Goal: Task Accomplishment & Management: Complete application form

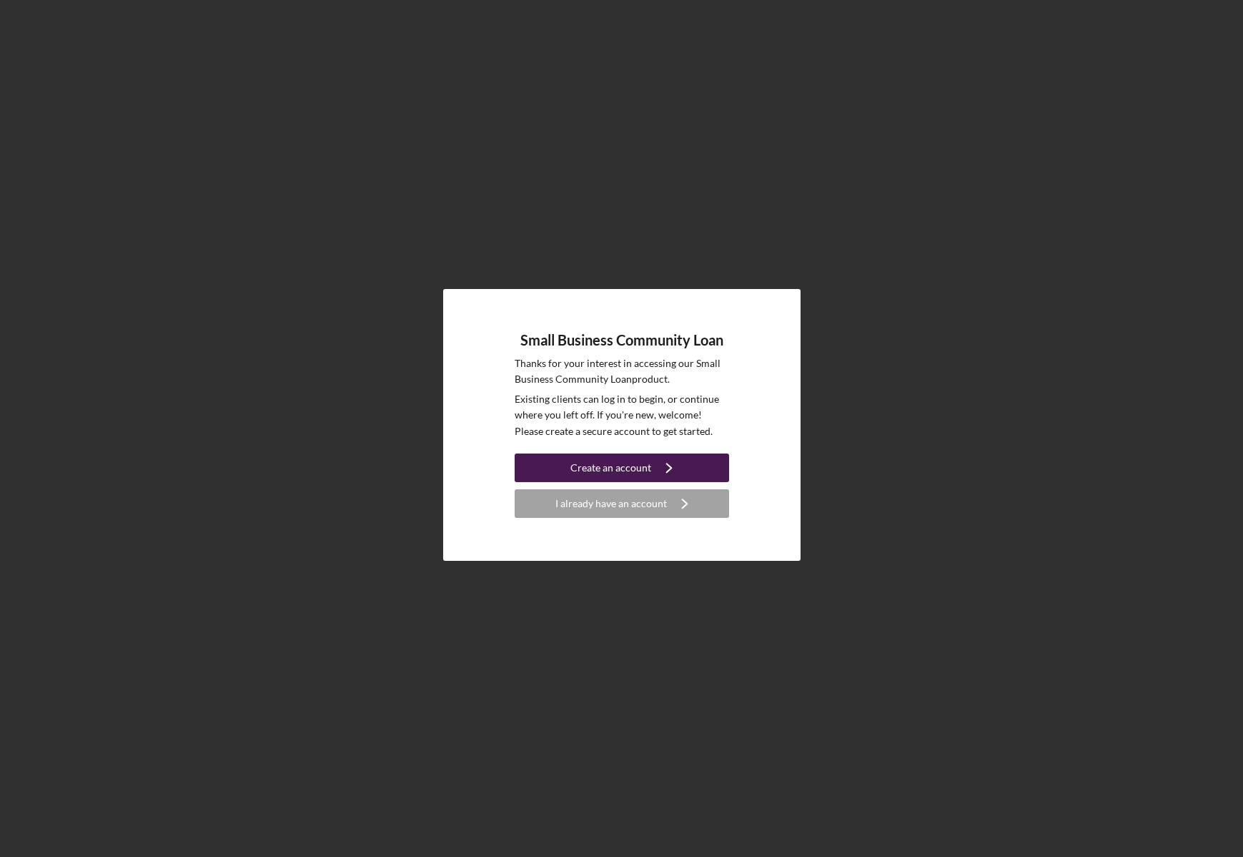
click at [598, 468] on div "Create an account" at bounding box center [611, 467] width 81 height 29
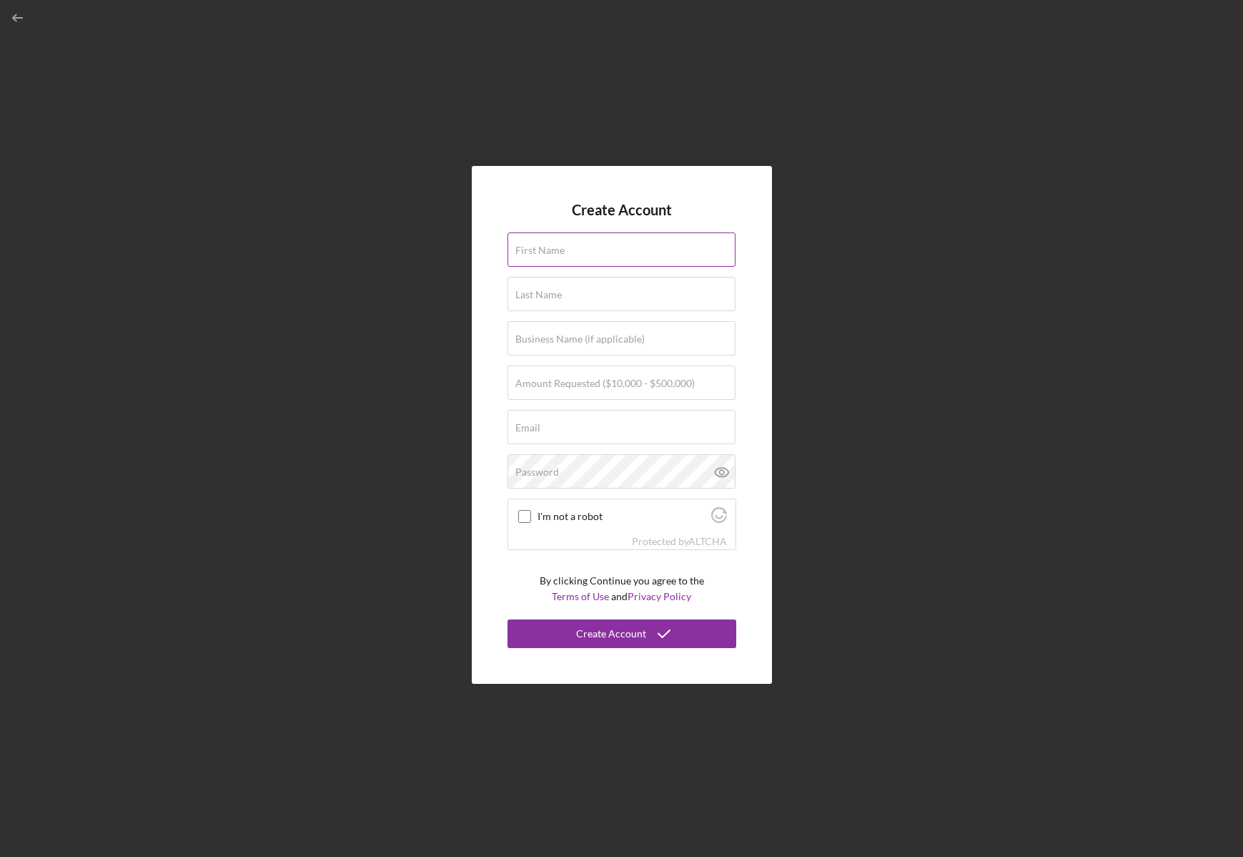
click at [567, 247] on div "First Name" at bounding box center [622, 250] width 229 height 36
type input "[PERSON_NAME]"
type input "[PERSON_NAME][EMAIL_ADDRESS][DOMAIN_NAME]"
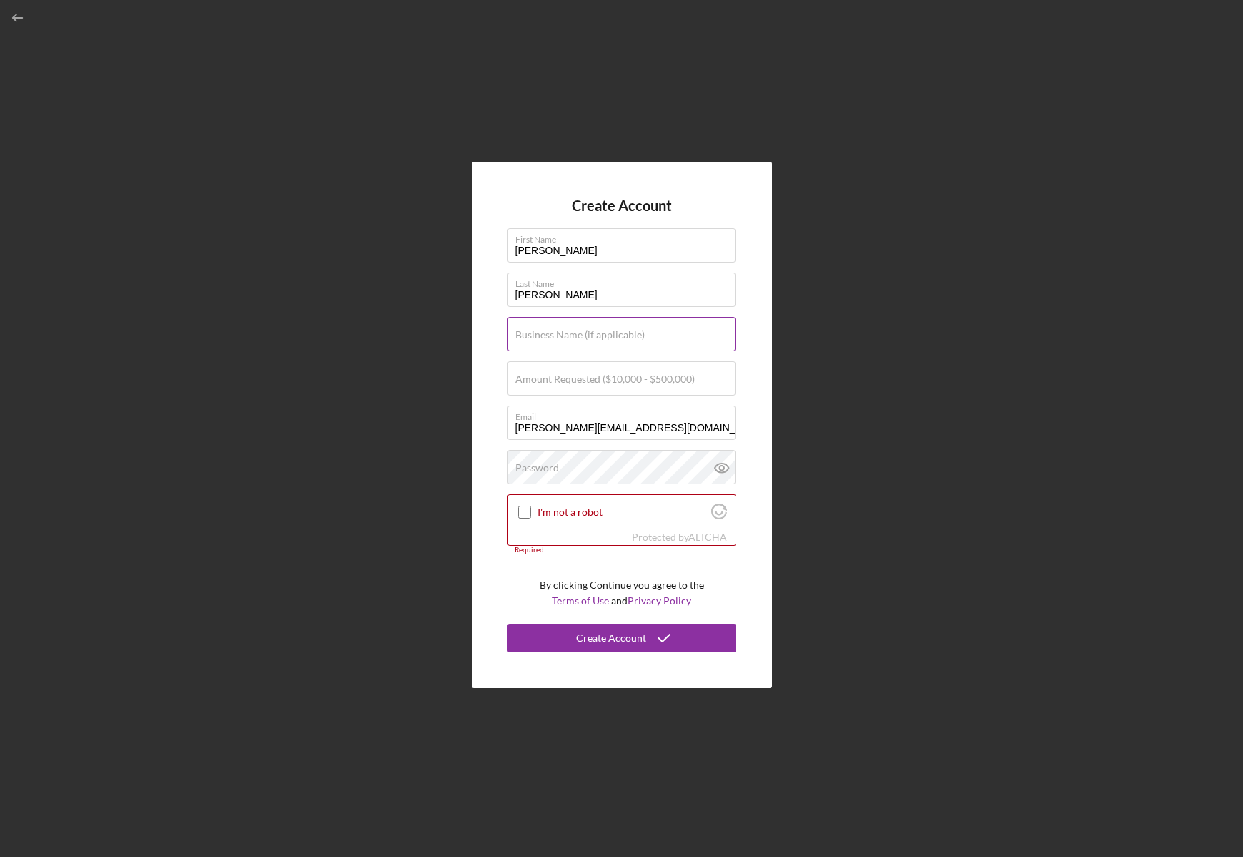
click at [582, 341] on input "Business Name (if applicable)" at bounding box center [622, 334] width 228 height 34
type input "String Inc"
click at [614, 383] on label "Amount Requested ($10,000 - $500,000)" at bounding box center [605, 378] width 179 height 11
click at [614, 383] on input "Amount Requested ($10,000 - $500,000)" at bounding box center [622, 378] width 228 height 34
type input "$250,000"
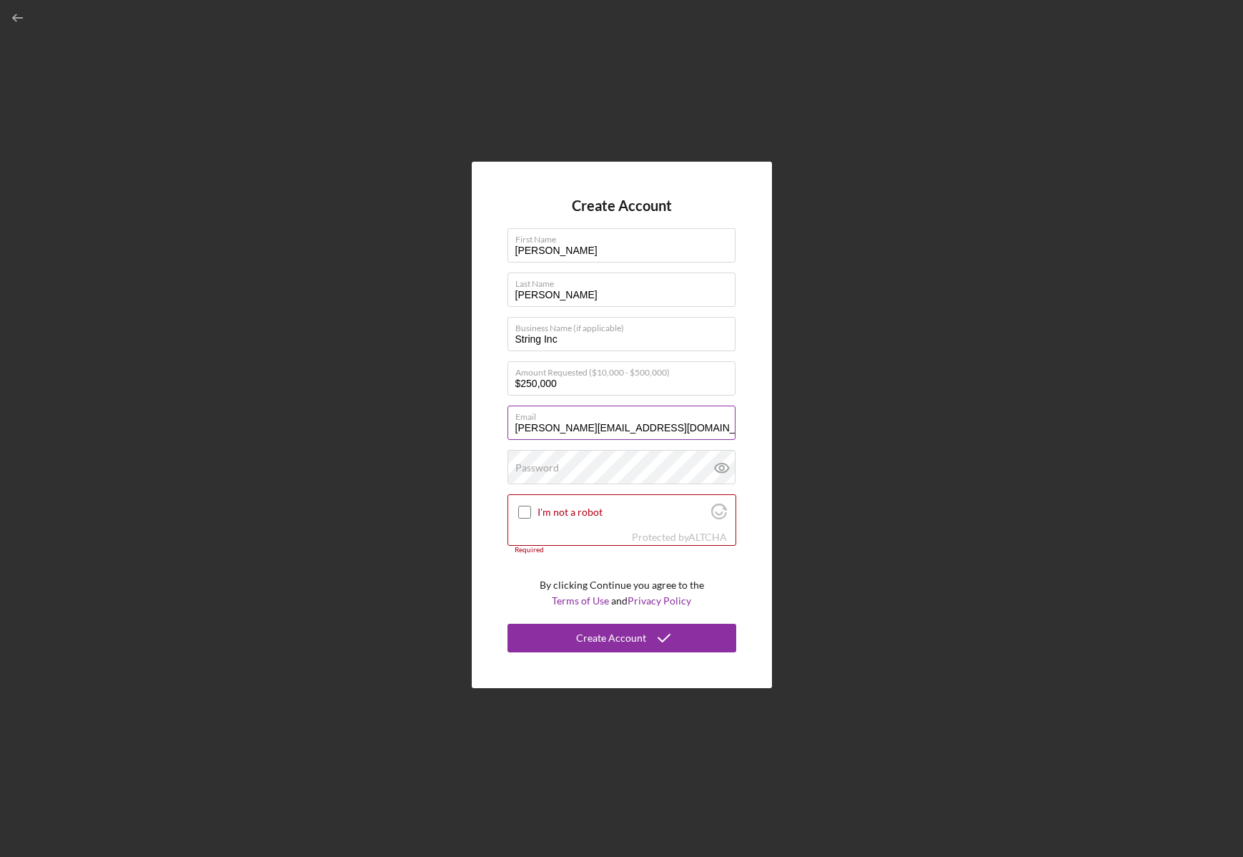
drag, startPoint x: 644, startPoint y: 434, endPoint x: 550, endPoint y: 434, distance: 93.7
click at [550, 434] on input "[PERSON_NAME][EMAIL_ADDRESS][DOMAIN_NAME]" at bounding box center [622, 422] width 228 height 34
type input "[PERSON_NAME][EMAIL_ADDRESS][DOMAIN_NAME]"
click at [524, 513] on input "I'm not a robot" at bounding box center [524, 512] width 13 height 13
checkbox input "true"
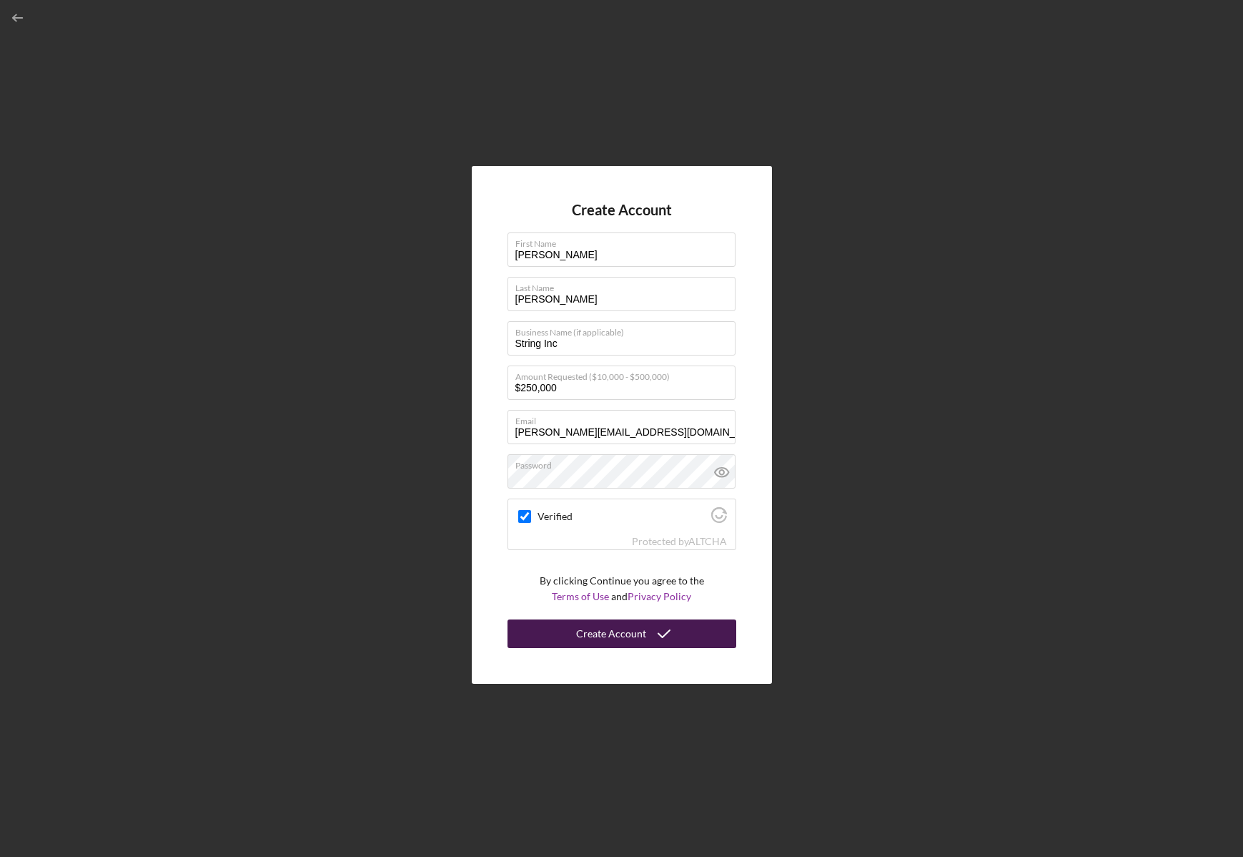
click at [600, 636] on div "Create Account" at bounding box center [611, 633] width 70 height 29
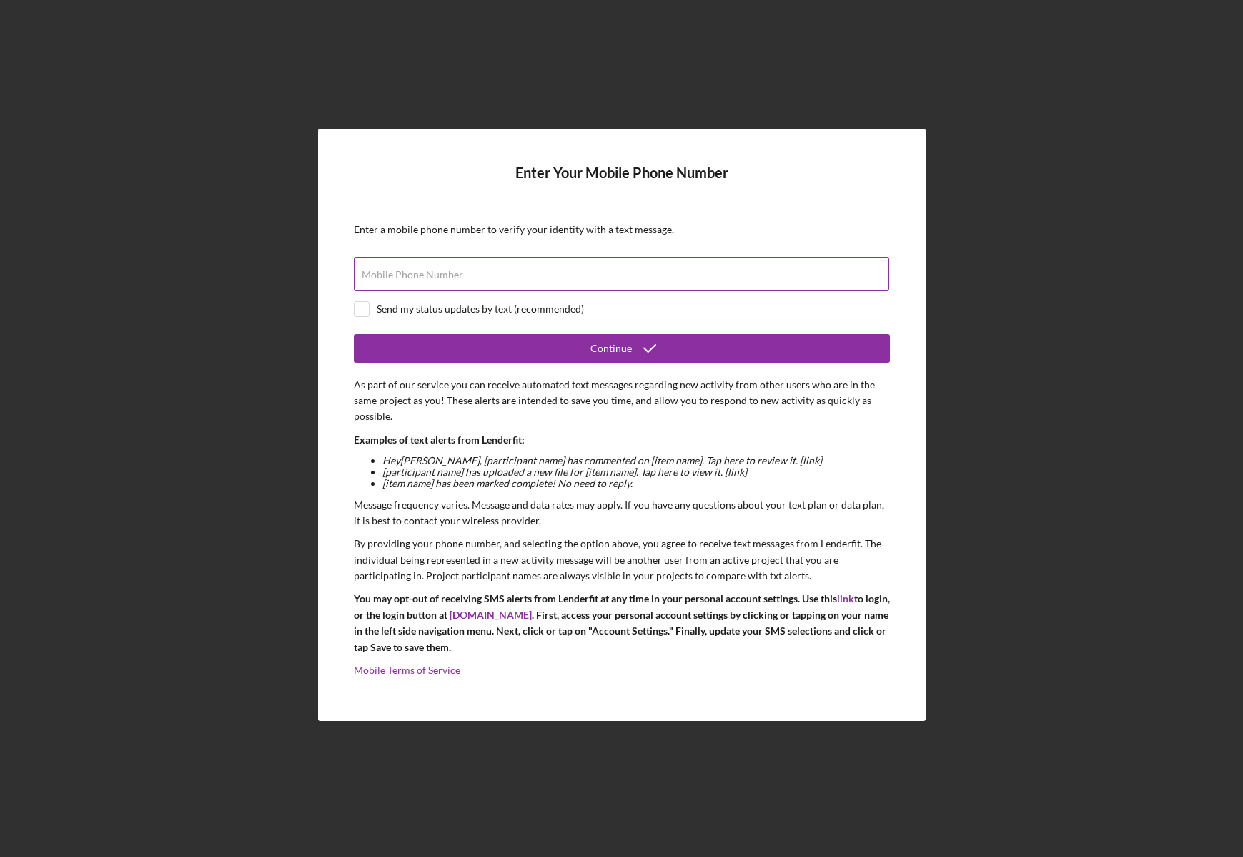
click at [513, 287] on input "Mobile Phone Number" at bounding box center [622, 274] width 536 height 34
type input "[PHONE_NUMBER]"
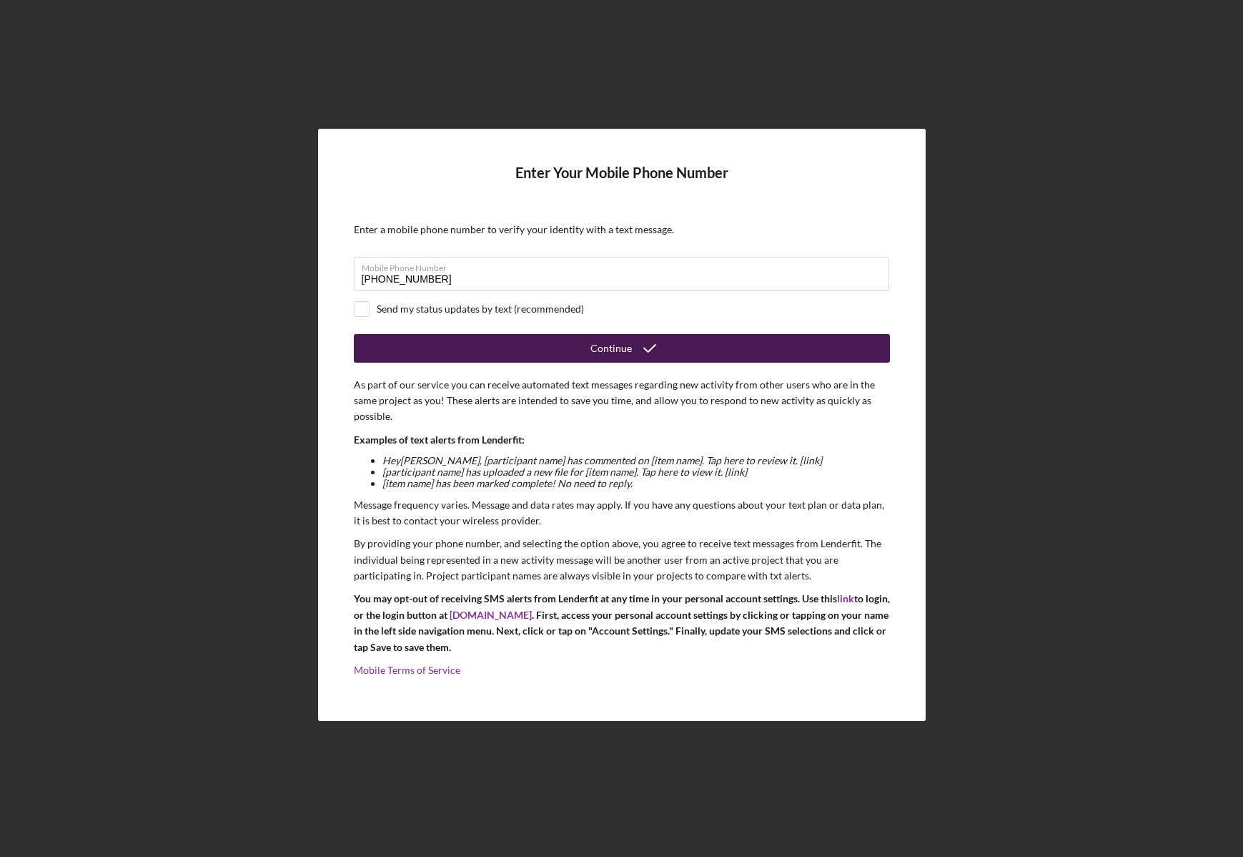
click at [501, 342] on button "Continue" at bounding box center [622, 348] width 536 height 29
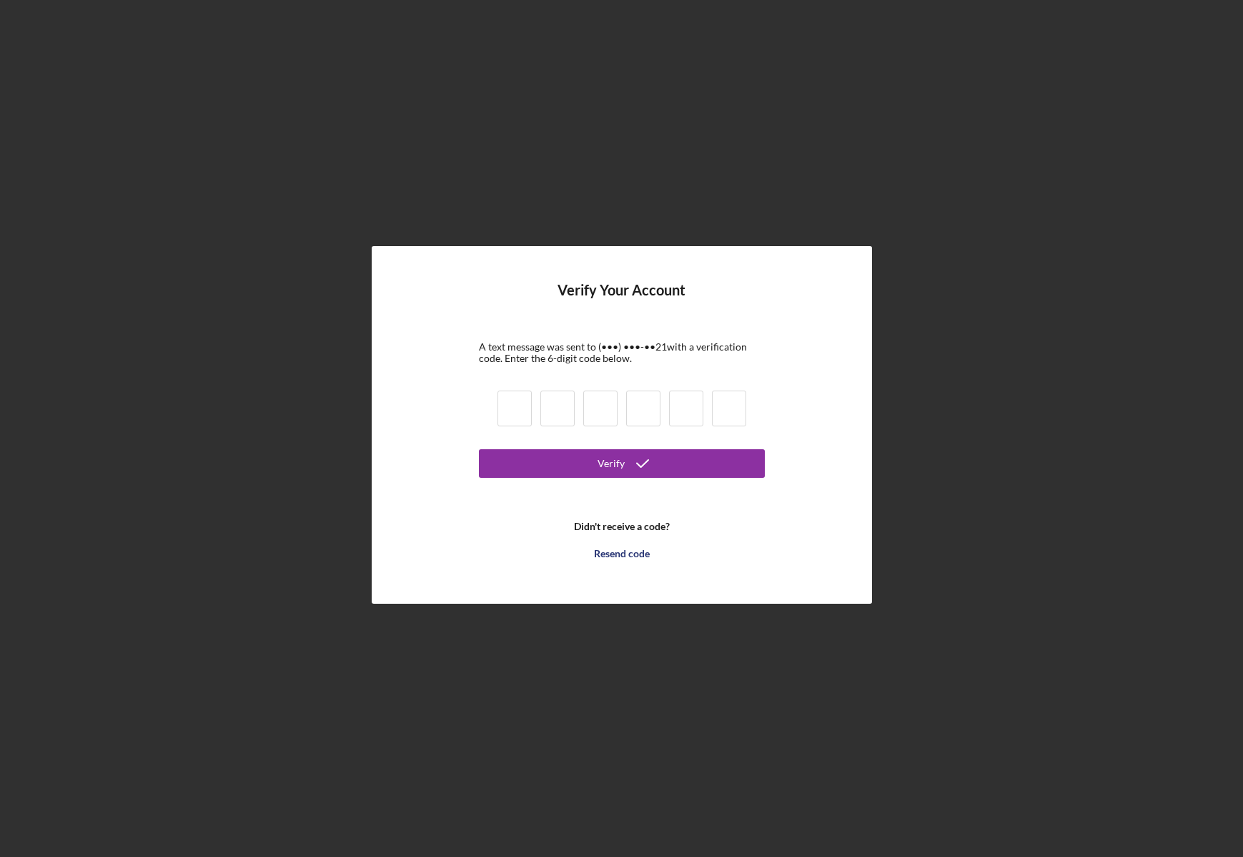
click at [518, 413] on input at bounding box center [515, 408] width 34 height 36
type input "9"
type input "2"
type input "3"
type input "7"
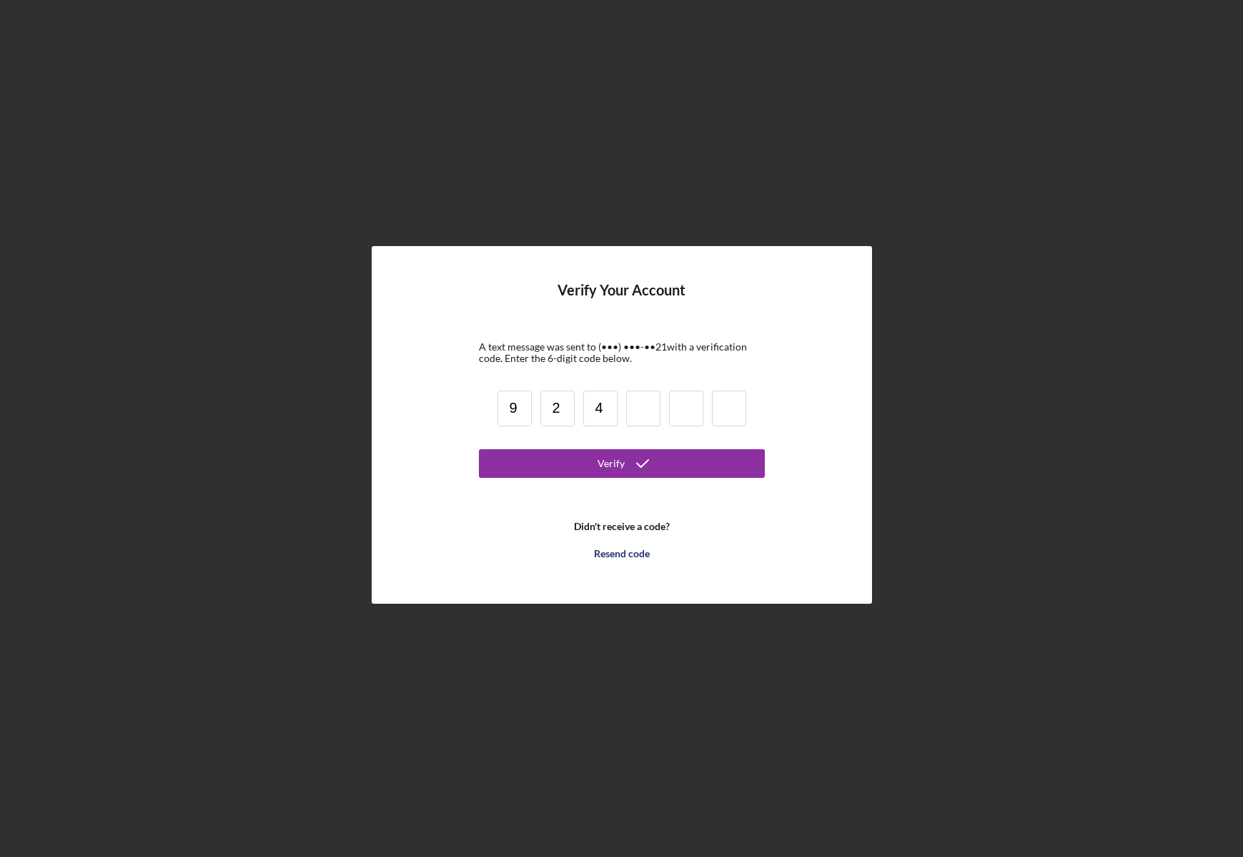
type input "4"
type input "3"
type input "1"
type input "7"
click at [543, 453] on button "Verify" at bounding box center [622, 463] width 286 height 29
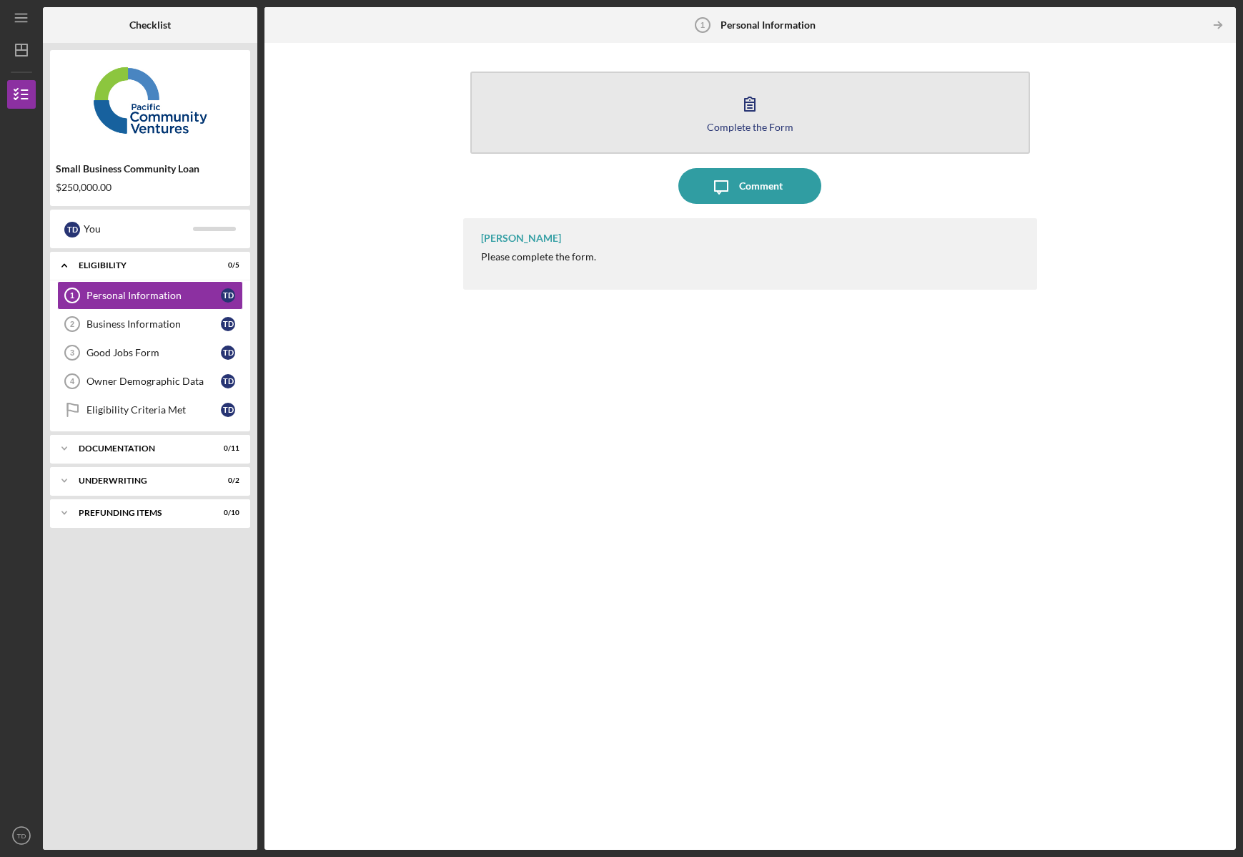
click at [754, 131] on div "Complete the Form" at bounding box center [750, 127] width 87 height 11
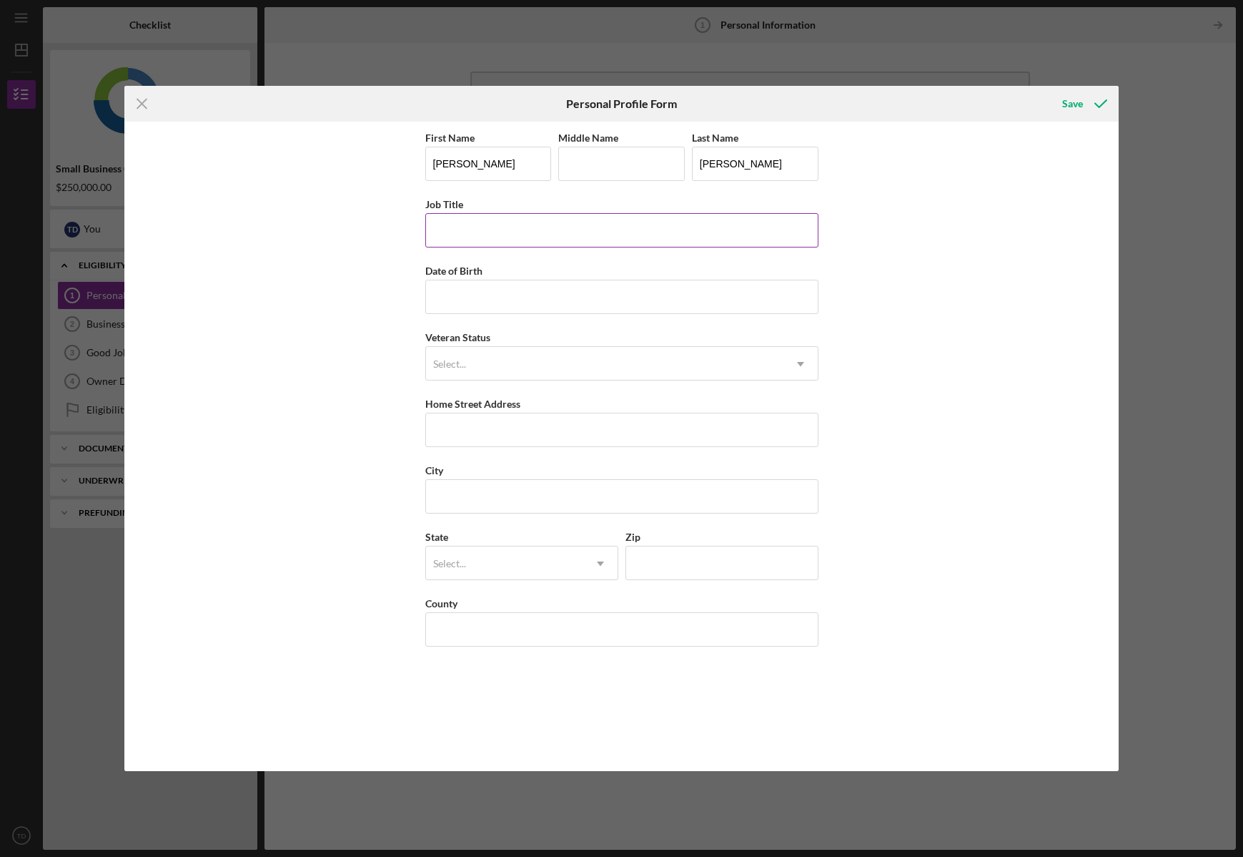
click at [597, 221] on input "Job Title" at bounding box center [621, 230] width 393 height 34
type input "CEO"
click at [539, 287] on input "Date of Birth" at bounding box center [621, 297] width 393 height 34
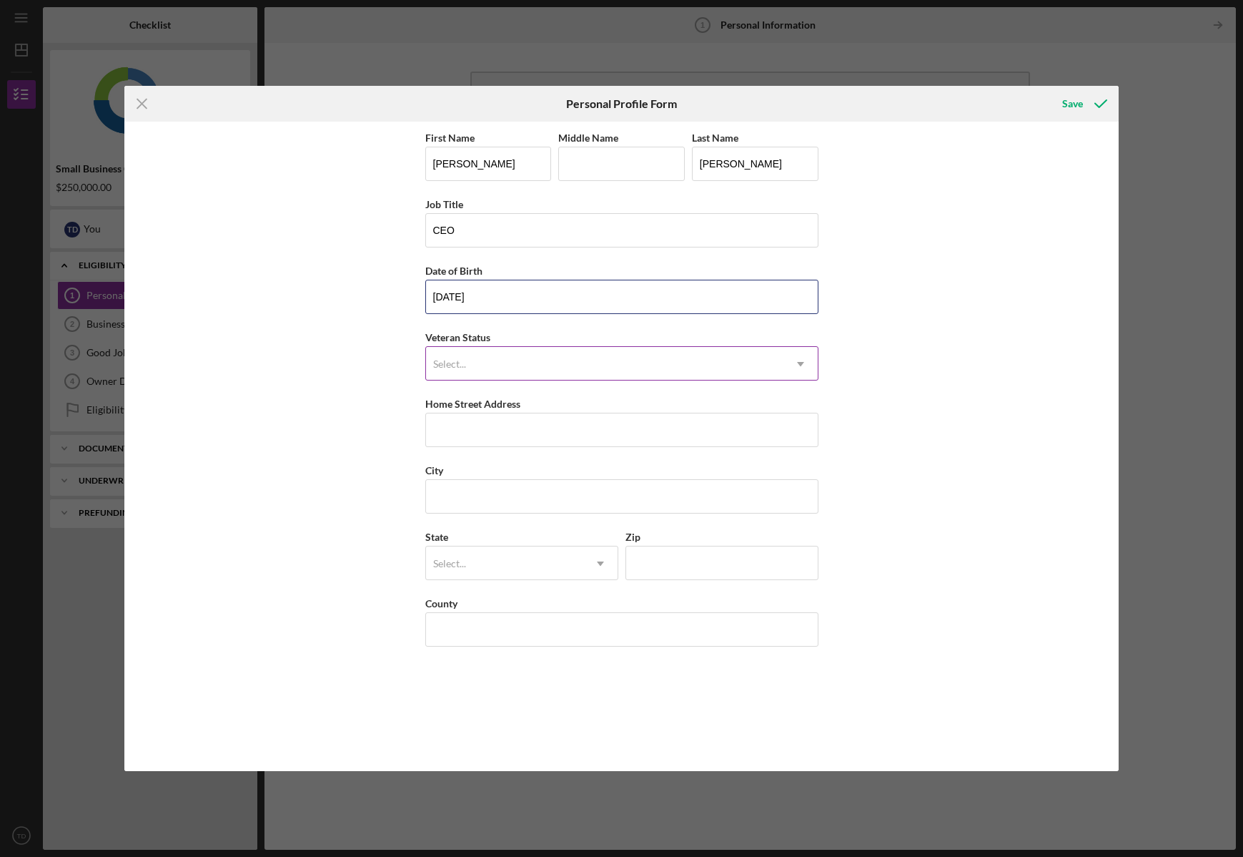
type input "[DATE]"
click at [503, 375] on div "Select..." at bounding box center [605, 364] width 358 height 33
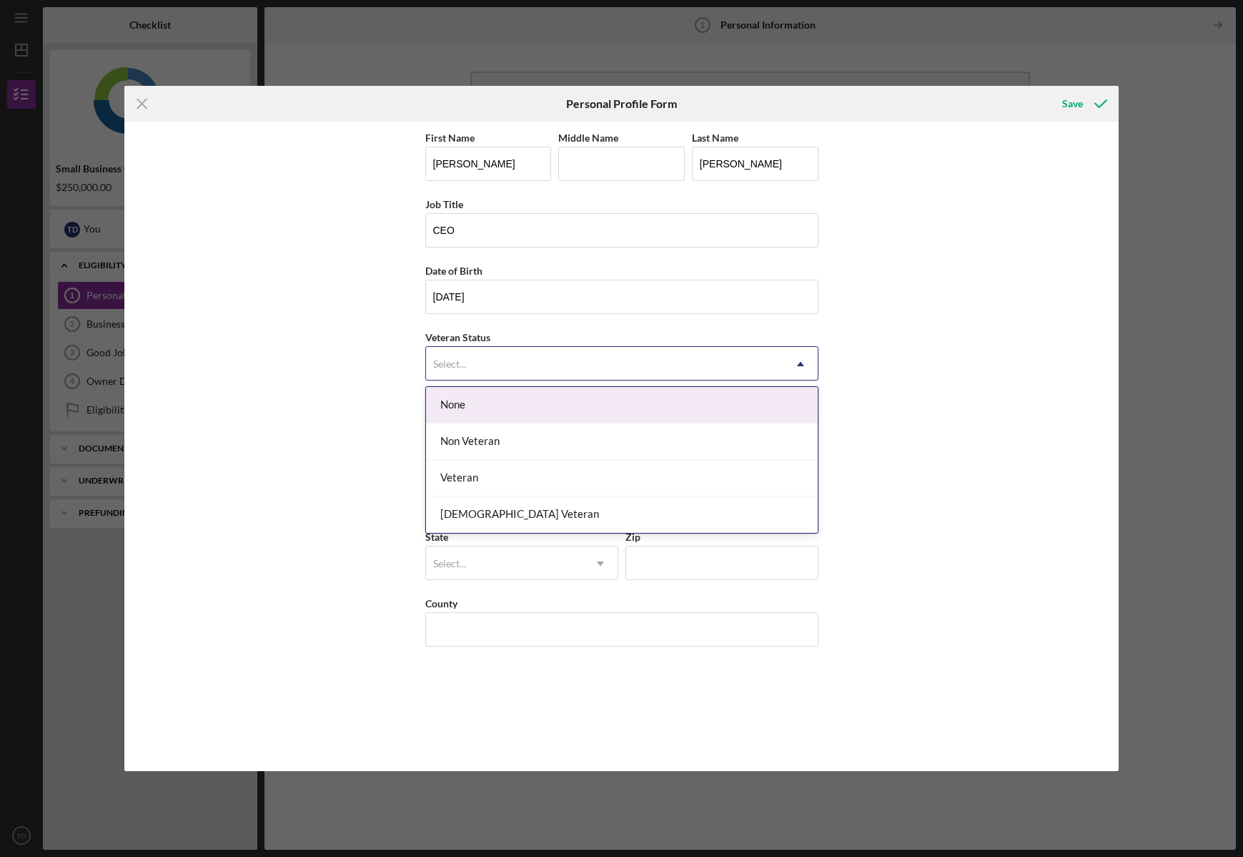
click at [483, 410] on div "None" at bounding box center [622, 405] width 392 height 36
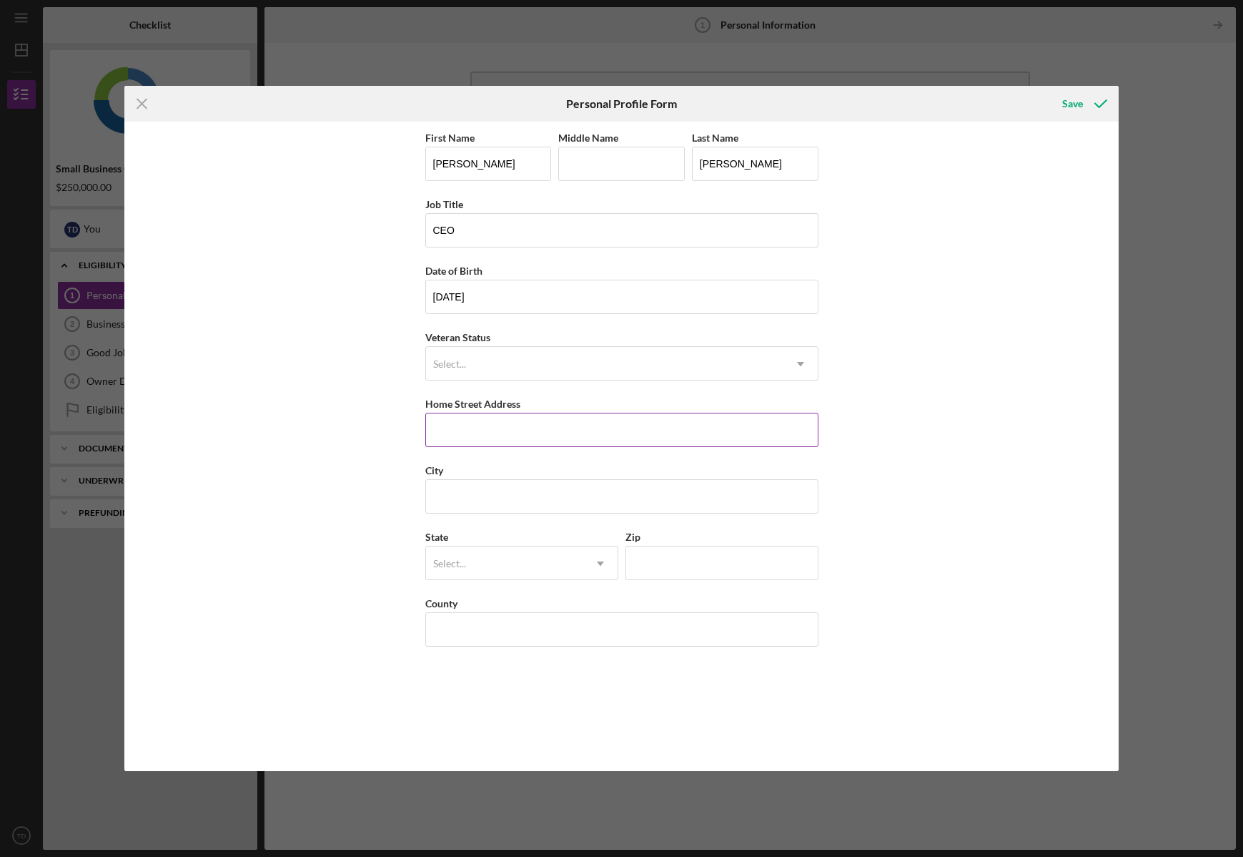
click at [483, 431] on input "Home Street Address" at bounding box center [621, 430] width 393 height 34
type input "[STREET_ADDRESS]"
type input "Rocklin"
type input "CA"
type input "95677"
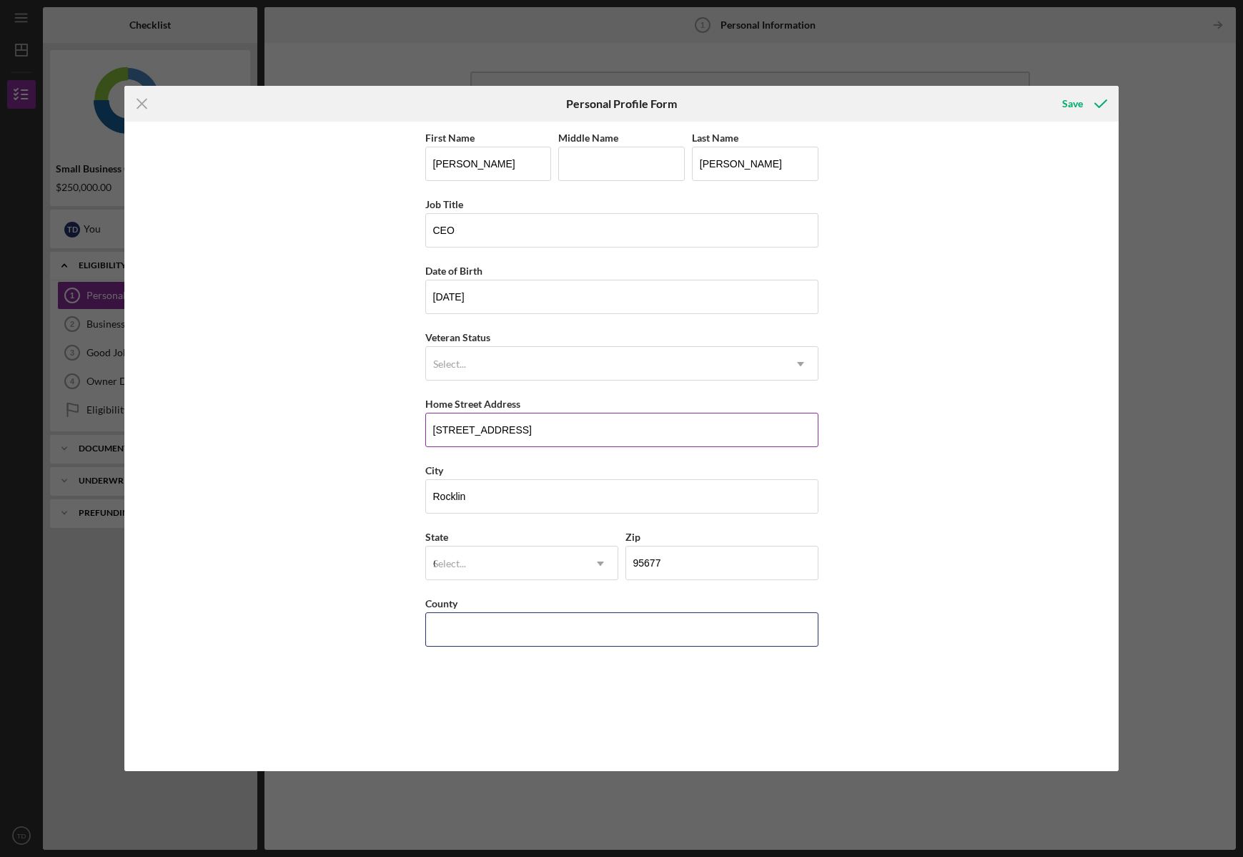
type input "[GEOGRAPHIC_DATA]"
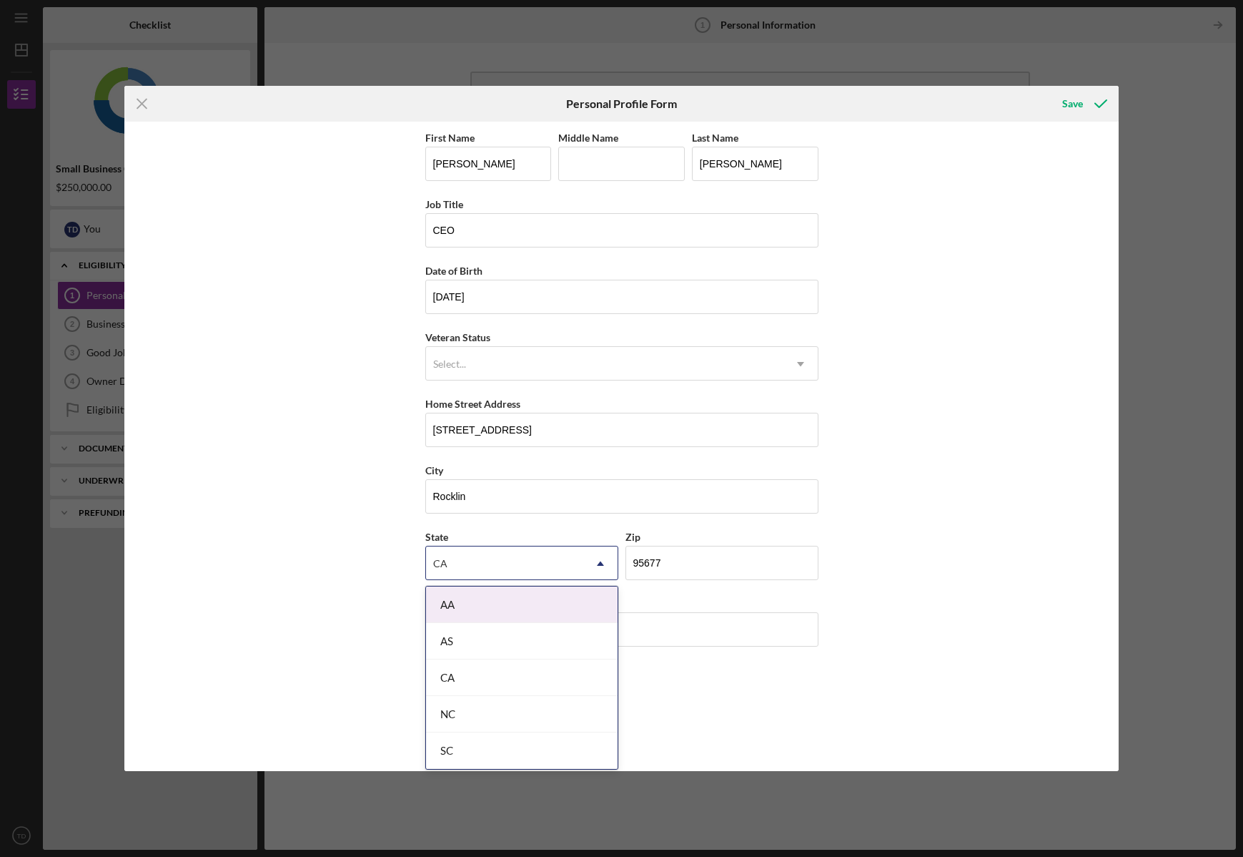
click at [566, 606] on div "AA" at bounding box center [522, 604] width 192 height 36
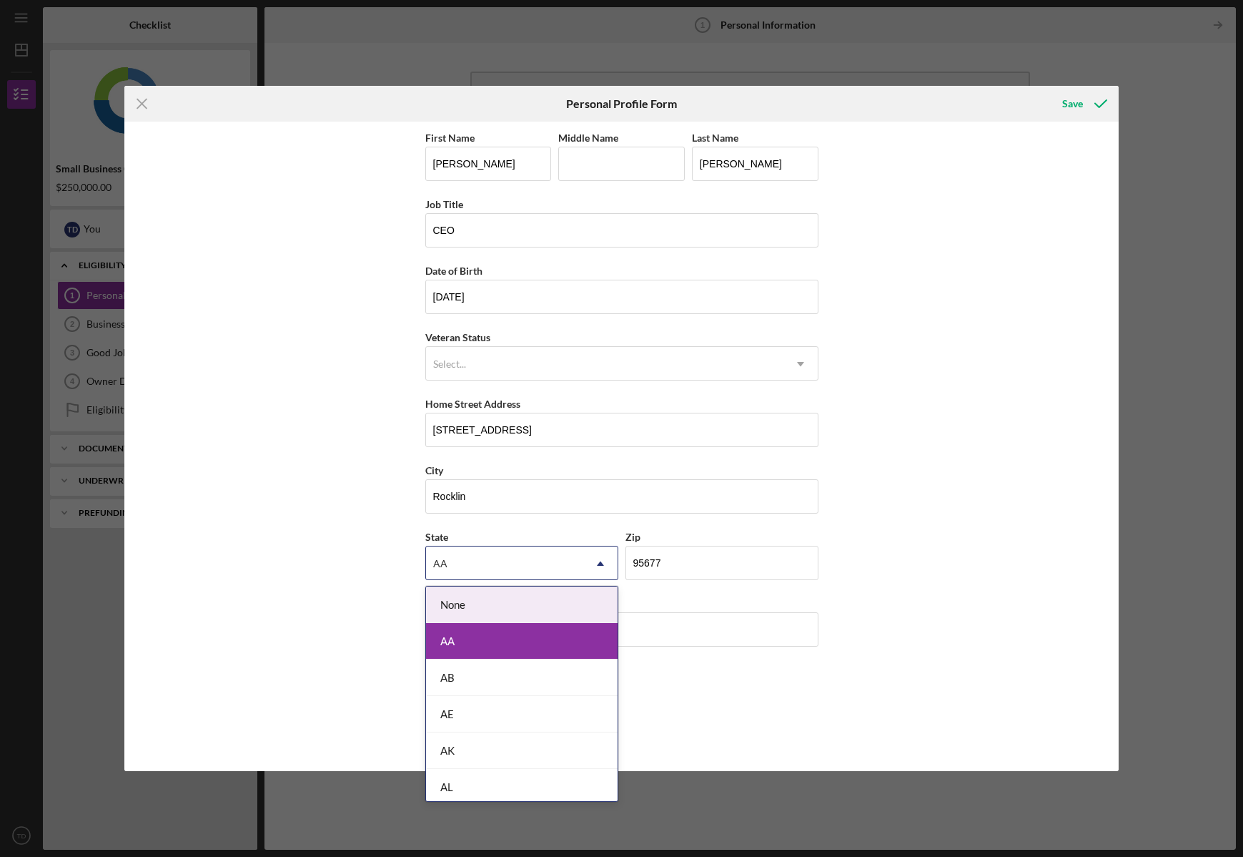
click at [521, 566] on div "AA" at bounding box center [504, 563] width 157 height 33
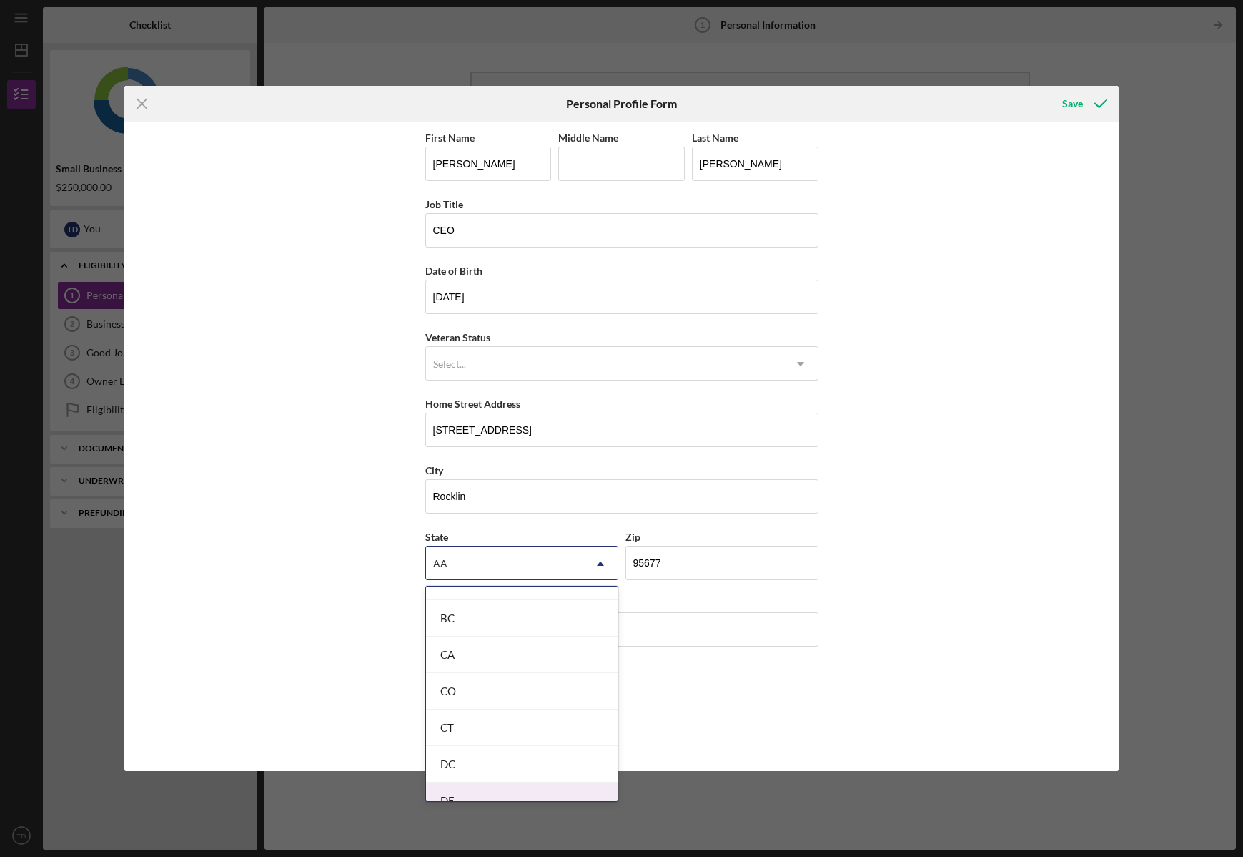
scroll to position [353, 0]
click at [499, 651] on div "CA" at bounding box center [522, 653] width 192 height 36
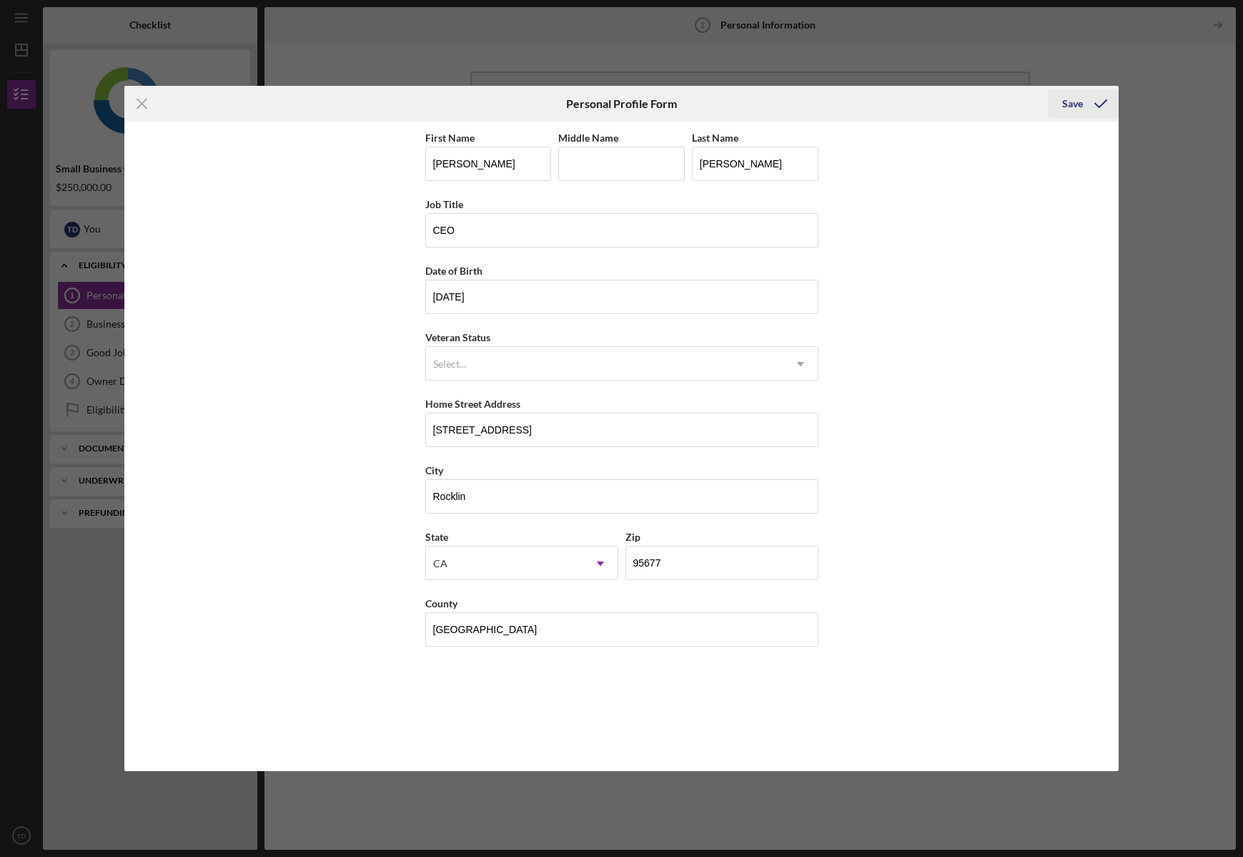
click at [1071, 109] on div "Save" at bounding box center [1073, 103] width 21 height 29
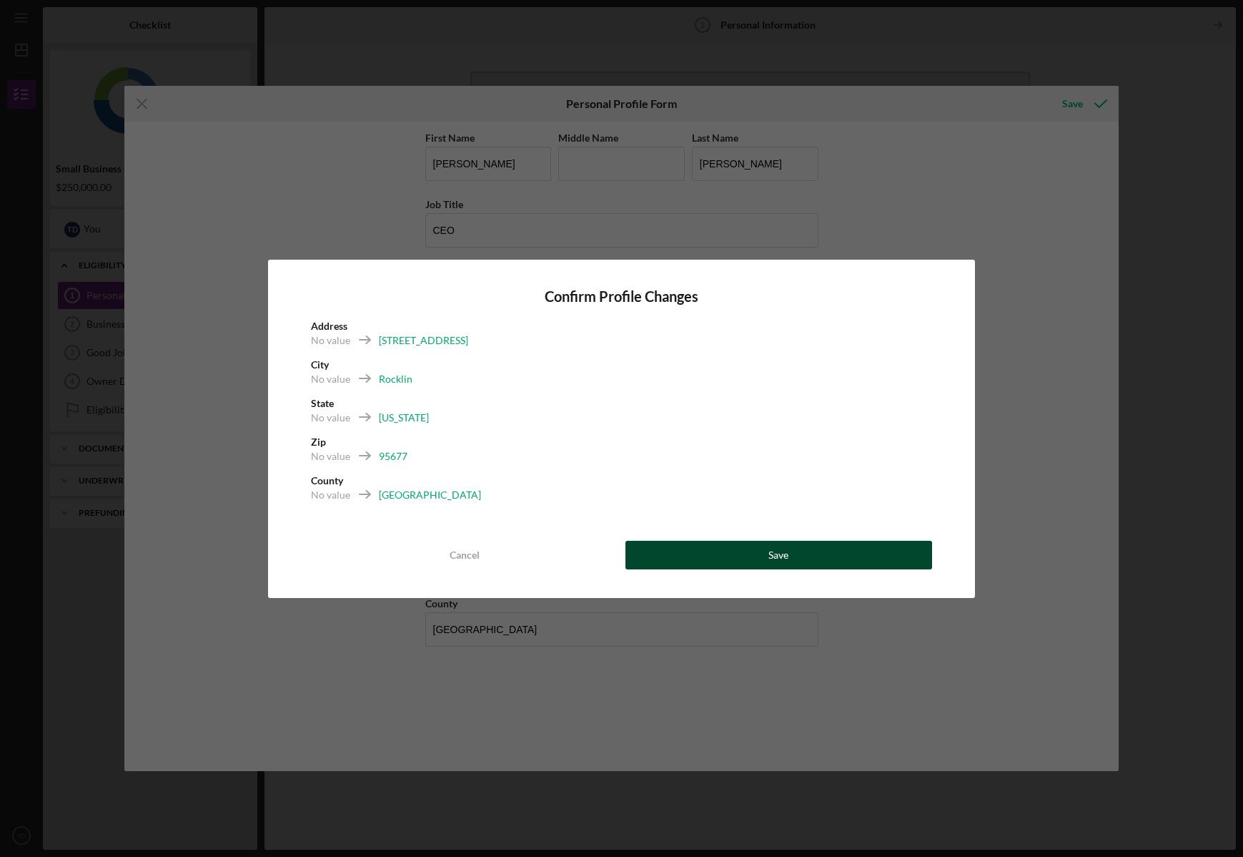
click at [746, 550] on button "Save" at bounding box center [779, 555] width 307 height 29
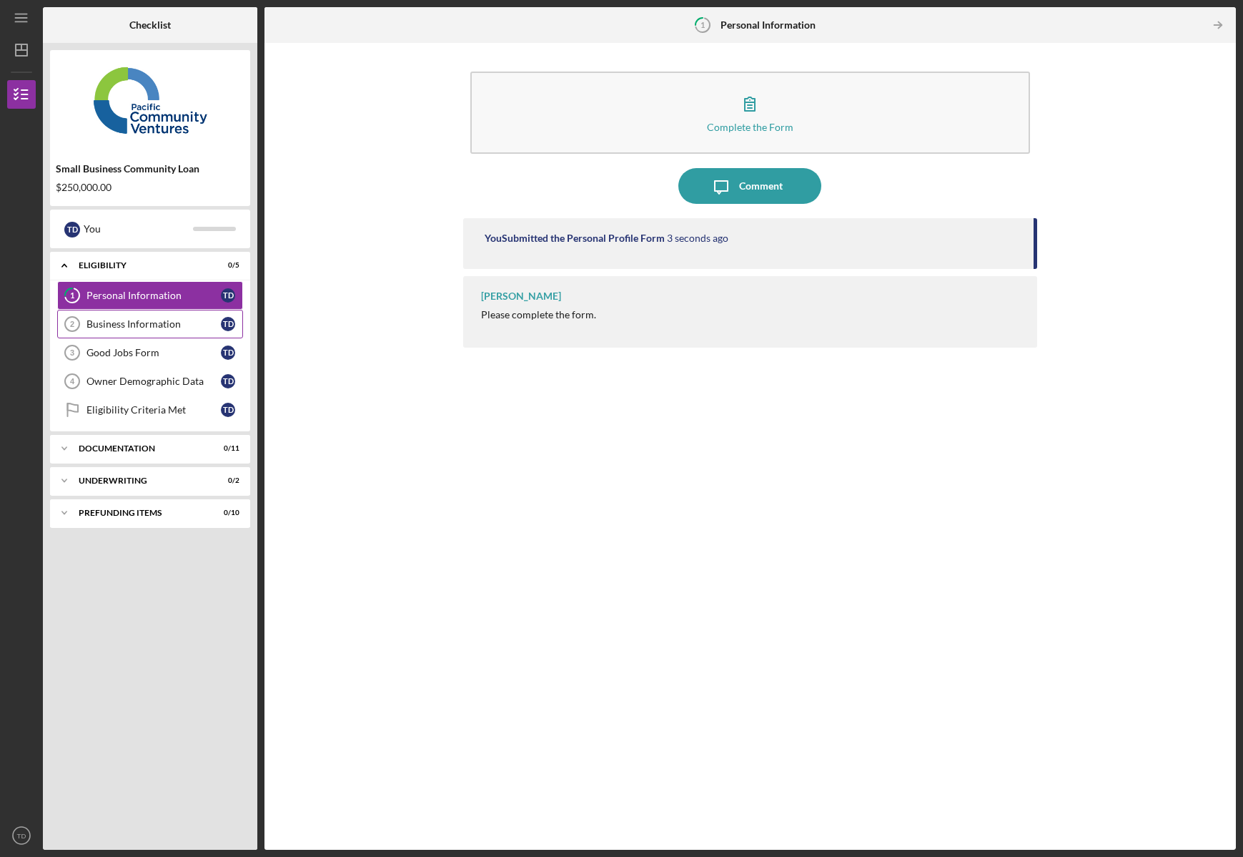
click at [119, 320] on div "Business Information" at bounding box center [154, 323] width 134 height 11
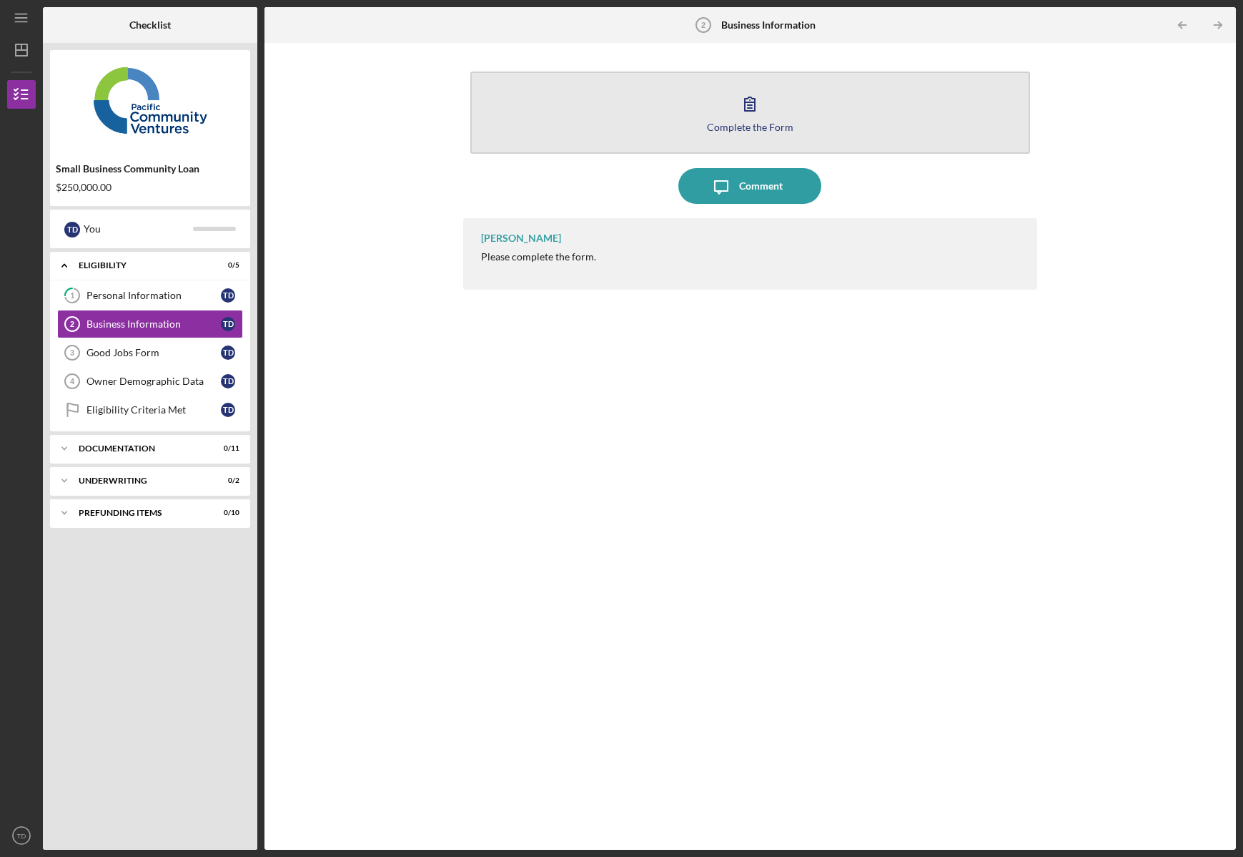
click at [734, 122] on div "Complete the Form" at bounding box center [750, 127] width 87 height 11
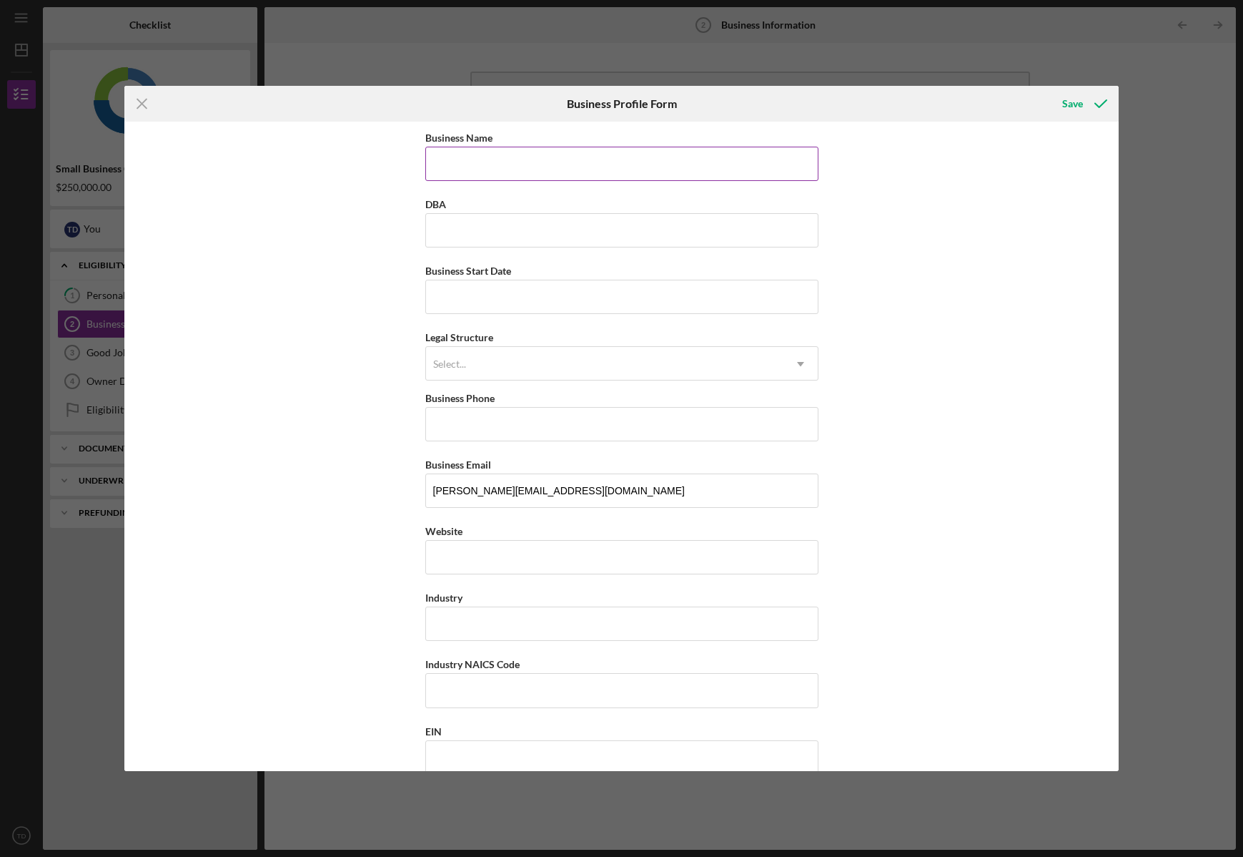
click at [568, 165] on input "Business Name" at bounding box center [621, 164] width 393 height 34
type input "String Inc"
click at [558, 227] on input "DBA" at bounding box center [621, 230] width 393 height 34
type input "CaseBase"
click at [568, 287] on input "Business Start Date" at bounding box center [621, 297] width 393 height 34
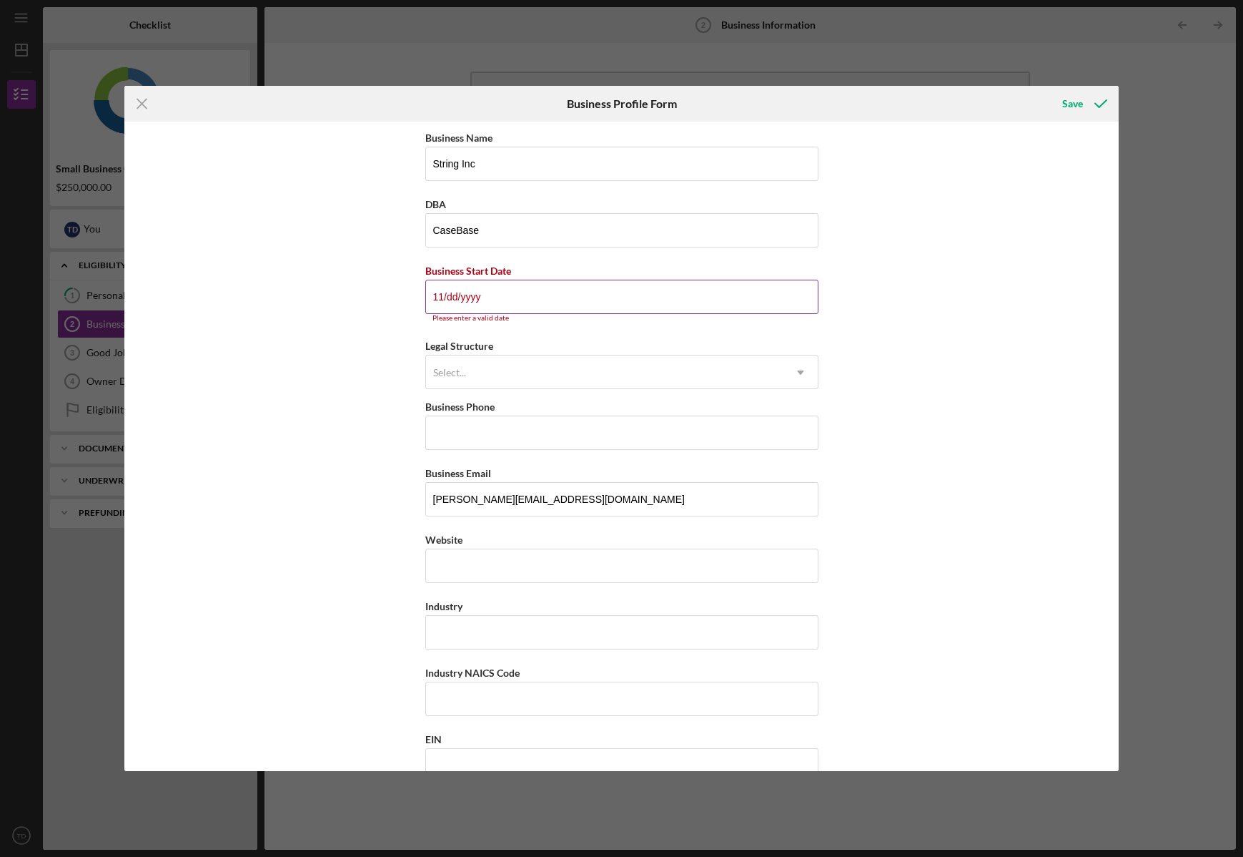
type input "1m/dd/yyyy"
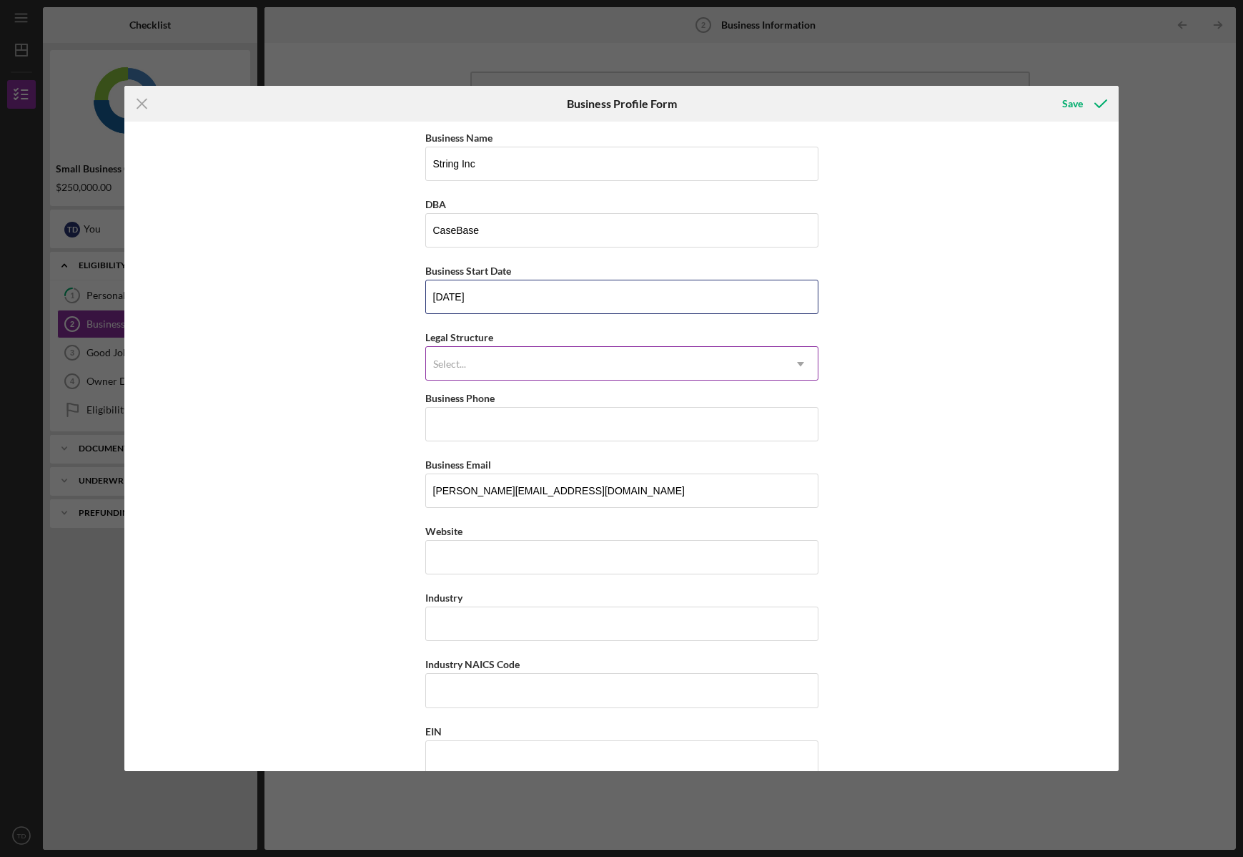
type input "[DATE]"
click at [464, 369] on div "Select..." at bounding box center [450, 363] width 36 height 11
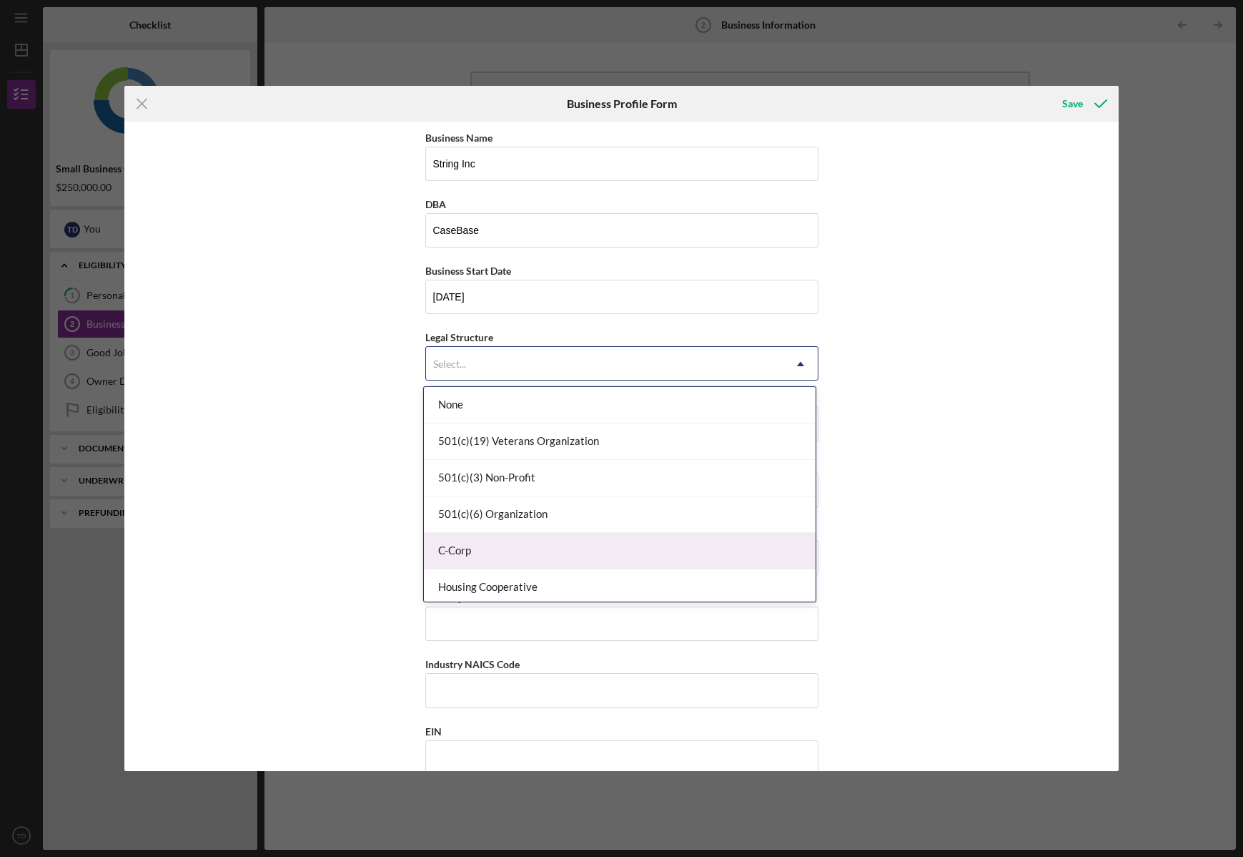
click at [484, 561] on div "C-Corp" at bounding box center [620, 551] width 392 height 36
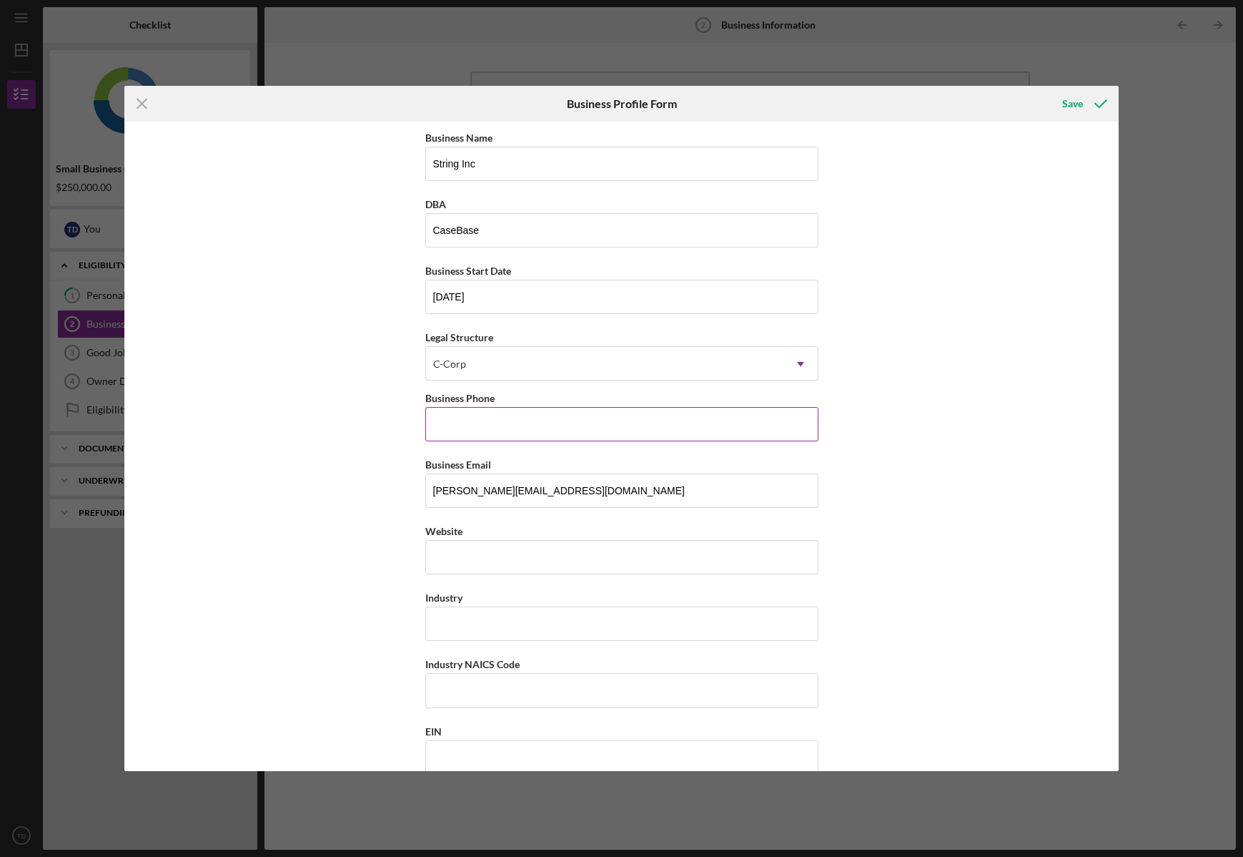
click at [491, 426] on input "Business Phone" at bounding box center [621, 424] width 393 height 34
type input "[PHONE_NUMBER]"
type input "[STREET_ADDRESS]"
type input "[PERSON_NAME]"
type input "[US_STATE]"
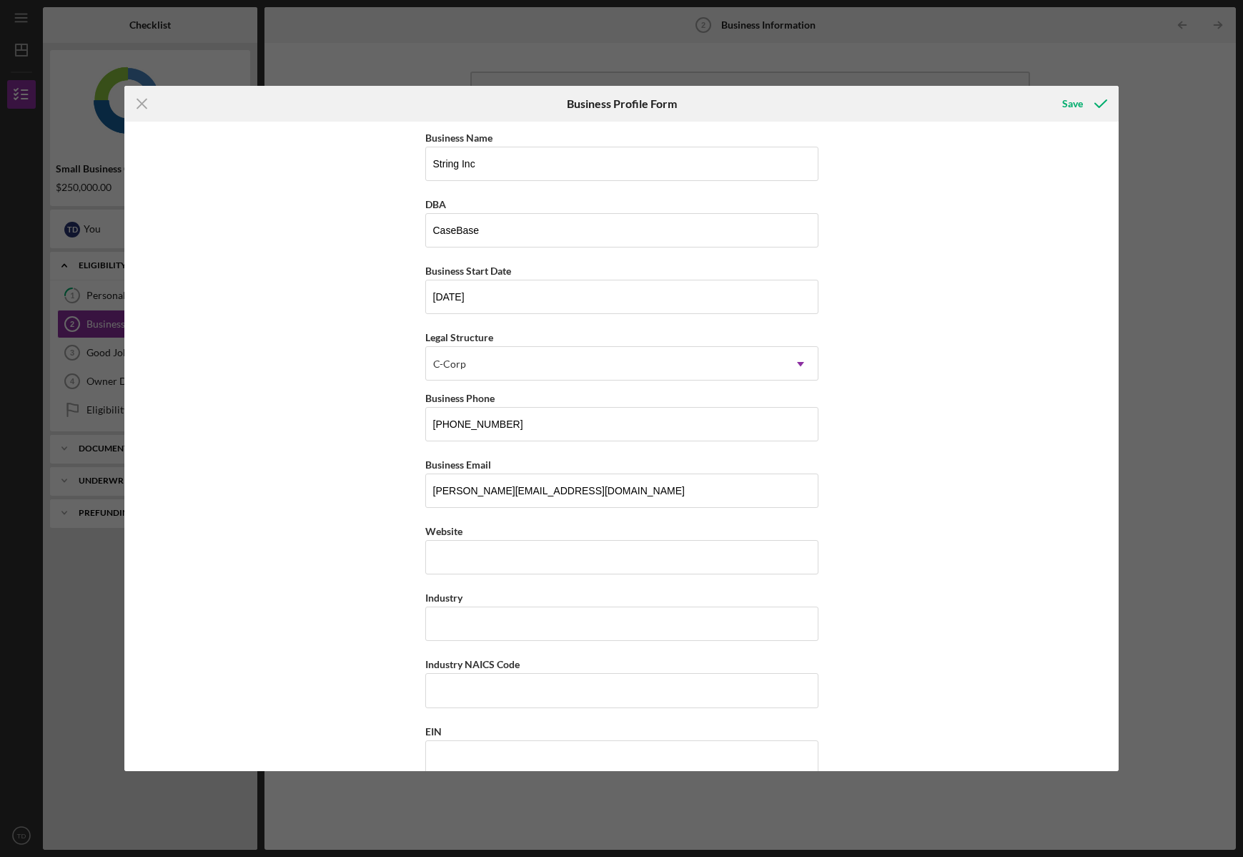
type input "95008"
type input "[US_STATE]"
type input "[PHONE_NUMBER]"
click at [511, 570] on input "Website" at bounding box center [621, 557] width 393 height 34
type input "[DOMAIN_NAME]"
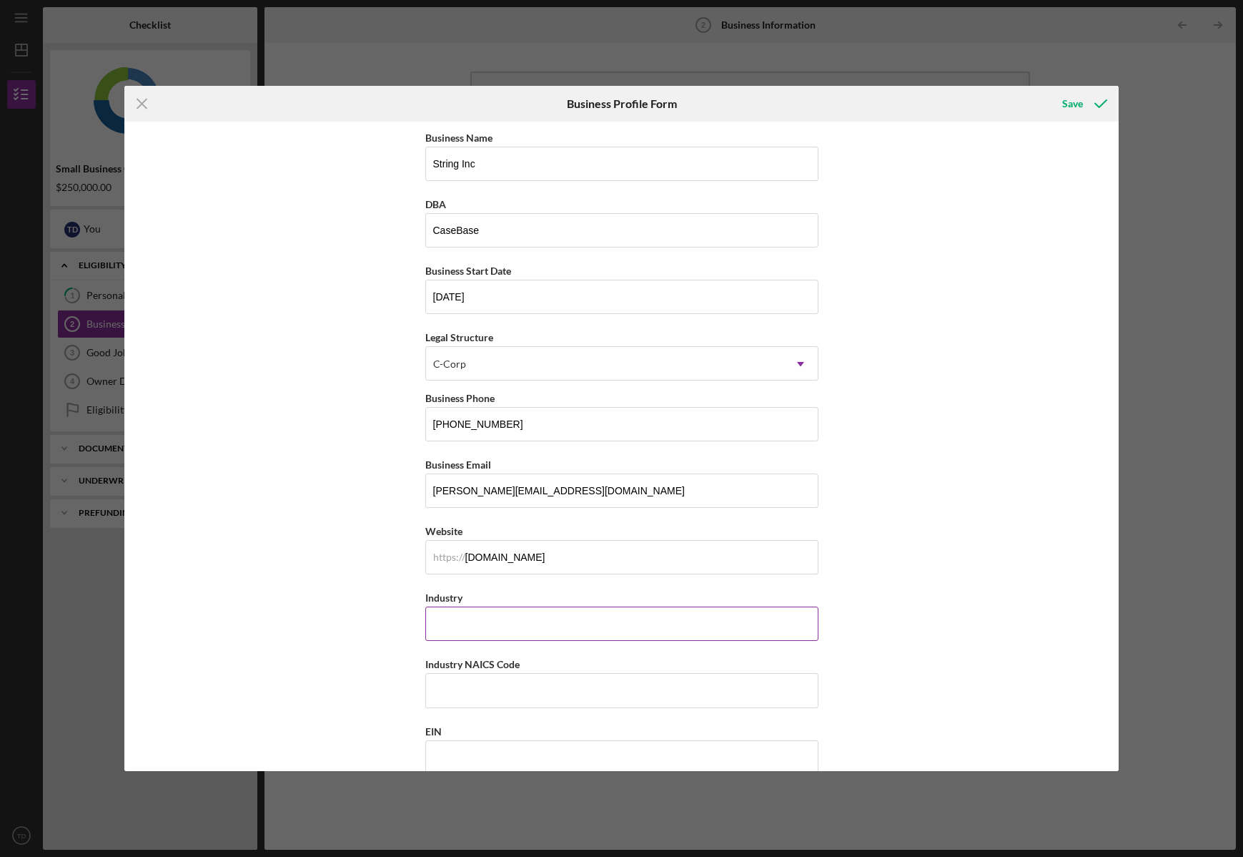
click at [485, 620] on input "Industry" at bounding box center [621, 623] width 393 height 34
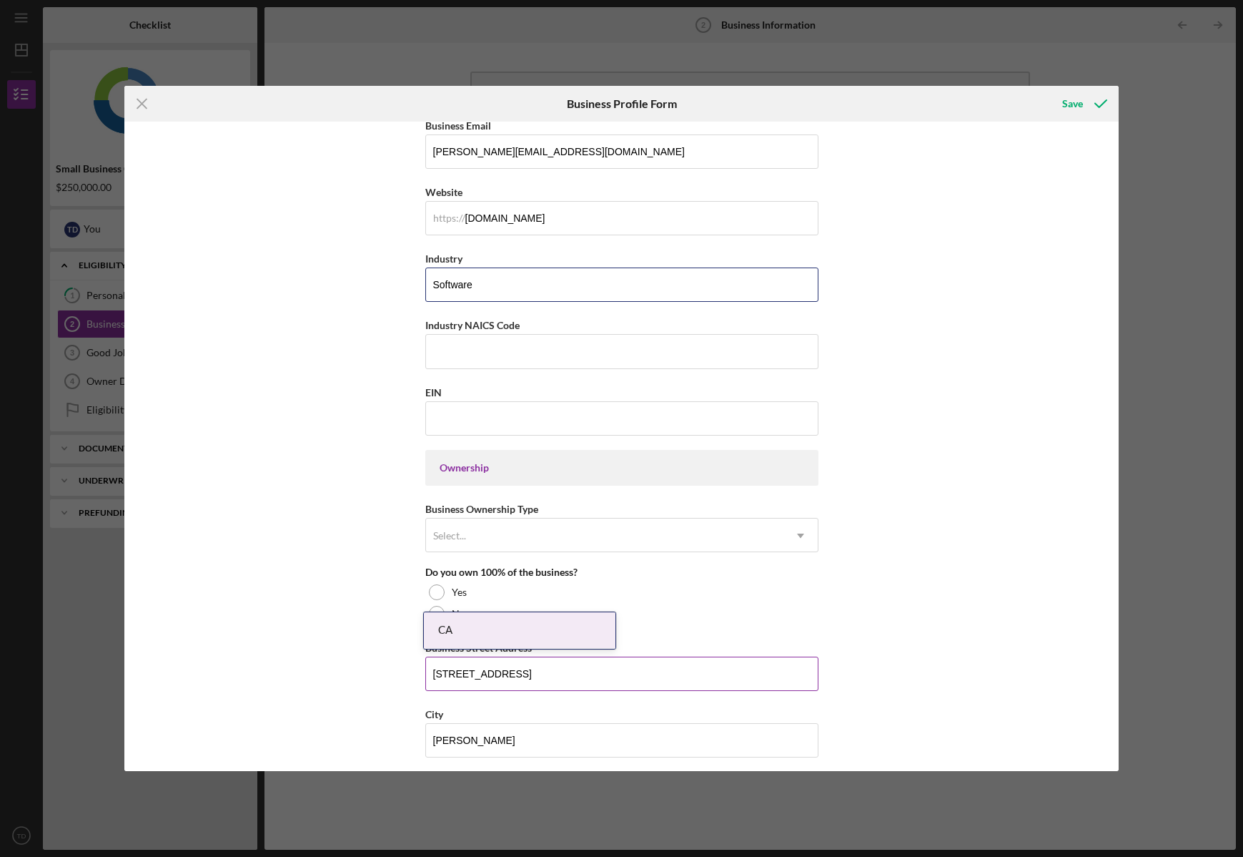
scroll to position [473, 0]
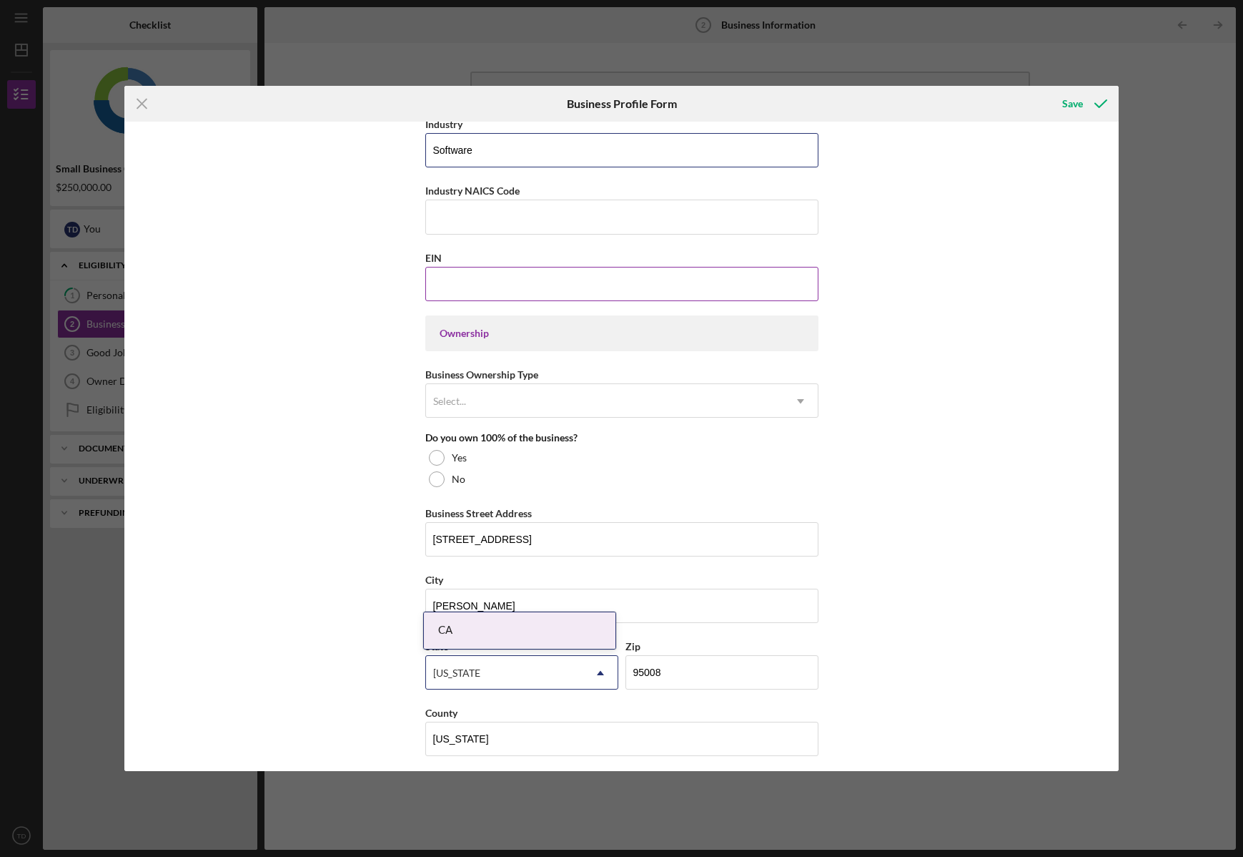
type input "Software"
click at [486, 281] on input "EIN" at bounding box center [621, 284] width 393 height 34
type input "[US_EMPLOYER_IDENTIFICATION_NUMBER]"
click at [375, 499] on div "Business Name String Inc DBA CaseBase Business Start Date [DATE] Legal Structur…" at bounding box center [621, 446] width 995 height 649
click at [484, 320] on div "Ownership" at bounding box center [621, 333] width 393 height 36
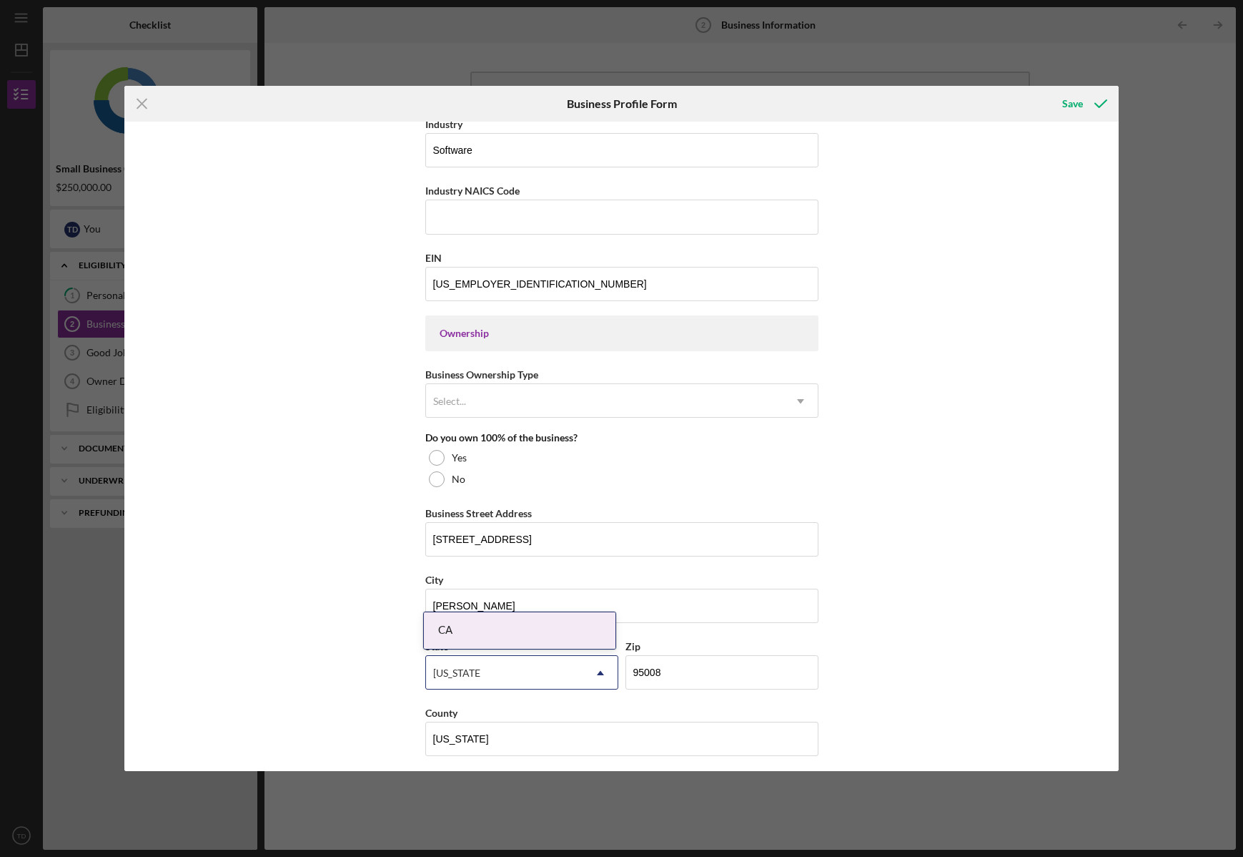
click at [478, 333] on div "Ownership" at bounding box center [622, 333] width 365 height 11
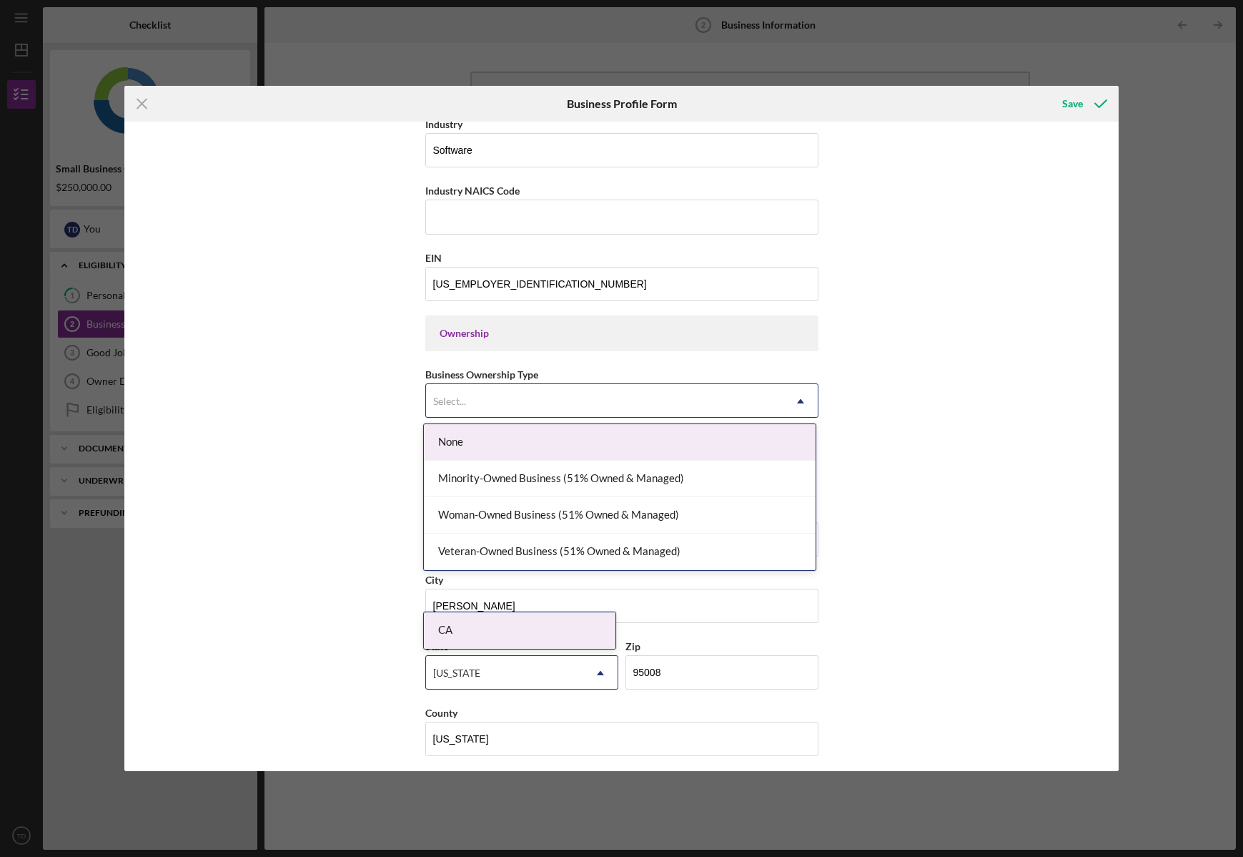
click at [474, 408] on div "Select..." at bounding box center [605, 401] width 358 height 33
click at [484, 450] on div "None" at bounding box center [620, 442] width 392 height 36
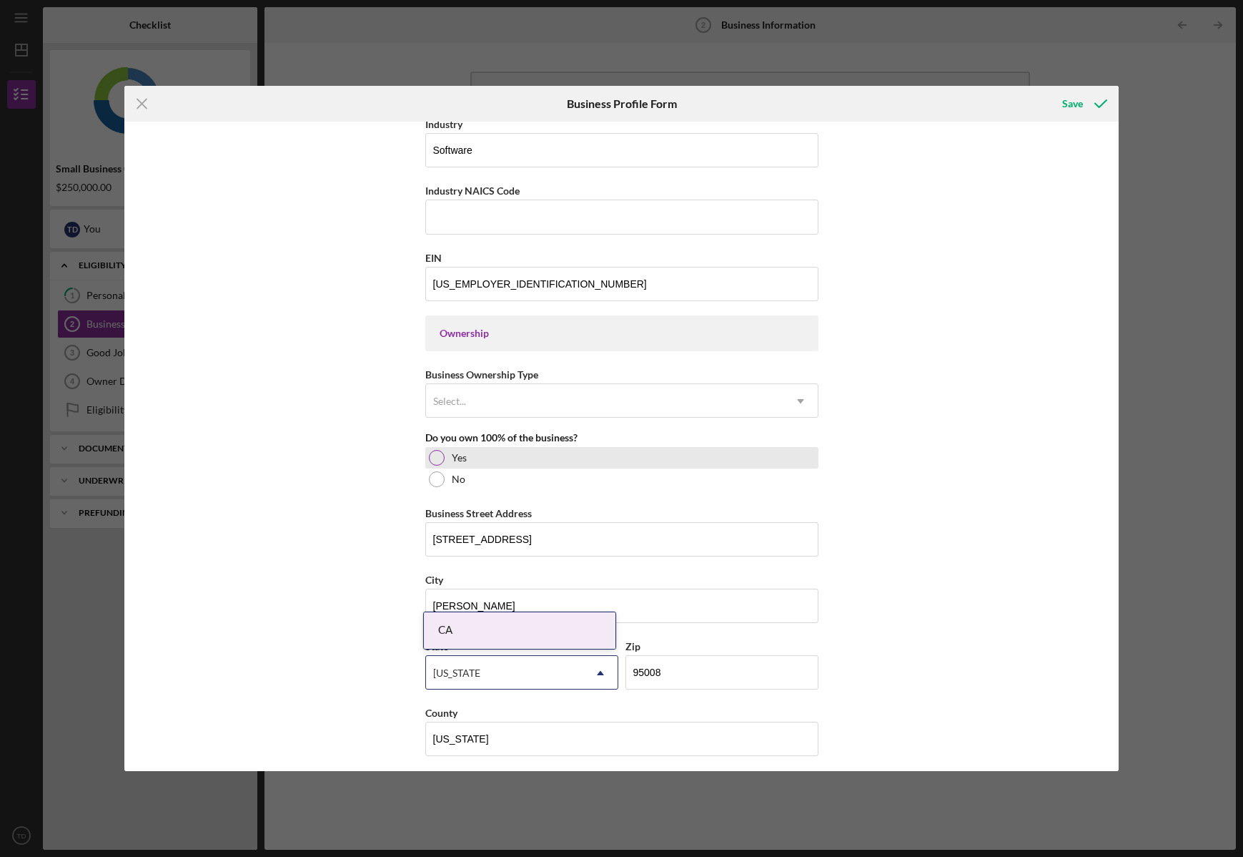
click at [436, 454] on div at bounding box center [437, 458] width 16 height 16
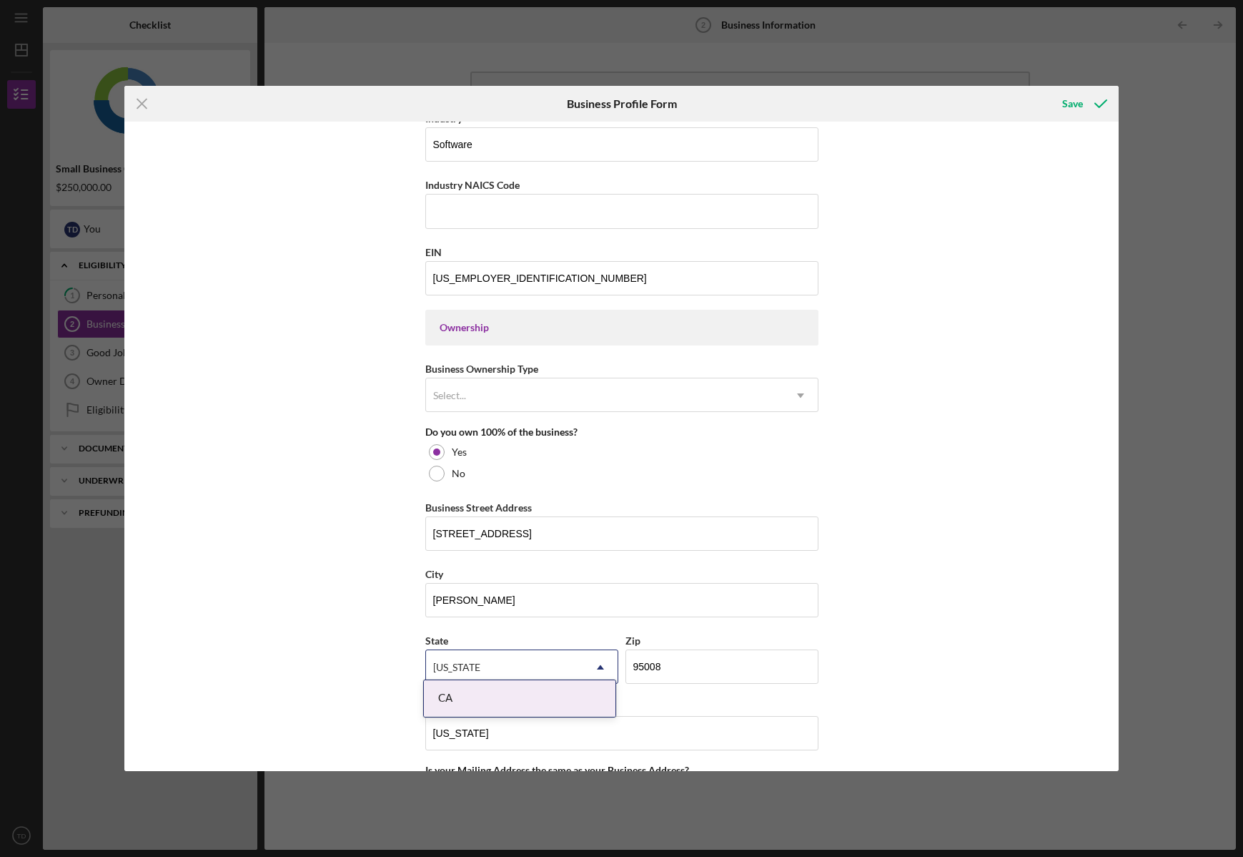
scroll to position [483, 0]
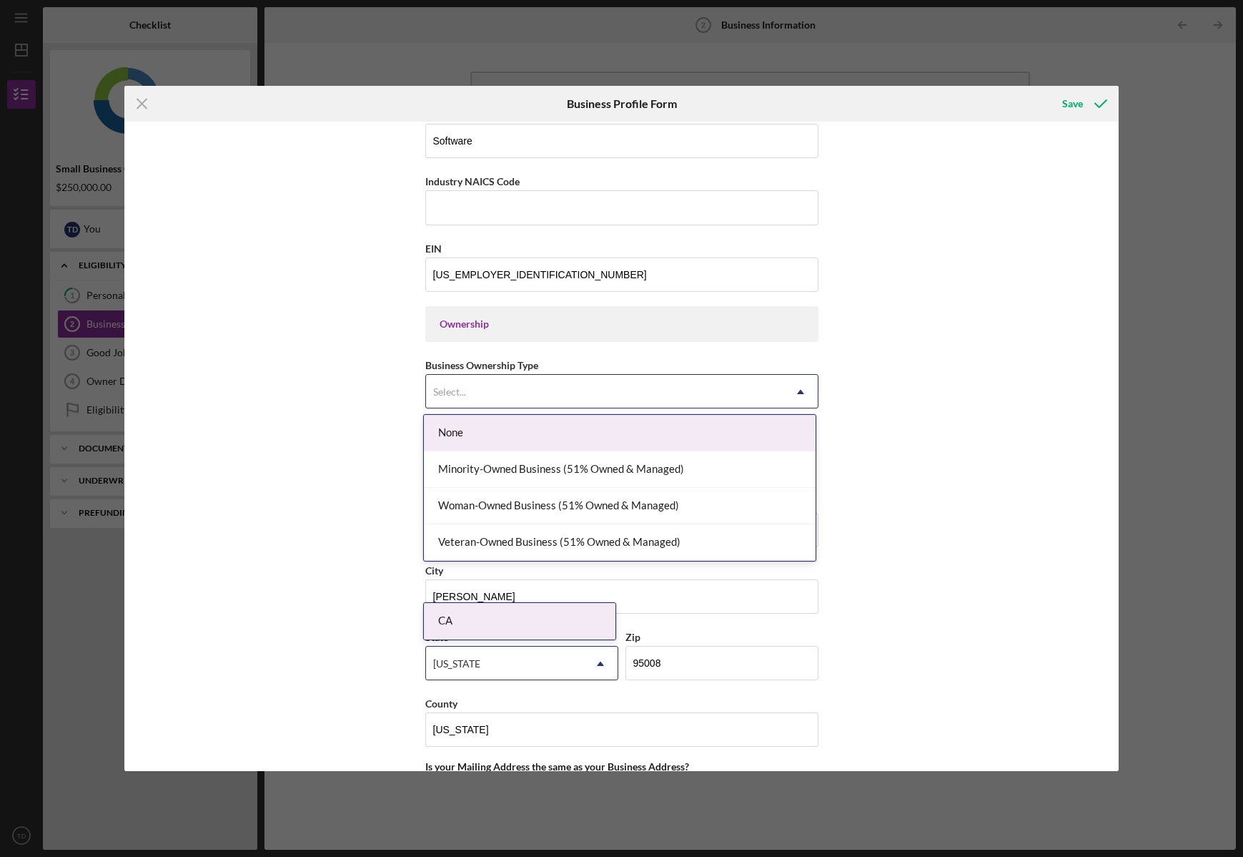
click at [445, 400] on div "Select..." at bounding box center [605, 391] width 358 height 33
click at [389, 419] on div "Business Name String Inc DBA CaseBase Business Start Date [DATE] Legal Structur…" at bounding box center [621, 446] width 995 height 649
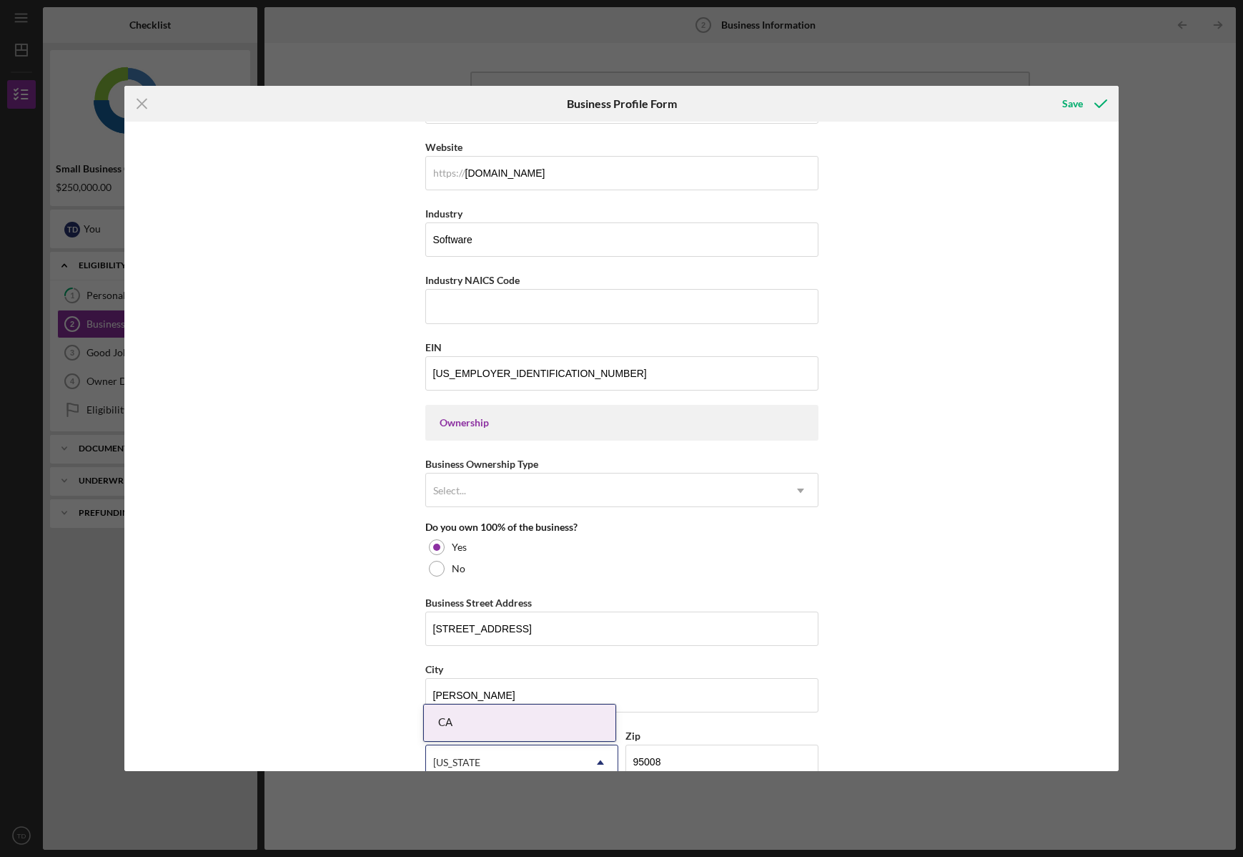
scroll to position [381, 0]
click at [503, 300] on input "Industry NAICS Code" at bounding box center [621, 309] width 393 height 34
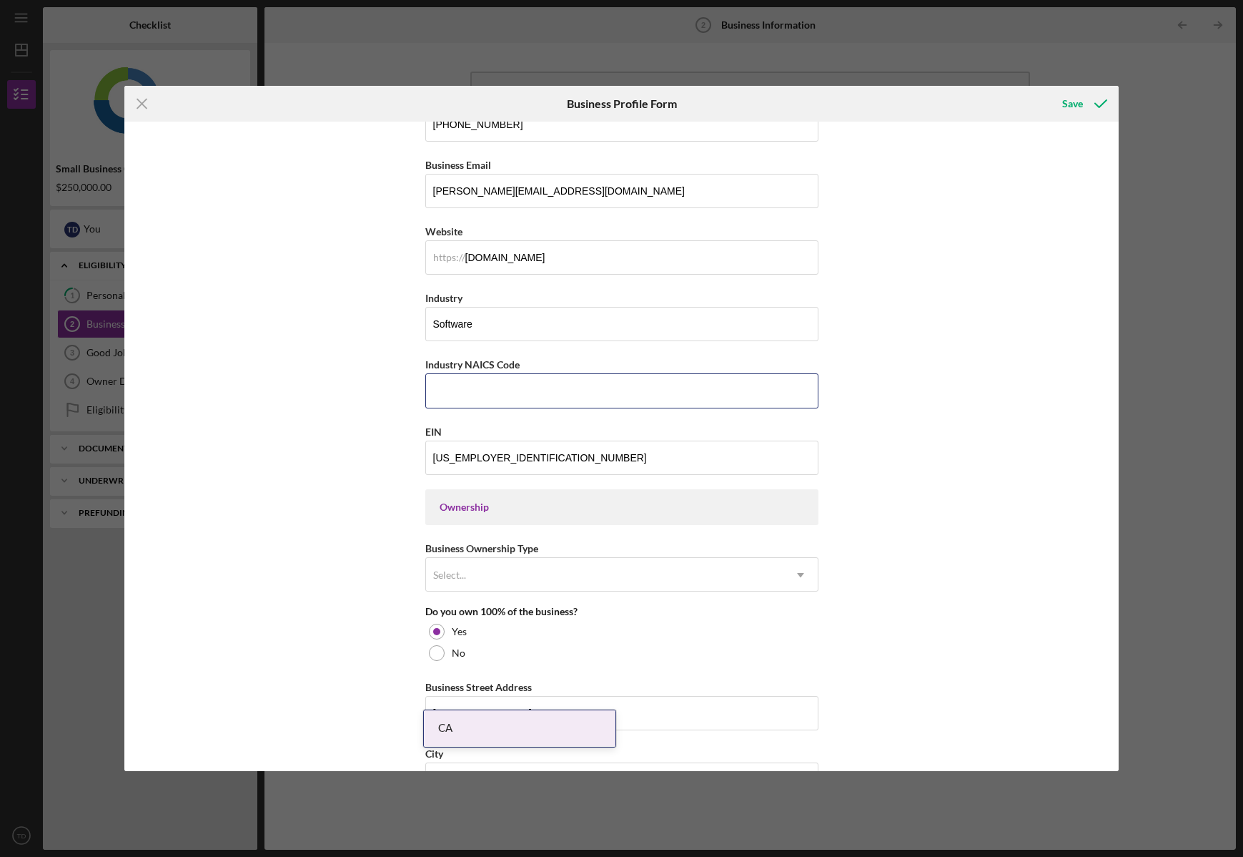
scroll to position [410, 0]
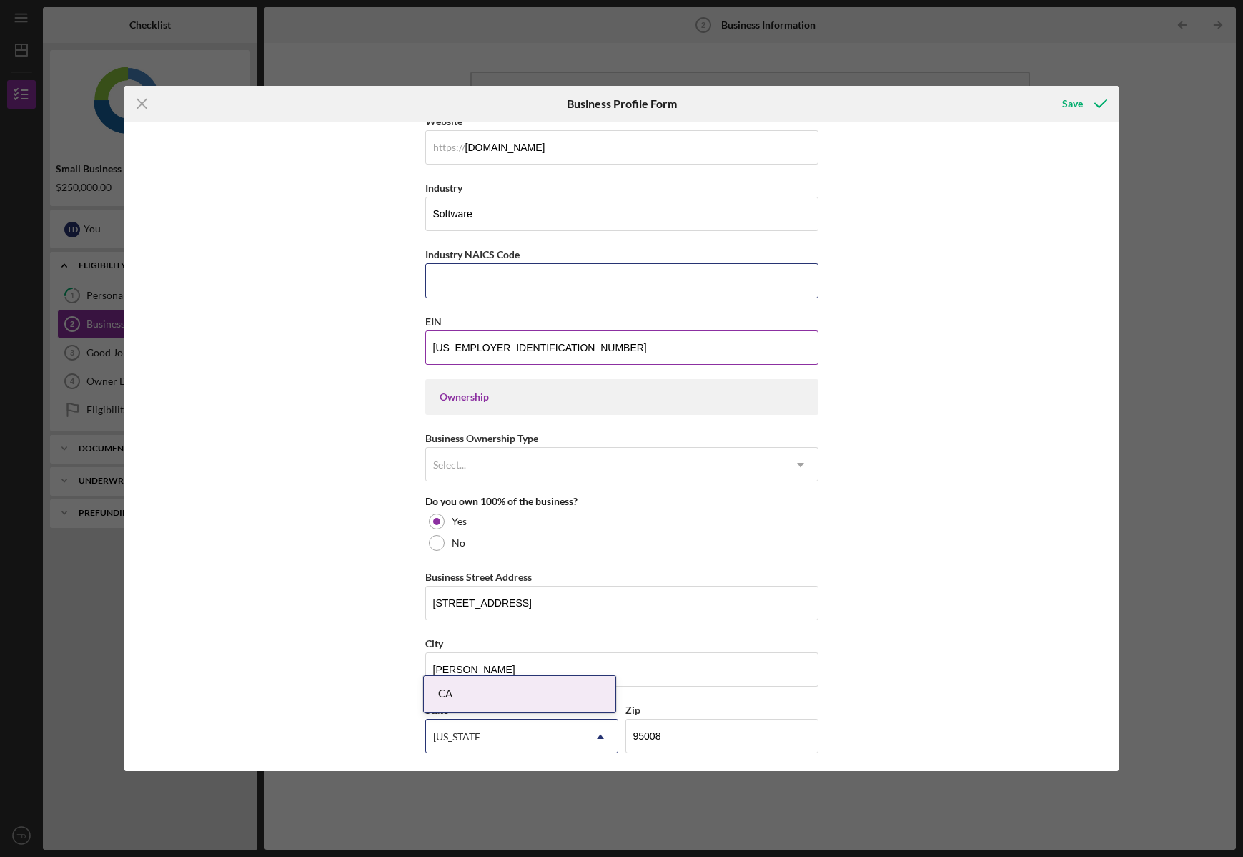
paste input "541511"
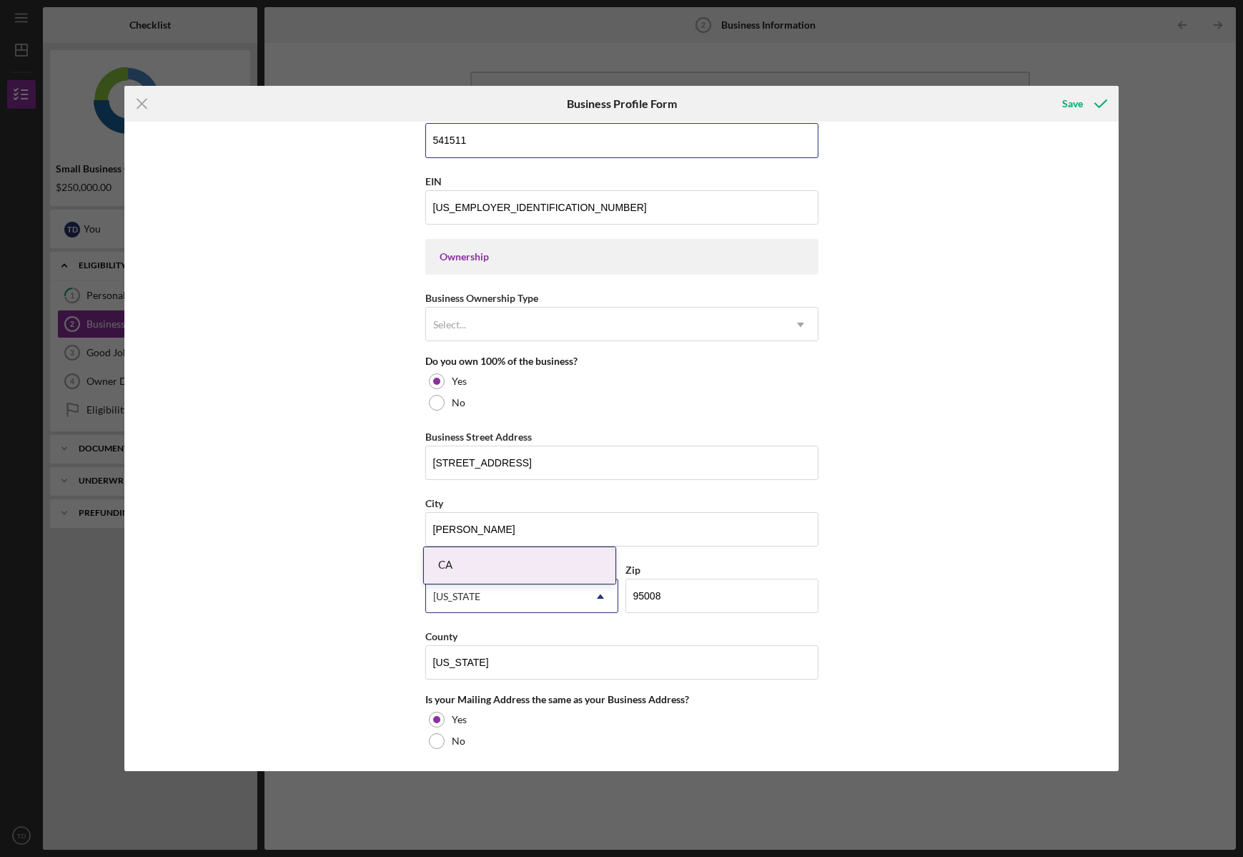
scroll to position [553, 0]
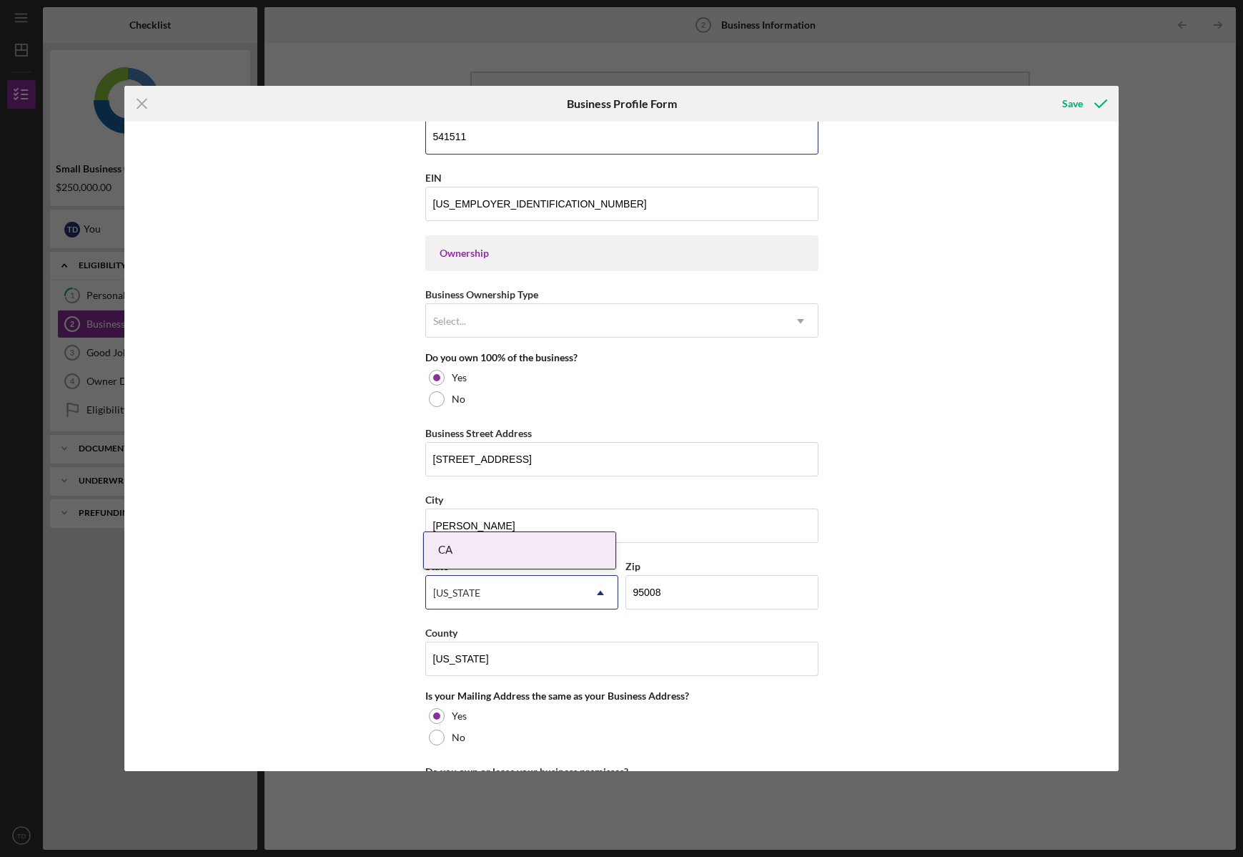
type input "541511"
click at [393, 505] on div "Business Name String Inc DBA CaseBase Business Start Date [DATE] Legal Structur…" at bounding box center [621, 446] width 995 height 649
click at [572, 550] on div "CA" at bounding box center [520, 550] width 192 height 36
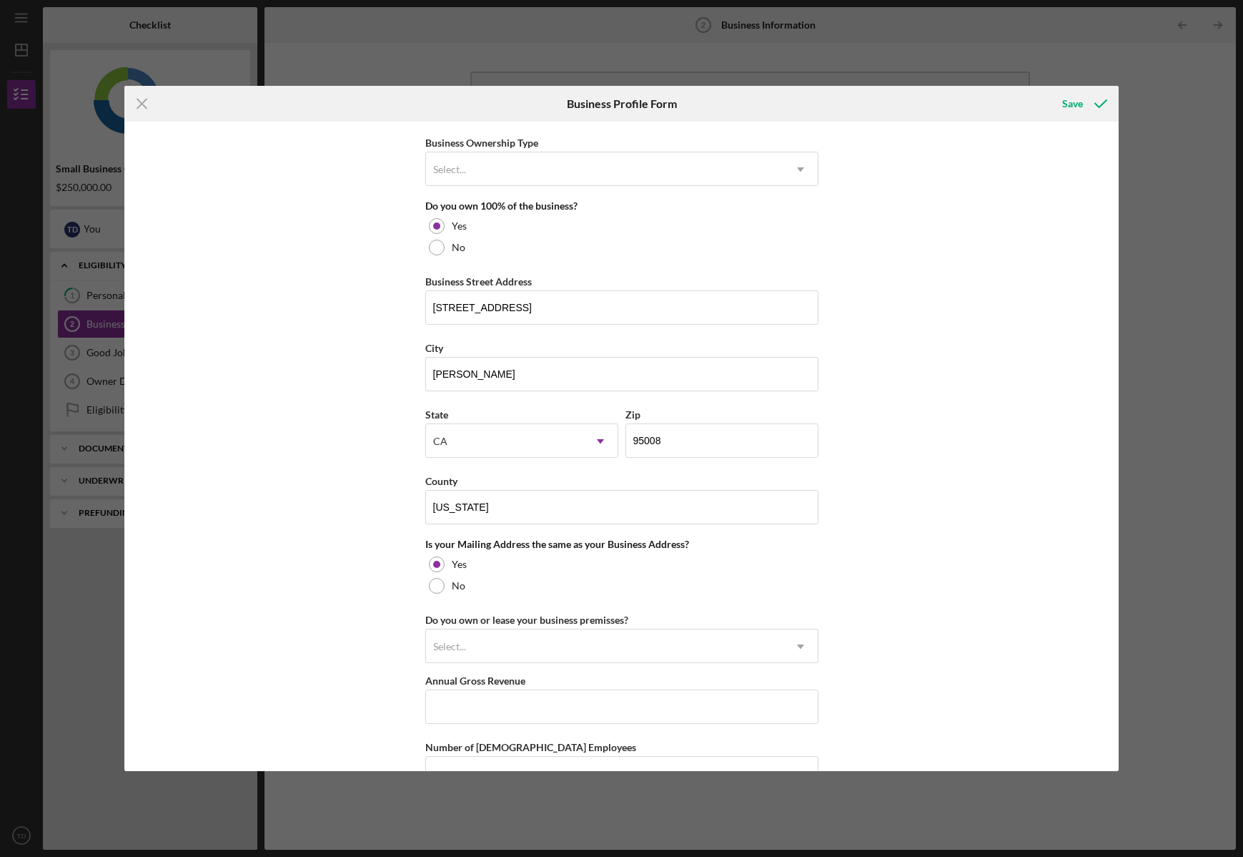
scroll to position [706, 0]
drag, startPoint x: 552, startPoint y: 315, endPoint x: 384, endPoint y: 305, distance: 168.3
click at [384, 305] on div "Business Name String Inc DBA CaseBase Business Start Date [DATE] Legal Structur…" at bounding box center [621, 446] width 995 height 649
type input "[STREET_ADDRESS]"
type input "CA"
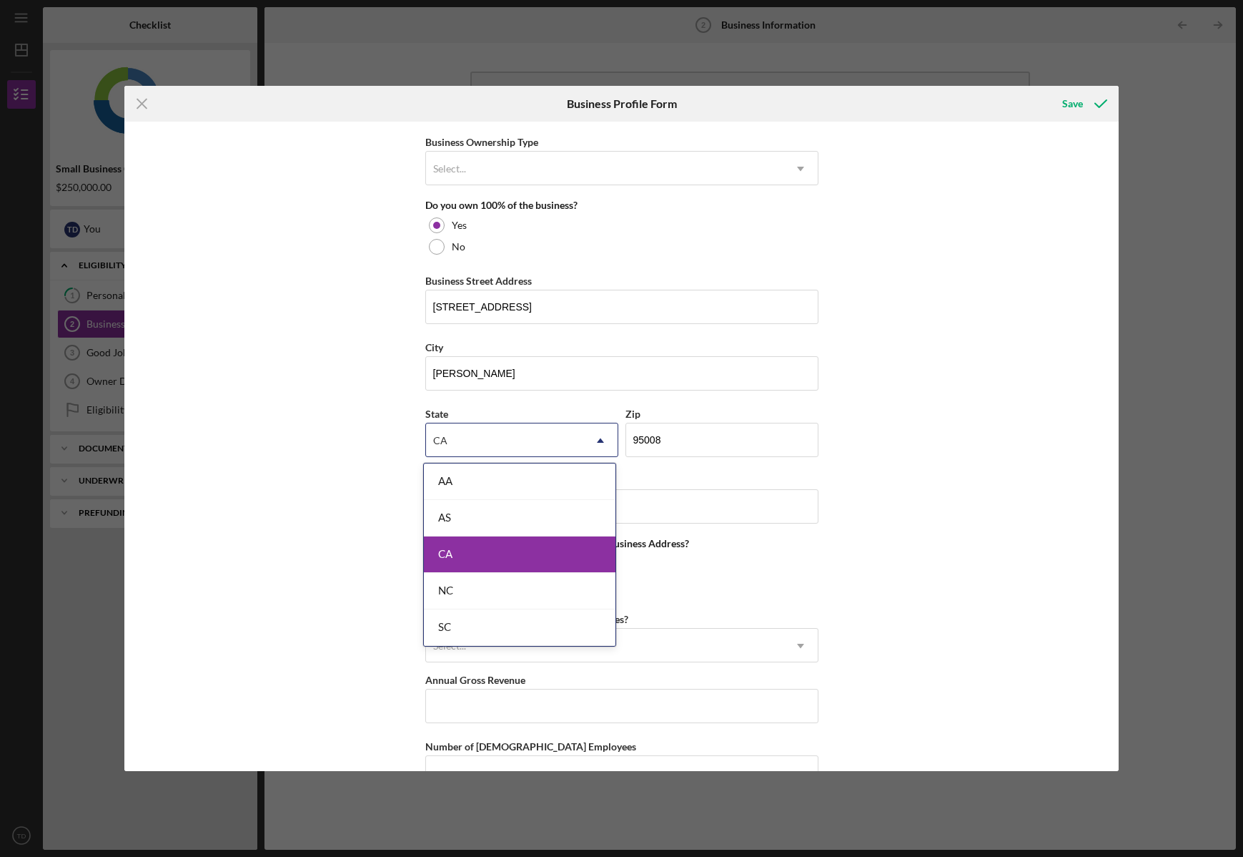
click at [483, 552] on div "CA" at bounding box center [520, 554] width 192 height 36
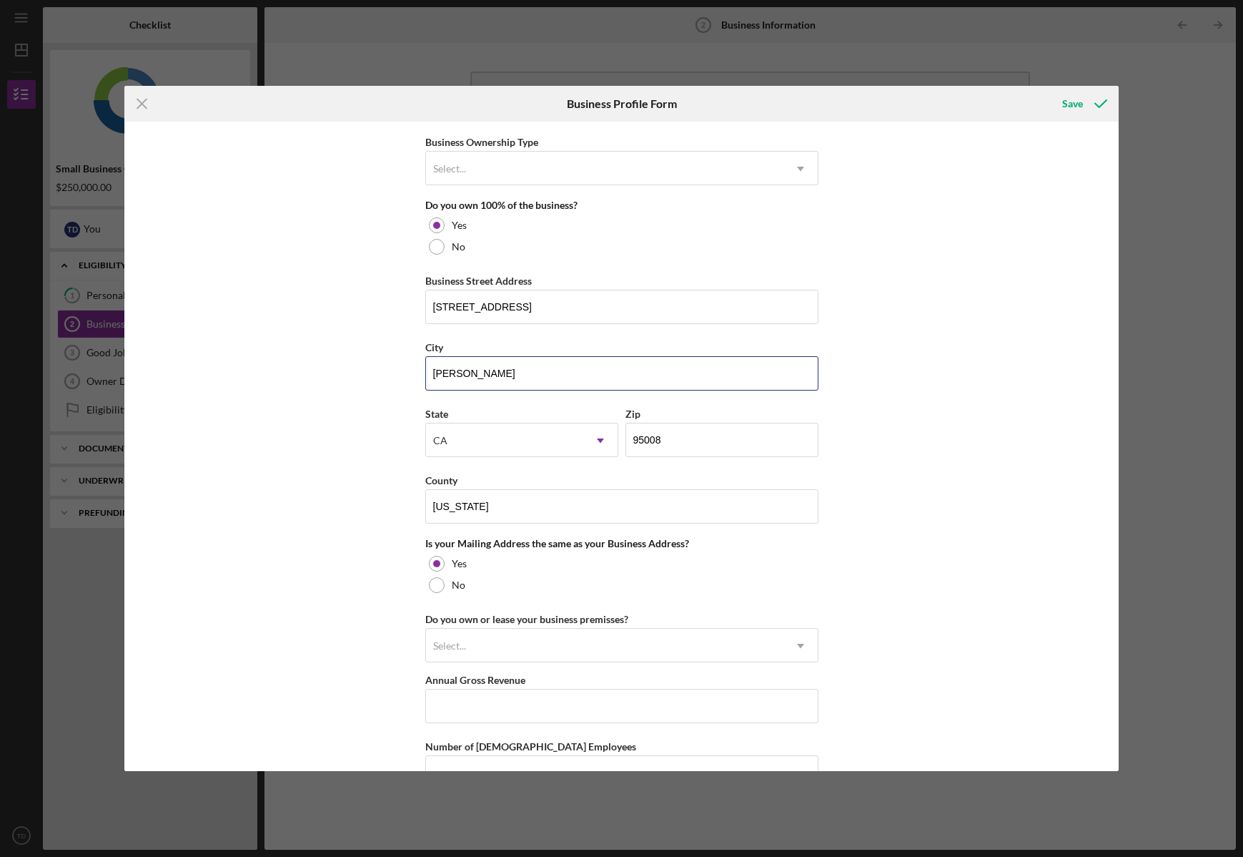
drag, startPoint x: 498, startPoint y: 375, endPoint x: 410, endPoint y: 375, distance: 88.7
click at [410, 375] on div "Business Name String Inc DBA CaseBase Business Start Date [DATE] Legal Structur…" at bounding box center [621, 446] width 995 height 649
type input "Rocklin"
click at [667, 446] on input "95008" at bounding box center [722, 440] width 193 height 34
type input "95677"
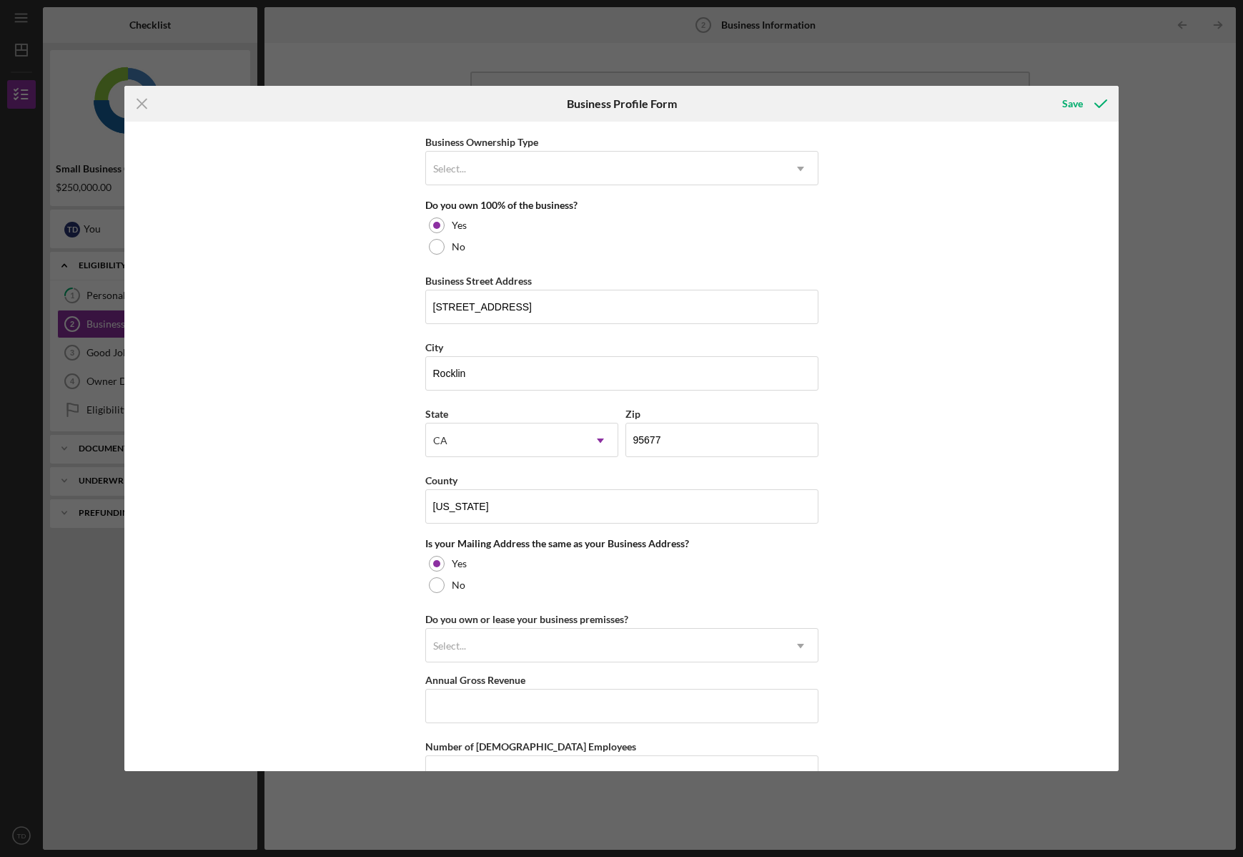
click at [931, 468] on div "Business Name String Inc DBA CaseBase Business Start Date [DATE] Legal Structur…" at bounding box center [621, 446] width 995 height 649
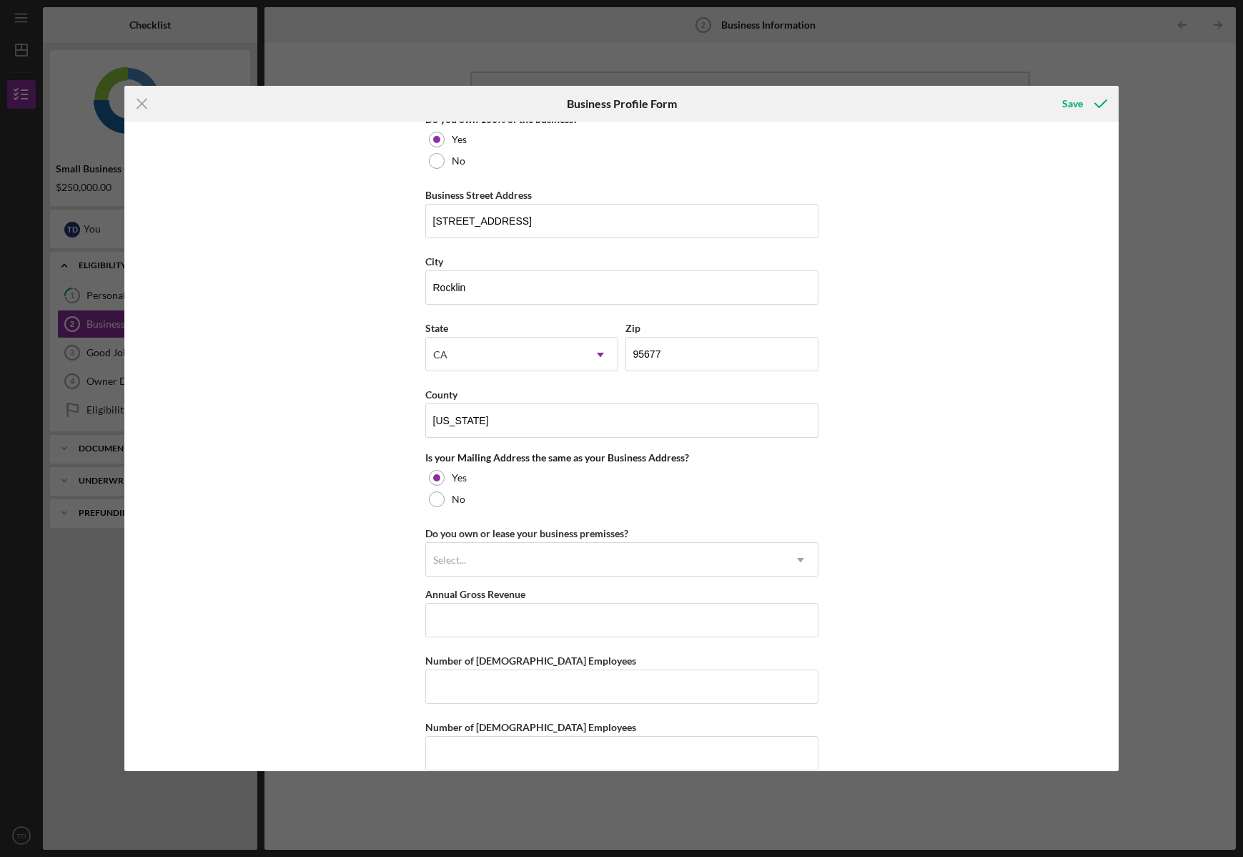
scroll to position [812, 0]
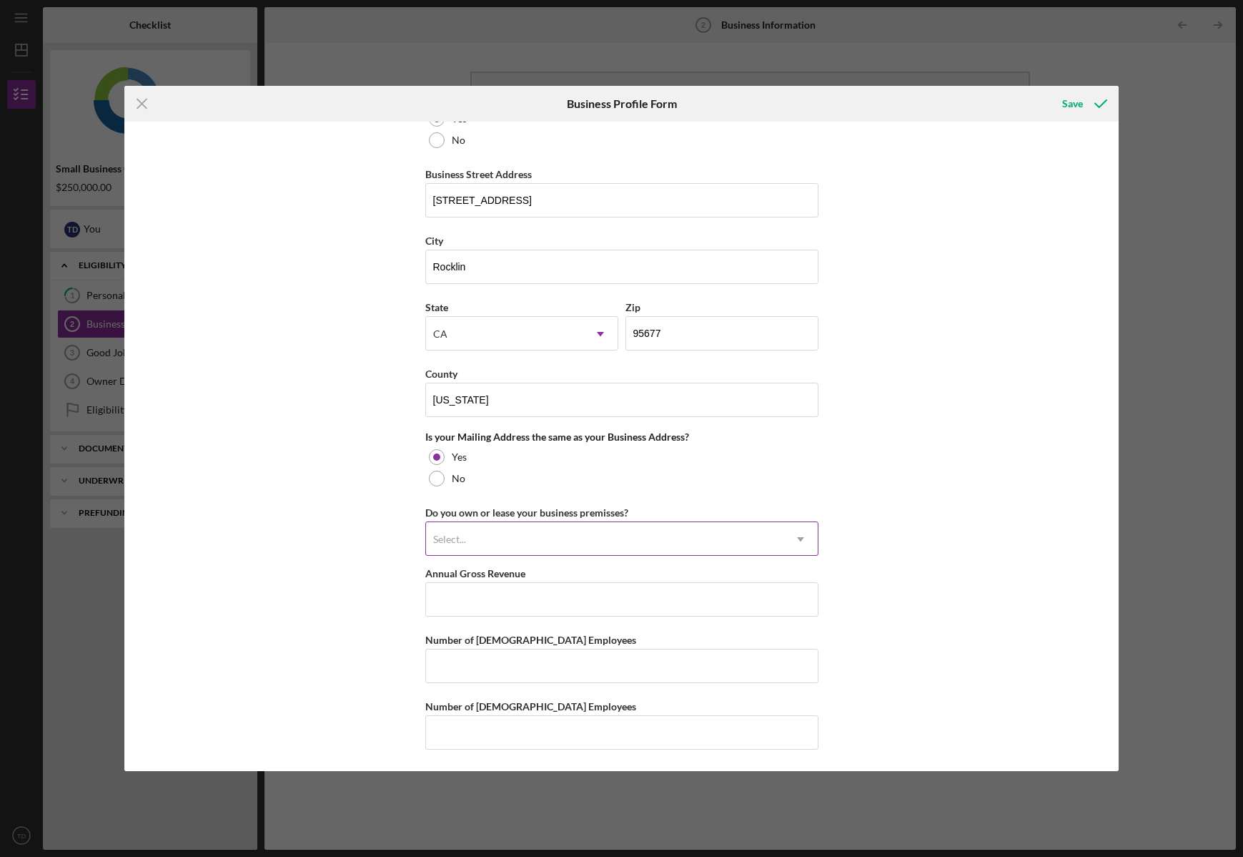
click at [571, 534] on div "Select..." at bounding box center [605, 539] width 358 height 33
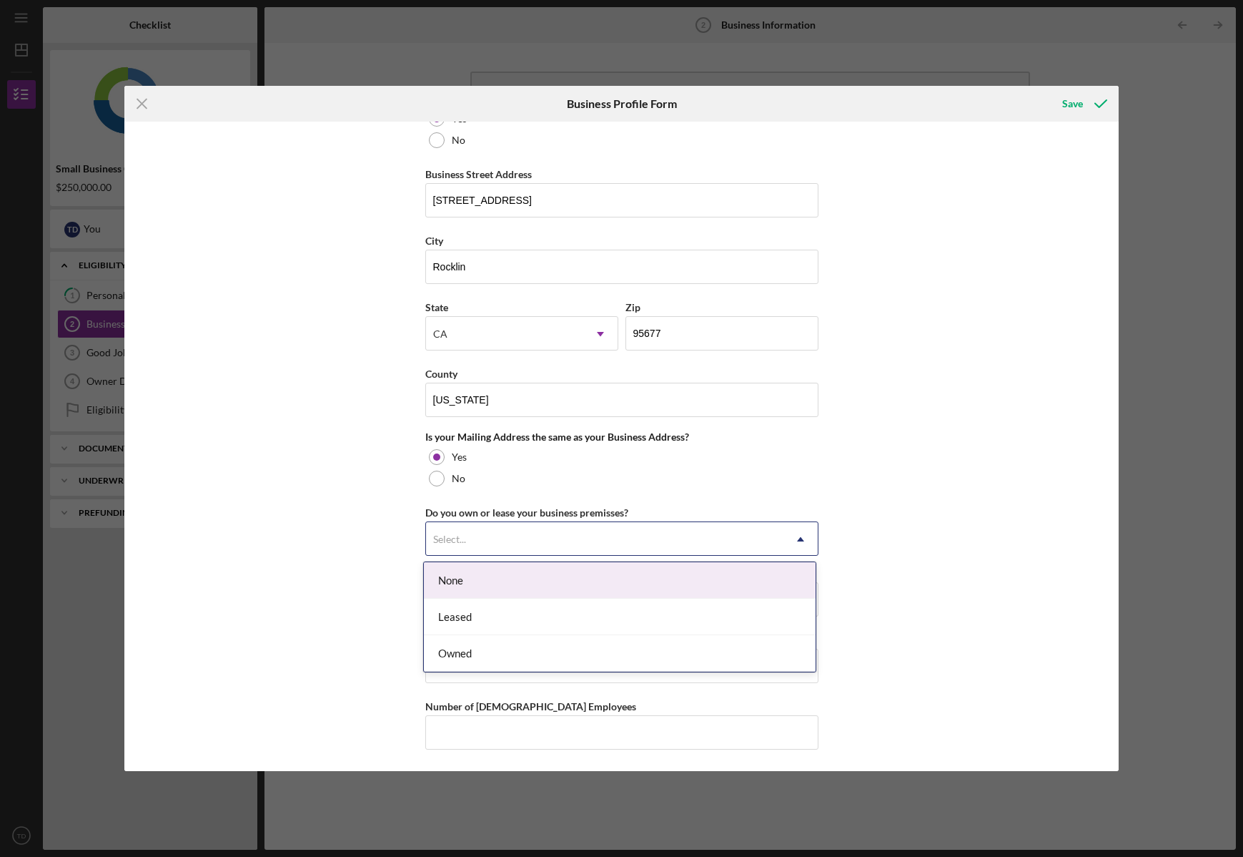
click at [510, 583] on div "None" at bounding box center [620, 580] width 392 height 36
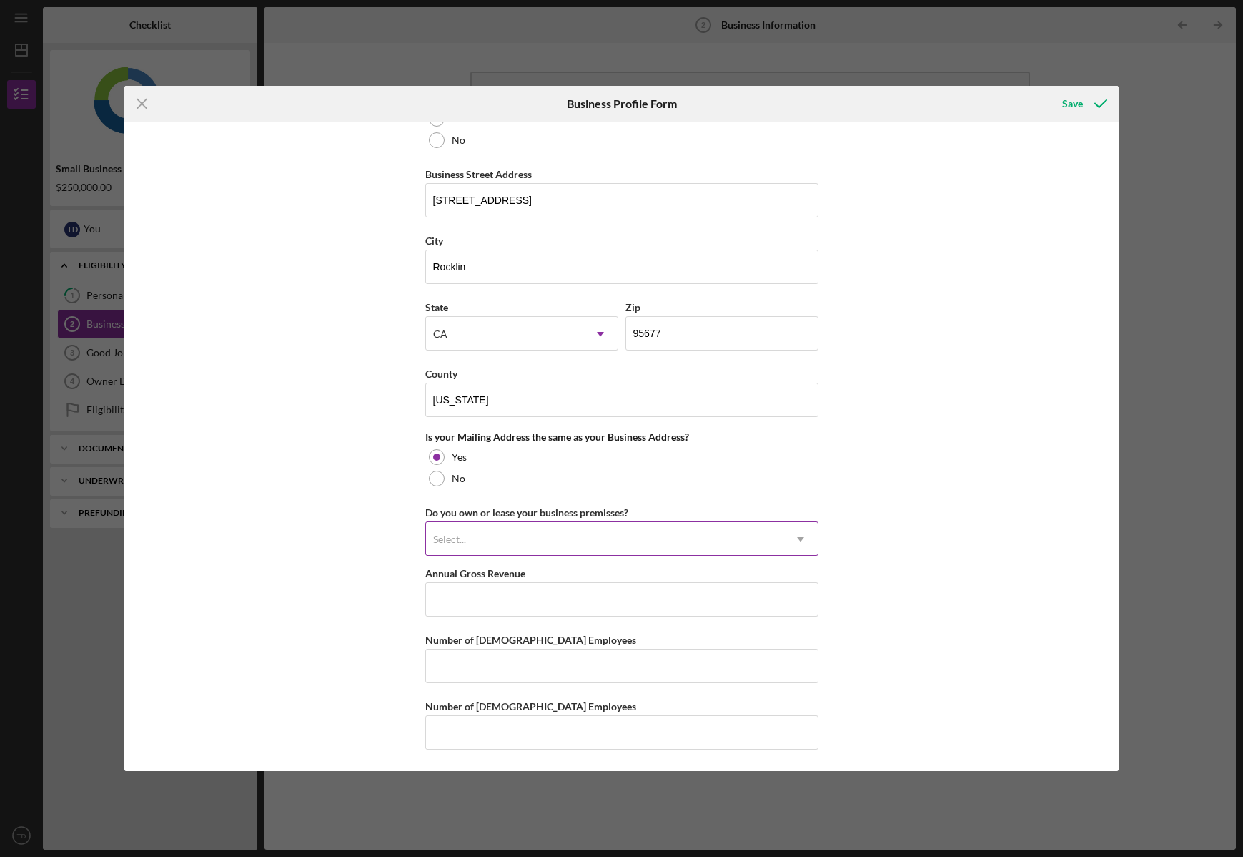
click at [737, 551] on div "Select..." at bounding box center [605, 539] width 358 height 33
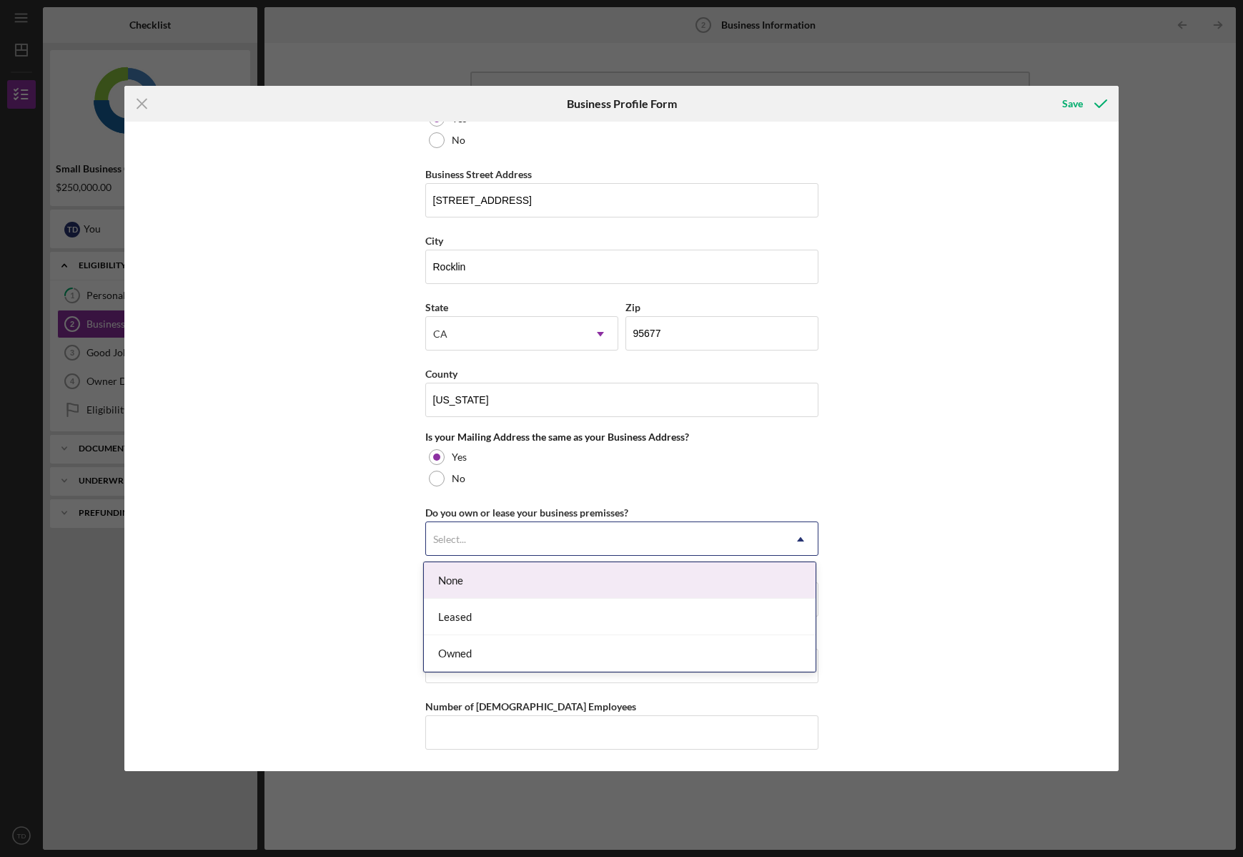
click at [463, 587] on div "None" at bounding box center [620, 580] width 392 height 36
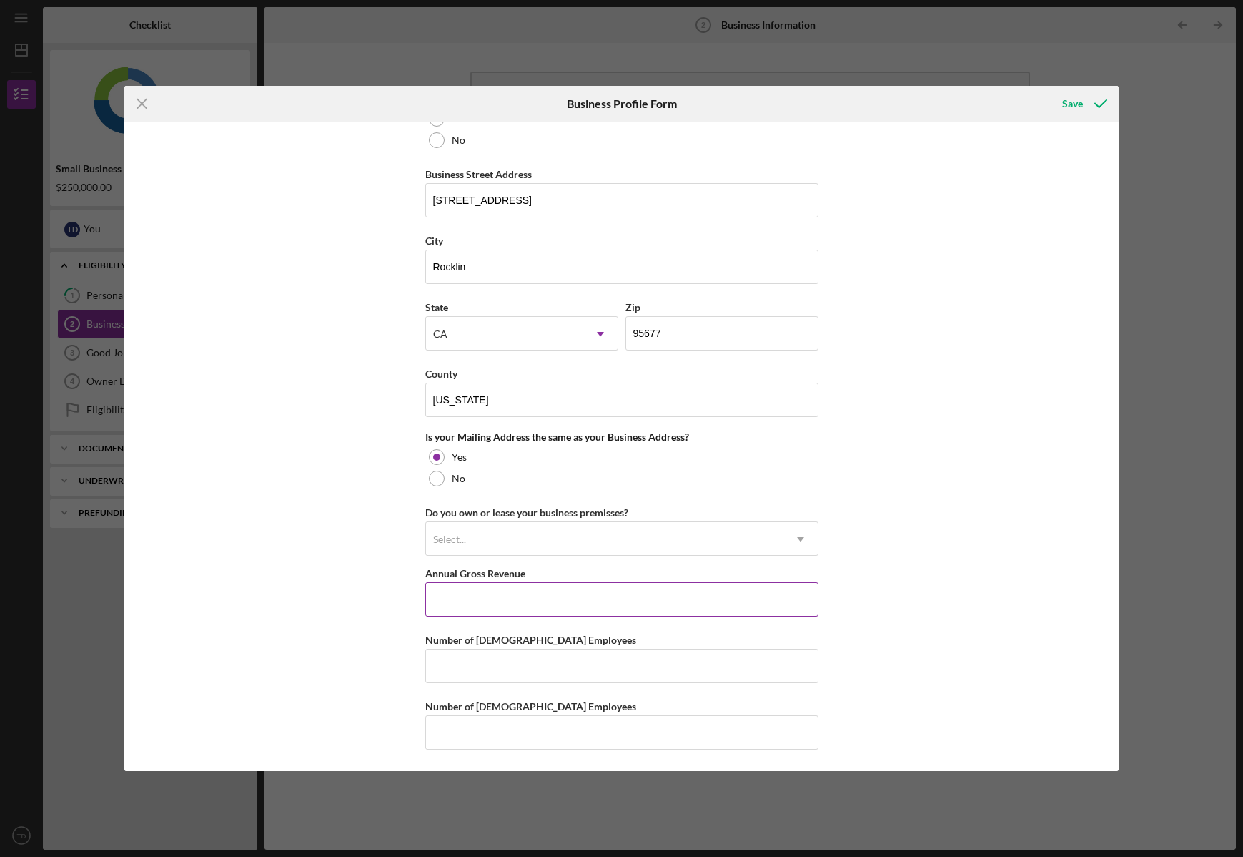
click at [486, 607] on input "Annual Gross Revenue" at bounding box center [621, 599] width 393 height 34
click at [914, 561] on div "Business Name String Inc DBA CaseBase Business Start Date [DATE] Legal Structur…" at bounding box center [621, 446] width 995 height 649
drag, startPoint x: 474, startPoint y: 604, endPoint x: 442, endPoint y: 603, distance: 32.2
click at [442, 603] on input "$450,000" at bounding box center [621, 599] width 393 height 34
type input "$430,000"
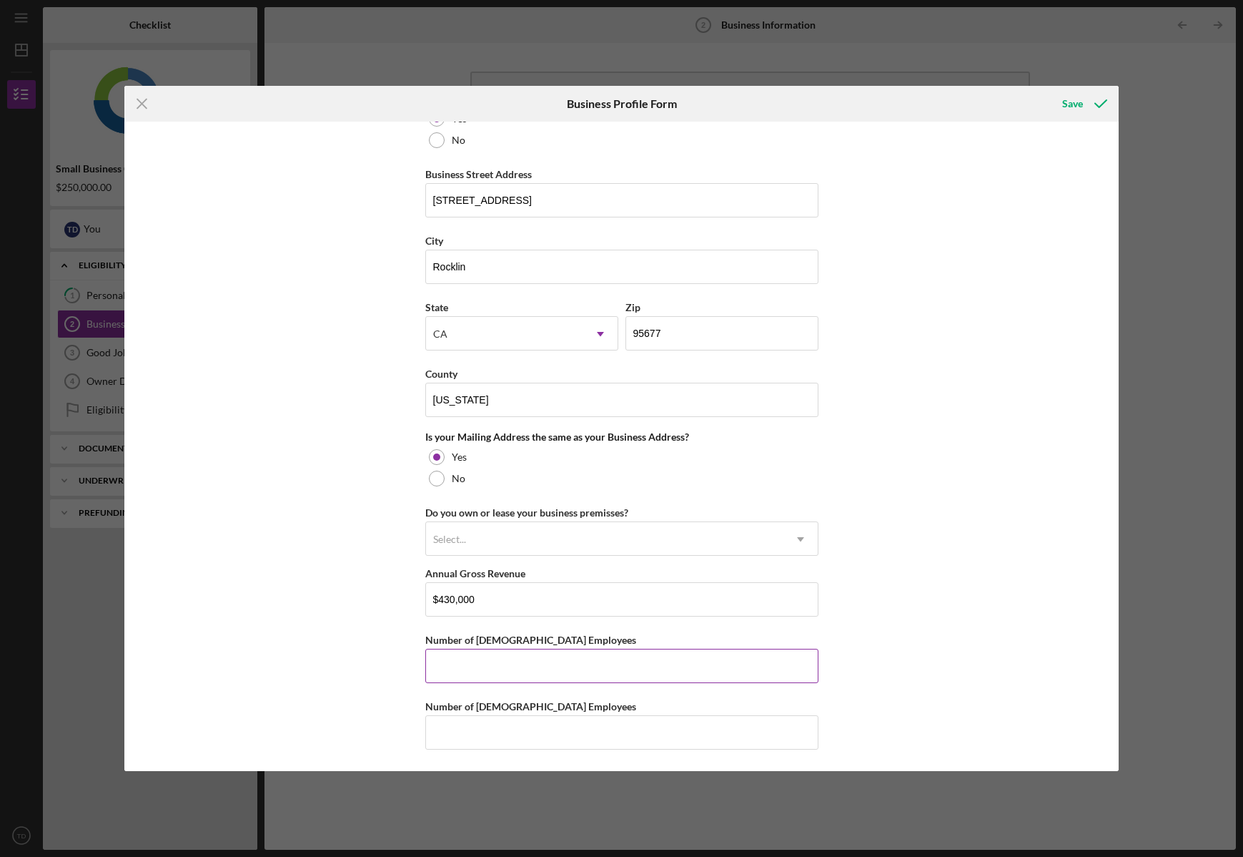
click at [469, 660] on input "Number of [DEMOGRAPHIC_DATA] Employees" at bounding box center [621, 666] width 393 height 34
type input "1"
click at [473, 732] on input "Number of [DEMOGRAPHIC_DATA] Employees" at bounding box center [621, 732] width 393 height 34
type input "0"
click at [882, 576] on div "Business Name String Inc DBA CaseBase Business Start Date [DATE] Legal Structur…" at bounding box center [621, 446] width 995 height 649
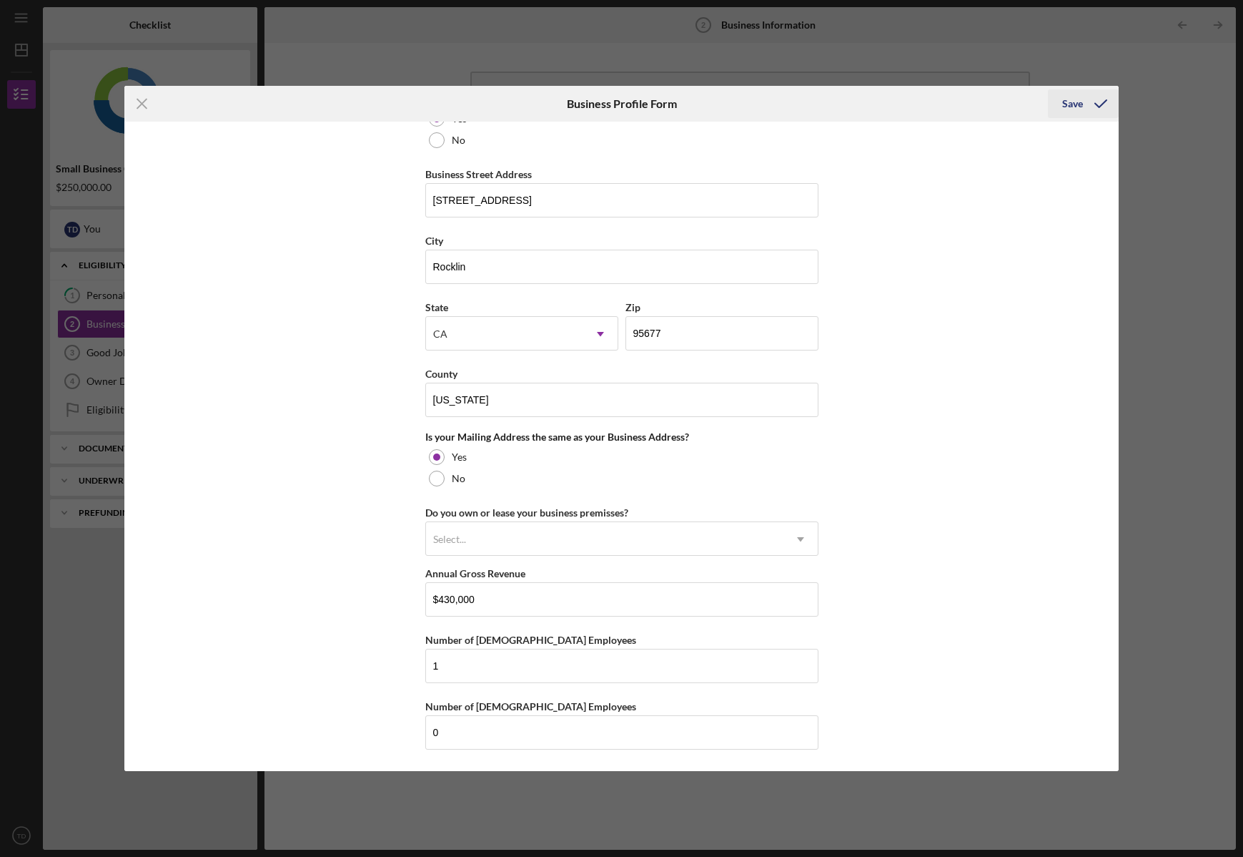
click at [1079, 102] on div "Save" at bounding box center [1073, 103] width 21 height 29
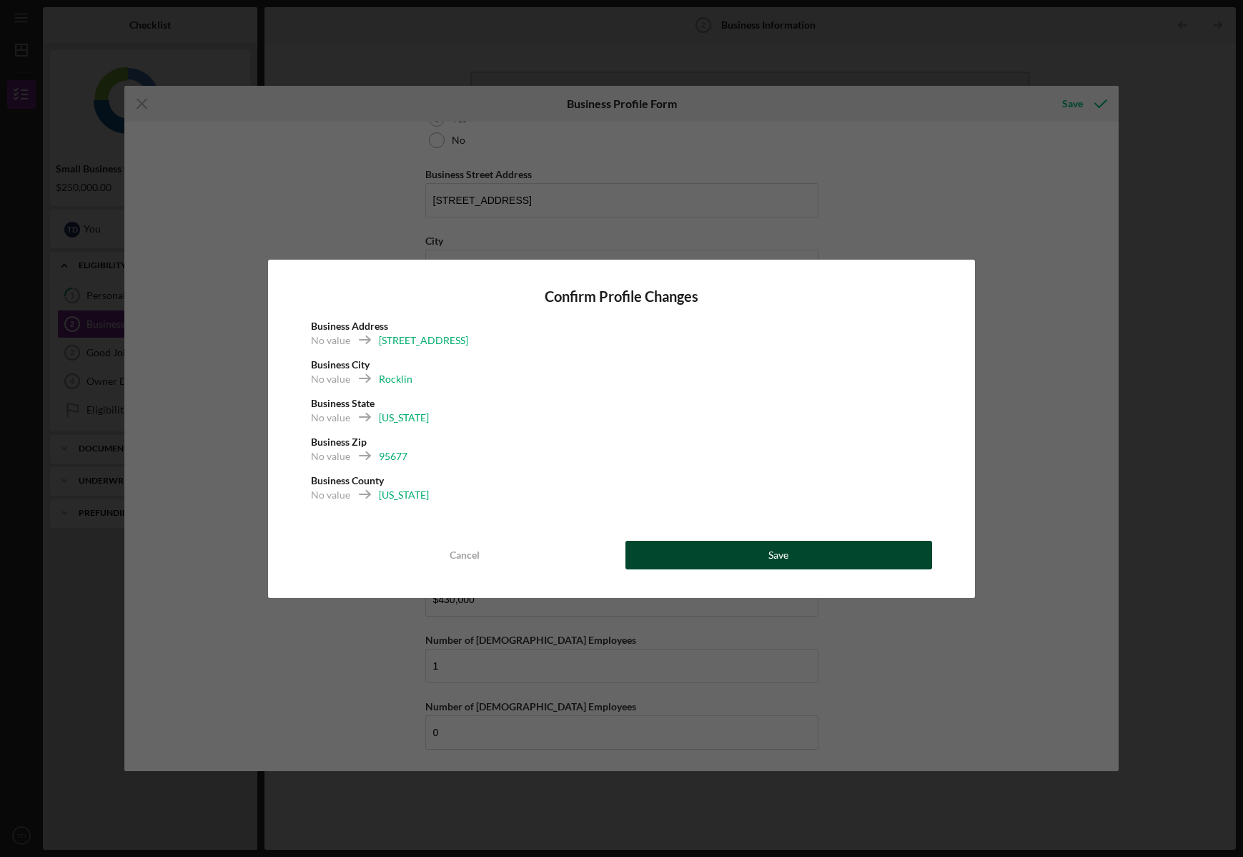
click at [716, 546] on button "Save" at bounding box center [779, 555] width 307 height 29
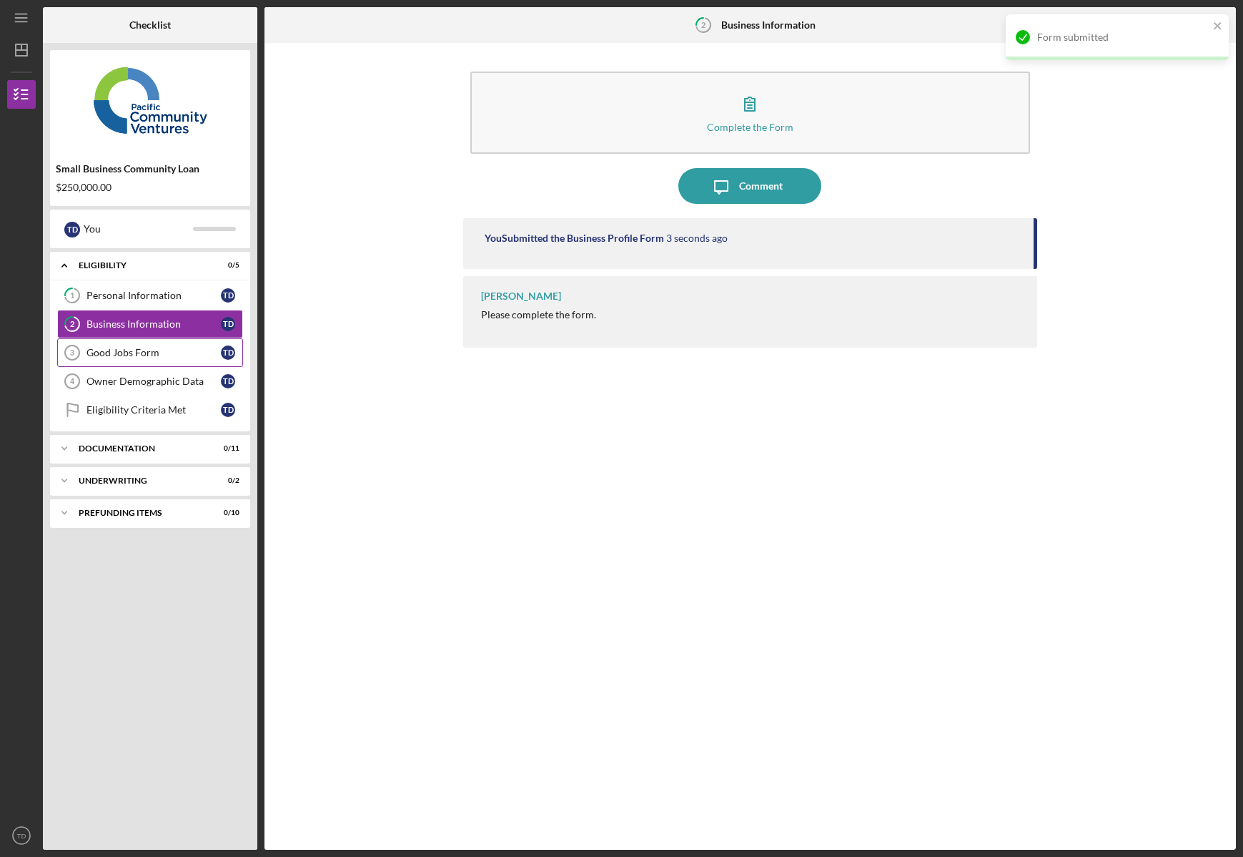
click at [150, 358] on div "Good Jobs Form" at bounding box center [154, 352] width 134 height 11
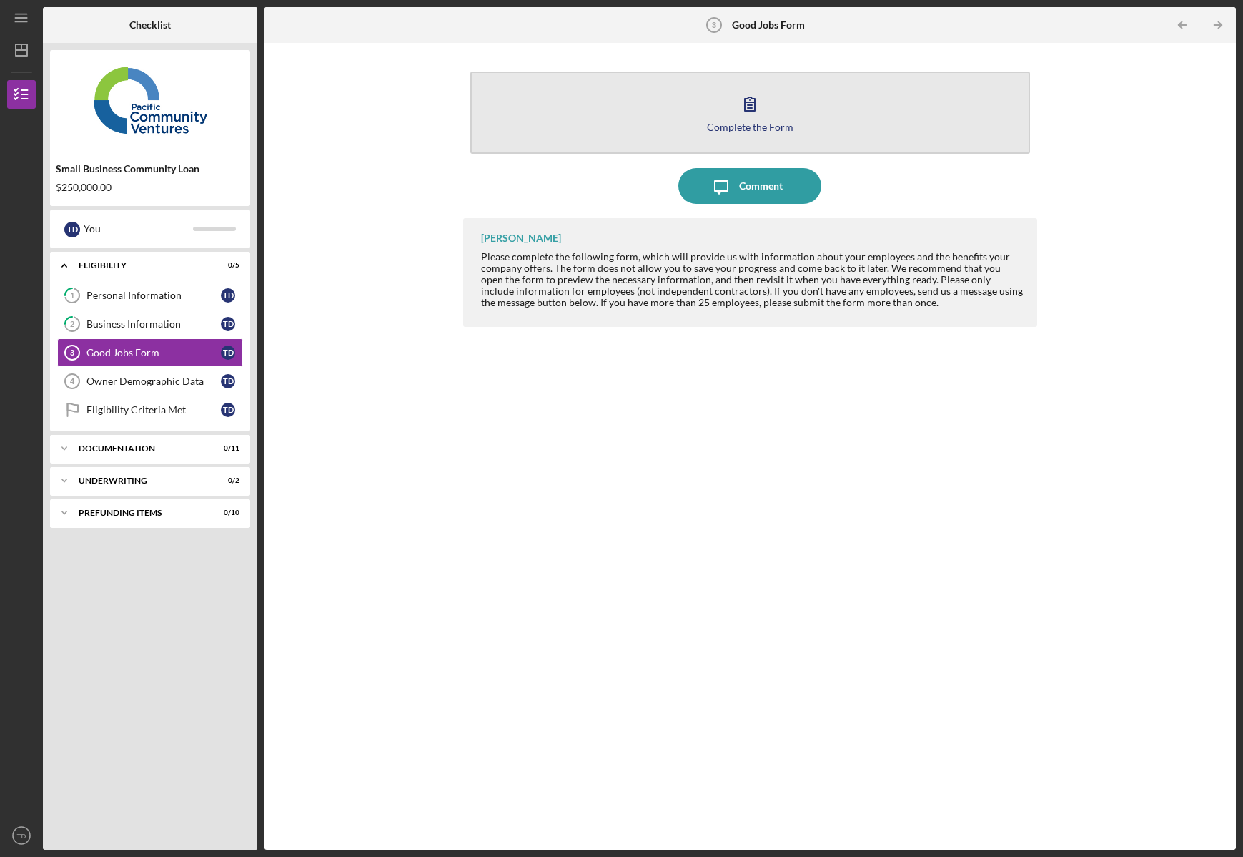
click at [772, 126] on div "Complete the Form" at bounding box center [750, 127] width 87 height 11
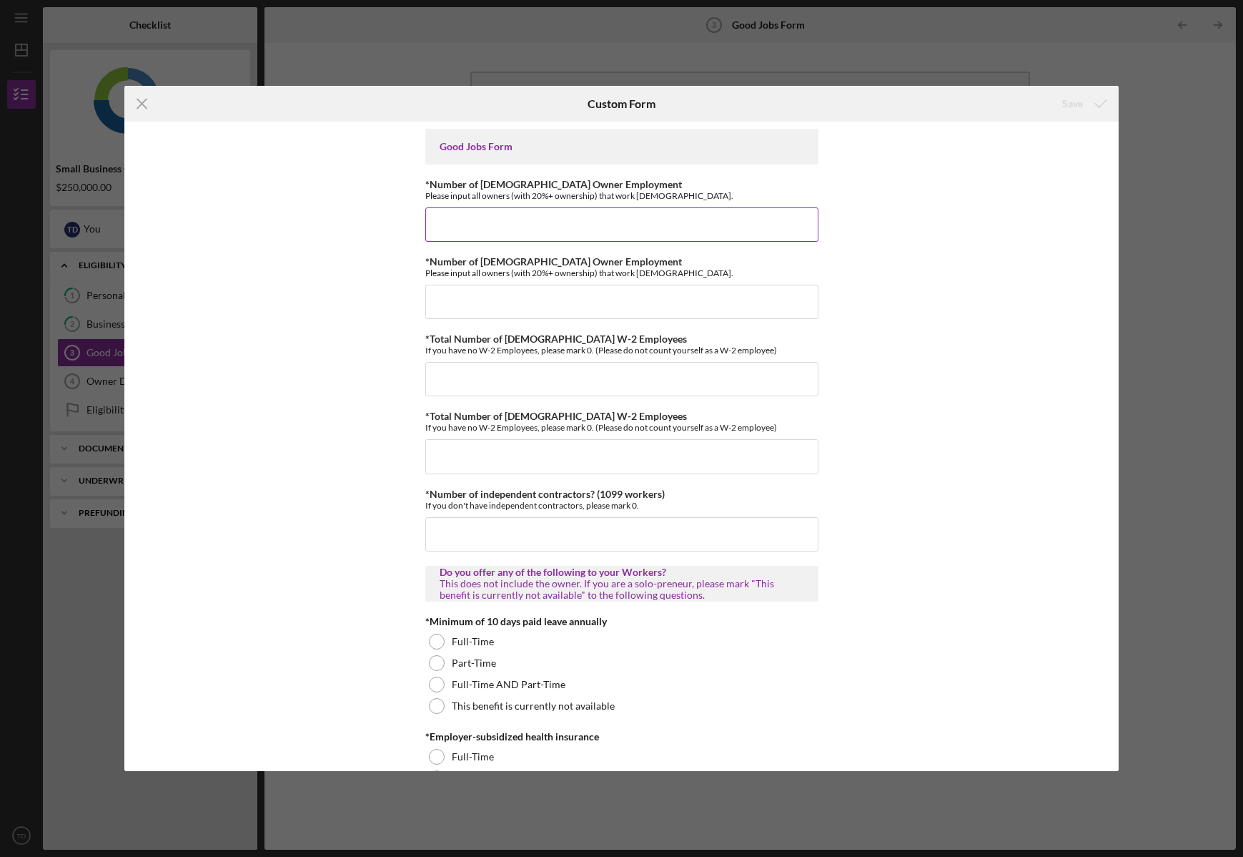
click at [491, 216] on input "*Number of [DEMOGRAPHIC_DATA] Owner Employment" at bounding box center [621, 224] width 393 height 34
type input "1"
click at [476, 307] on input "*Number of [DEMOGRAPHIC_DATA] Owner Employment" at bounding box center [621, 302] width 393 height 34
type input "0"
click at [470, 380] on input "*Total Number of [DEMOGRAPHIC_DATA] W-2 Employees" at bounding box center [621, 379] width 393 height 34
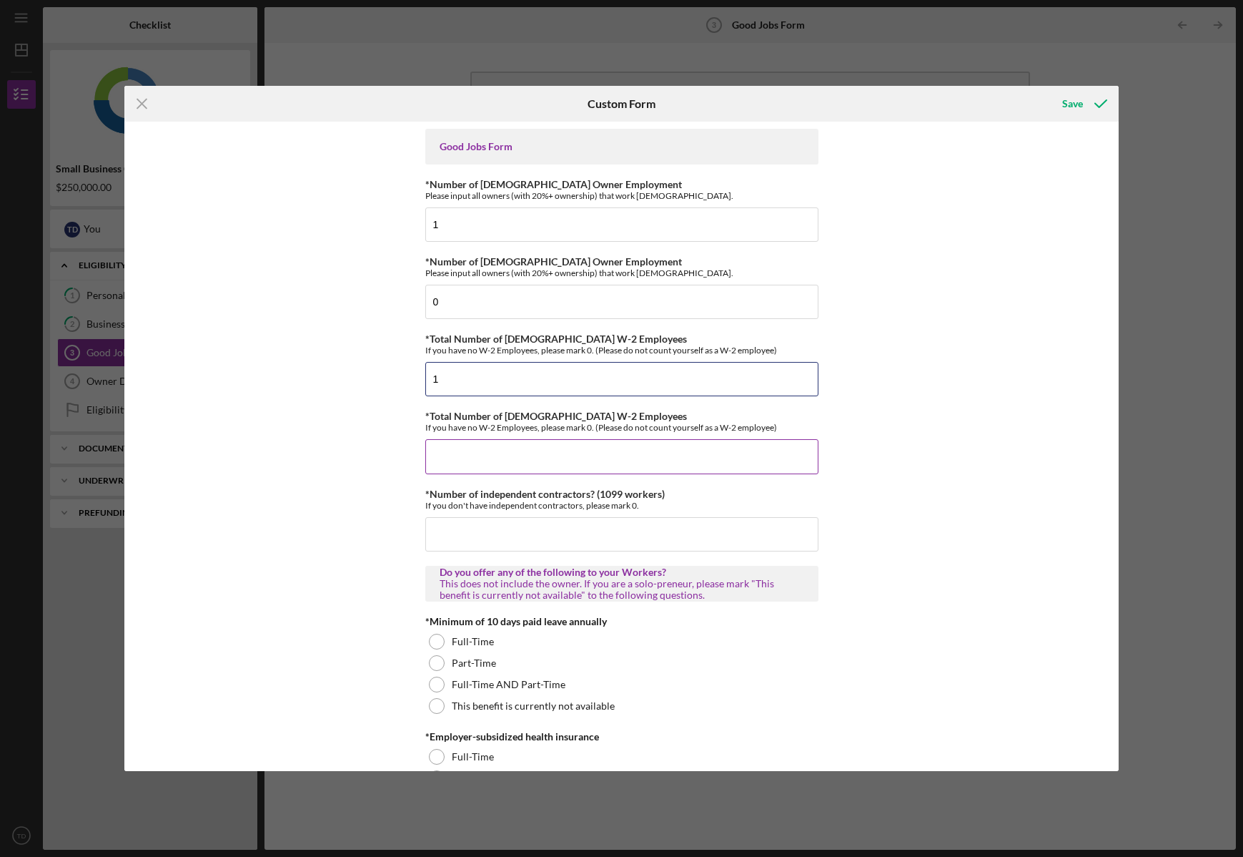
type input "1"
click at [481, 466] on input "*Total Number of [DEMOGRAPHIC_DATA] W-2 Employees" at bounding box center [621, 456] width 393 height 34
type input "0"
click at [477, 531] on input "*Number of independent contractors? (1099 workers)" at bounding box center [621, 534] width 393 height 34
type input "1"
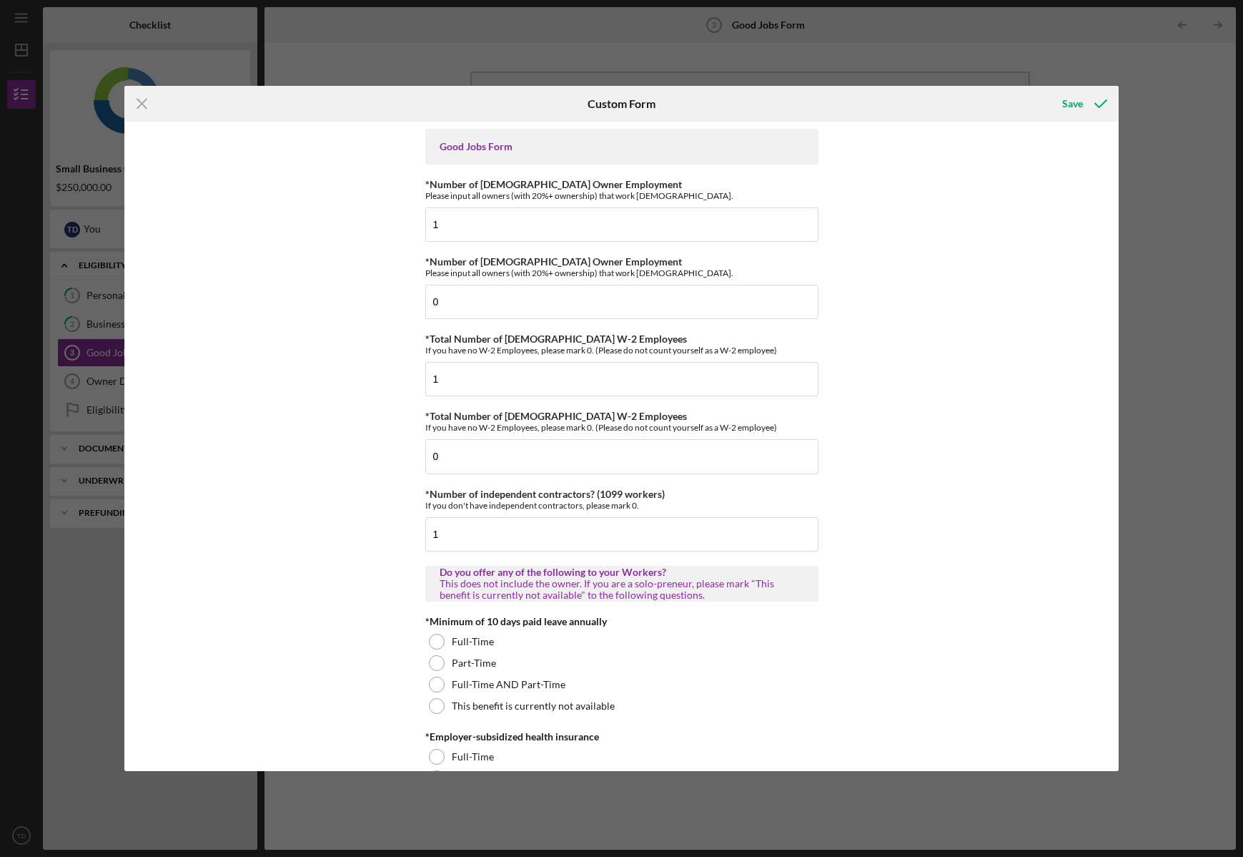
click at [873, 521] on div "Good Jobs Form *Number of [DEMOGRAPHIC_DATA] Owner Employment Please input all …" at bounding box center [621, 446] width 995 height 649
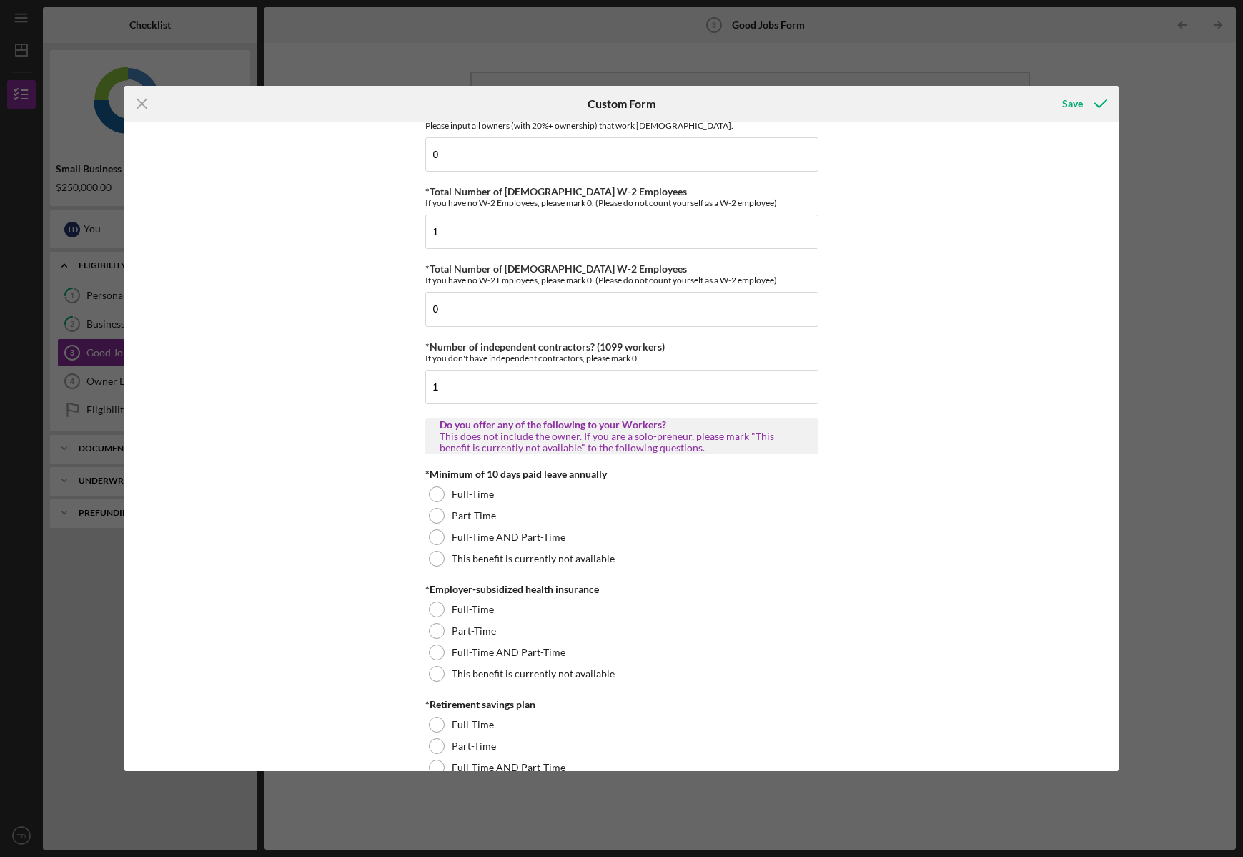
scroll to position [189, 0]
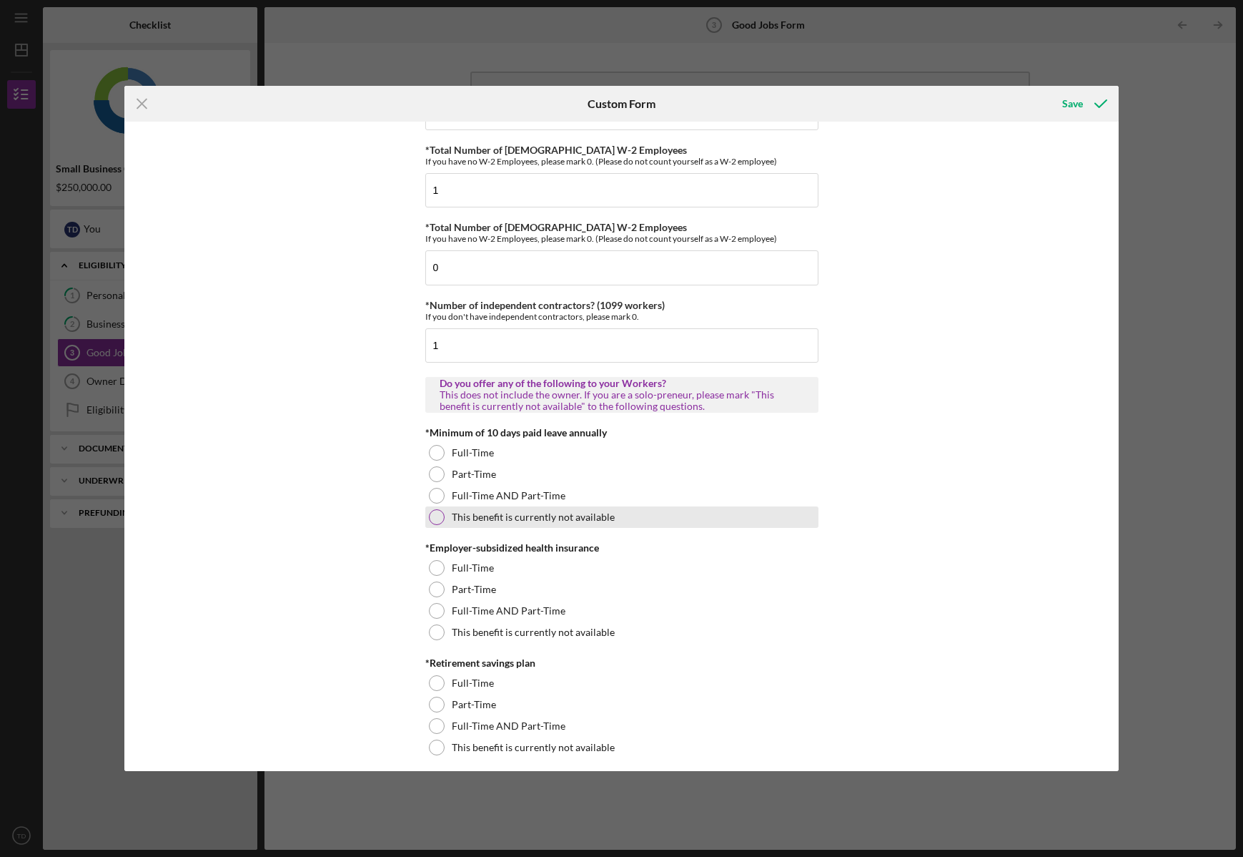
click at [435, 512] on div at bounding box center [437, 517] width 16 height 16
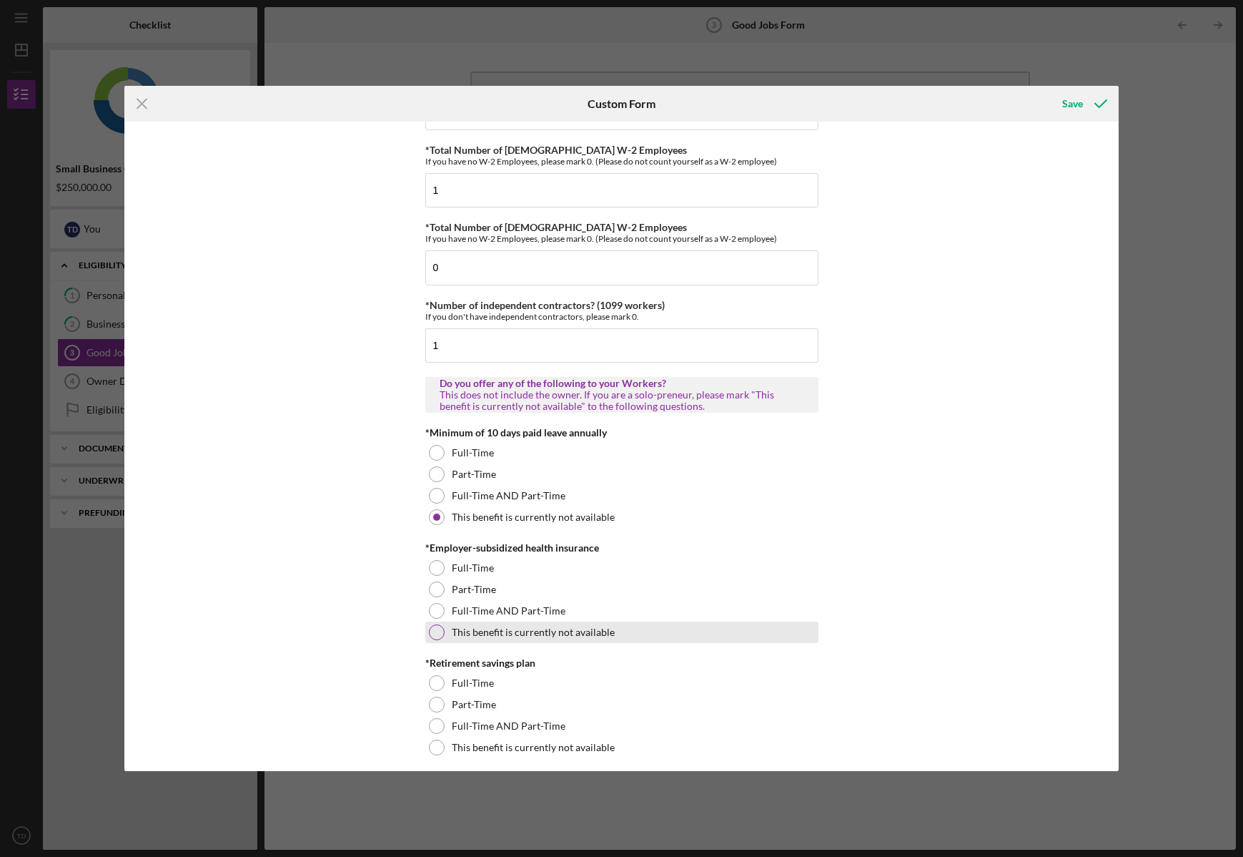
click at [433, 624] on div at bounding box center [437, 632] width 16 height 16
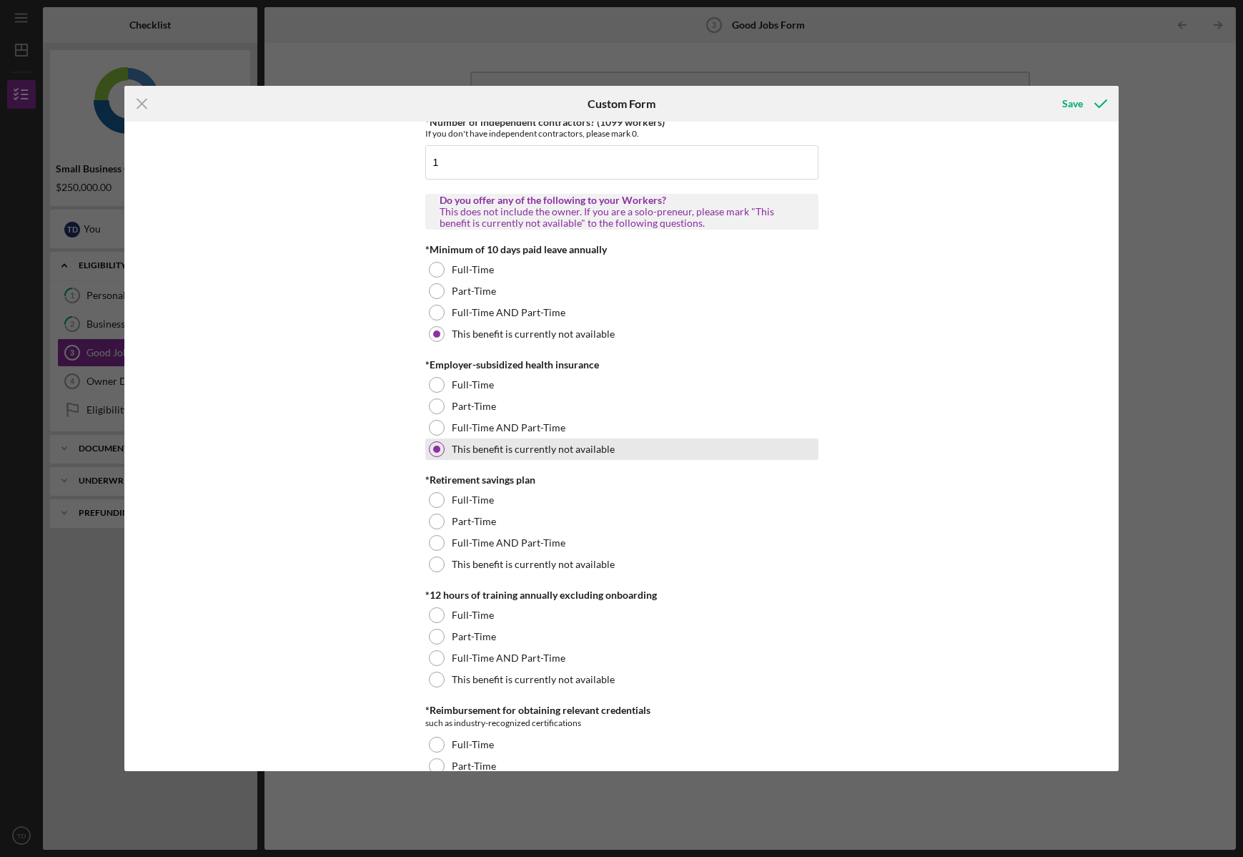
scroll to position [388, 0]
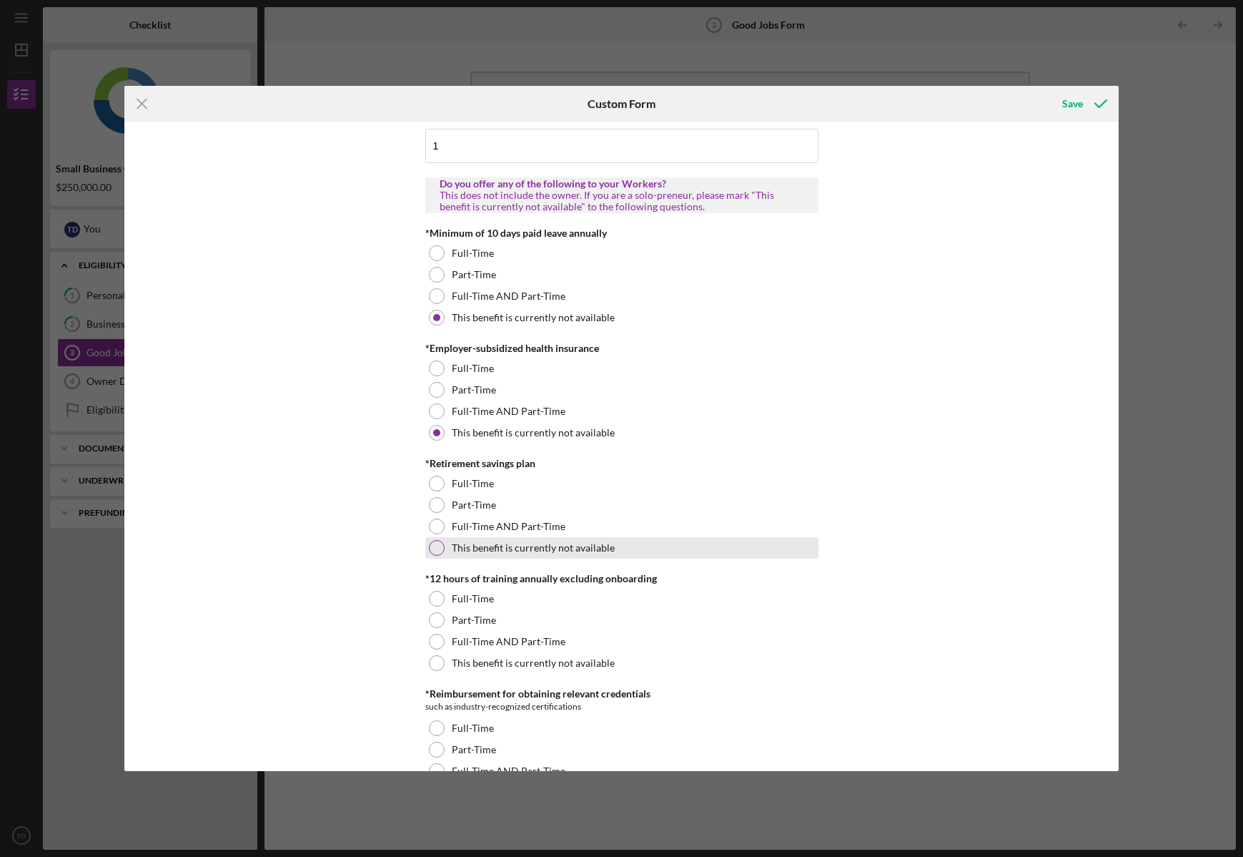
click at [434, 547] on div at bounding box center [437, 548] width 16 height 16
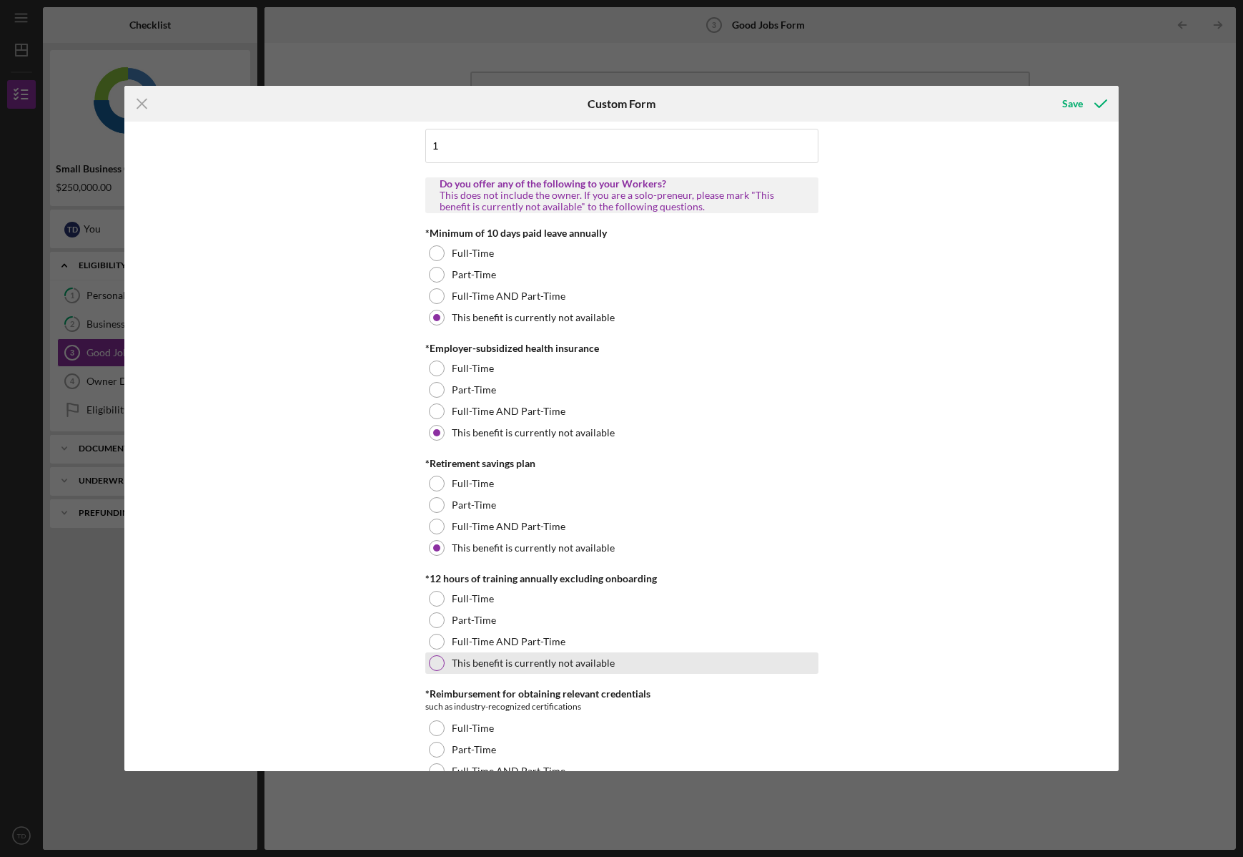
click at [437, 659] on div at bounding box center [437, 663] width 16 height 16
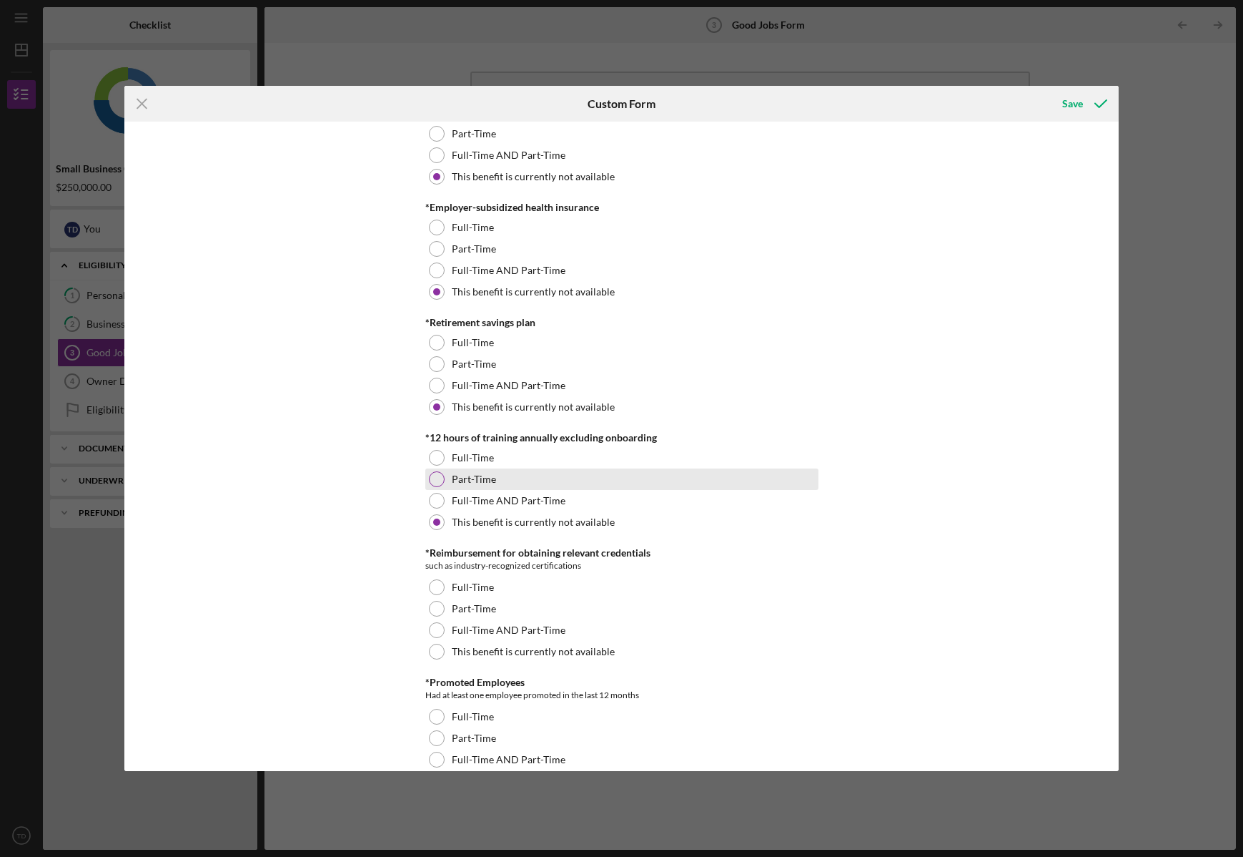
scroll to position [581, 0]
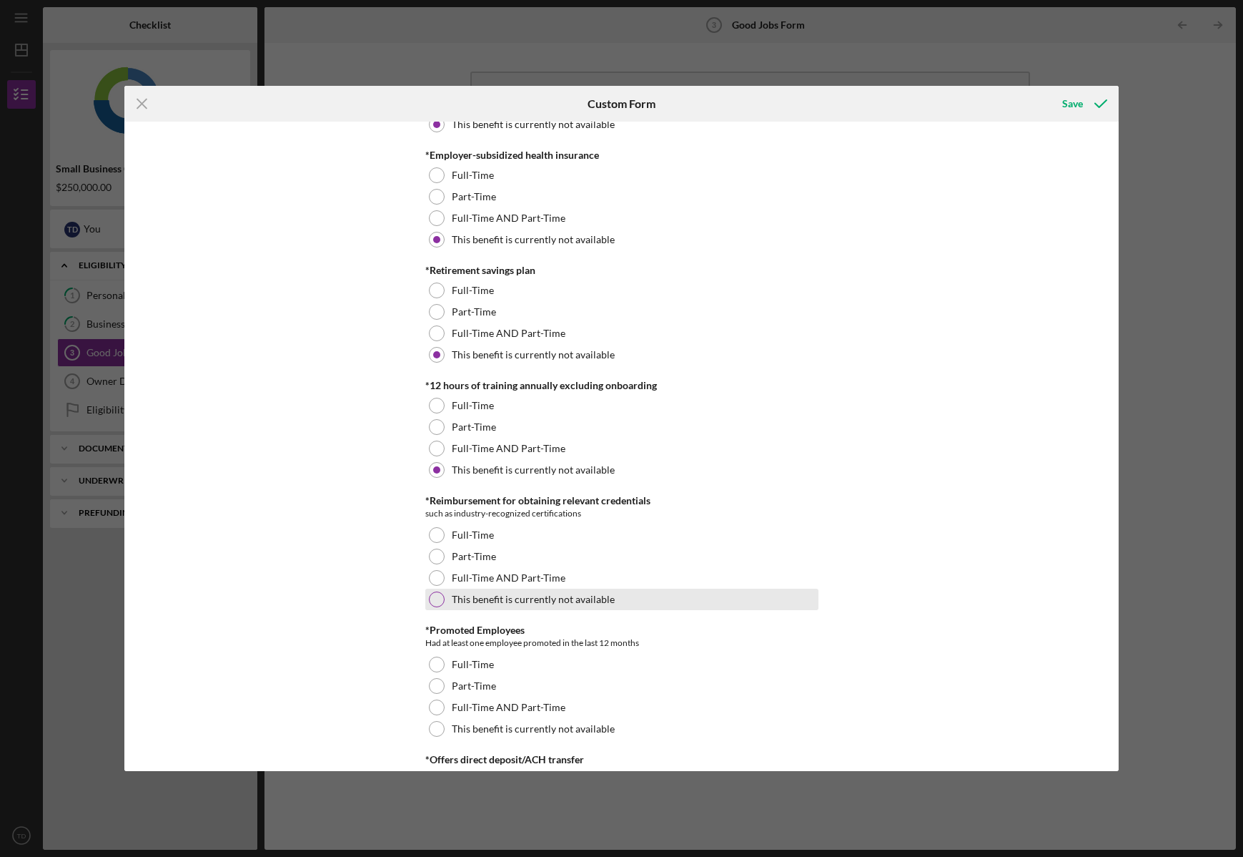
click at [506, 599] on label "This benefit is currently not available" at bounding box center [533, 599] width 163 height 11
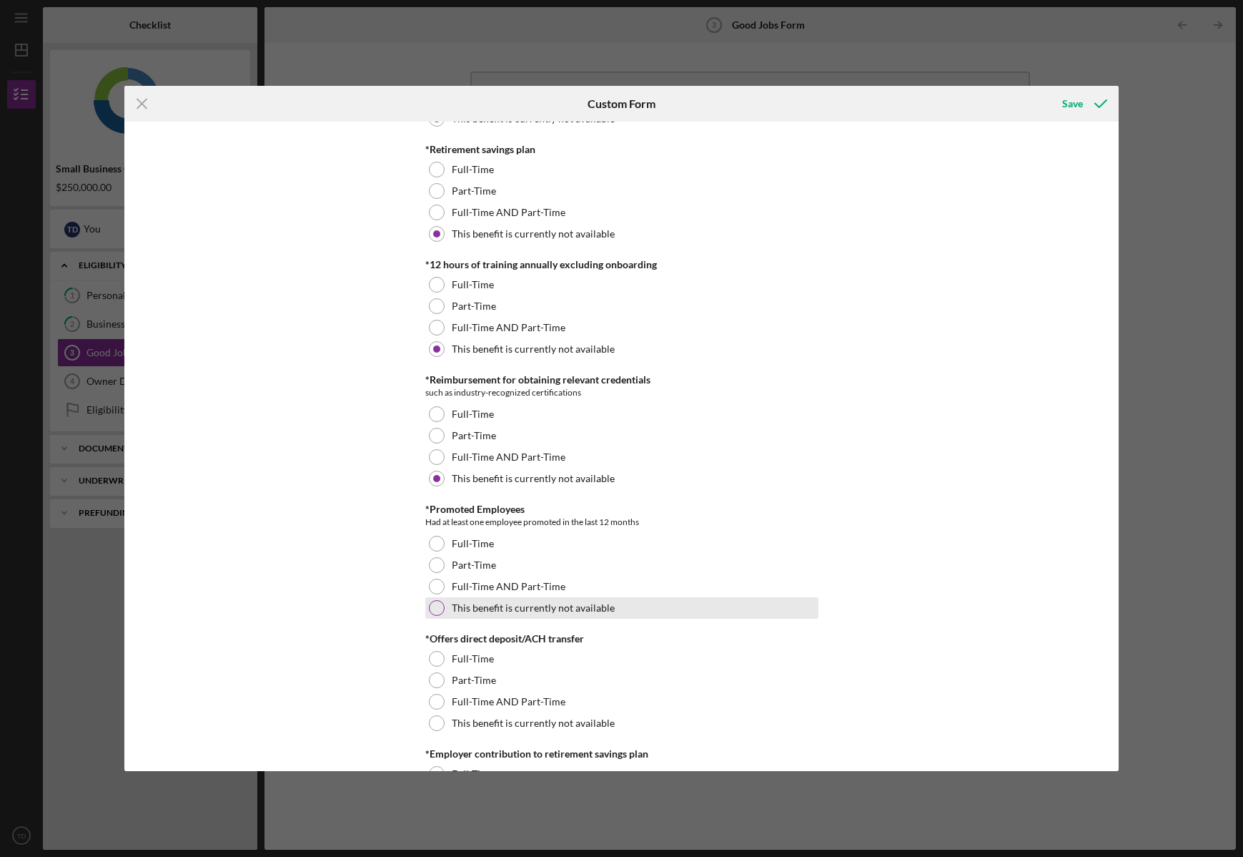
click at [531, 607] on label "This benefit is currently not available" at bounding box center [533, 607] width 163 height 11
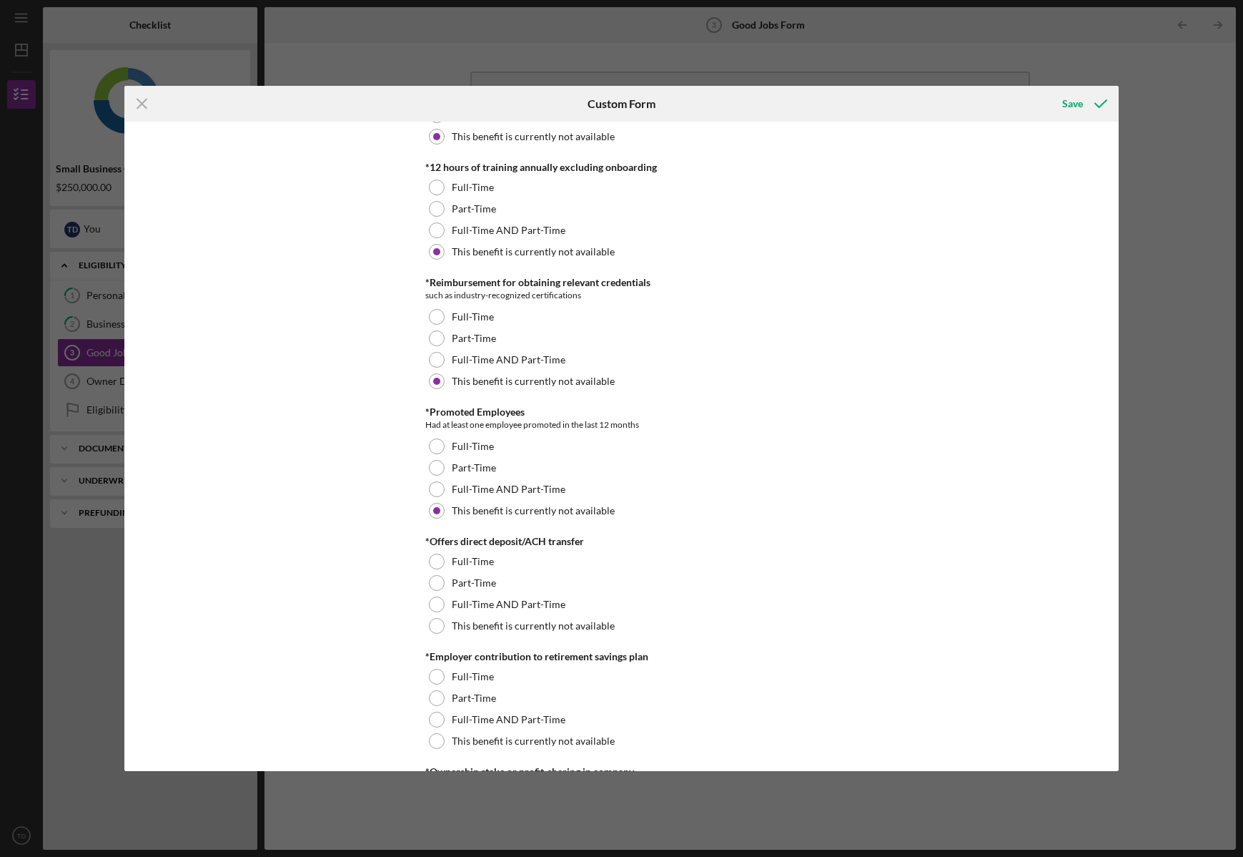
scroll to position [809, 0]
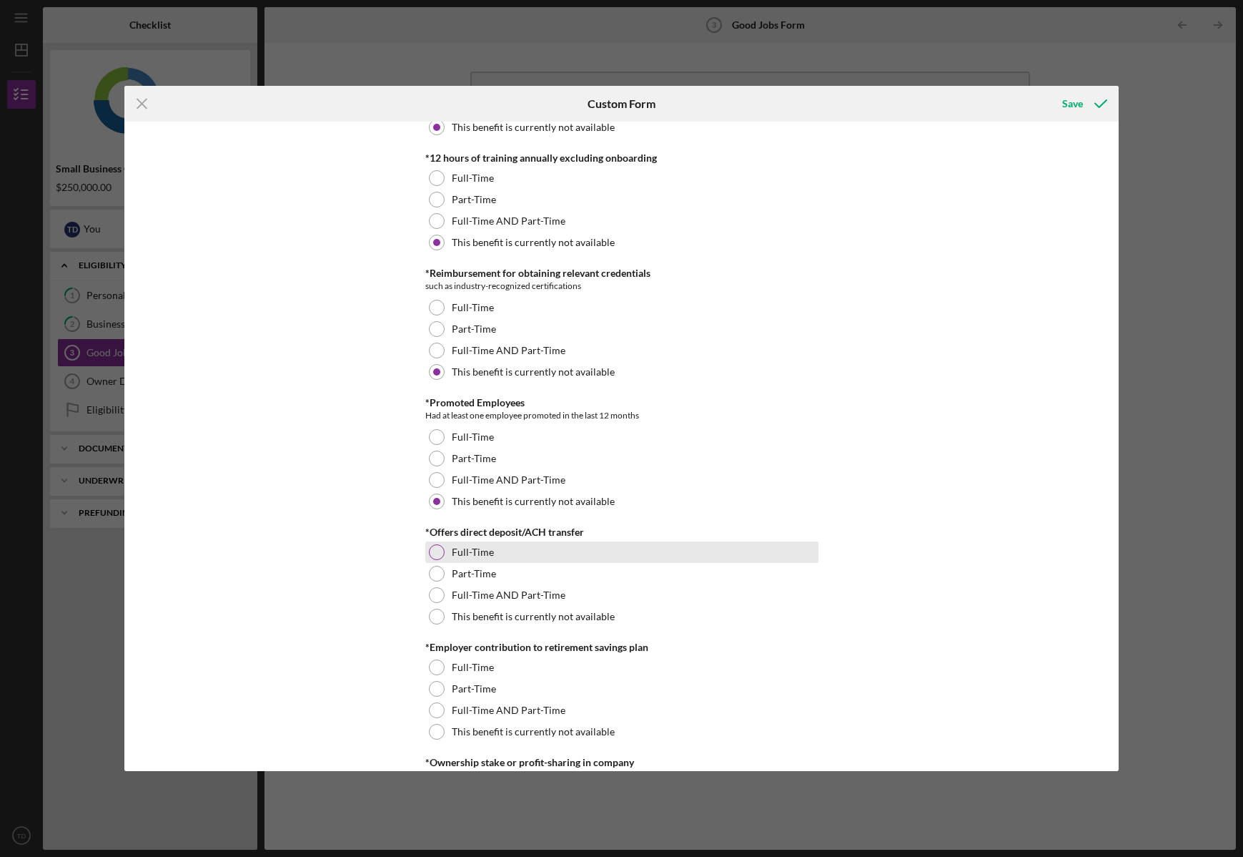
click at [461, 546] on label "Full-Time" at bounding box center [473, 551] width 42 height 11
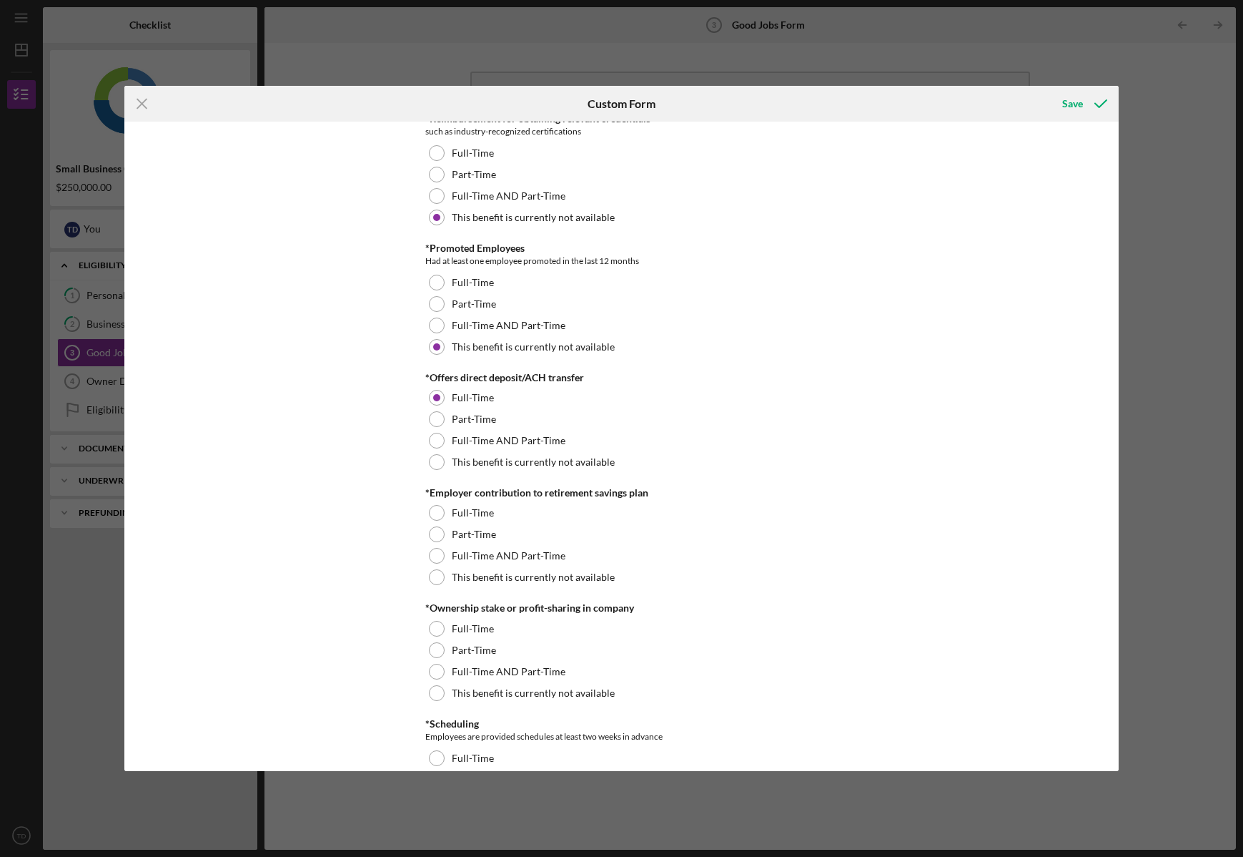
scroll to position [985, 0]
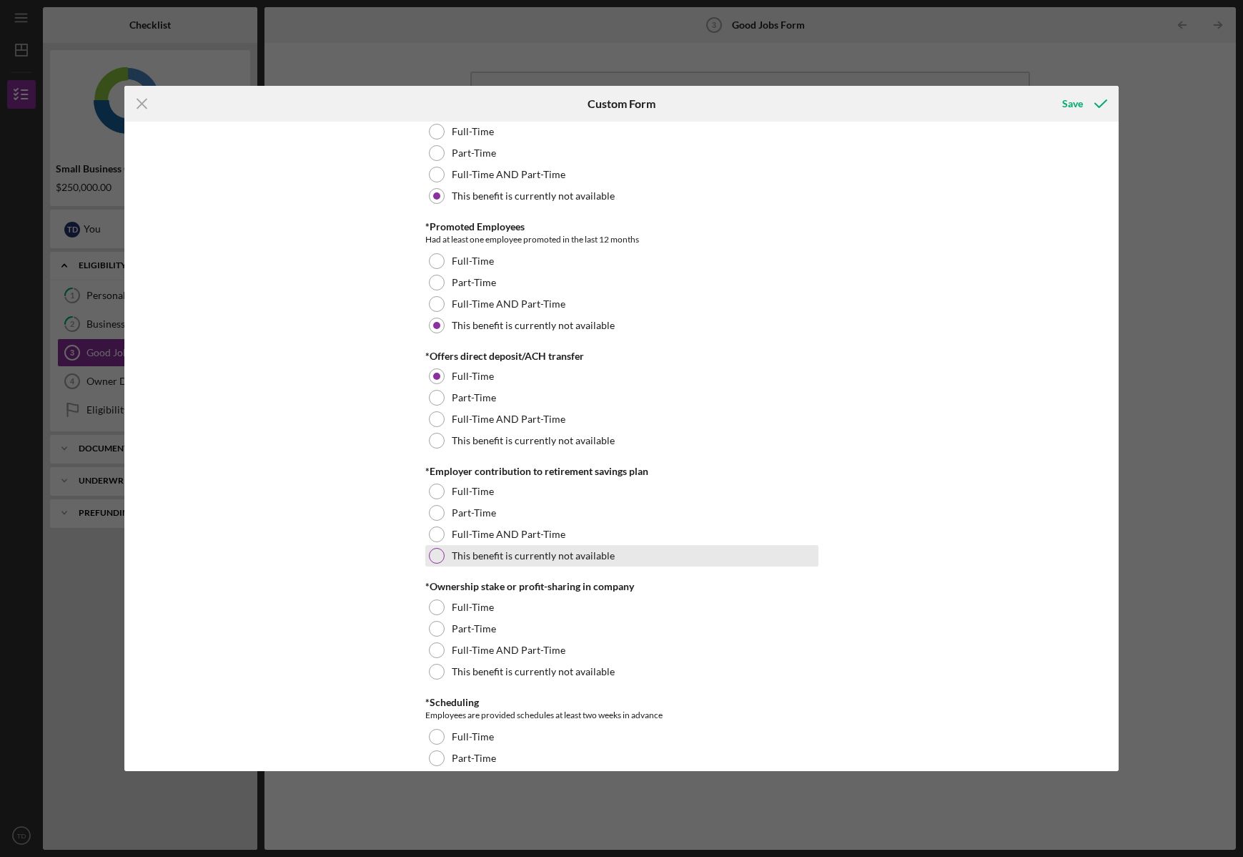
click at [458, 557] on label "This benefit is currently not available" at bounding box center [533, 555] width 163 height 11
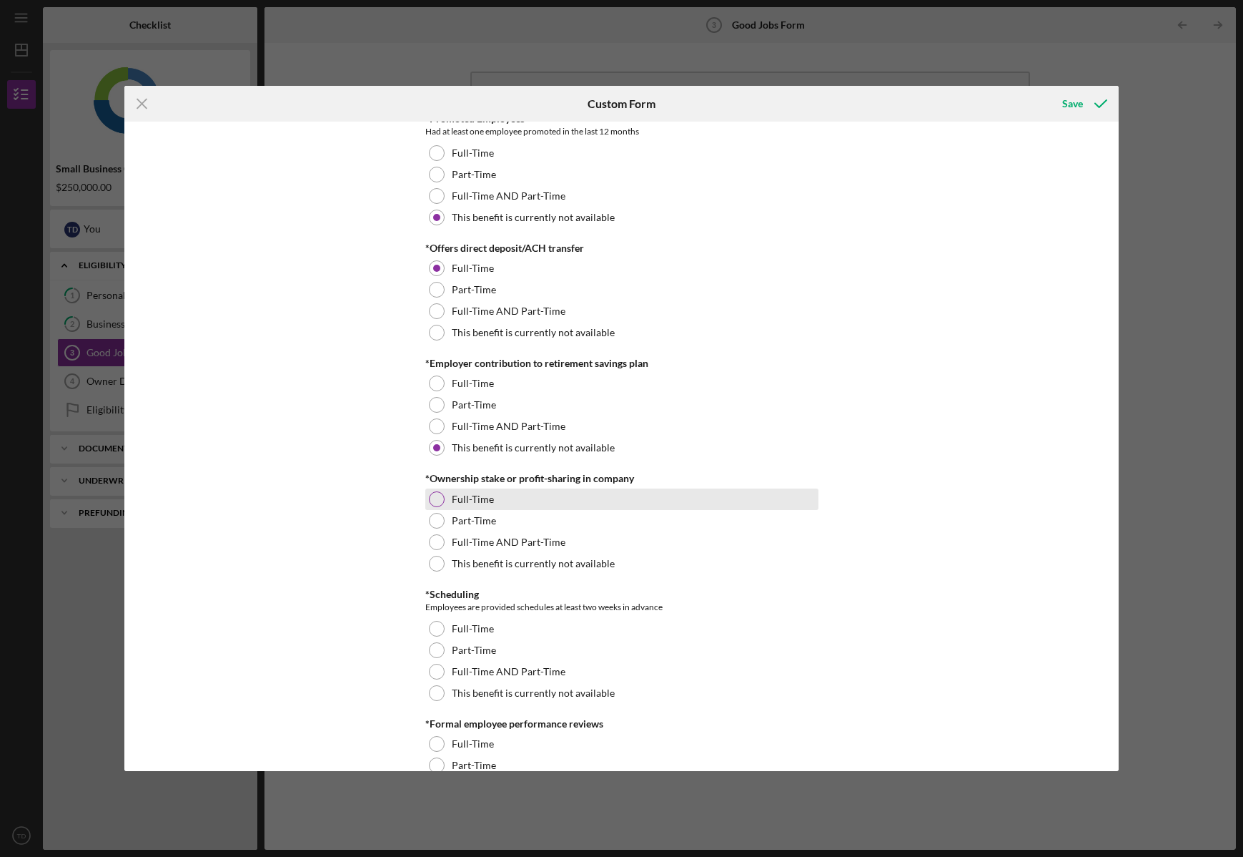
scroll to position [1101, 0]
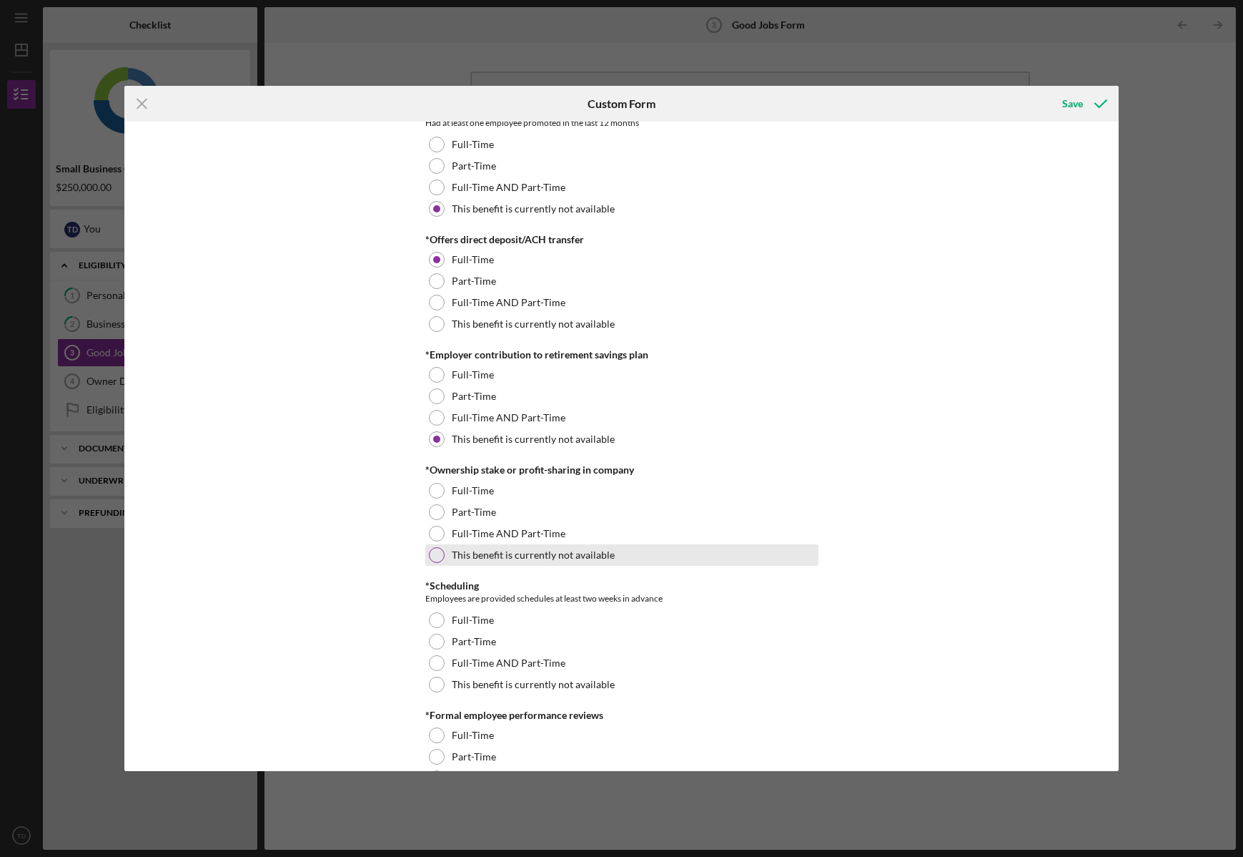
click at [486, 556] on label "This benefit is currently not available" at bounding box center [533, 554] width 163 height 11
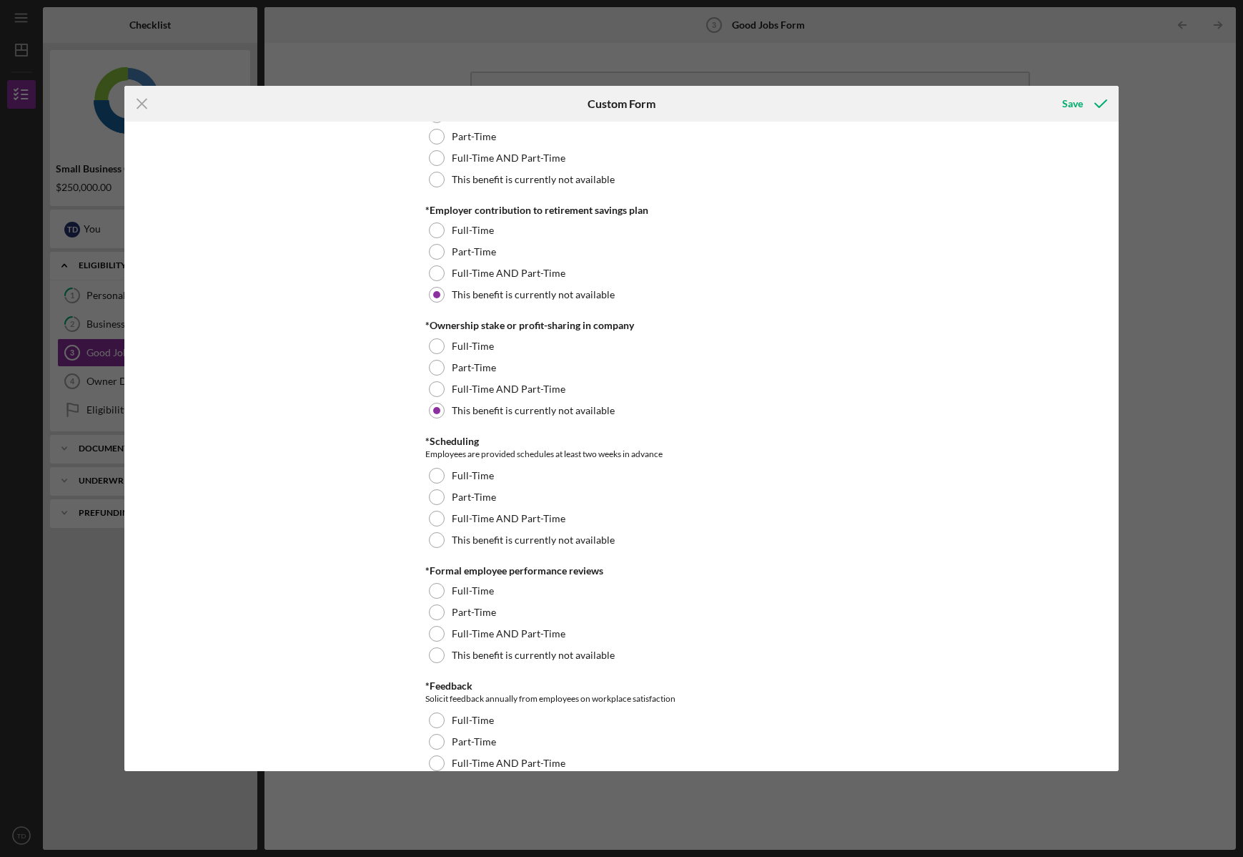
scroll to position [1247, 0]
click at [604, 546] on div "This benefit is currently not available" at bounding box center [621, 538] width 393 height 21
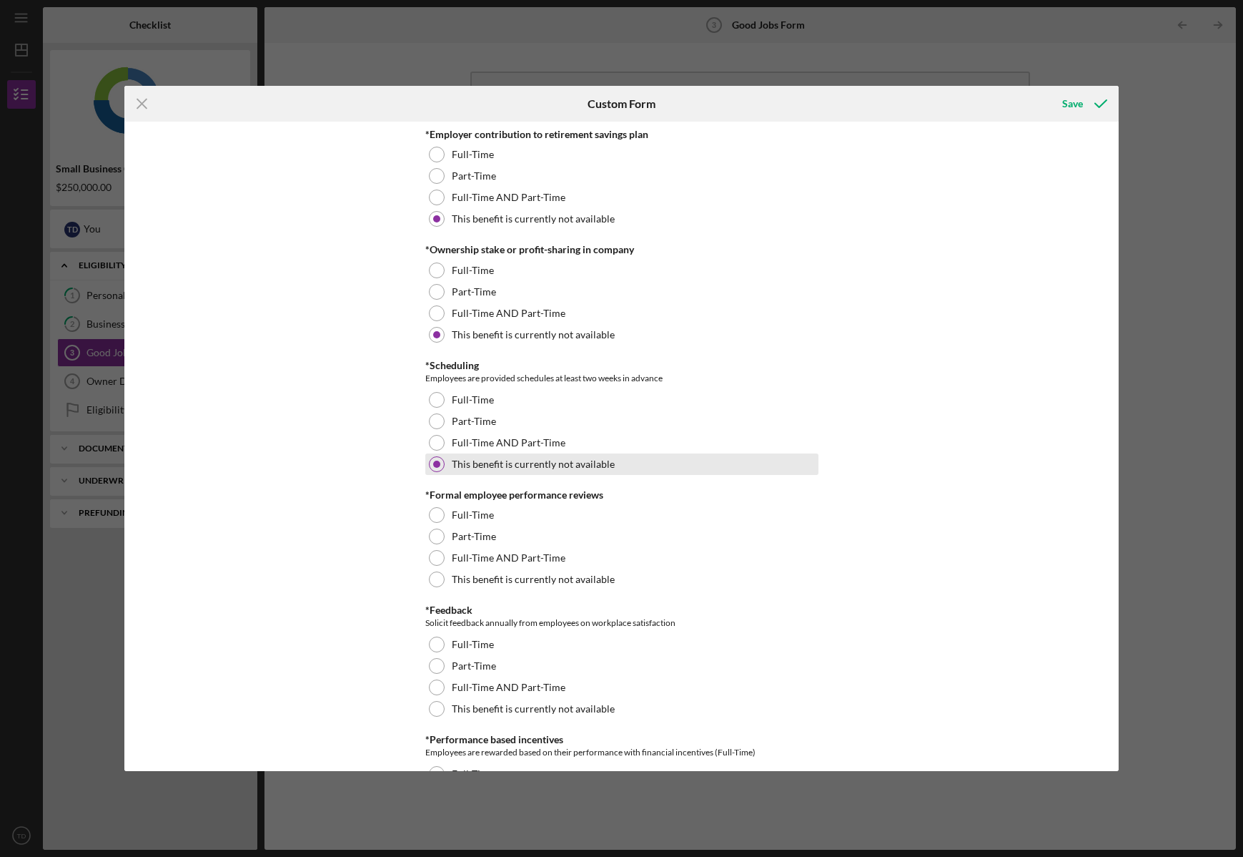
scroll to position [1338, 0]
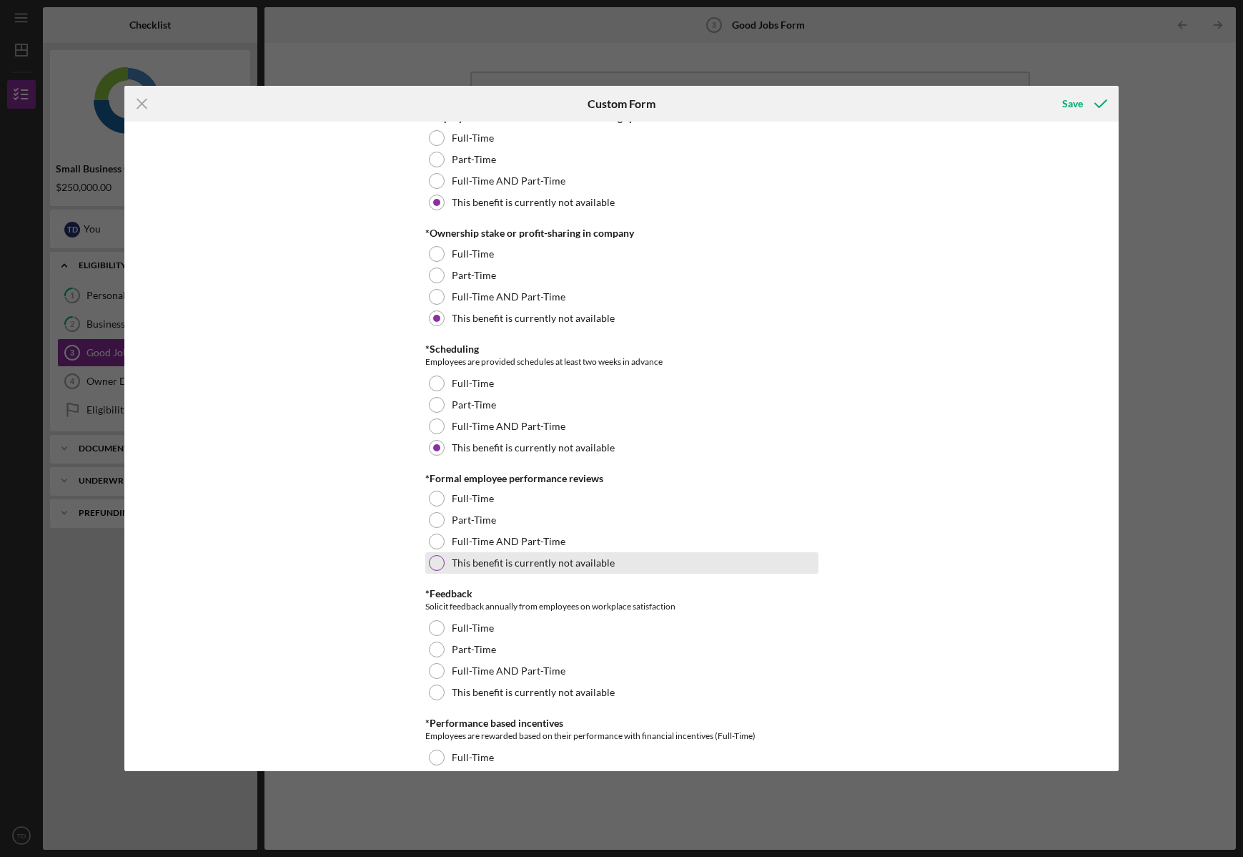
click at [540, 566] on label "This benefit is currently not available" at bounding box center [533, 562] width 163 height 11
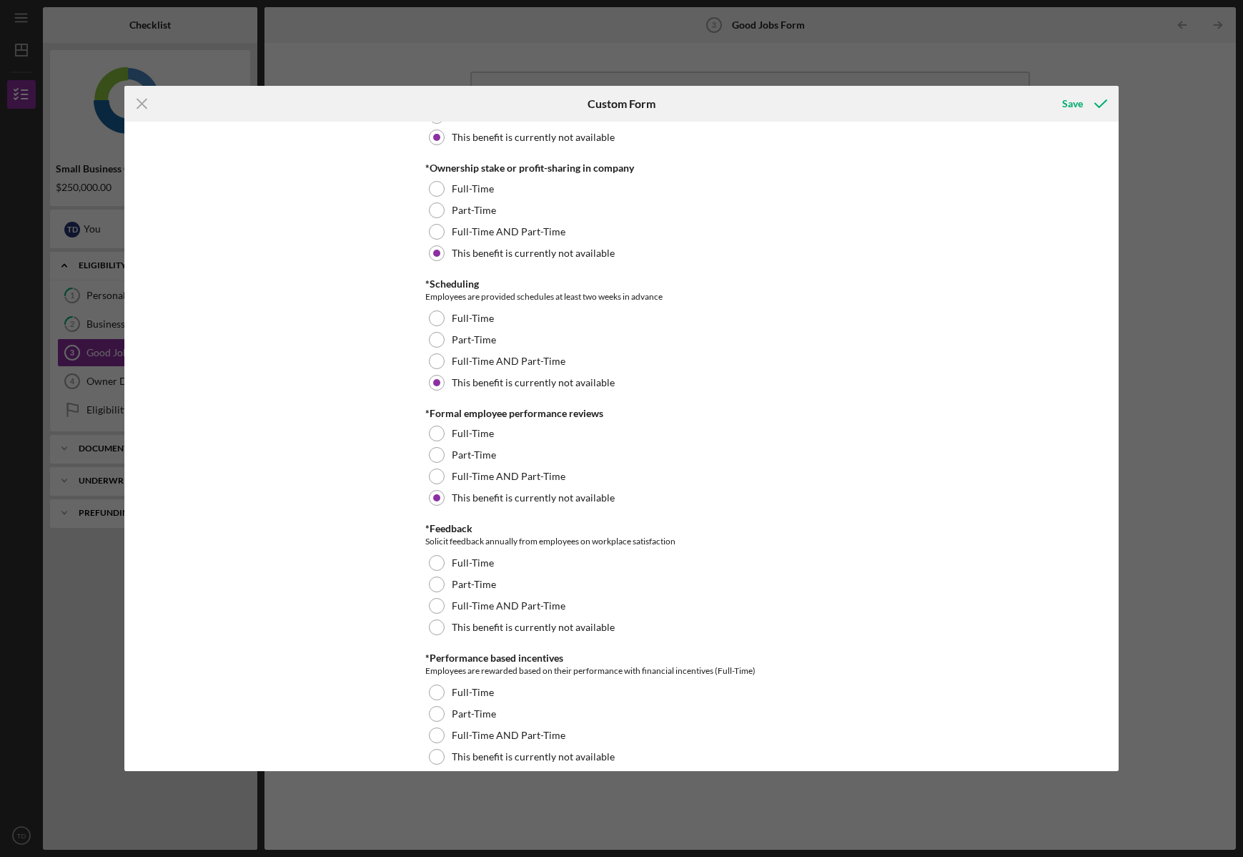
scroll to position [1404, 0]
click at [560, 621] on label "This benefit is currently not available" at bounding box center [533, 625] width 163 height 11
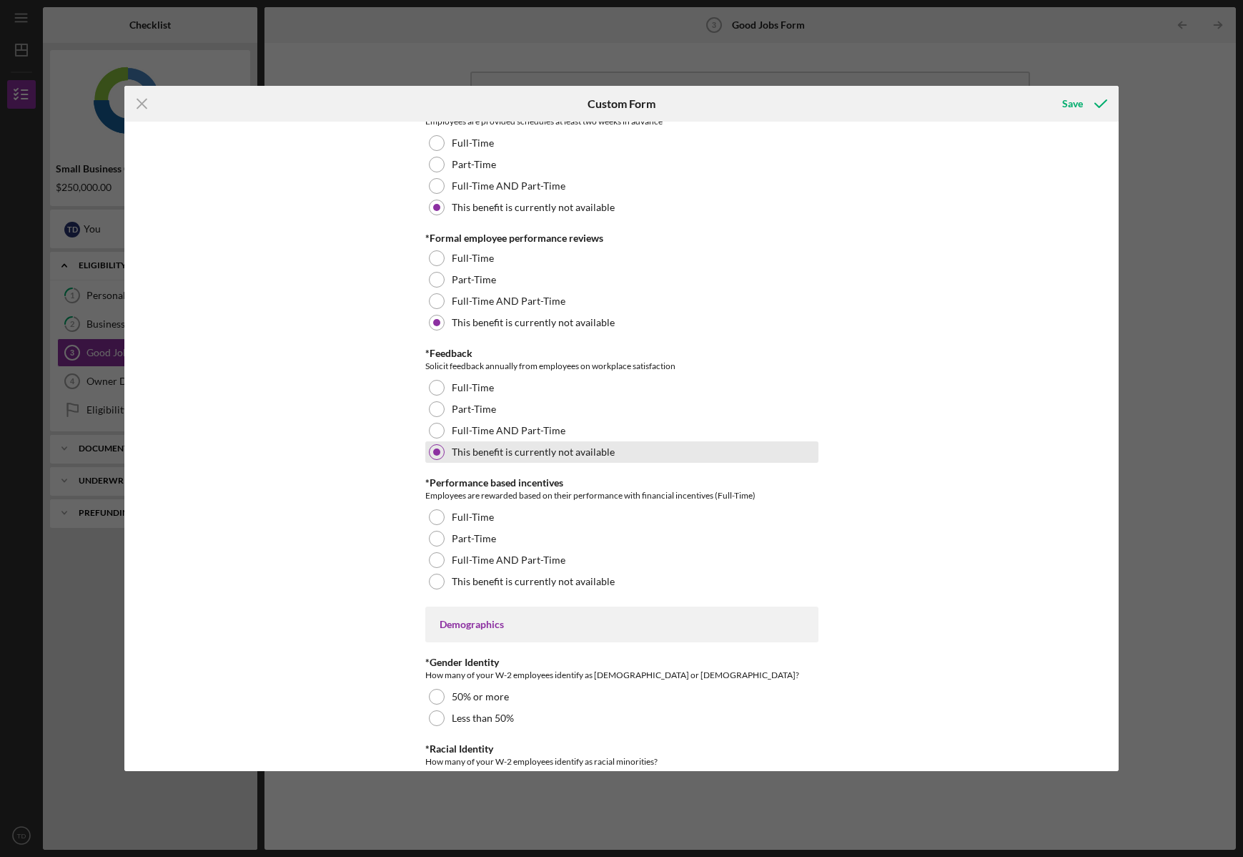
scroll to position [1597, 0]
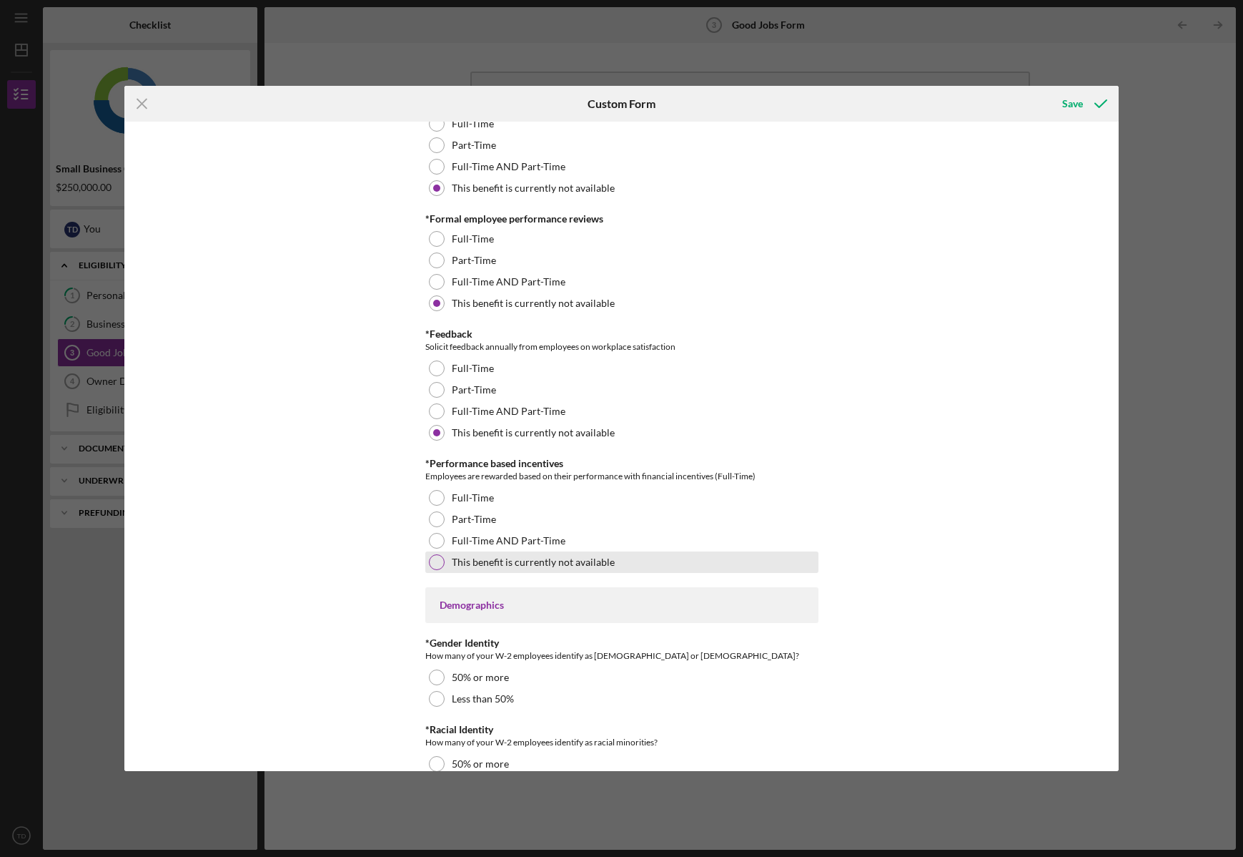
click at [523, 567] on label "This benefit is currently not available" at bounding box center [533, 561] width 163 height 11
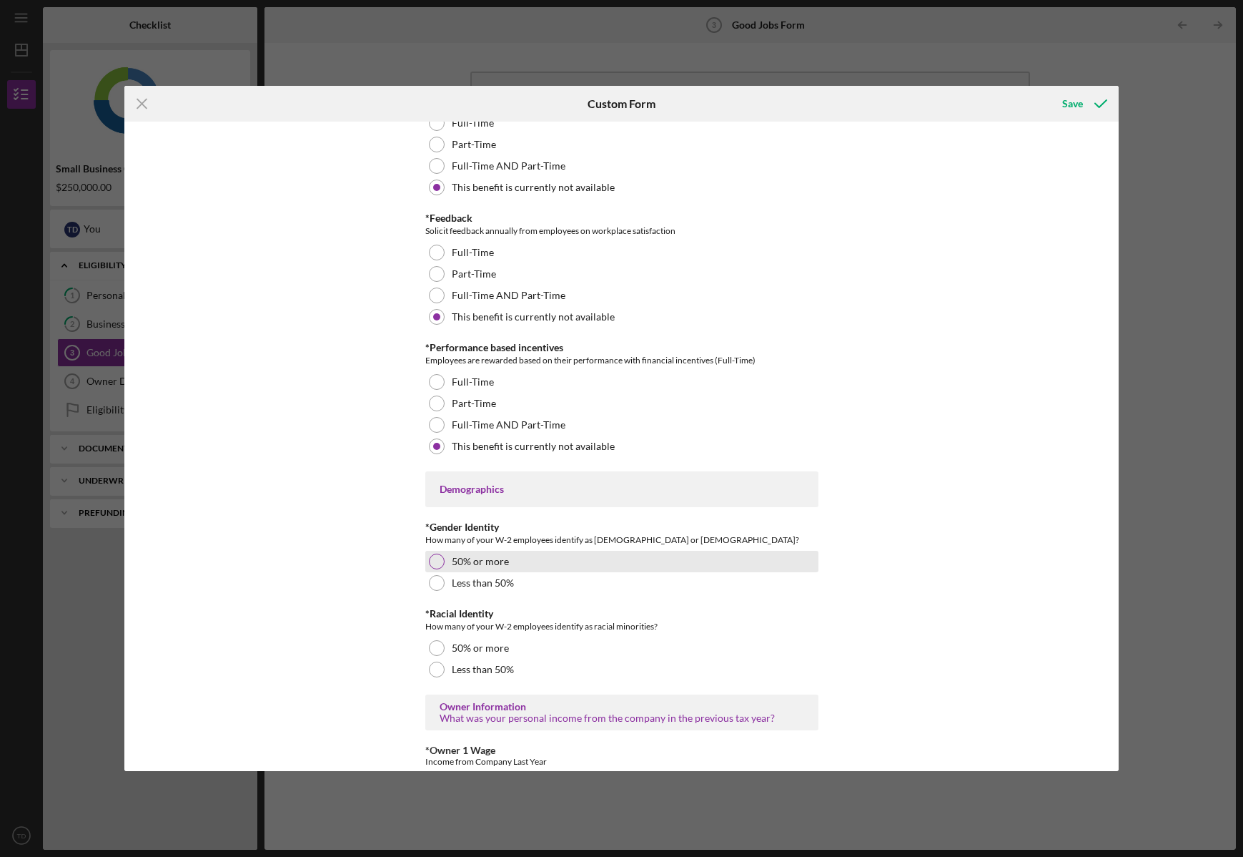
scroll to position [1717, 0]
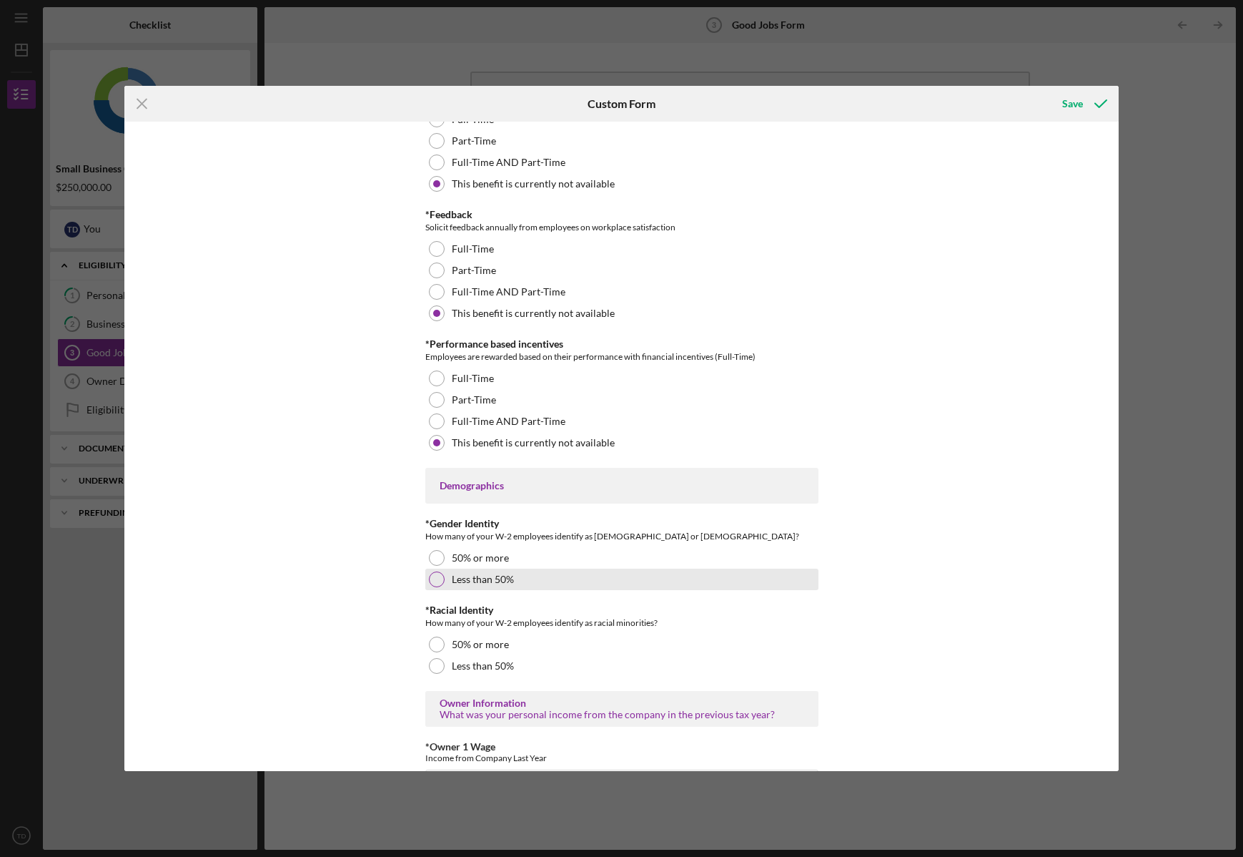
click at [433, 578] on div at bounding box center [437, 579] width 16 height 16
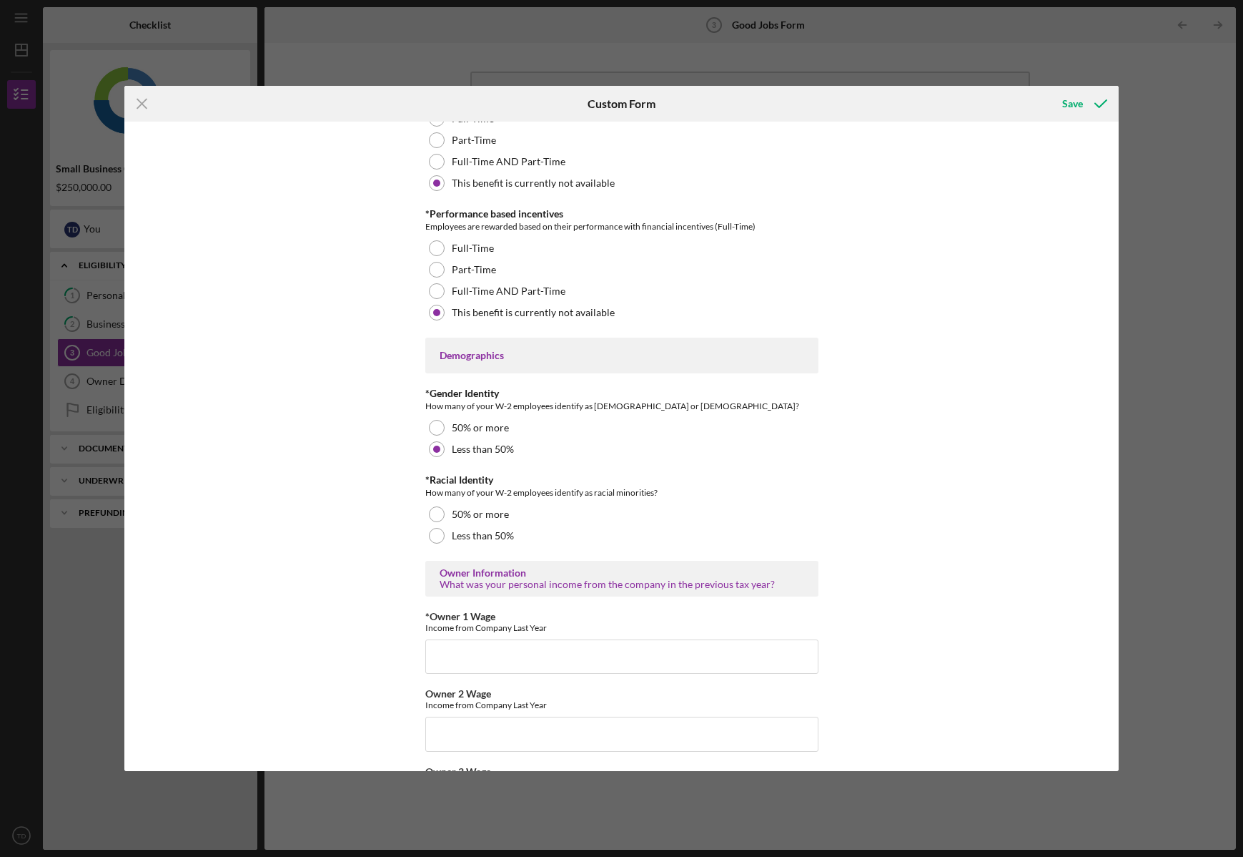
scroll to position [1855, 0]
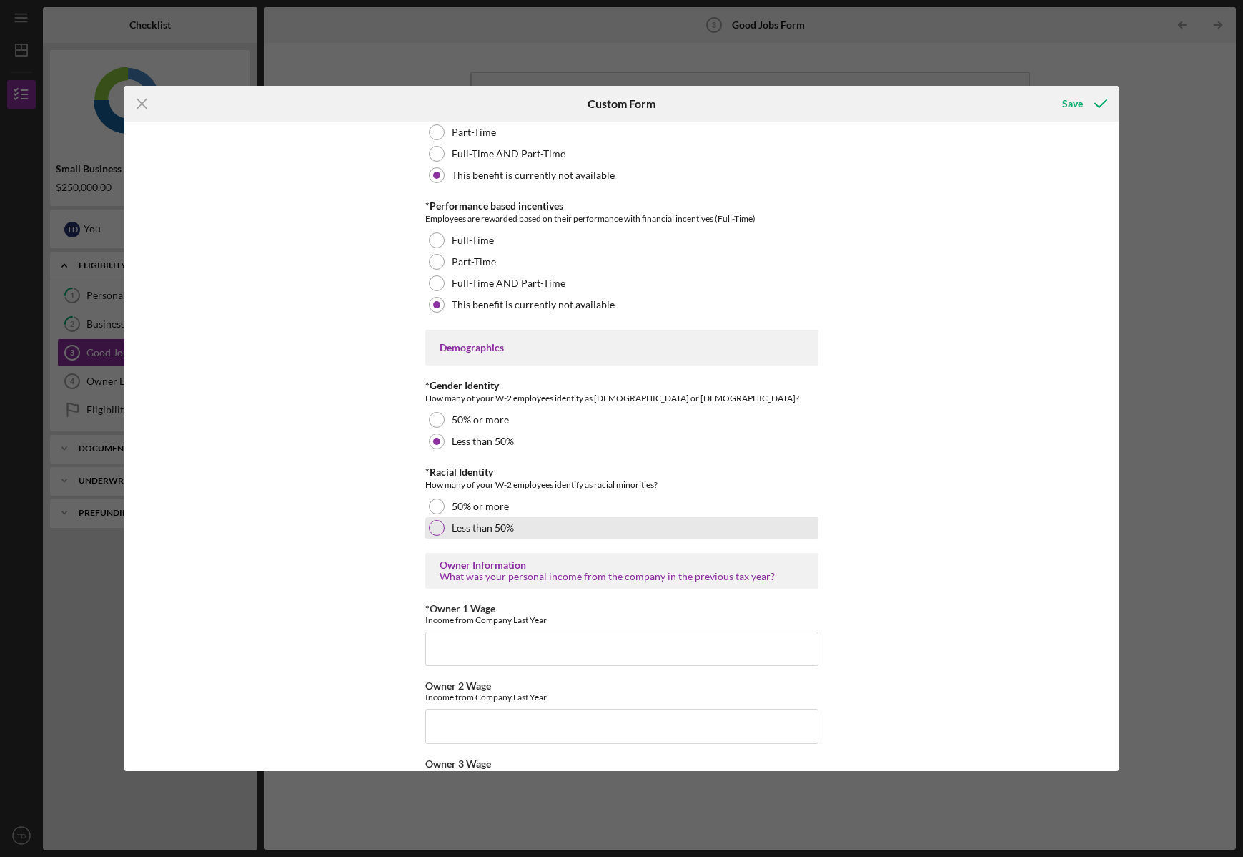
click at [435, 531] on div at bounding box center [437, 528] width 16 height 16
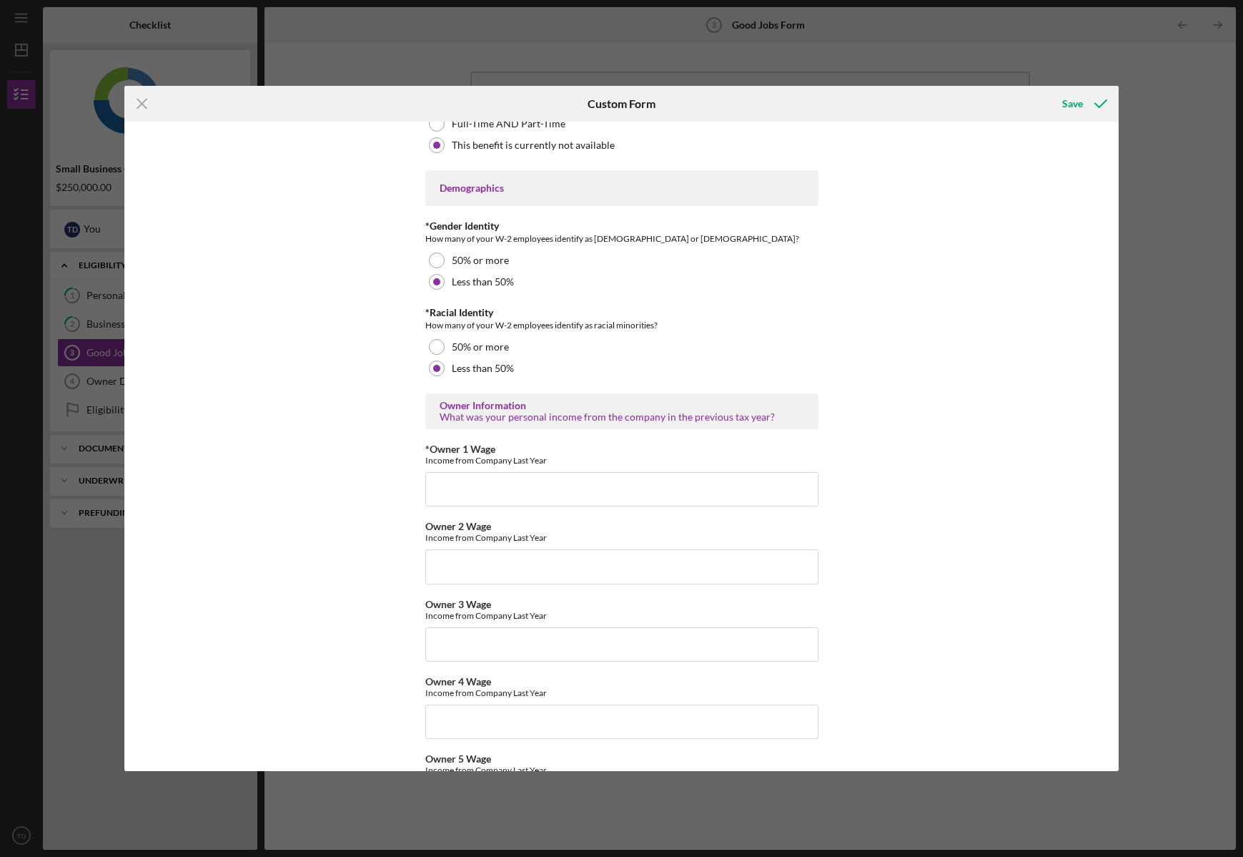
scroll to position [2022, 0]
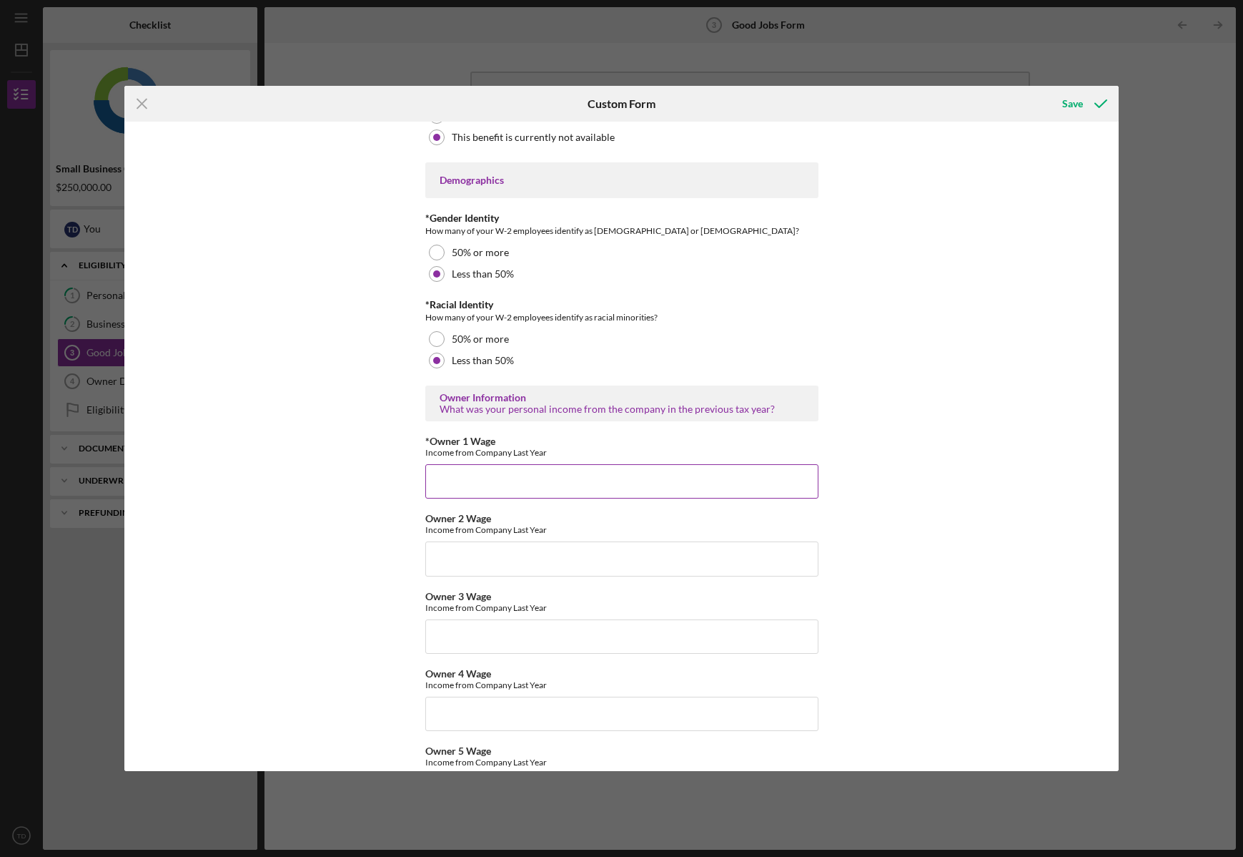
click at [525, 473] on input "*Owner 1 Wage" at bounding box center [621, 481] width 393 height 34
type input "9"
type input "85,000"
click at [639, 551] on input "Owner 2 Wage" at bounding box center [621, 558] width 393 height 34
type input "$0"
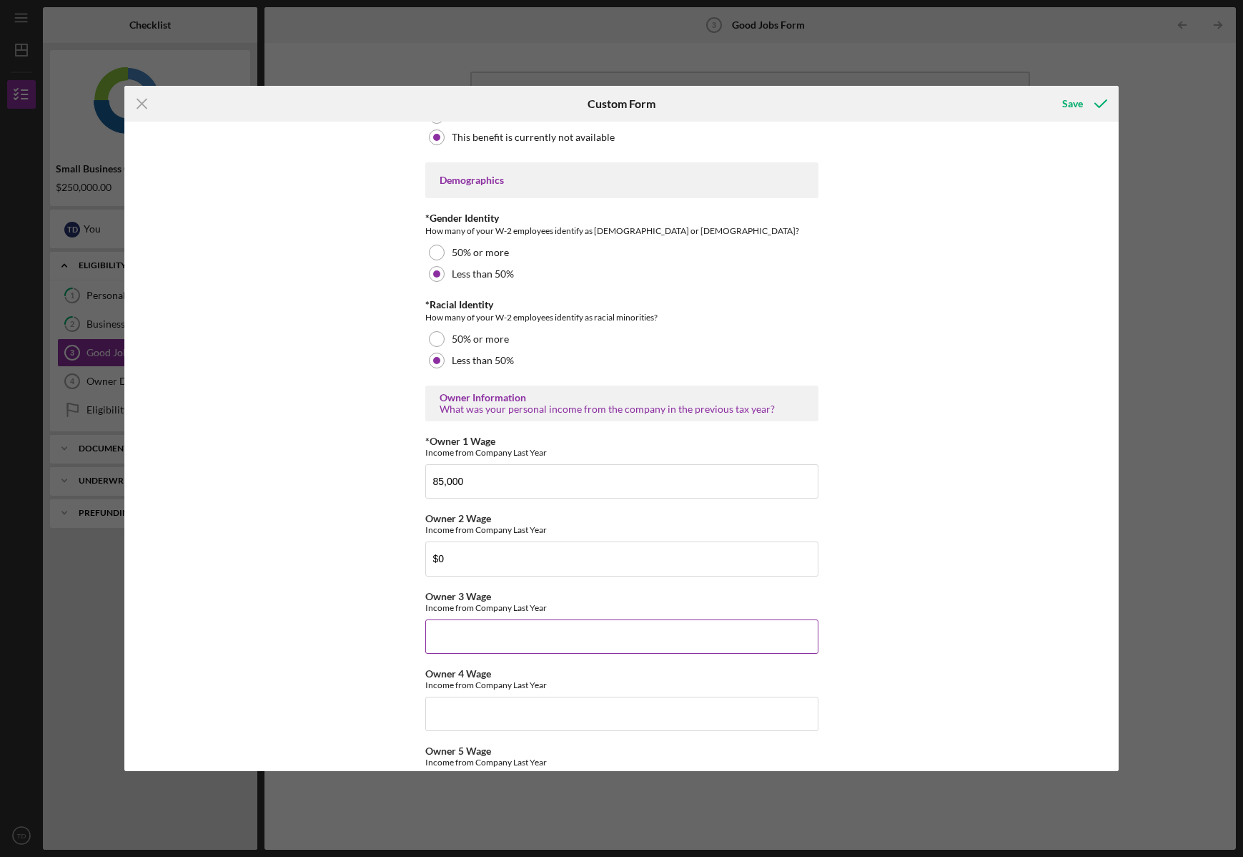
click at [643, 631] on input "Owner 3 Wage" at bounding box center [621, 636] width 393 height 34
type input "$0"
click at [445, 557] on input "$0" at bounding box center [621, 558] width 393 height 34
type input "$0"
click at [452, 641] on input "$0" at bounding box center [621, 636] width 393 height 34
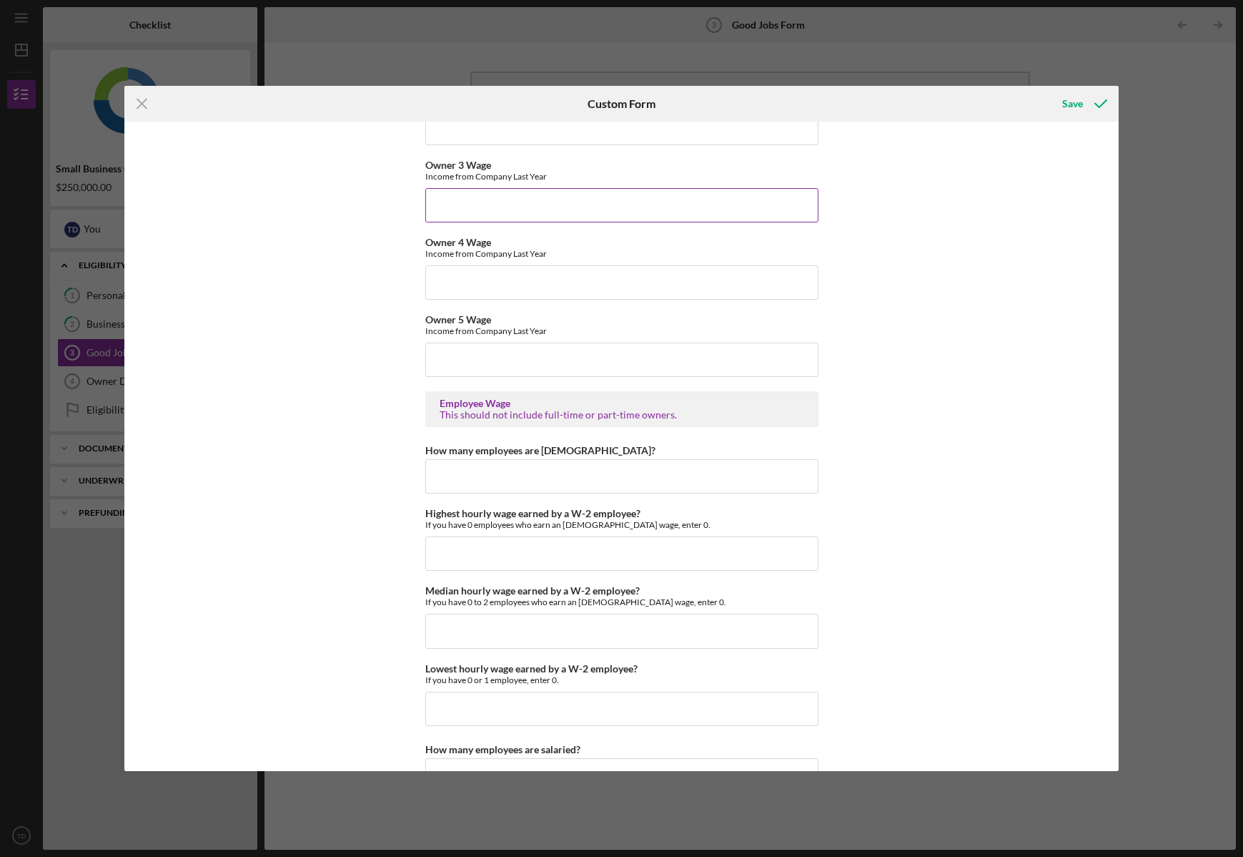
scroll to position [2481, 0]
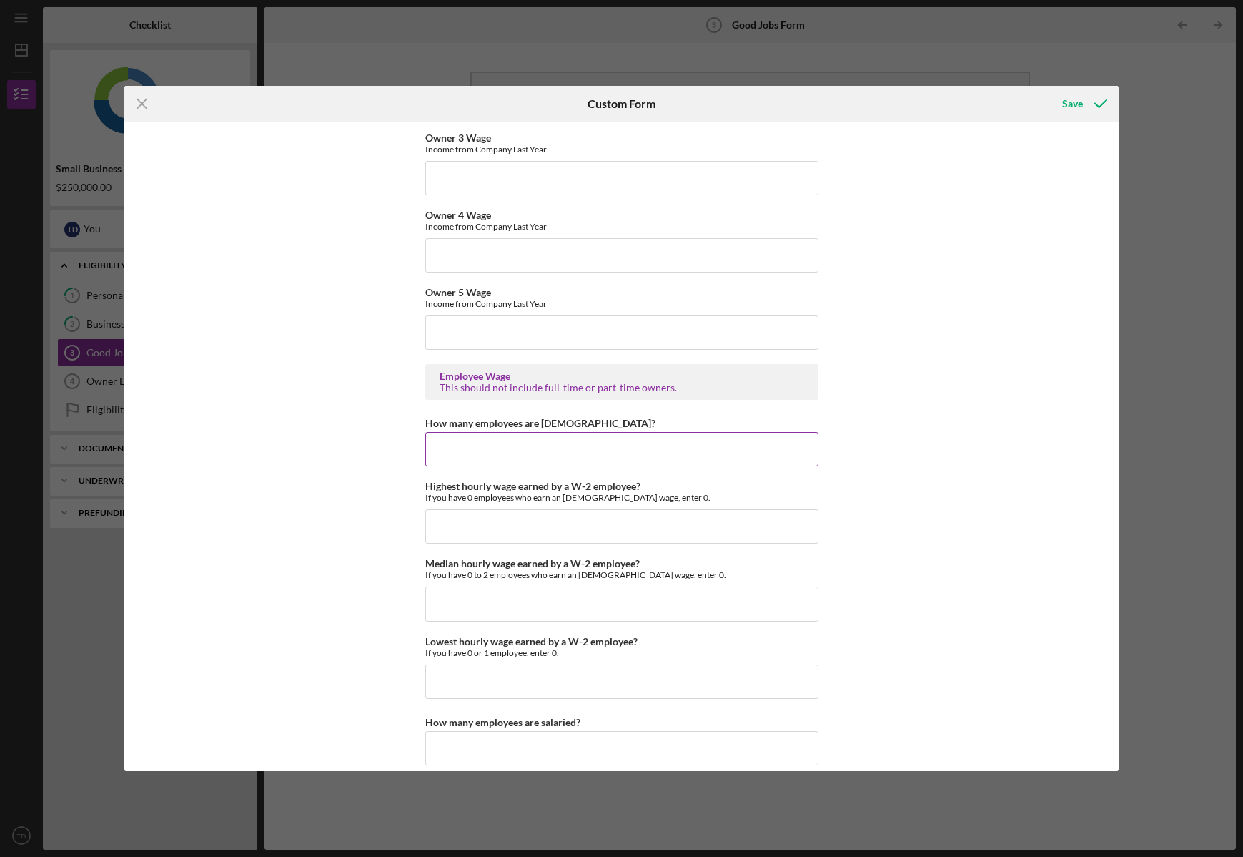
click at [498, 454] on input "How many employees are [DEMOGRAPHIC_DATA]?" at bounding box center [621, 449] width 393 height 34
type input "0"
click at [514, 337] on input "Owner 5 Wage" at bounding box center [621, 332] width 393 height 34
type input "$0"
click at [466, 260] on input "$0" at bounding box center [621, 255] width 393 height 34
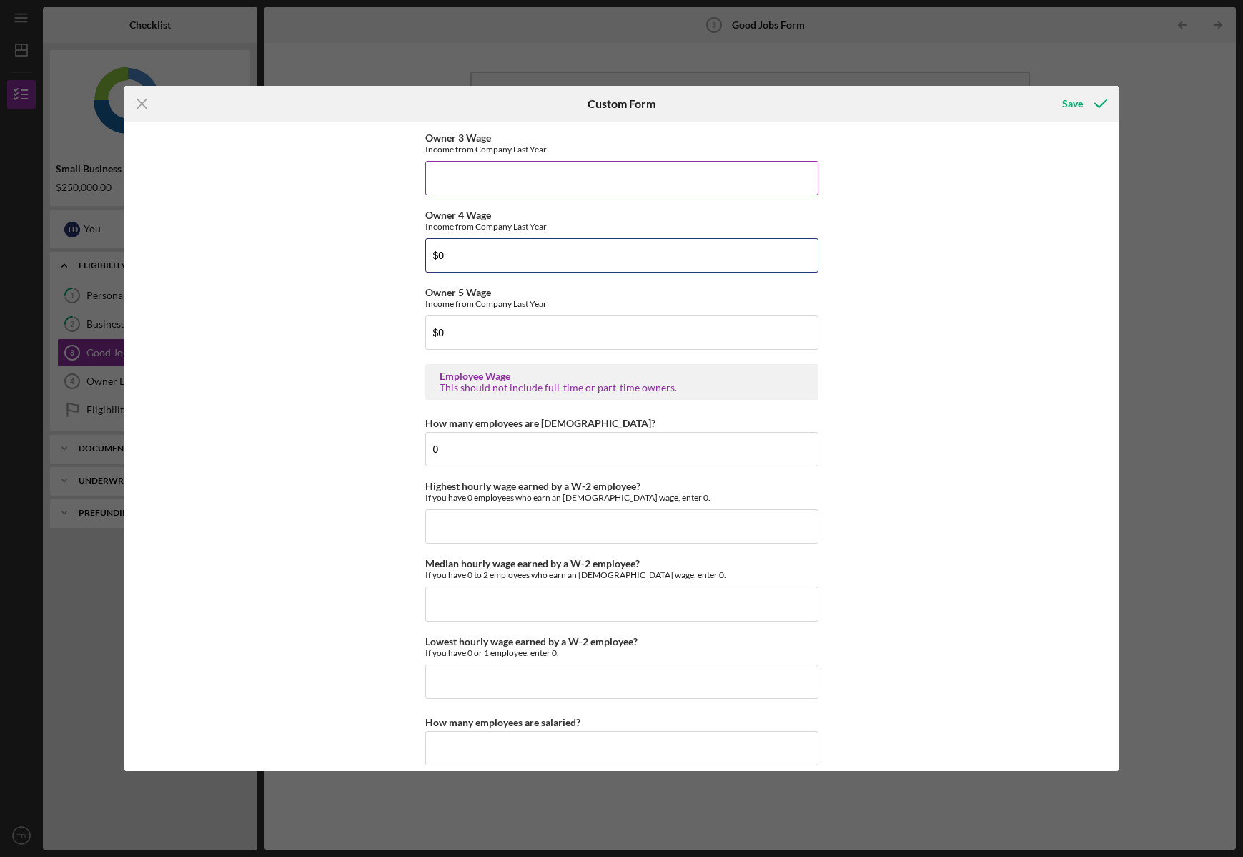
type input "$0"
click at [466, 154] on div "Owner 3 Wage Income from Company Last Year" at bounding box center [621, 163] width 393 height 63
click at [463, 169] on input "Owner 3 Wage" at bounding box center [621, 178] width 393 height 34
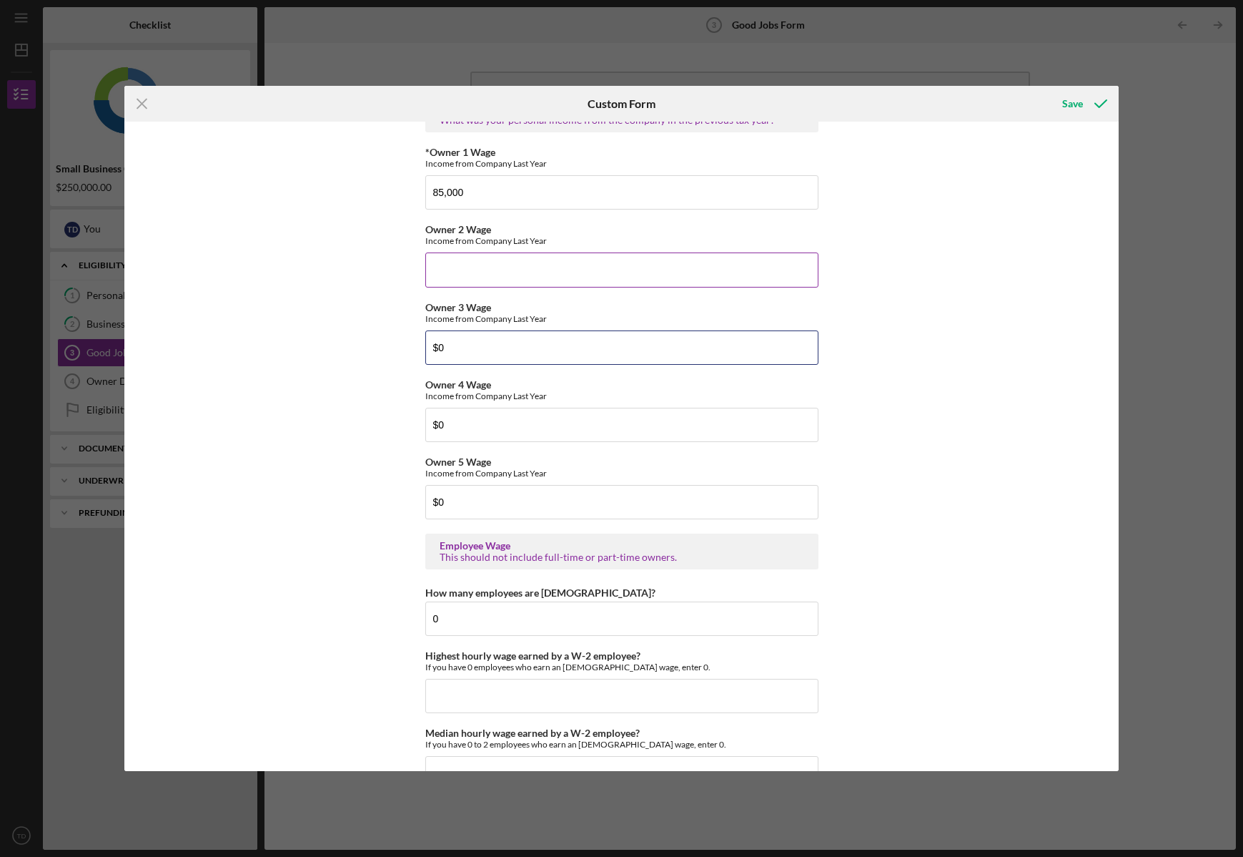
type input "$0"
click at [463, 277] on input "$0" at bounding box center [621, 269] width 393 height 34
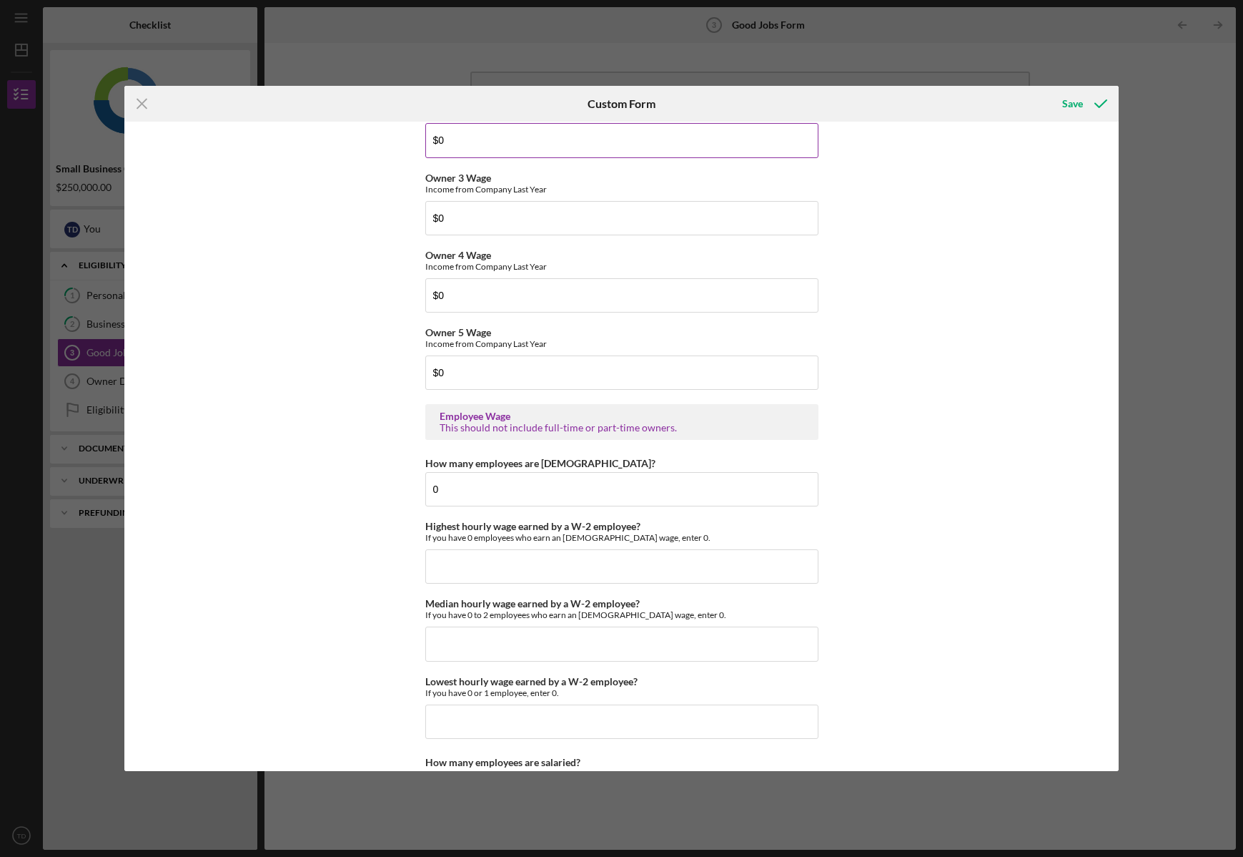
scroll to position [2545, 0]
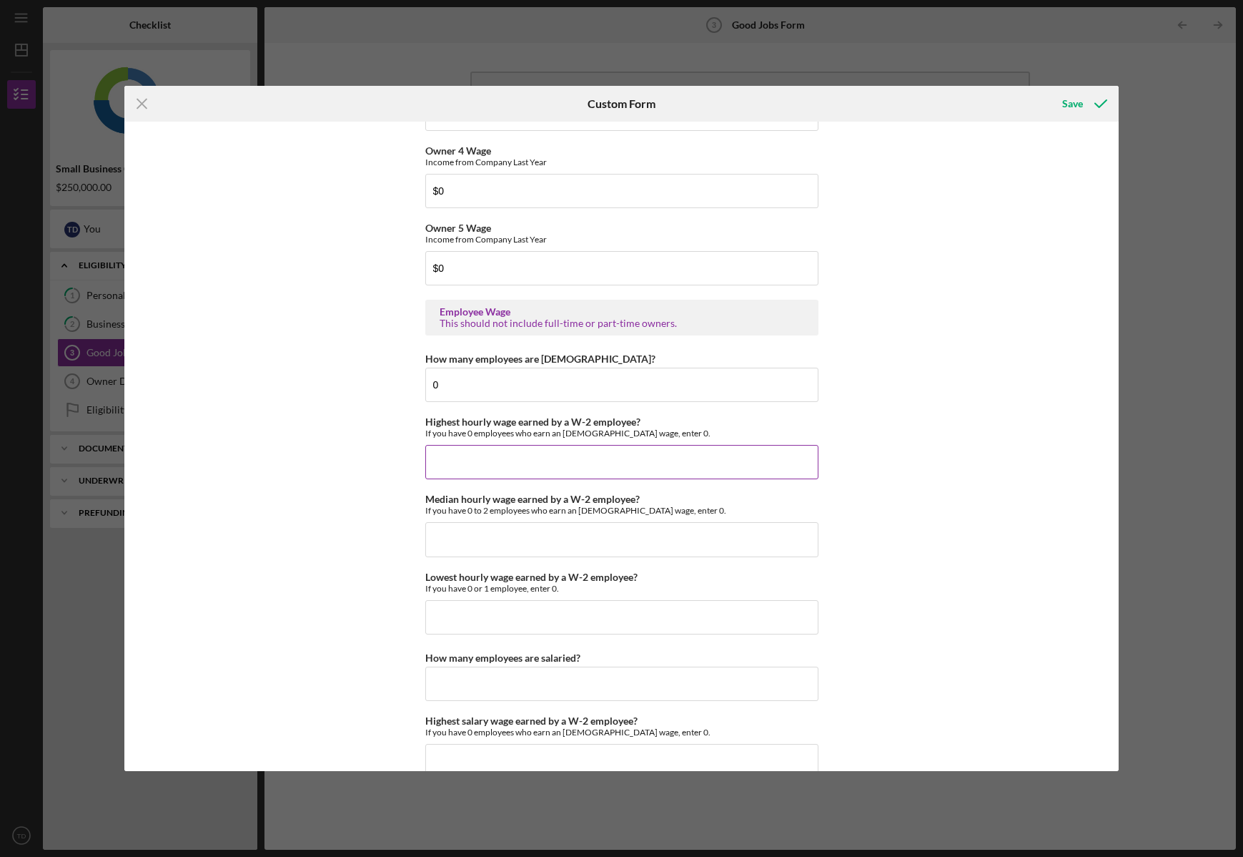
type input "$0"
click at [461, 449] on input "Highest hourly wage earned by a W-2 employee?" at bounding box center [621, 462] width 393 height 34
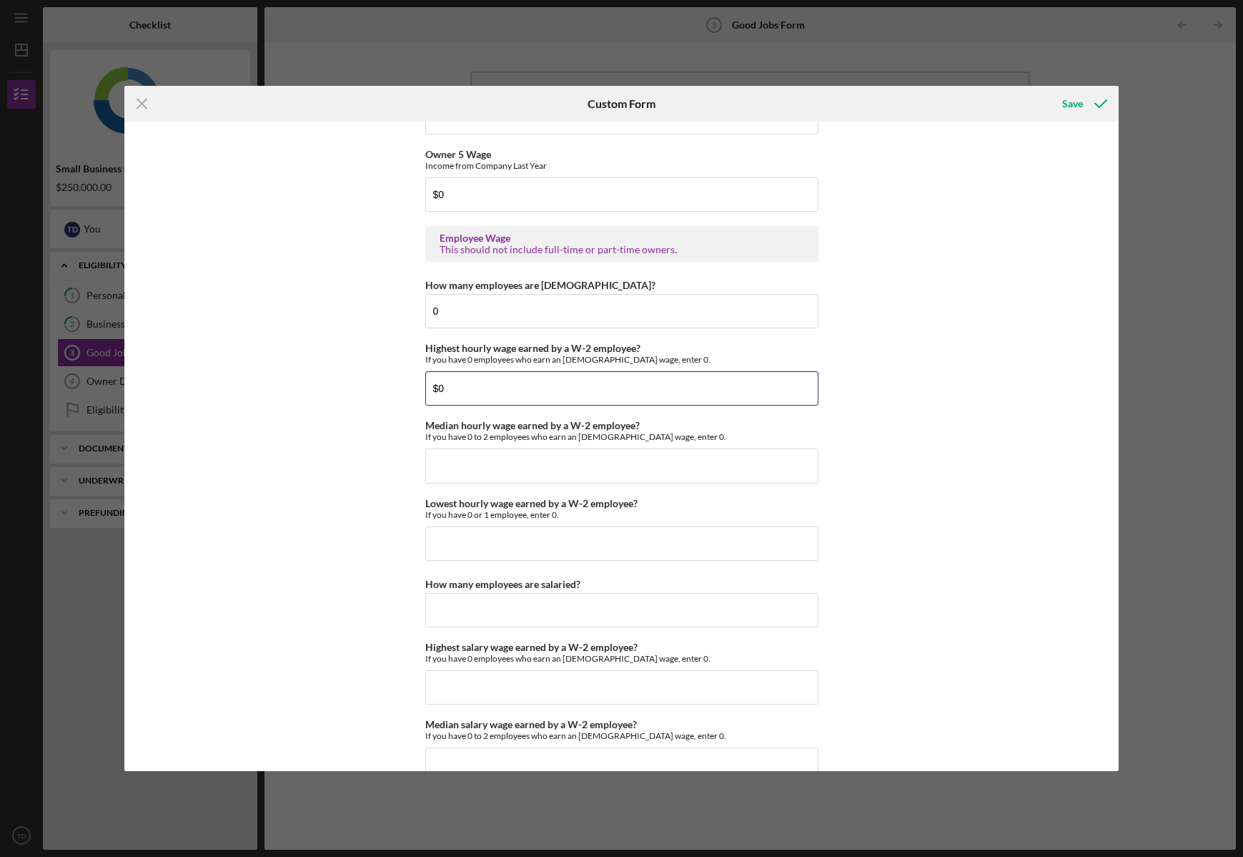
scroll to position [2624, 0]
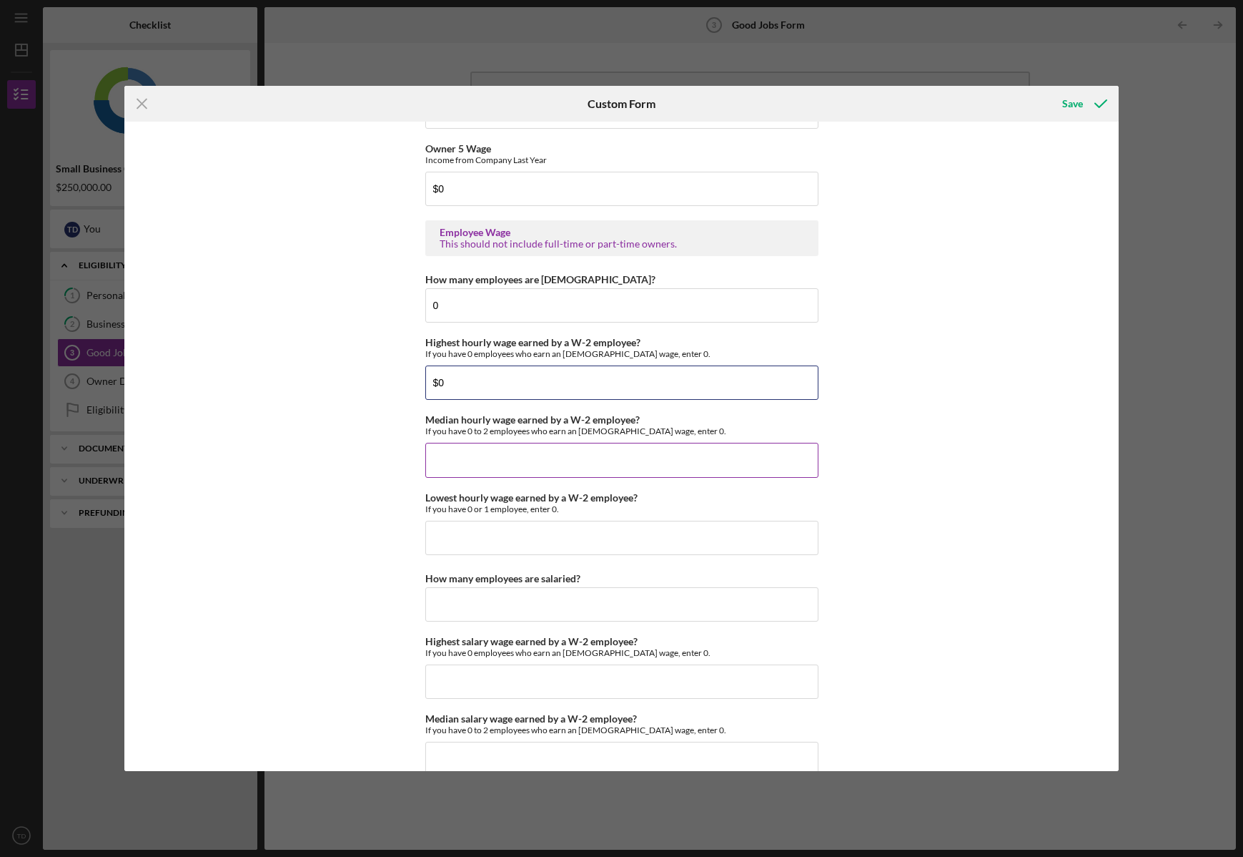
type input "$0"
click at [473, 455] on input "$0" at bounding box center [621, 460] width 393 height 34
type input "$0"
click at [468, 529] on input "Lowest hourly wage earned by a W-2 employee?" at bounding box center [621, 538] width 393 height 34
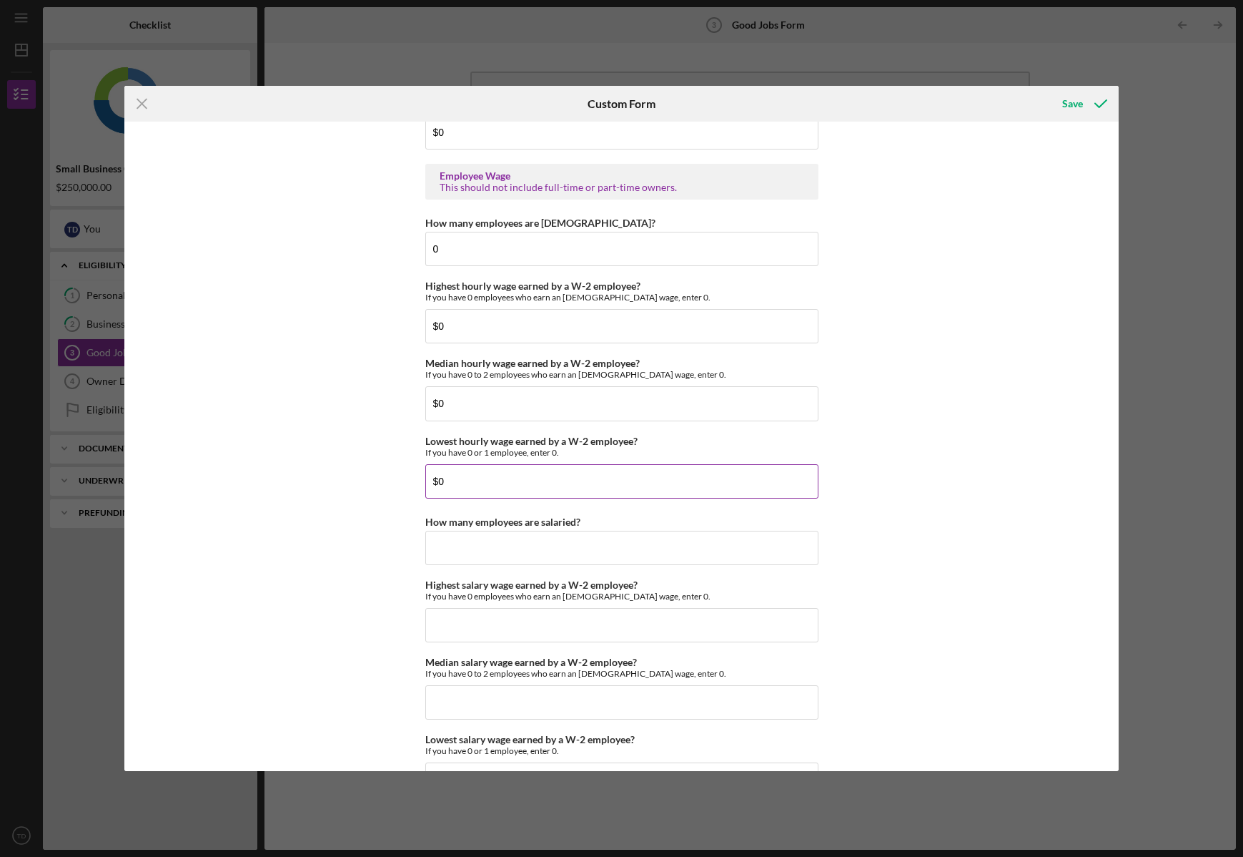
scroll to position [2683, 0]
type input "$0"
click at [465, 540] on input "How many employees are salaried?" at bounding box center [621, 545] width 393 height 34
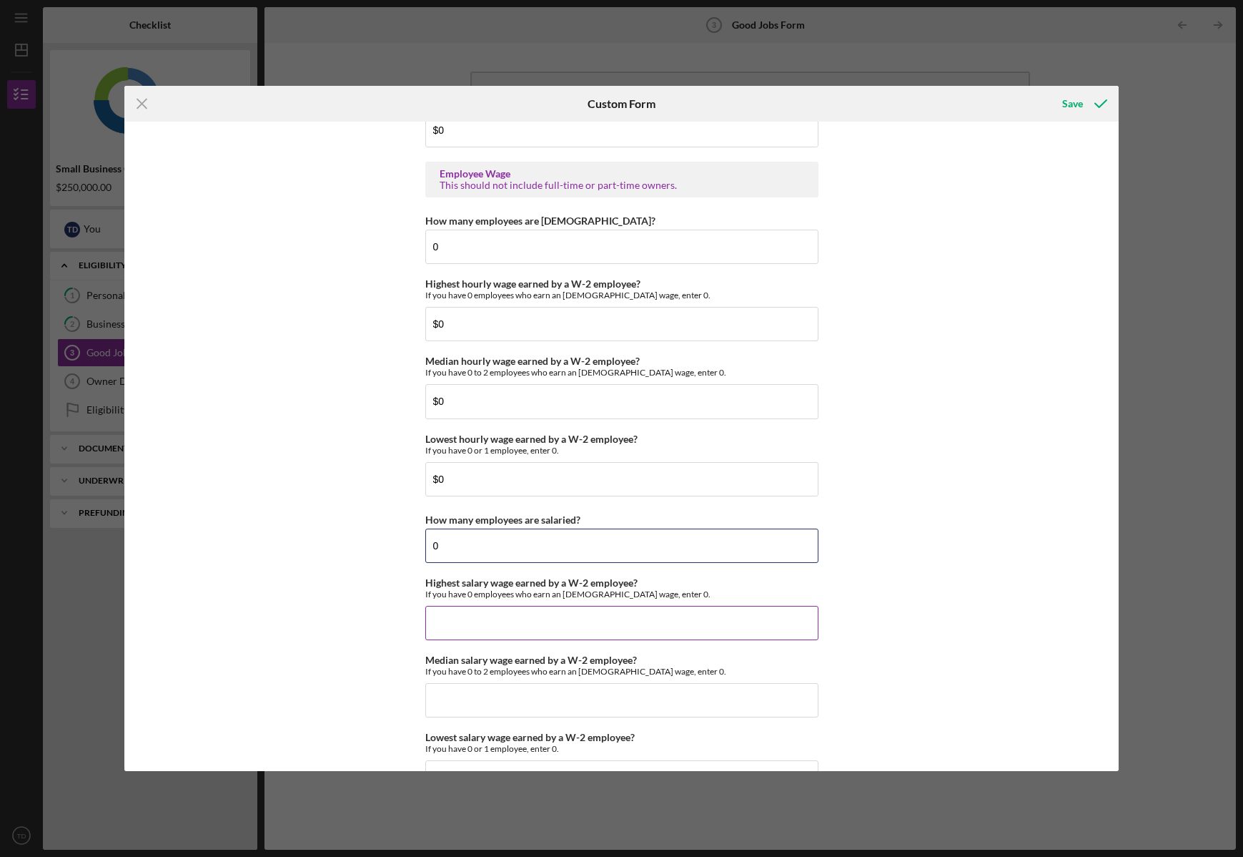
type input "0"
click at [465, 616] on input "Highest salary wage earned by a W-2 employee?" at bounding box center [621, 623] width 393 height 34
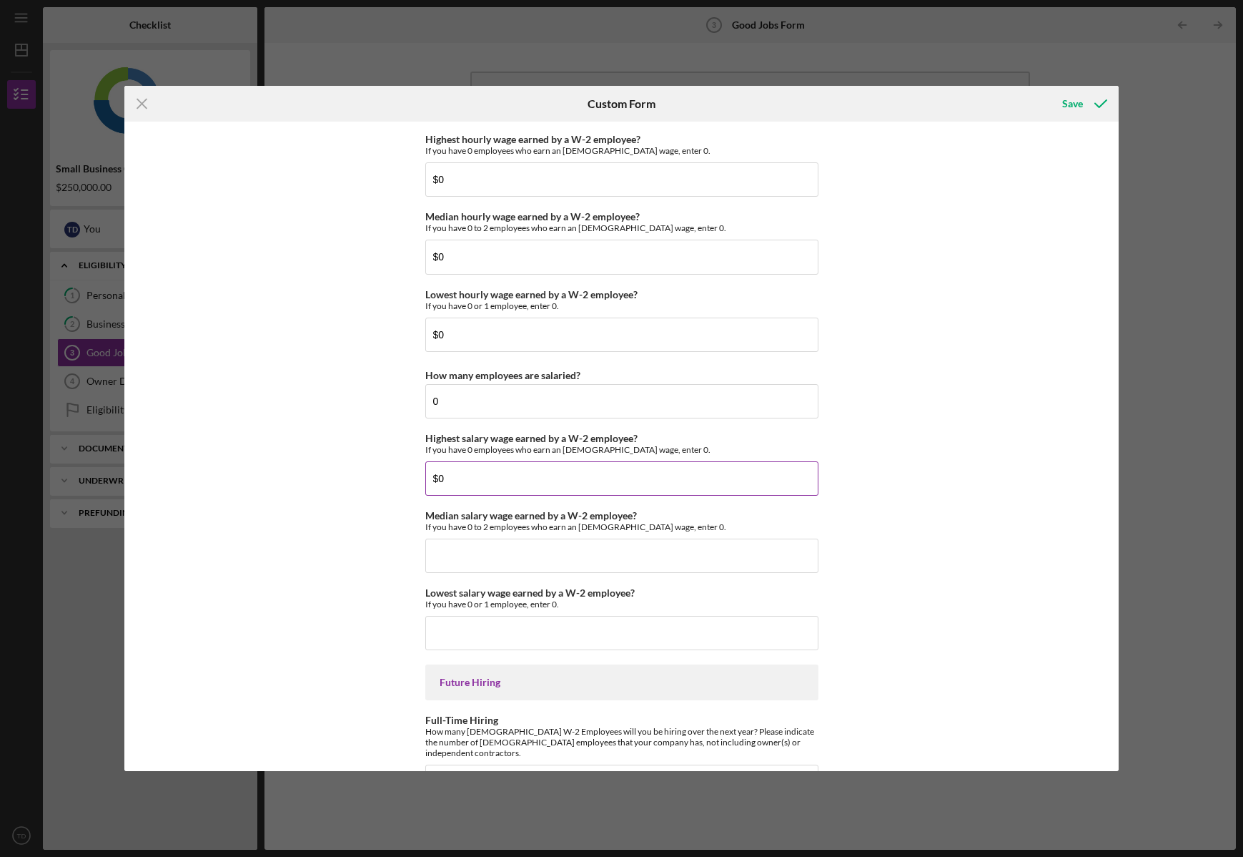
scroll to position [2843, 0]
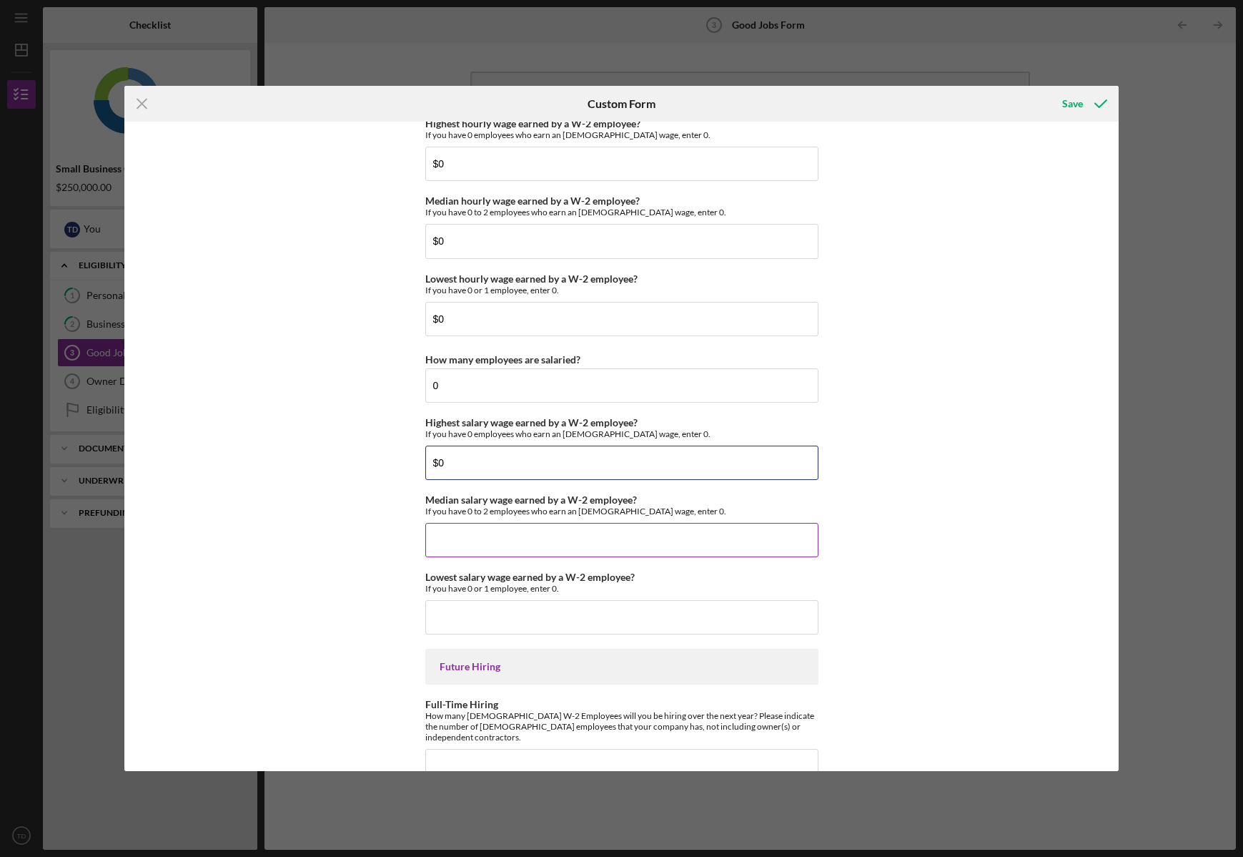
type input "$0"
click at [471, 546] on input "Median salary wage earned by a W-2 employee?" at bounding box center [621, 540] width 393 height 34
type input "$0"
click at [471, 619] on input "Lowest salary wage earned by a W-2 employee?" at bounding box center [621, 617] width 393 height 34
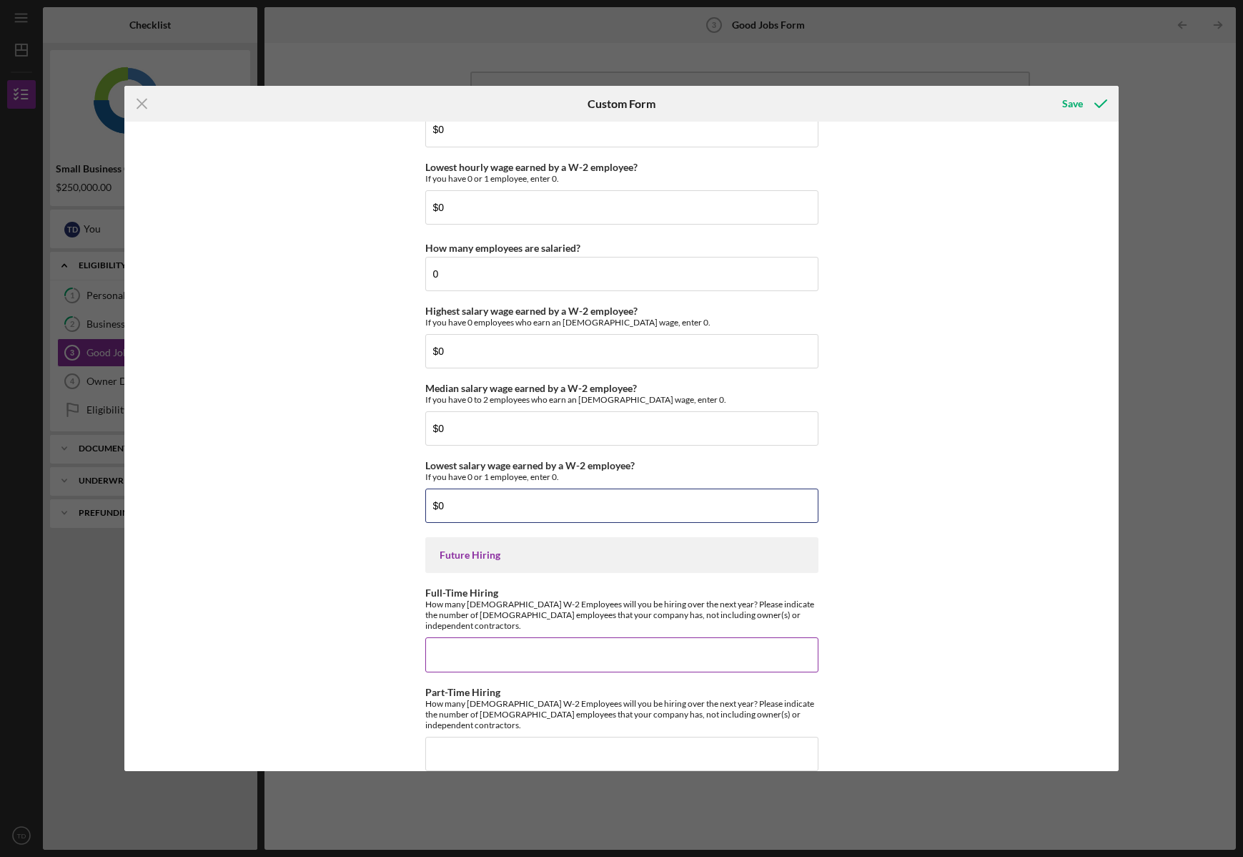
type input "$0"
click at [463, 643] on input "Full-Time Hiring" at bounding box center [621, 654] width 393 height 34
type input "3"
click at [473, 737] on input "Part-Time Hiring" at bounding box center [621, 754] width 393 height 34
type input "0"
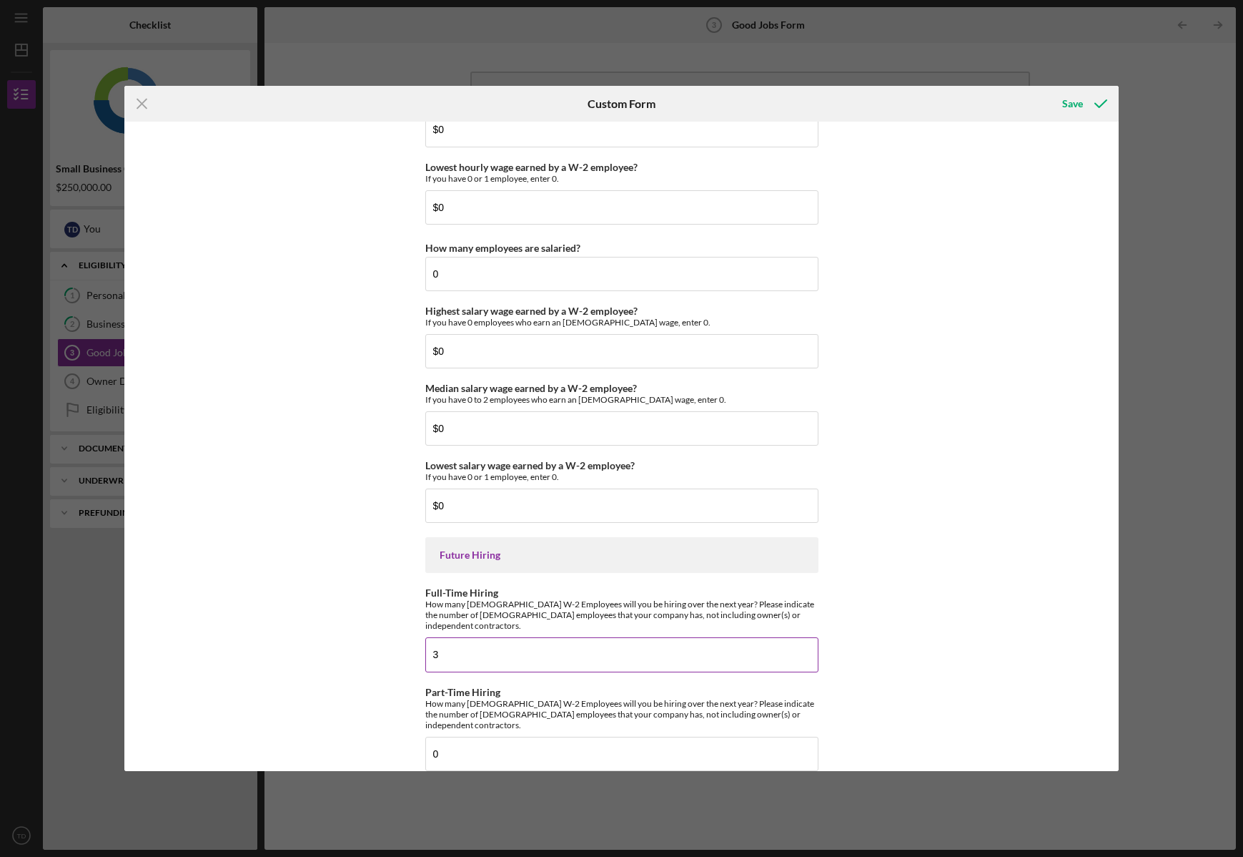
click at [488, 643] on input "3" at bounding box center [621, 654] width 393 height 34
type input "3"
type input "5"
click at [956, 536] on div "Good Jobs Form *Number of [DEMOGRAPHIC_DATA] Owner Employment Please input all …" at bounding box center [621, 446] width 995 height 649
click at [556, 638] on input "5" at bounding box center [621, 654] width 393 height 34
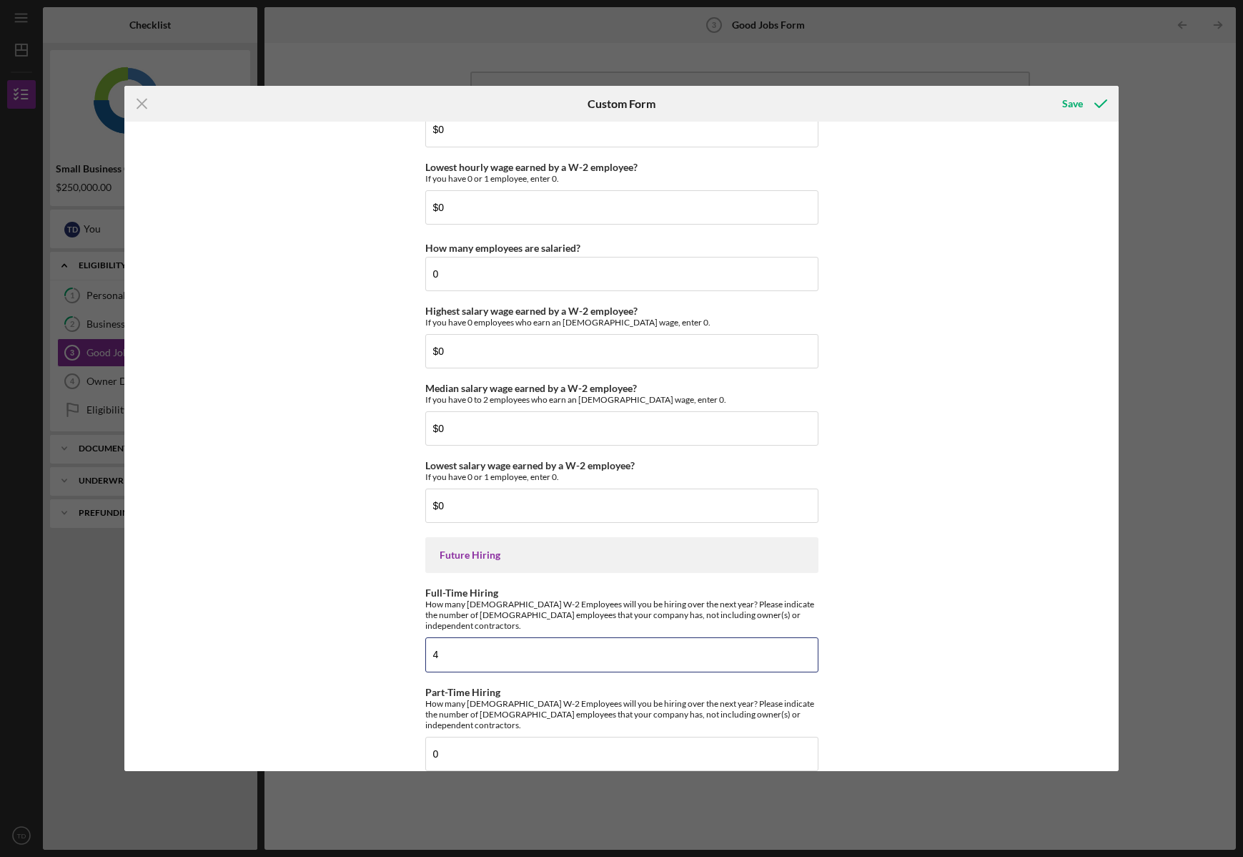
type input "4"
click at [1018, 571] on div "Good Jobs Form *Number of [DEMOGRAPHIC_DATA] Owner Employment Please input all …" at bounding box center [621, 446] width 995 height 649
click at [1064, 108] on div "Save" at bounding box center [1073, 103] width 21 height 29
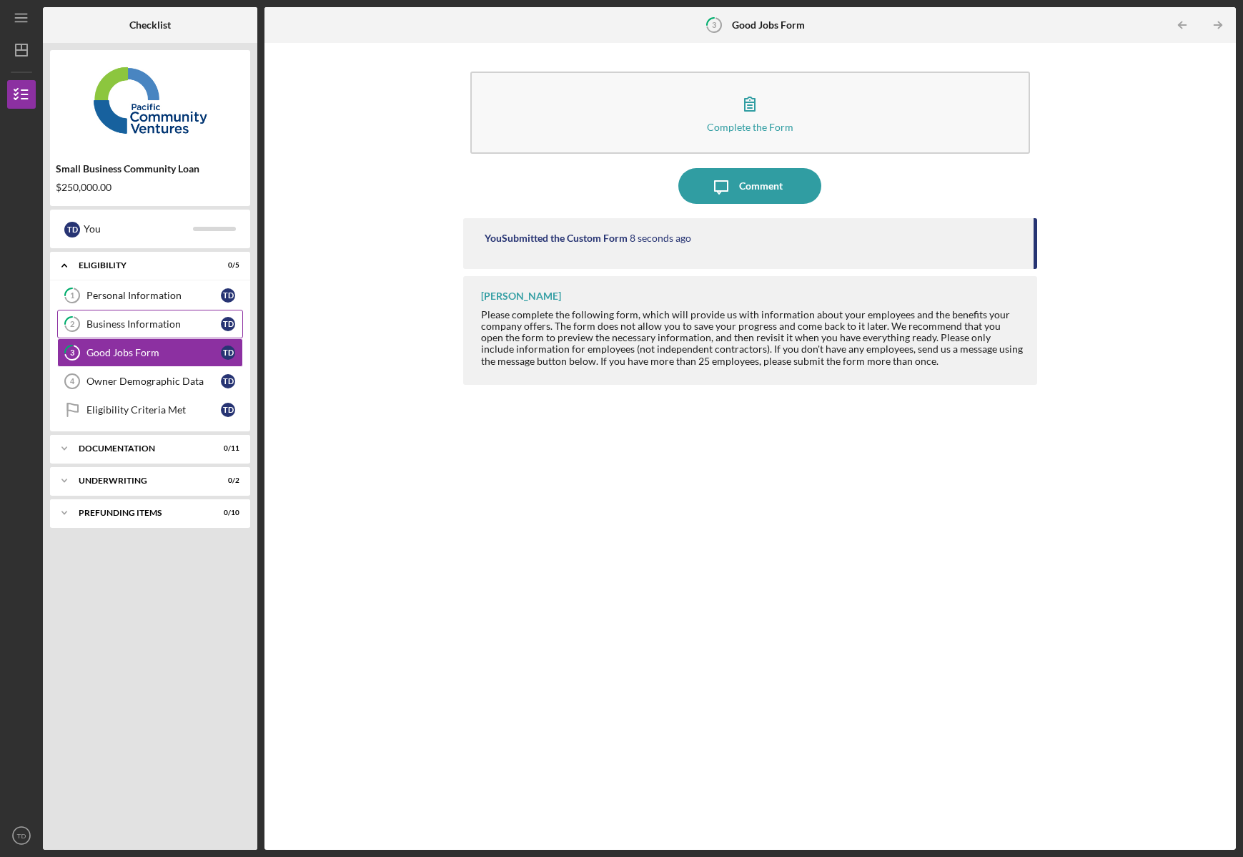
click at [135, 322] on div "Business Information" at bounding box center [154, 323] width 134 height 11
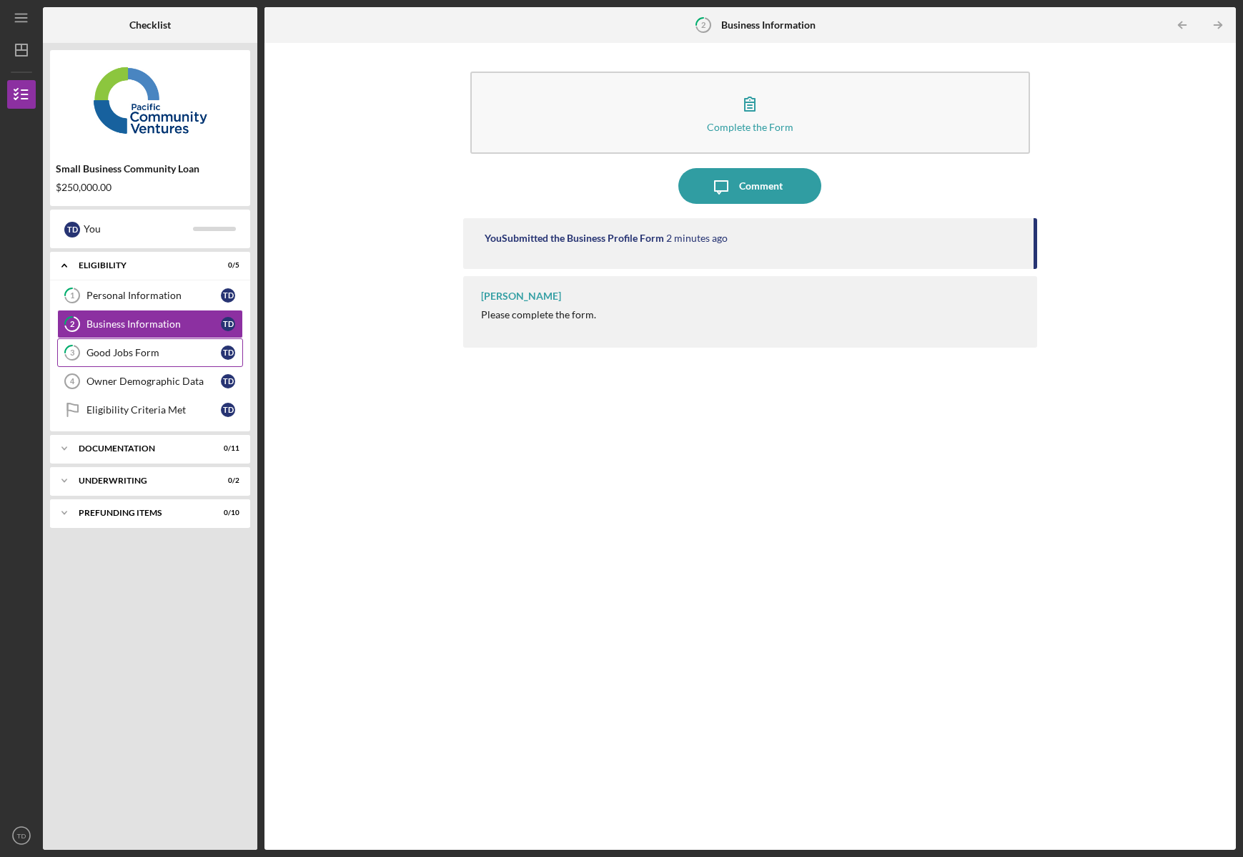
click at [129, 358] on div "Good Jobs Form" at bounding box center [154, 352] width 134 height 11
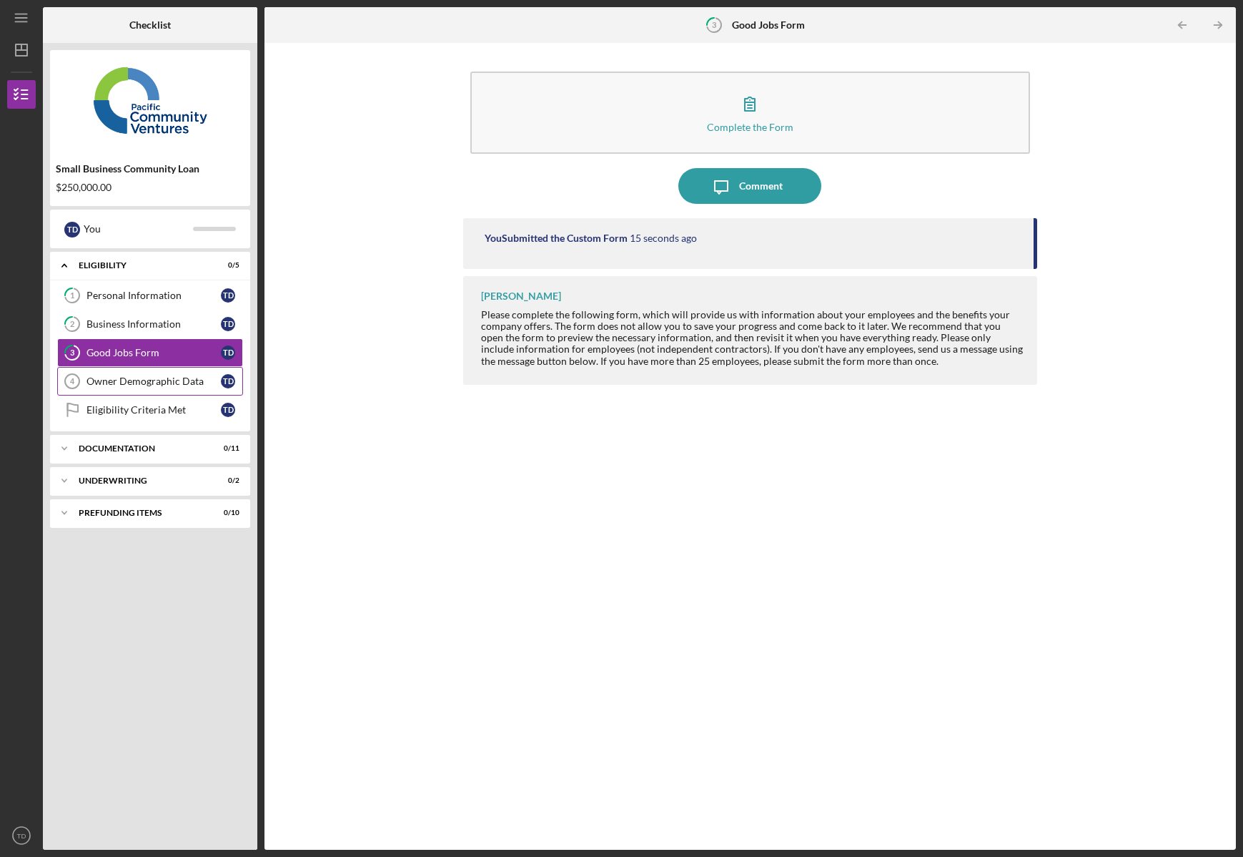
click at [137, 383] on div "Owner Demographic Data" at bounding box center [154, 380] width 134 height 11
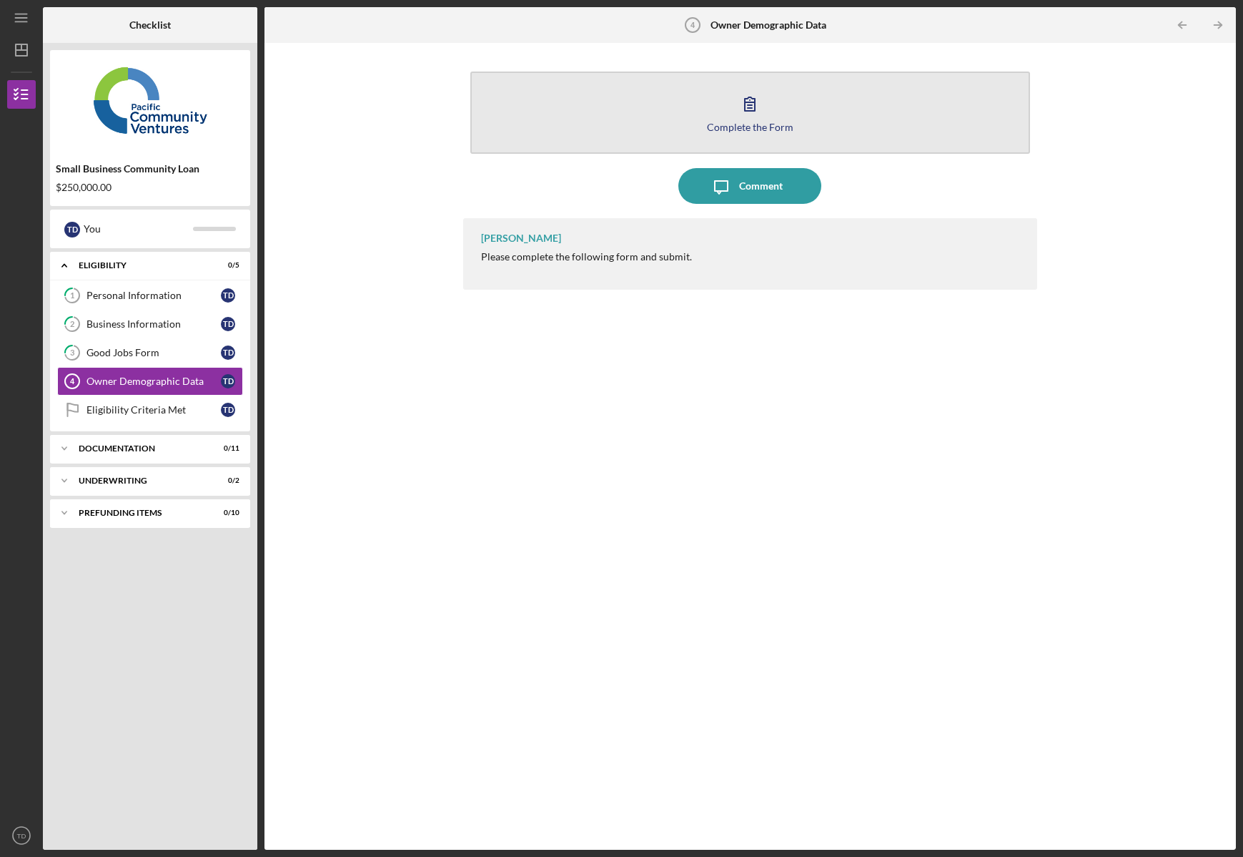
click at [754, 117] on icon "button" at bounding box center [750, 104] width 36 height 36
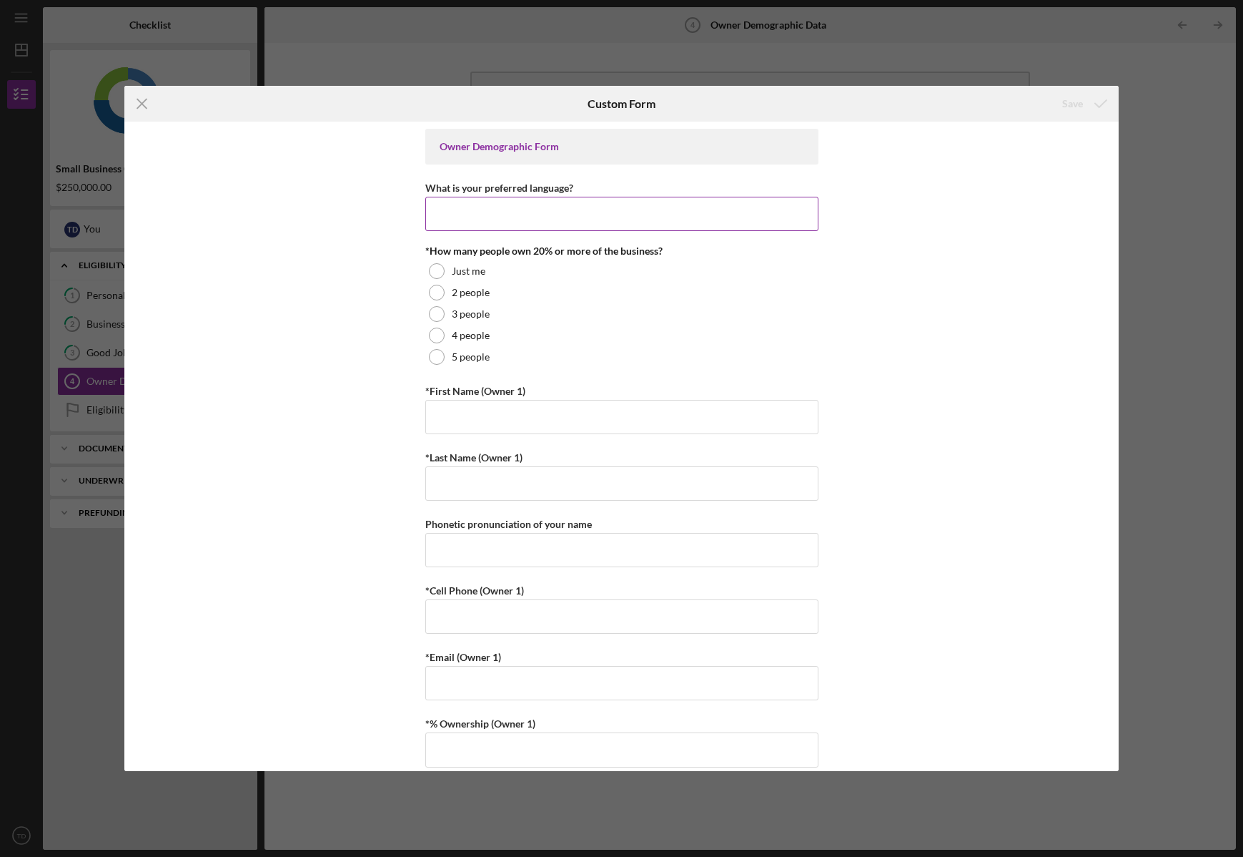
click at [478, 217] on input "What is your preferred language?" at bounding box center [621, 214] width 393 height 34
type input "English"
click at [432, 271] on div at bounding box center [437, 271] width 16 height 16
click at [504, 429] on input "*First Name (Owner 1)" at bounding box center [621, 417] width 393 height 34
type input "[PERSON_NAME]"
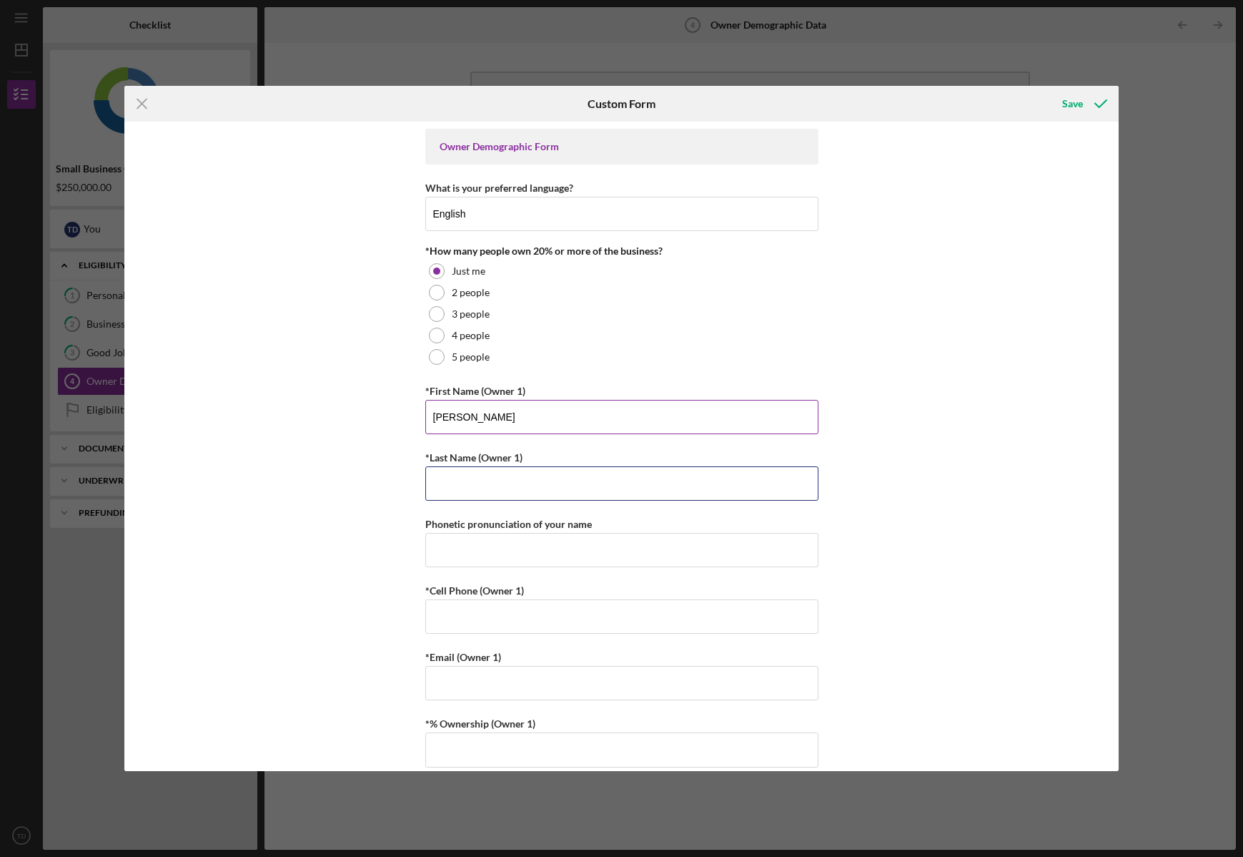
type input "[PERSON_NAME]"
type input "9163808921"
type input "[EMAIL_ADDRESS][DOMAIN_NAME]"
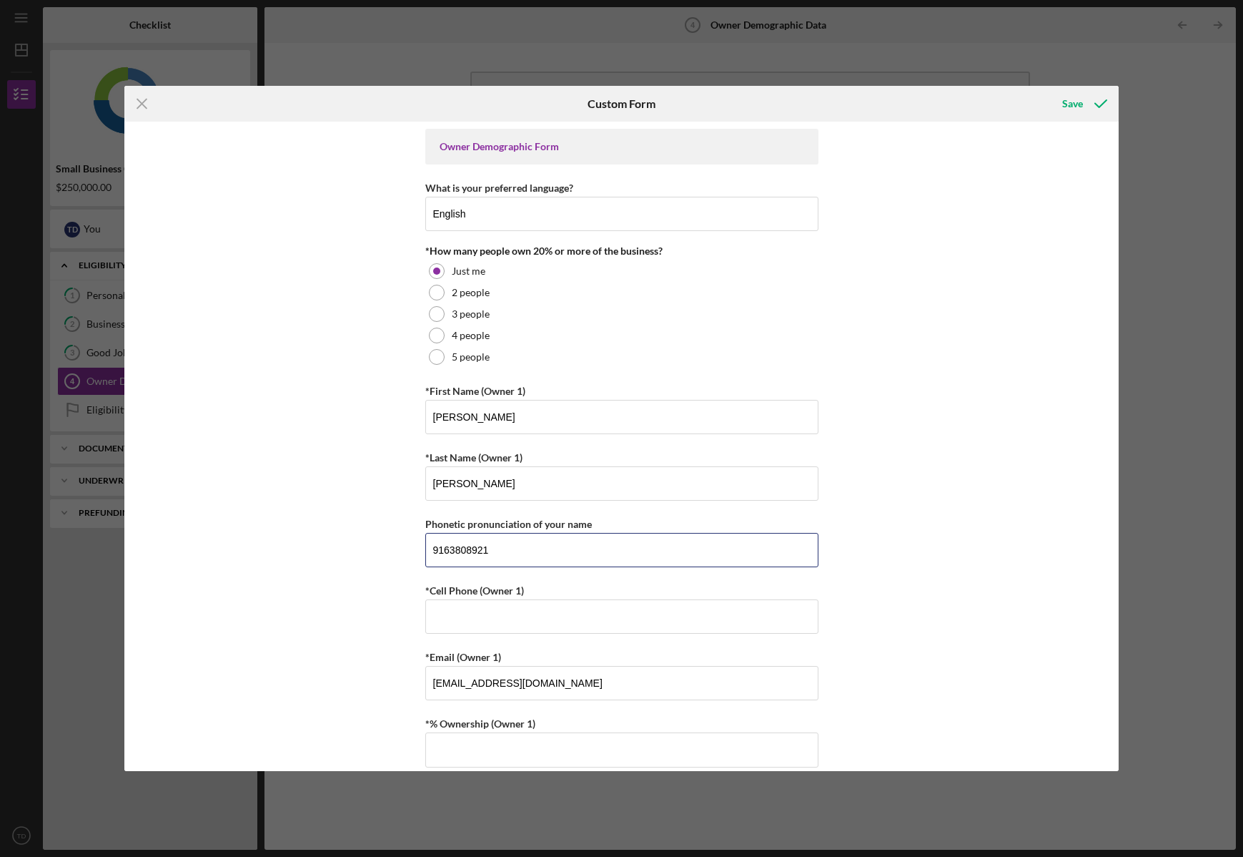
drag, startPoint x: 496, startPoint y: 546, endPoint x: 401, endPoint y: 549, distance: 94.4
click at [401, 549] on div "Owner Demographic Form What is your preferred language? English *How many peopl…" at bounding box center [621, 446] width 995 height 649
type input "Tie lur"
click at [459, 619] on input "*Cell Phone (Owner 1)" at bounding box center [621, 616] width 393 height 34
type input "[PHONE_NUMBER]"
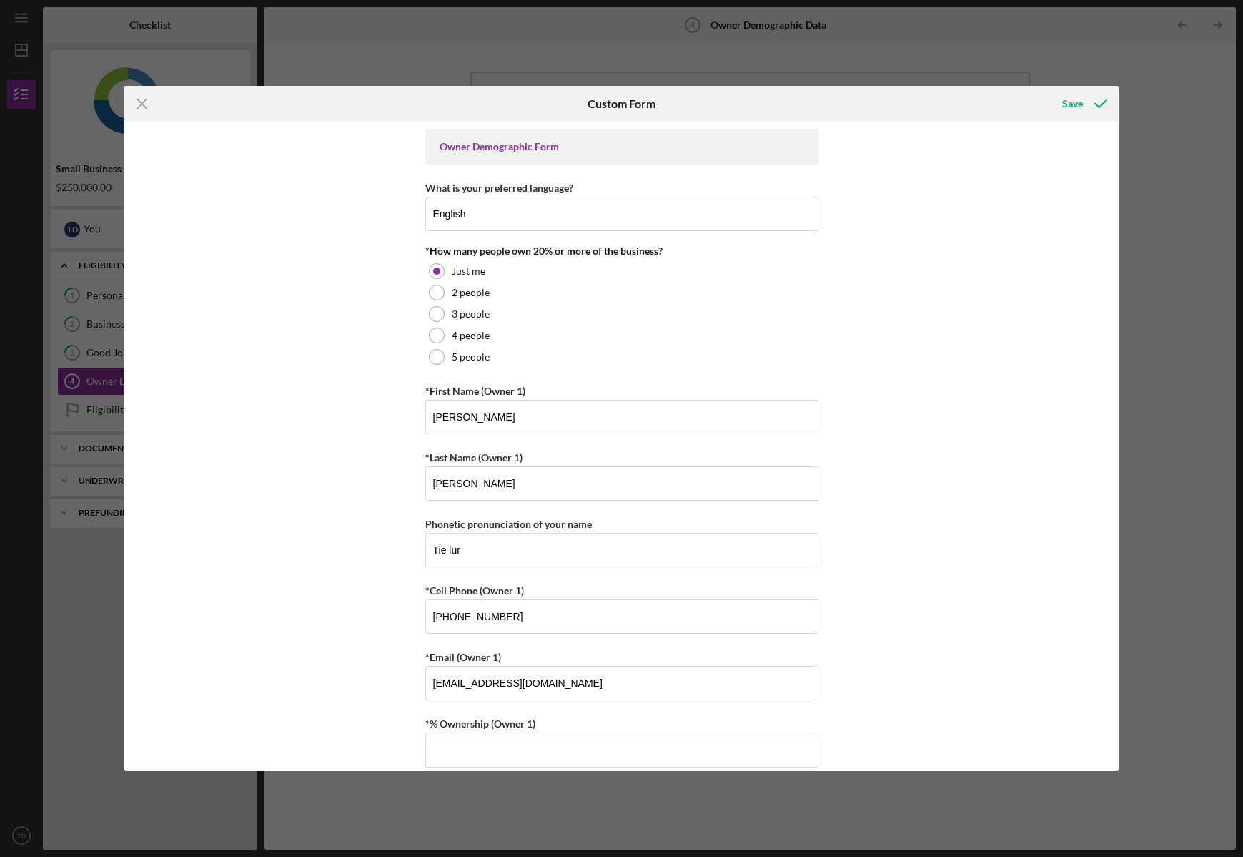
click at [350, 611] on div "Owner Demographic Form What is your preferred language? English *How many peopl…" at bounding box center [621, 446] width 995 height 649
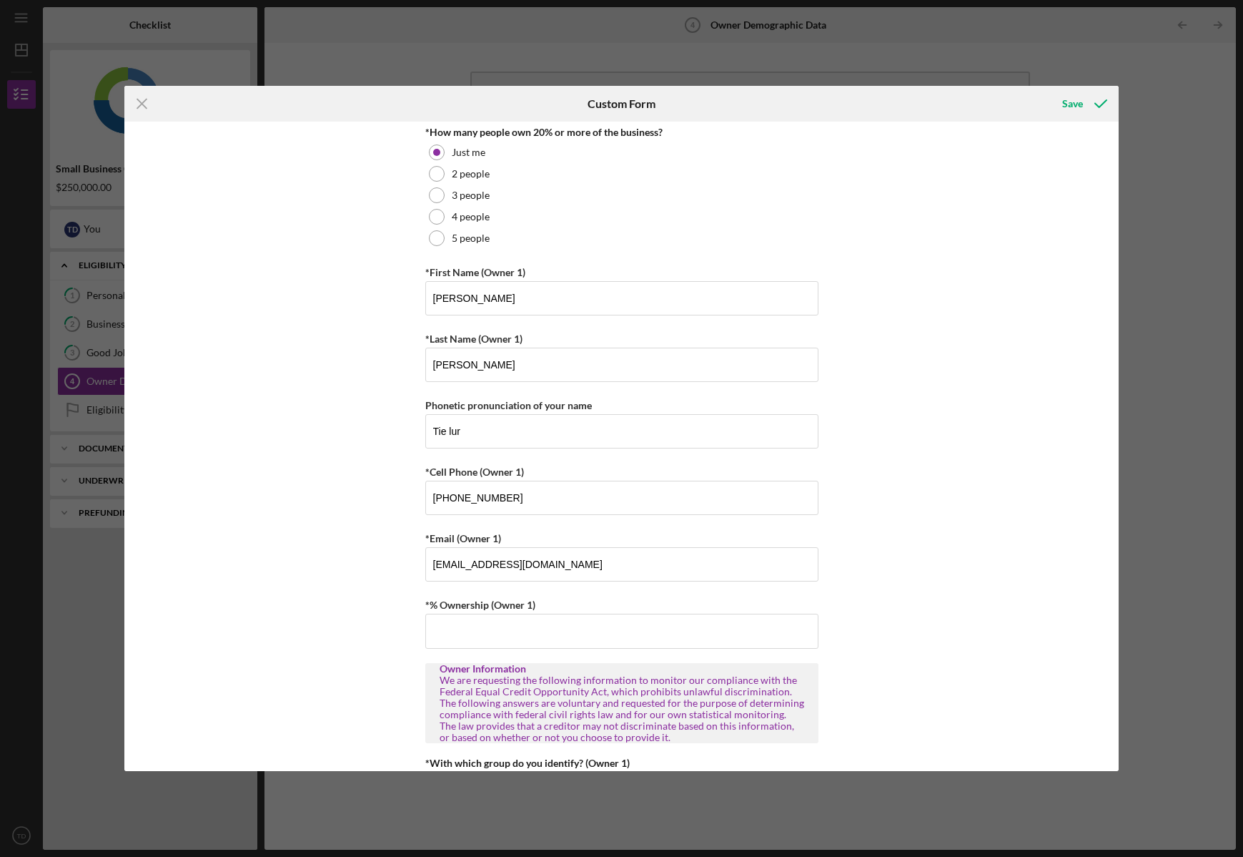
scroll to position [137, 0]
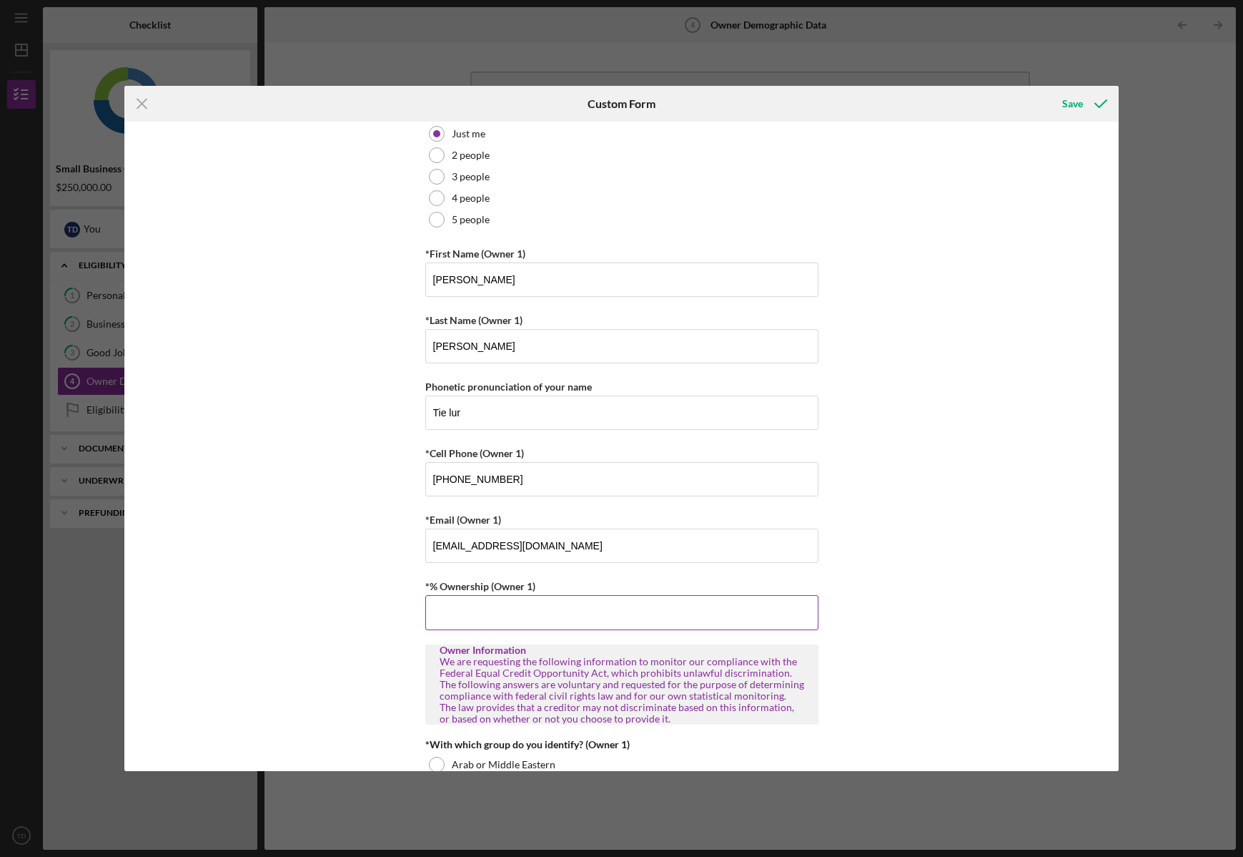
click at [488, 616] on input "*% Ownership (Owner 1)" at bounding box center [621, 612] width 393 height 34
type input "100.00000%"
click at [957, 586] on div "Owner Demographic Form What is your preferred language? English *How many peopl…" at bounding box center [621, 446] width 995 height 649
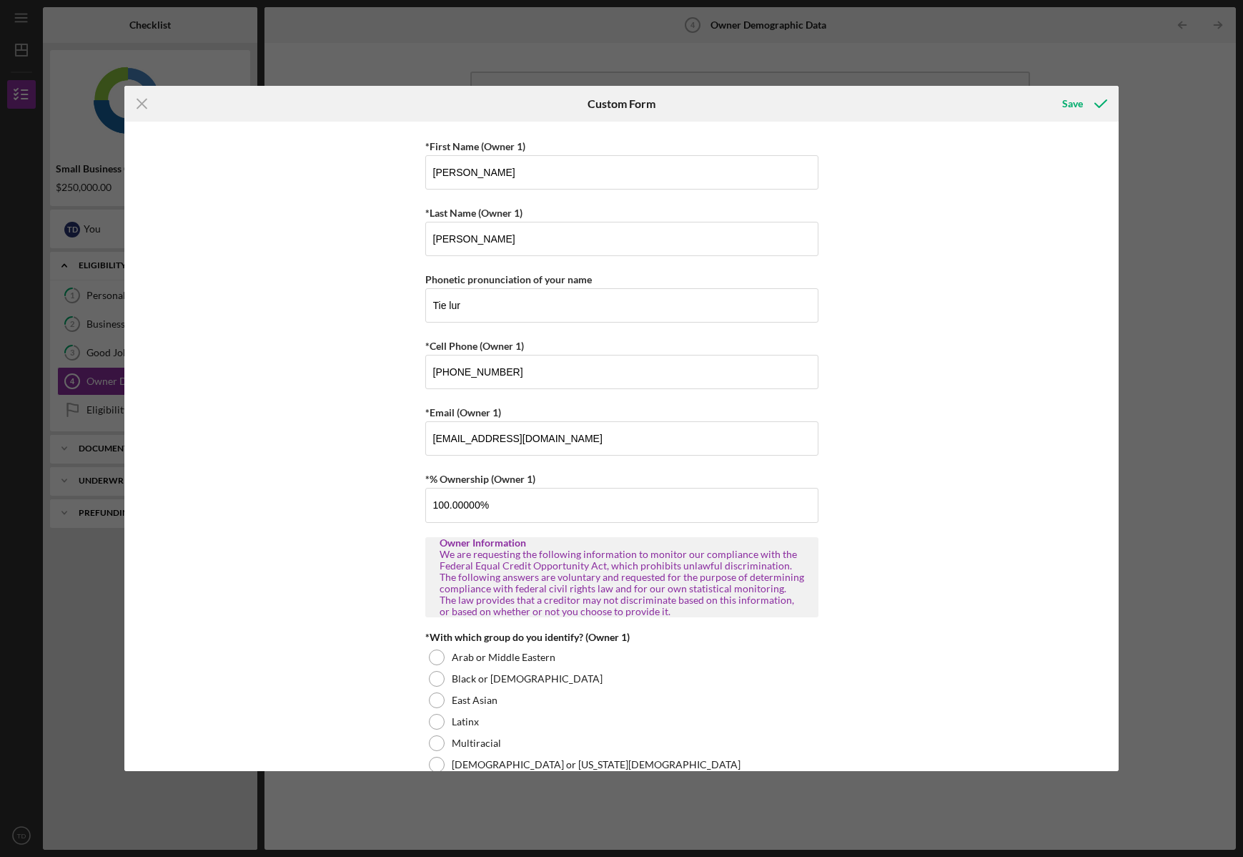
scroll to position [423, 0]
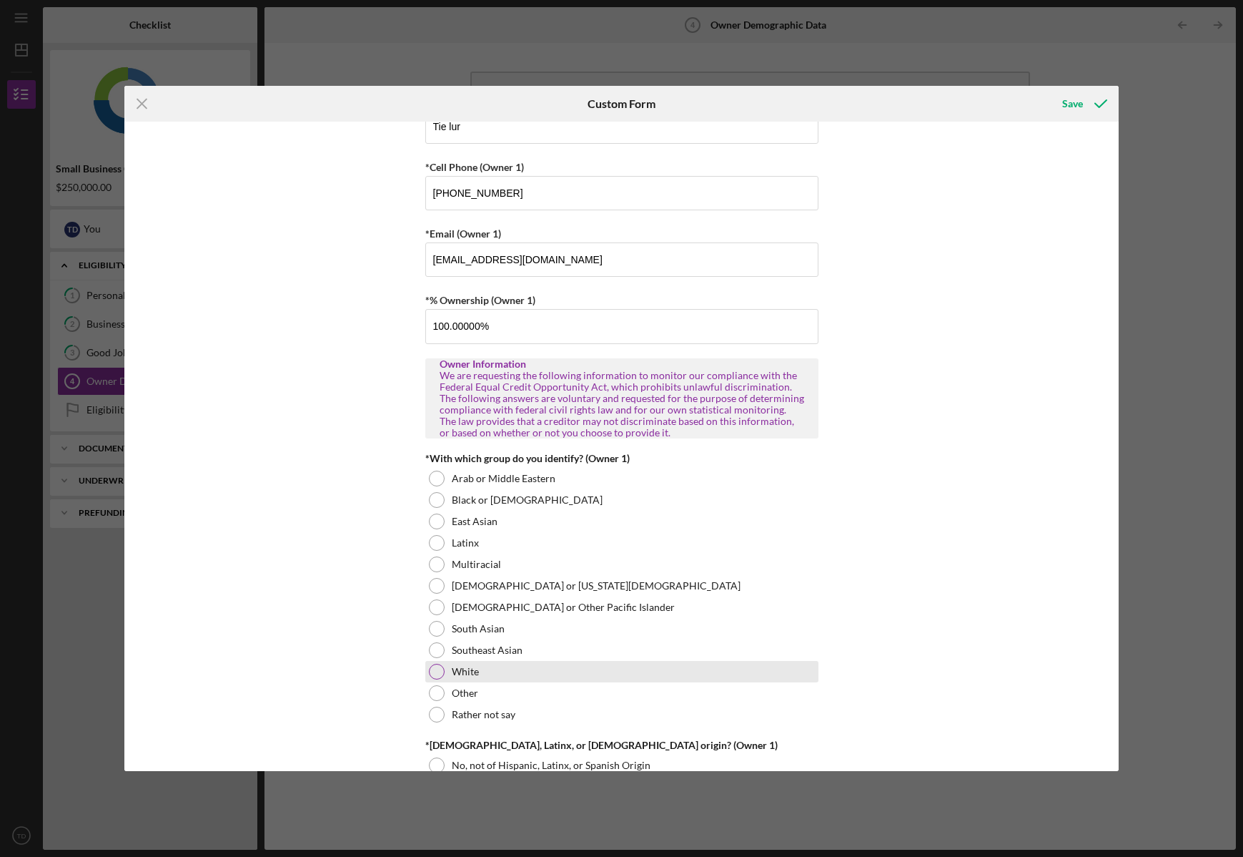
click at [436, 676] on div at bounding box center [437, 672] width 16 height 16
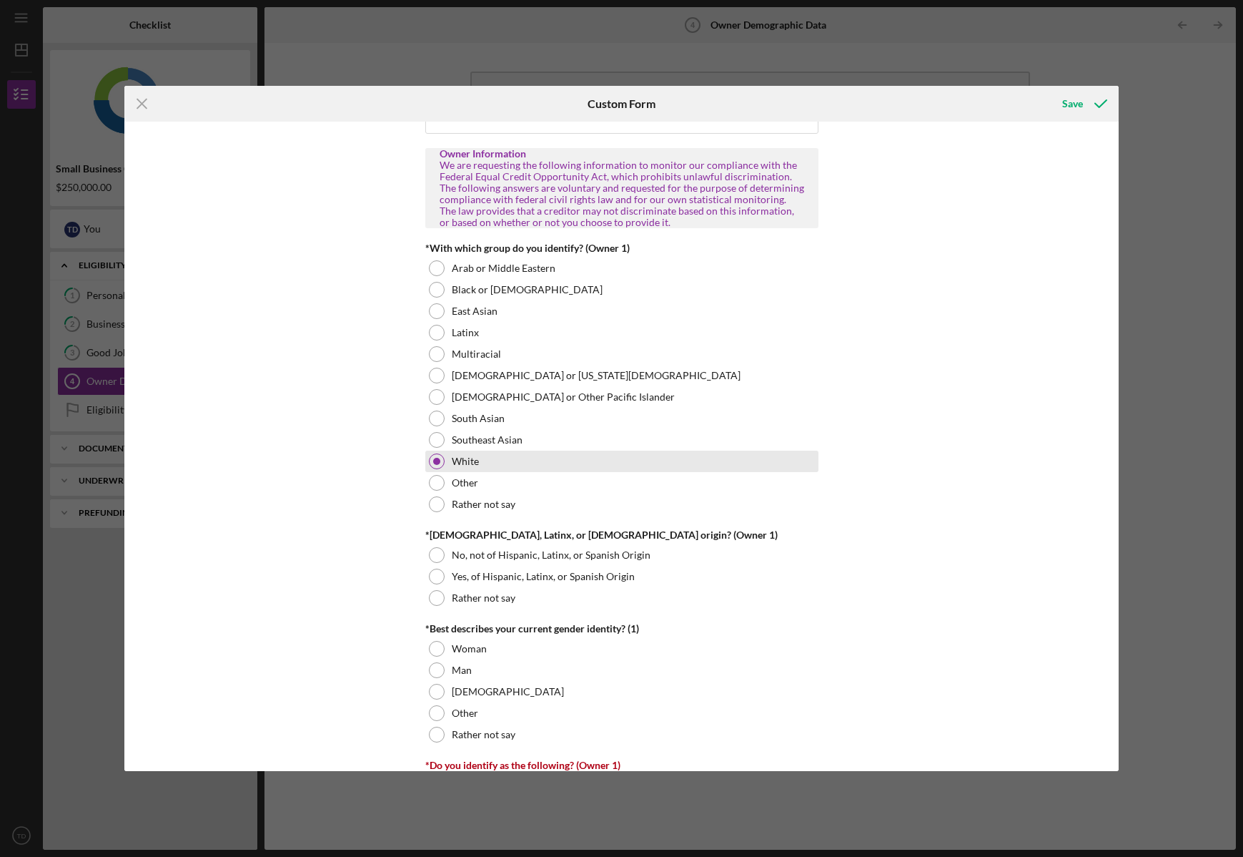
scroll to position [681, 0]
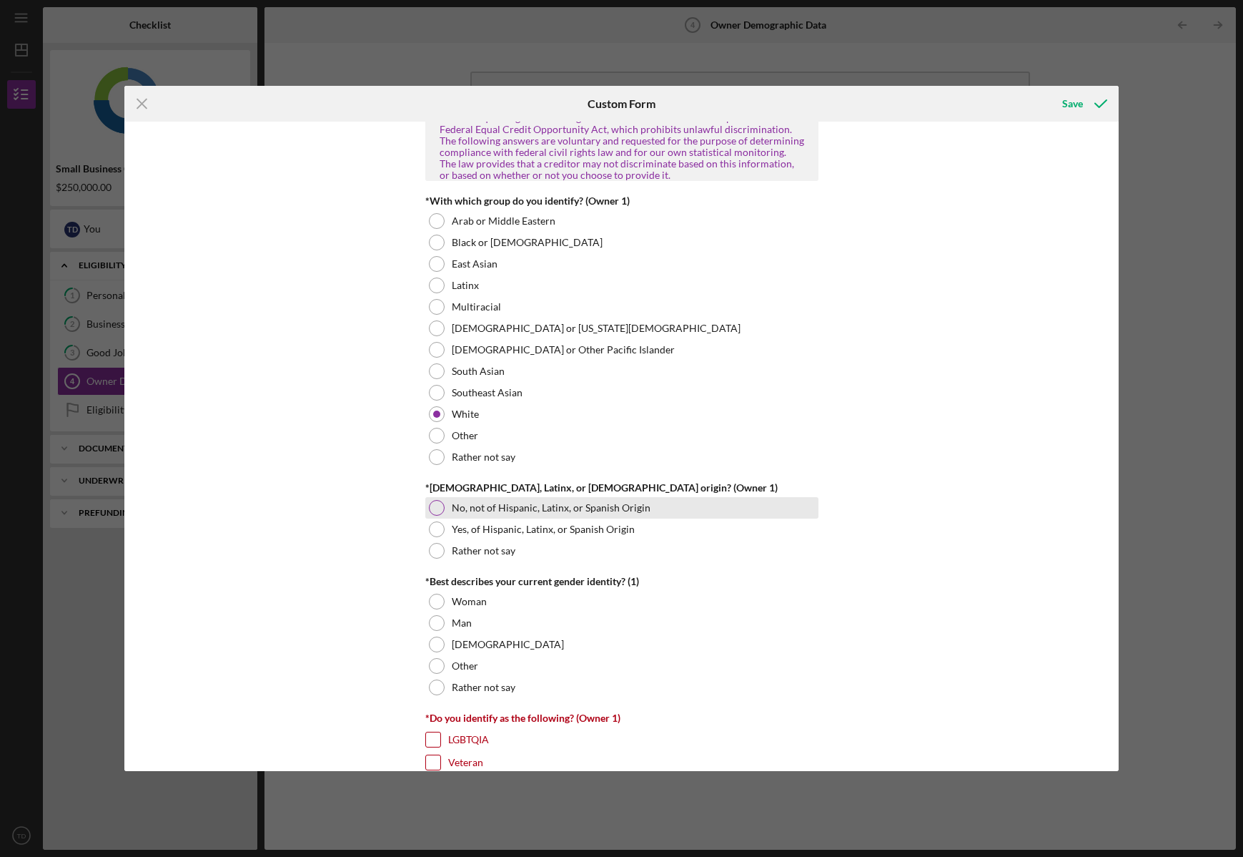
click at [438, 505] on div at bounding box center [437, 508] width 16 height 16
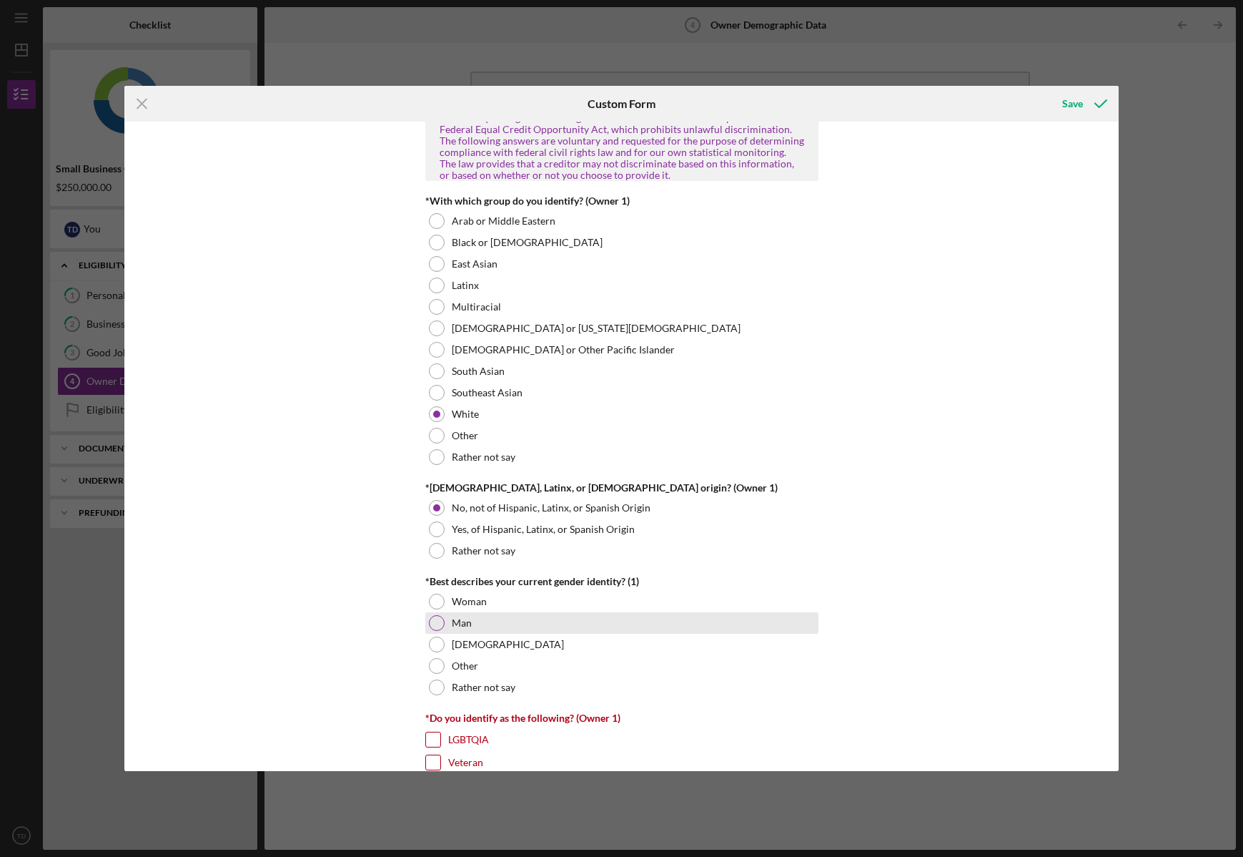
click at [430, 622] on div at bounding box center [437, 623] width 16 height 16
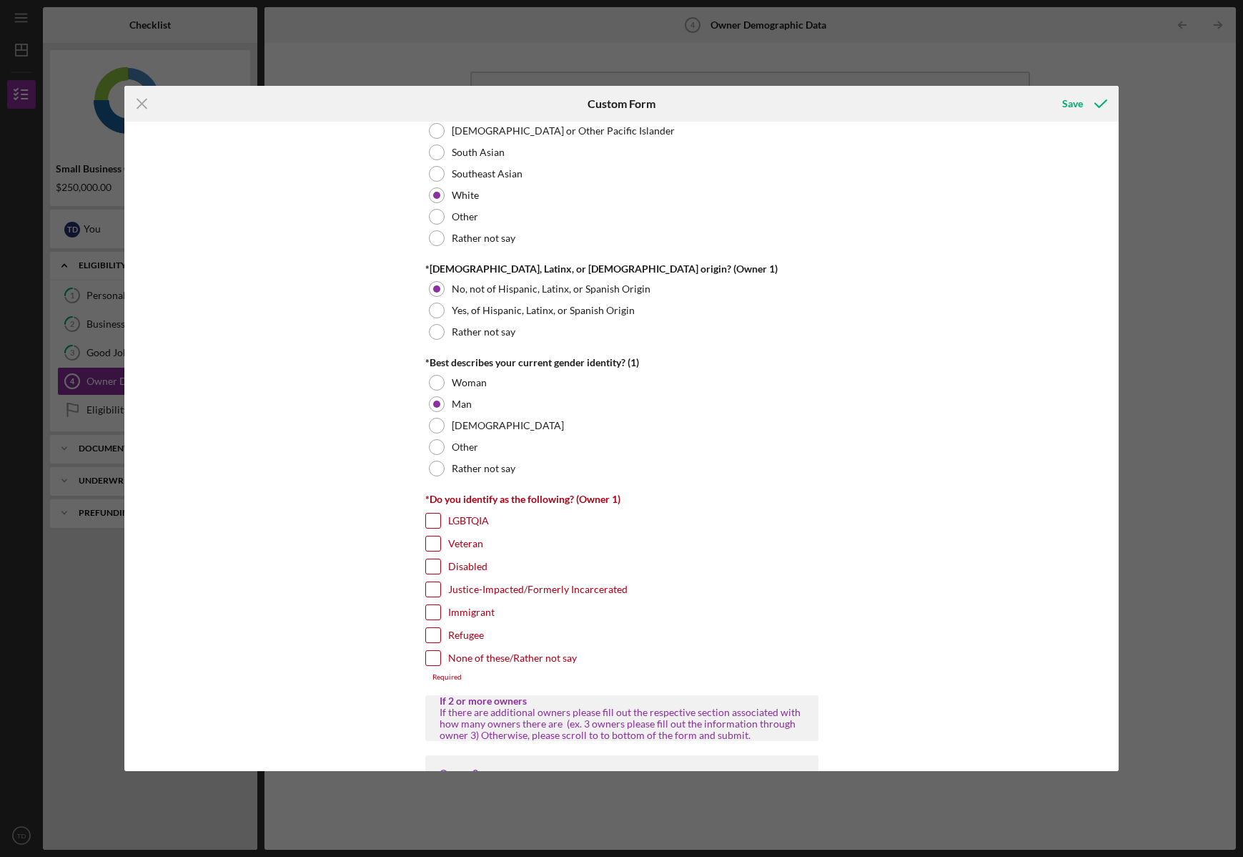
scroll to position [902, 0]
click at [428, 655] on input "None of these/Rather not say" at bounding box center [433, 656] width 14 height 14
checkbox input "true"
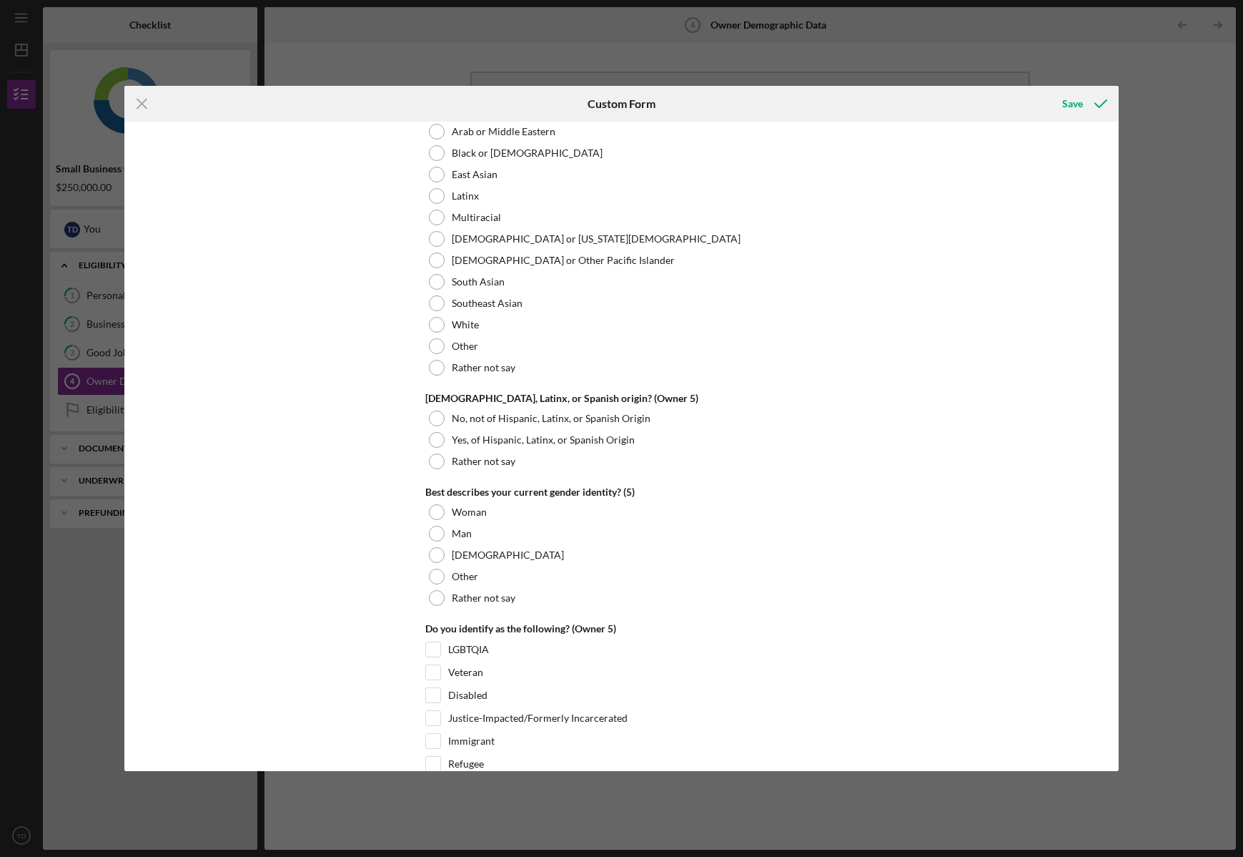
scroll to position [5256, 0]
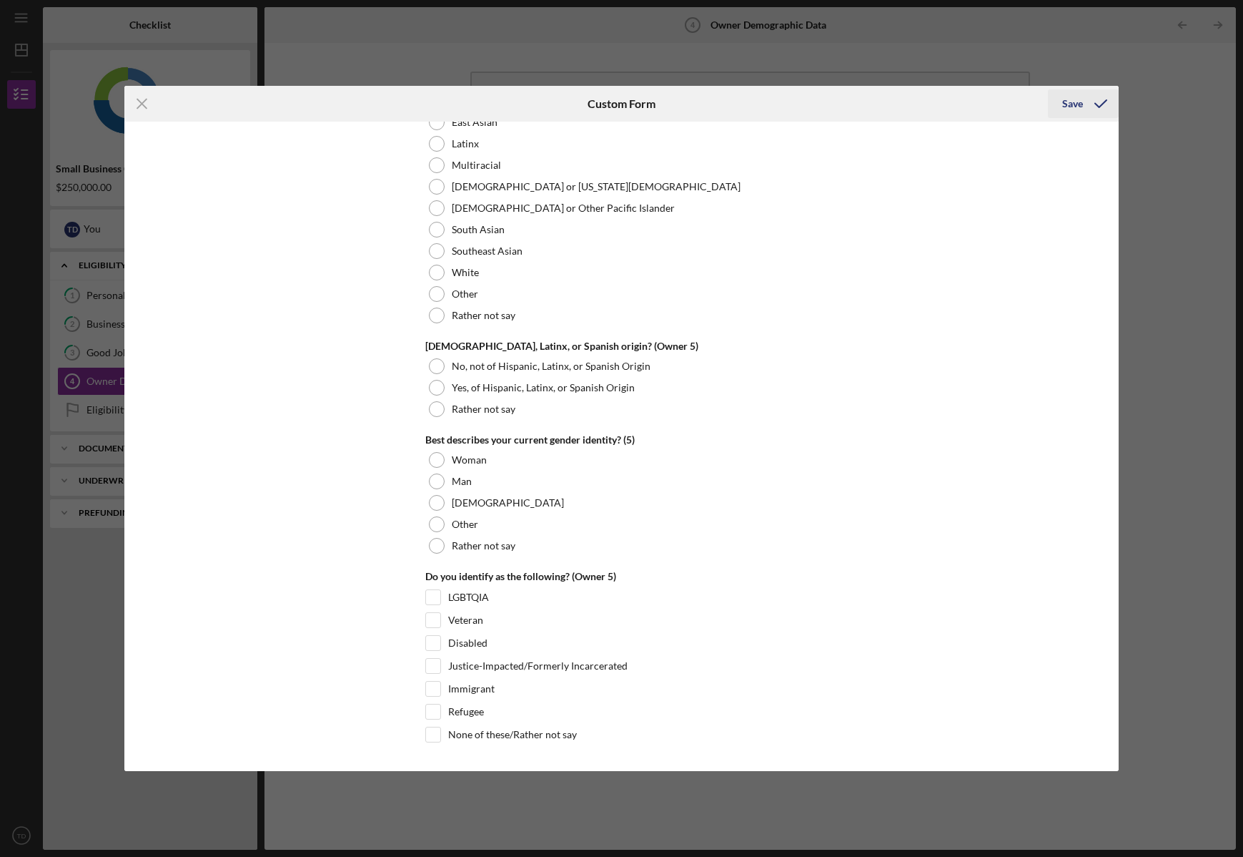
click at [1072, 99] on div "Save" at bounding box center [1073, 103] width 21 height 29
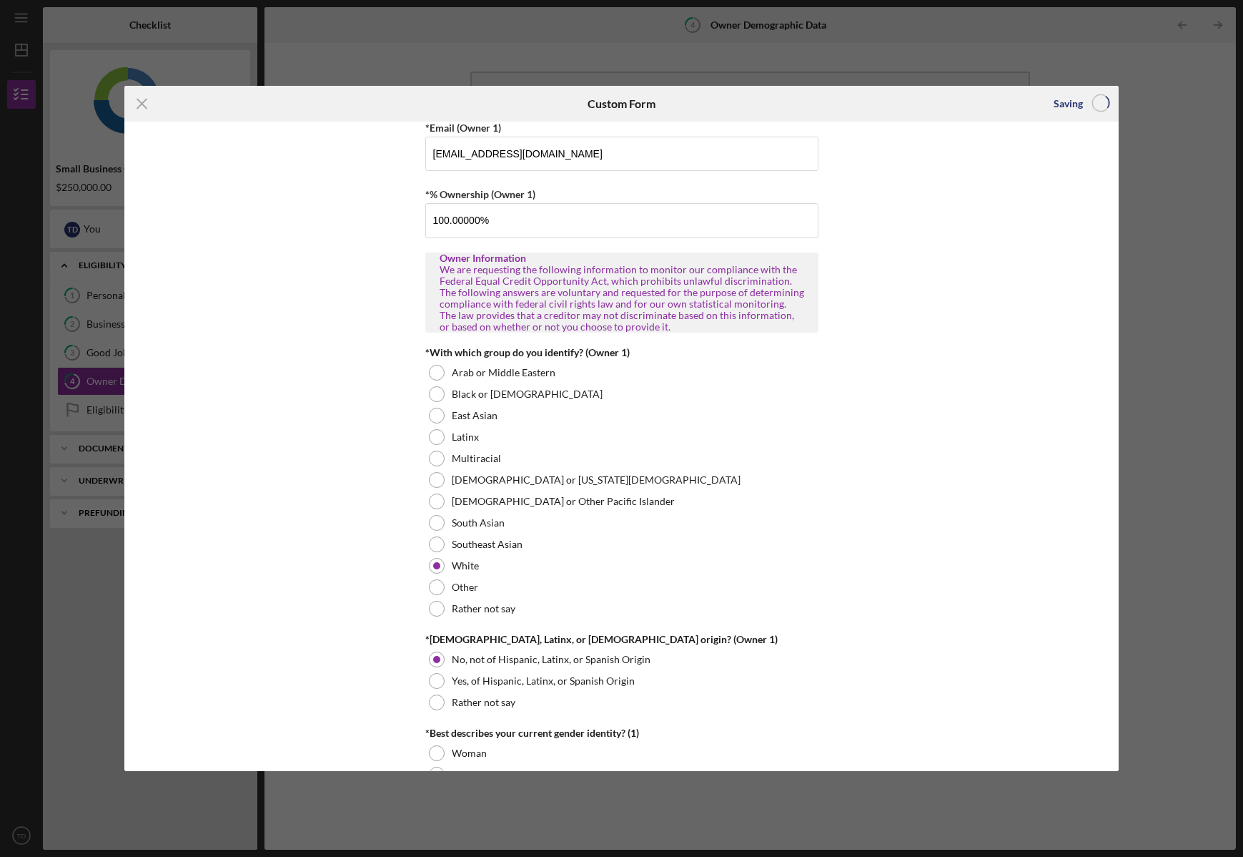
scroll to position [0, 0]
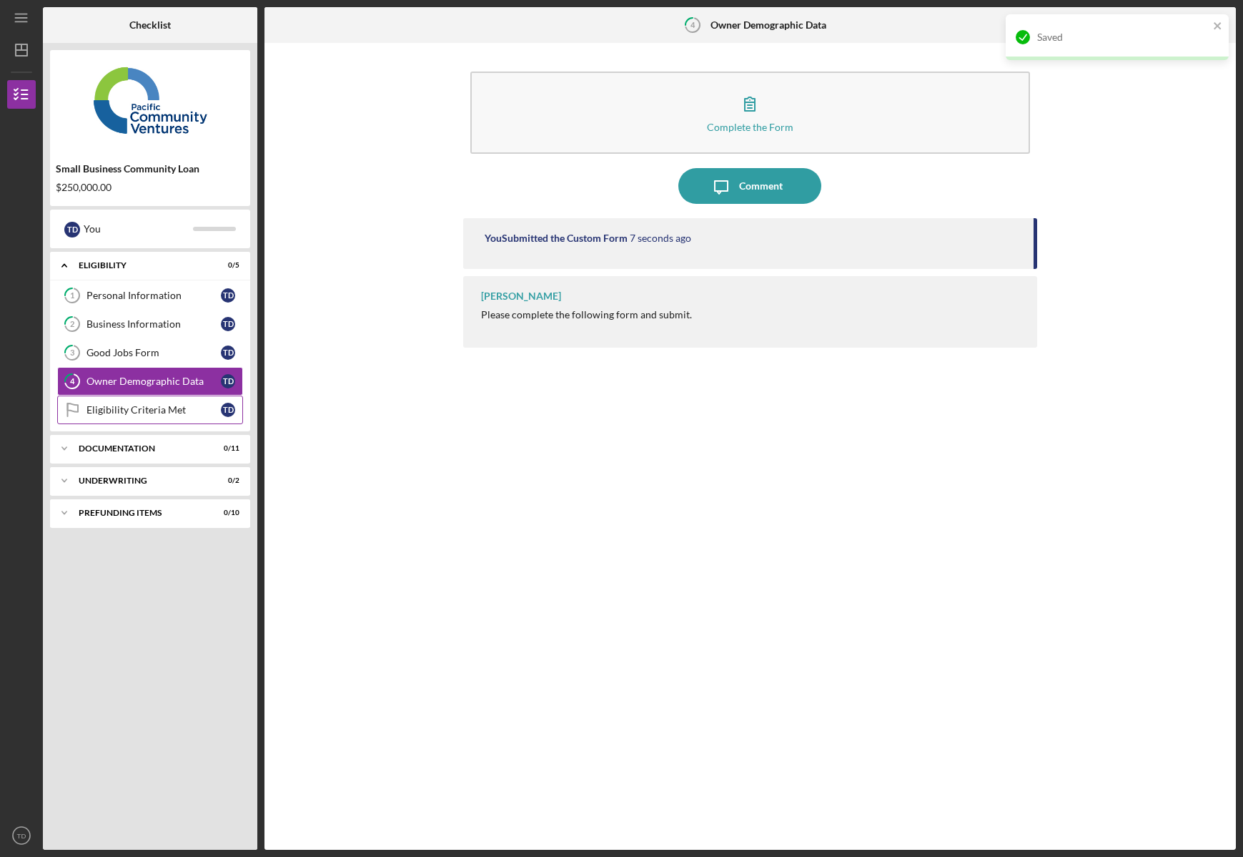
click at [114, 411] on div "Eligibility Criteria Met" at bounding box center [154, 409] width 134 height 11
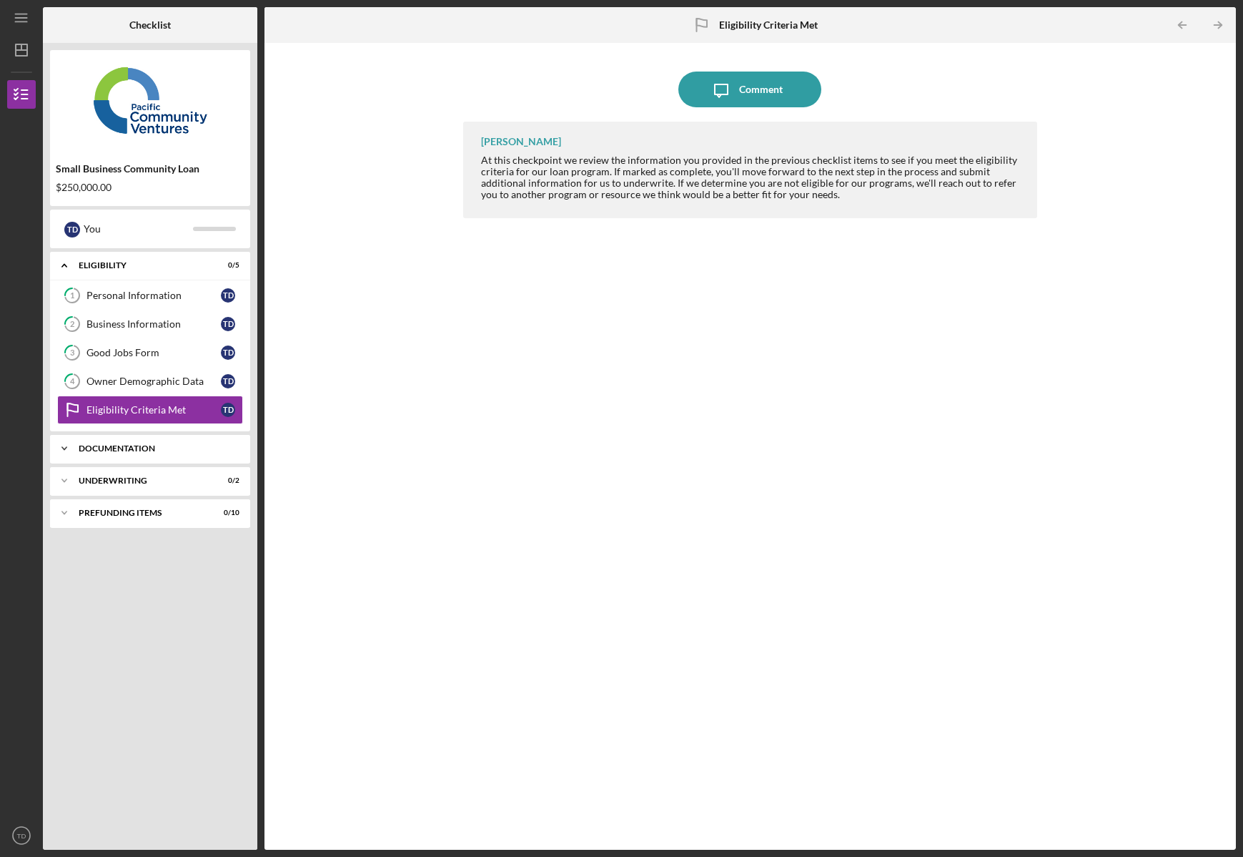
click at [102, 449] on div "Documentation" at bounding box center [156, 448] width 154 height 9
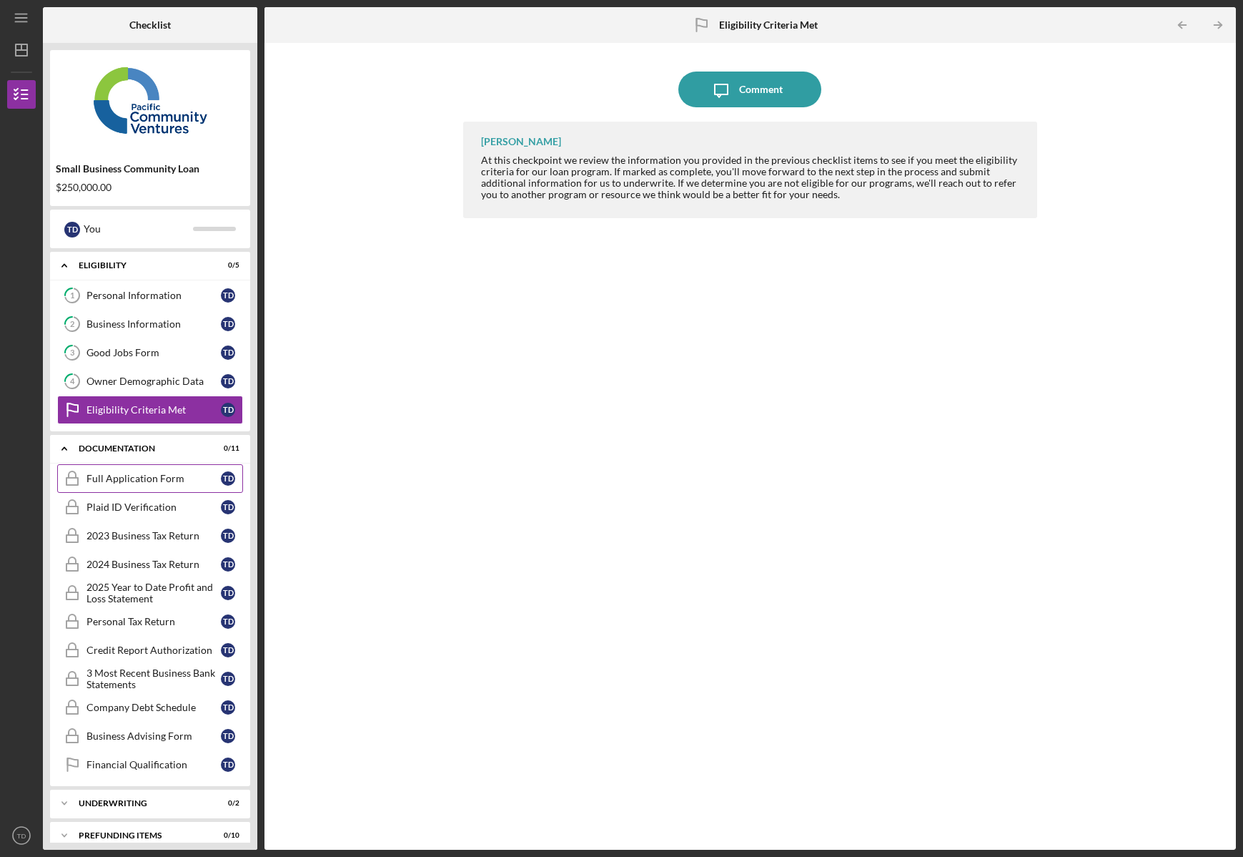
click at [120, 489] on link "Full Application Form Full Application Form T D" at bounding box center [150, 478] width 186 height 29
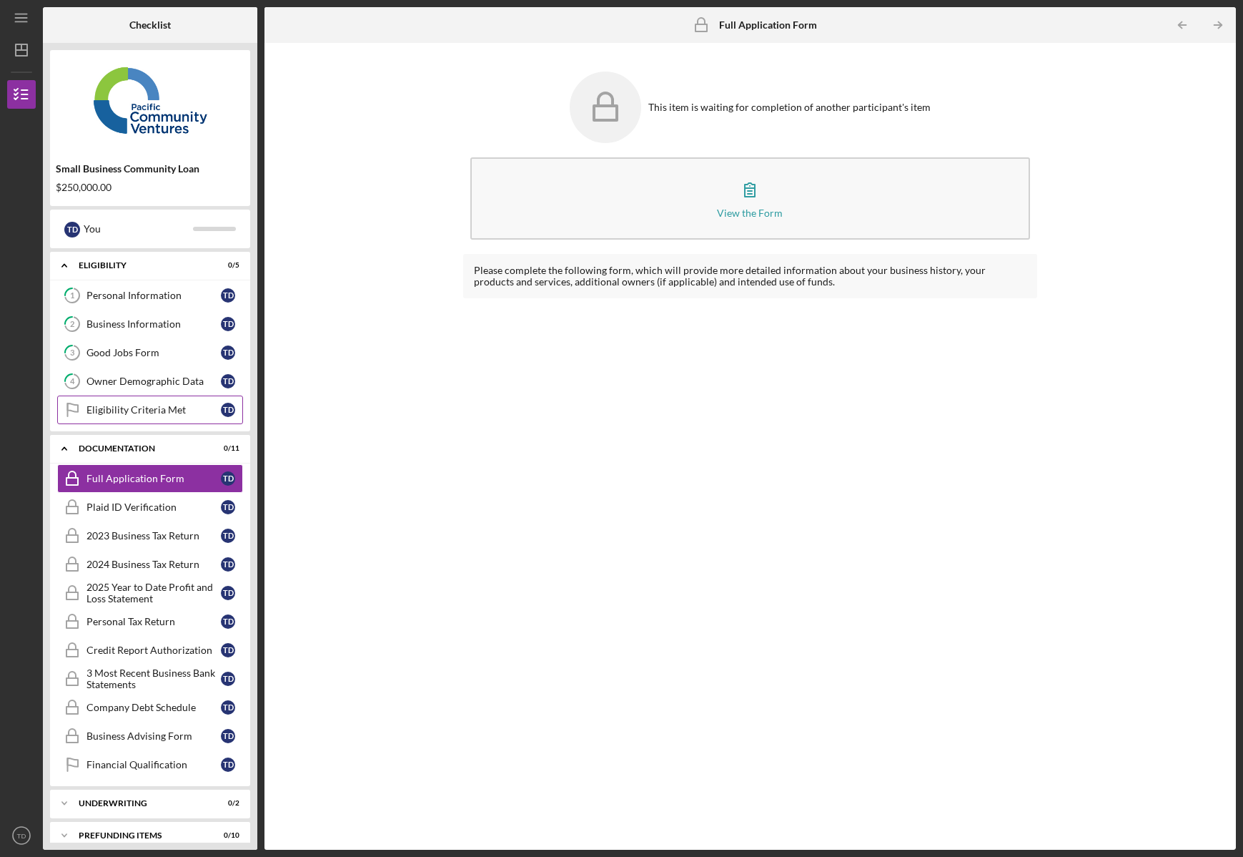
click at [142, 409] on div "Eligibility Criteria Met" at bounding box center [154, 409] width 134 height 11
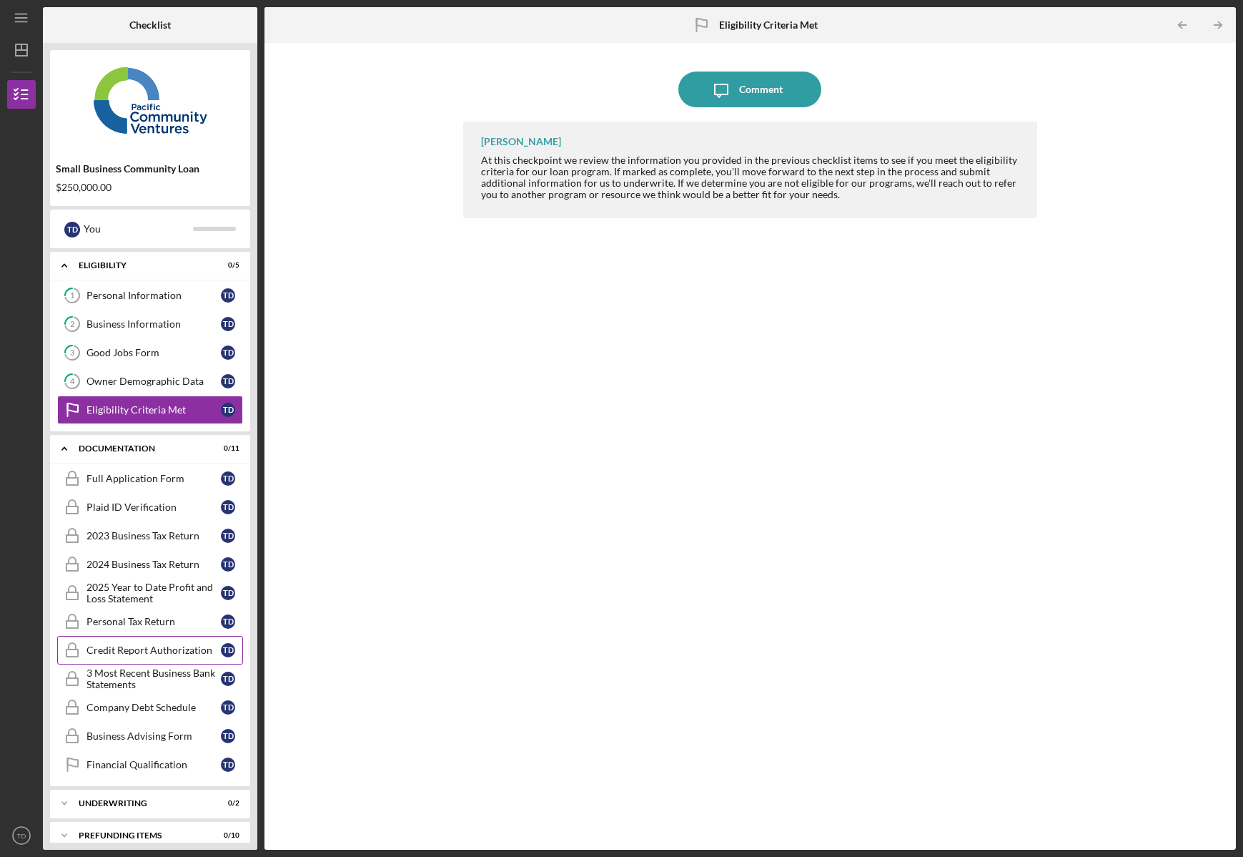
scroll to position [15, 0]
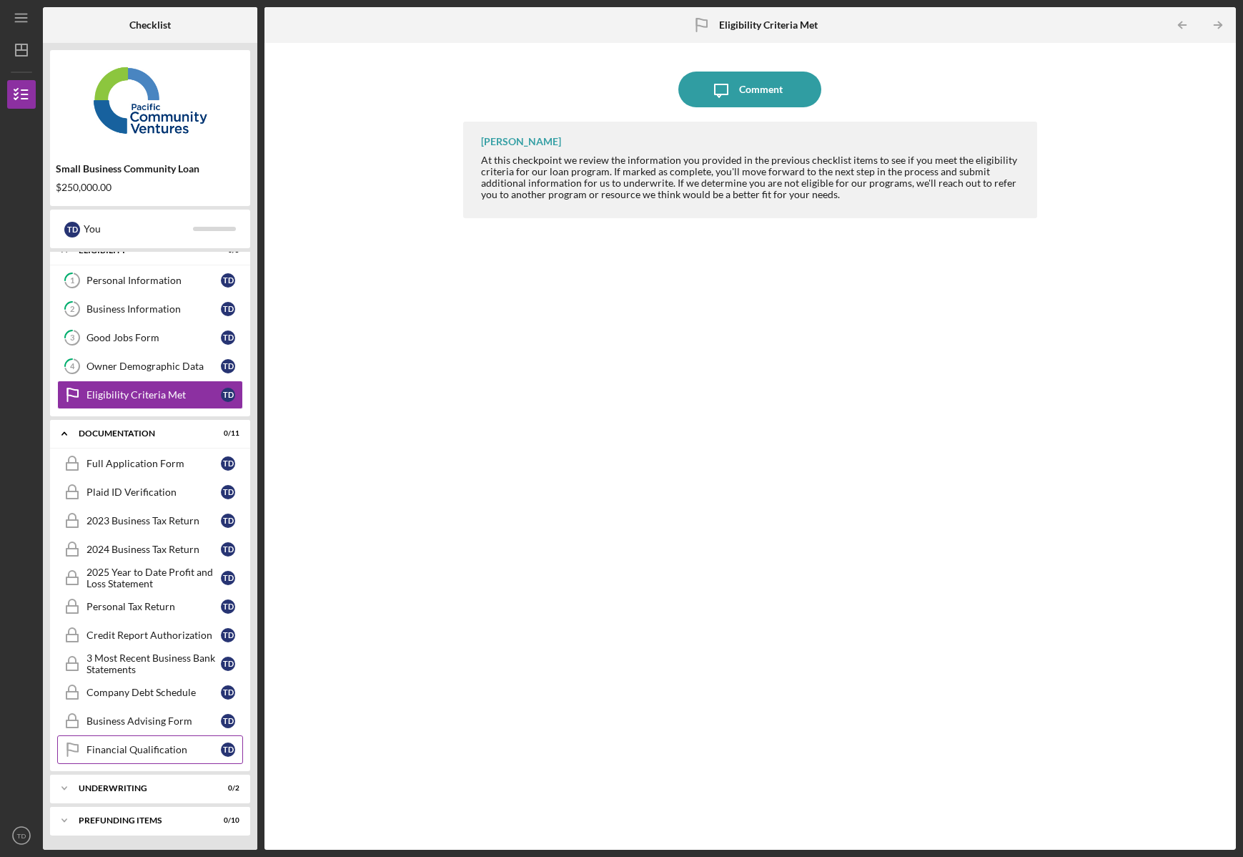
click at [115, 756] on link "Financial Qualification Financial Qualification T D" at bounding box center [150, 749] width 186 height 29
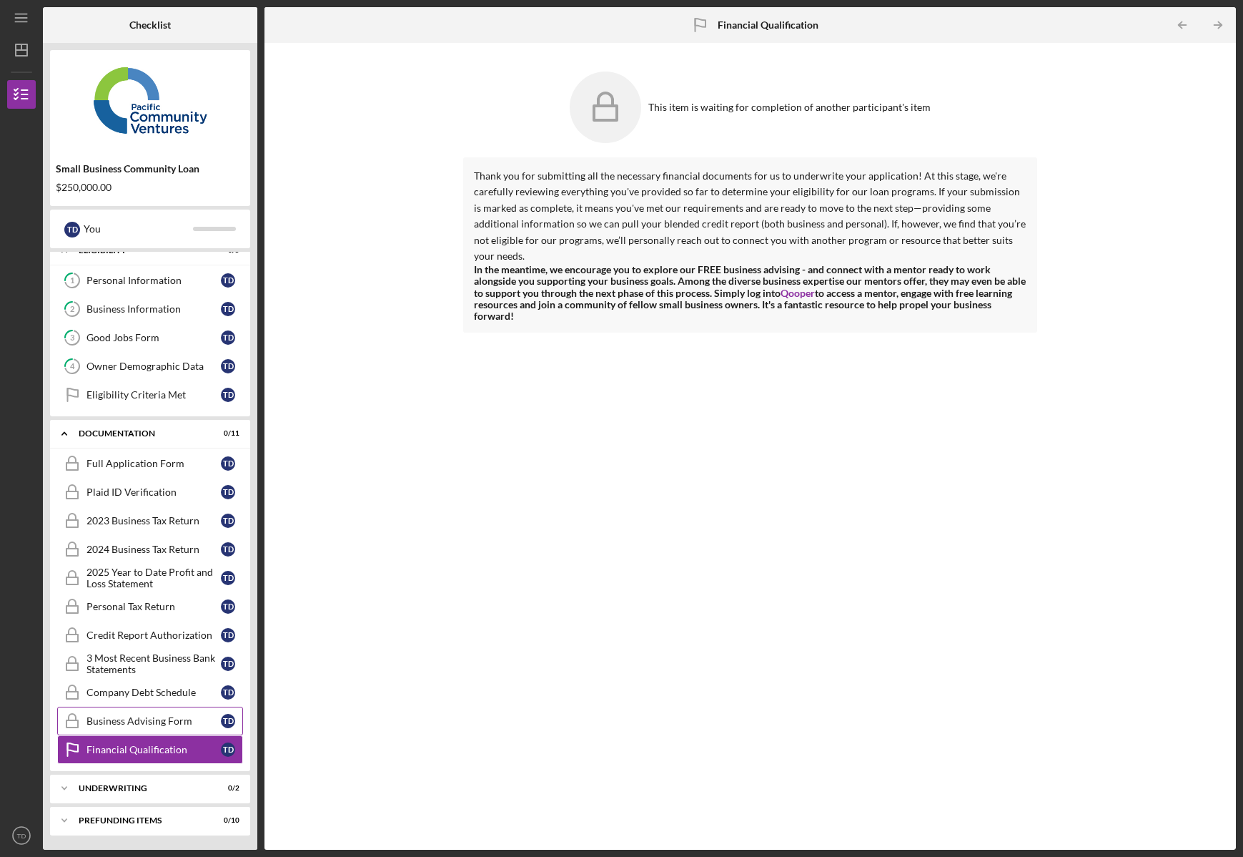
click at [119, 719] on div "Business Advising Form" at bounding box center [154, 720] width 134 height 11
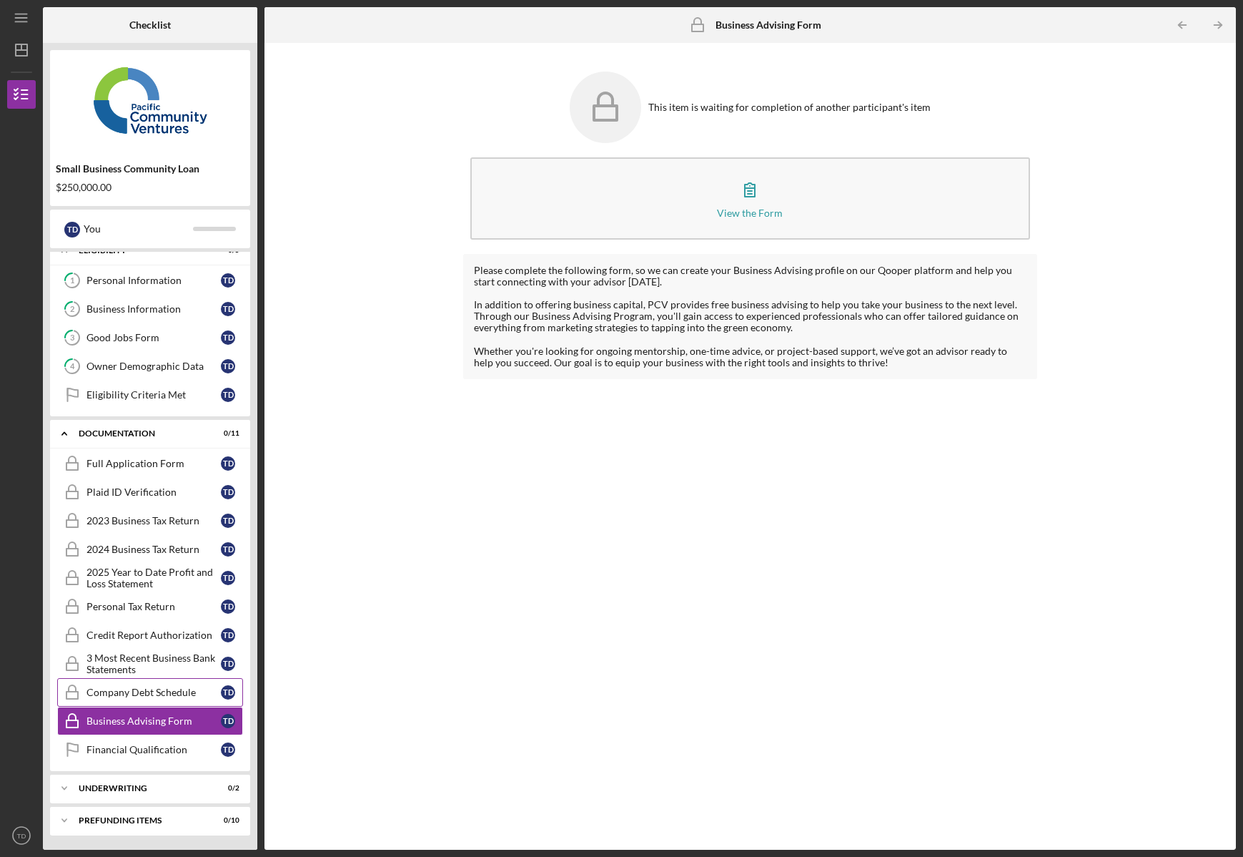
click at [127, 686] on div "Company Debt Schedule" at bounding box center [154, 691] width 134 height 11
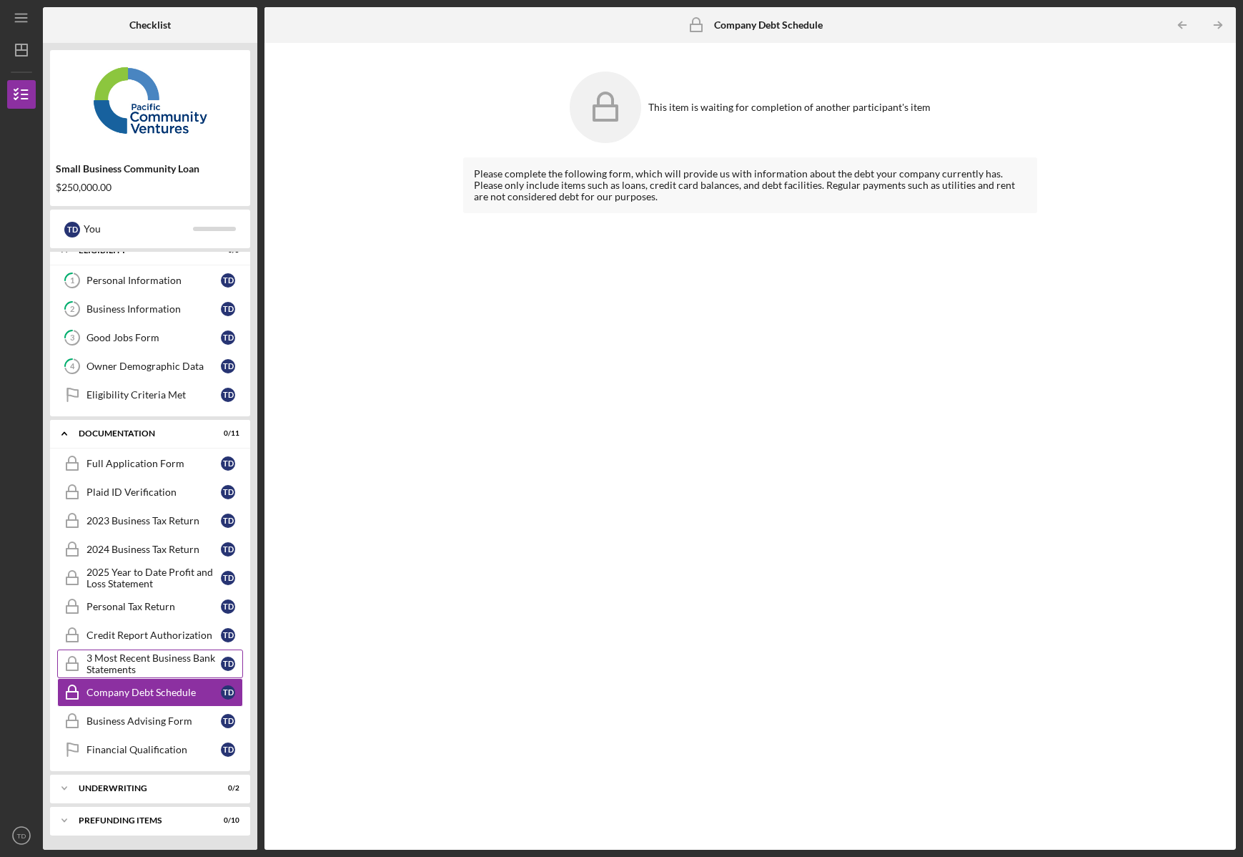
click at [127, 662] on div "3 Most Recent Business Bank Statements" at bounding box center [154, 663] width 134 height 23
